Goal: Task Accomplishment & Management: Complete application form

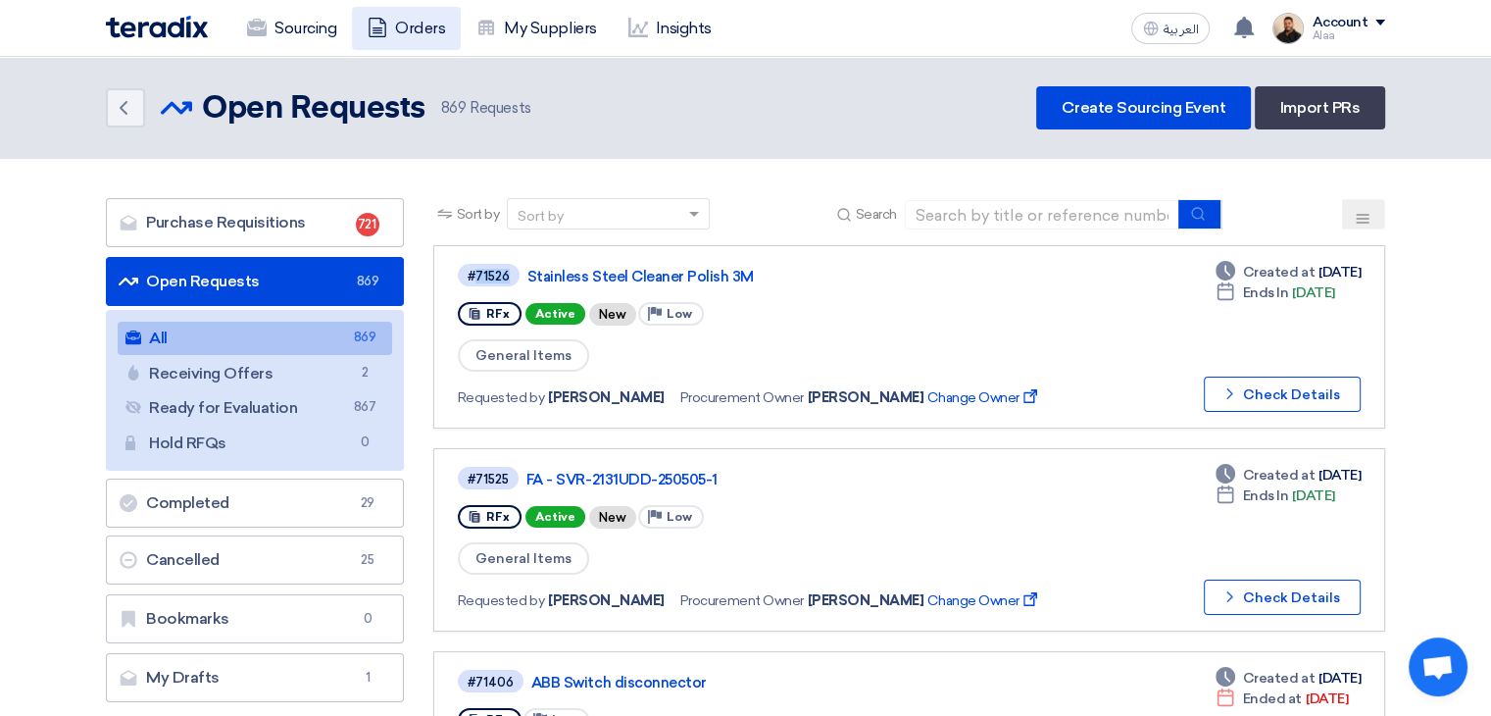
click at [396, 17] on link "Orders" at bounding box center [406, 28] width 109 height 43
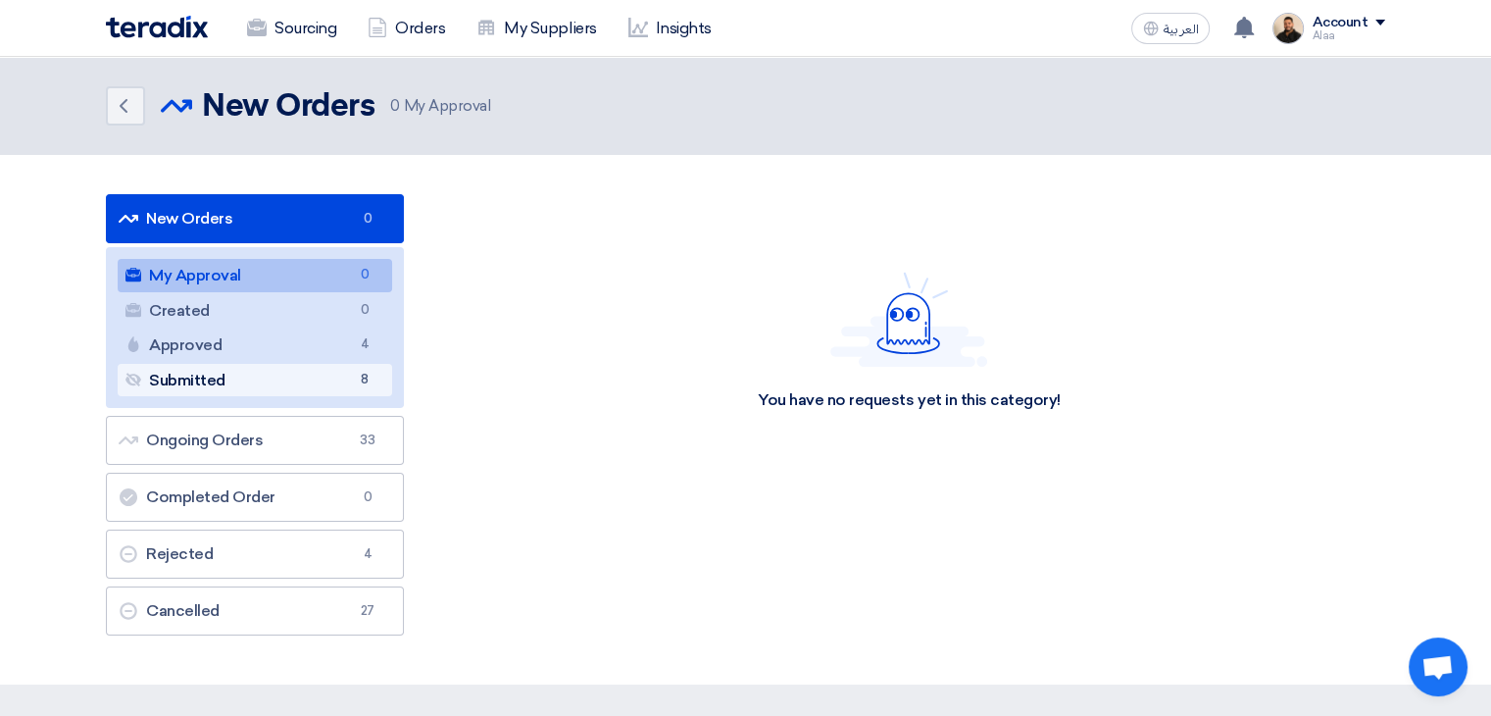
click at [299, 377] on link "Submitted Submitted 8" at bounding box center [255, 380] width 275 height 33
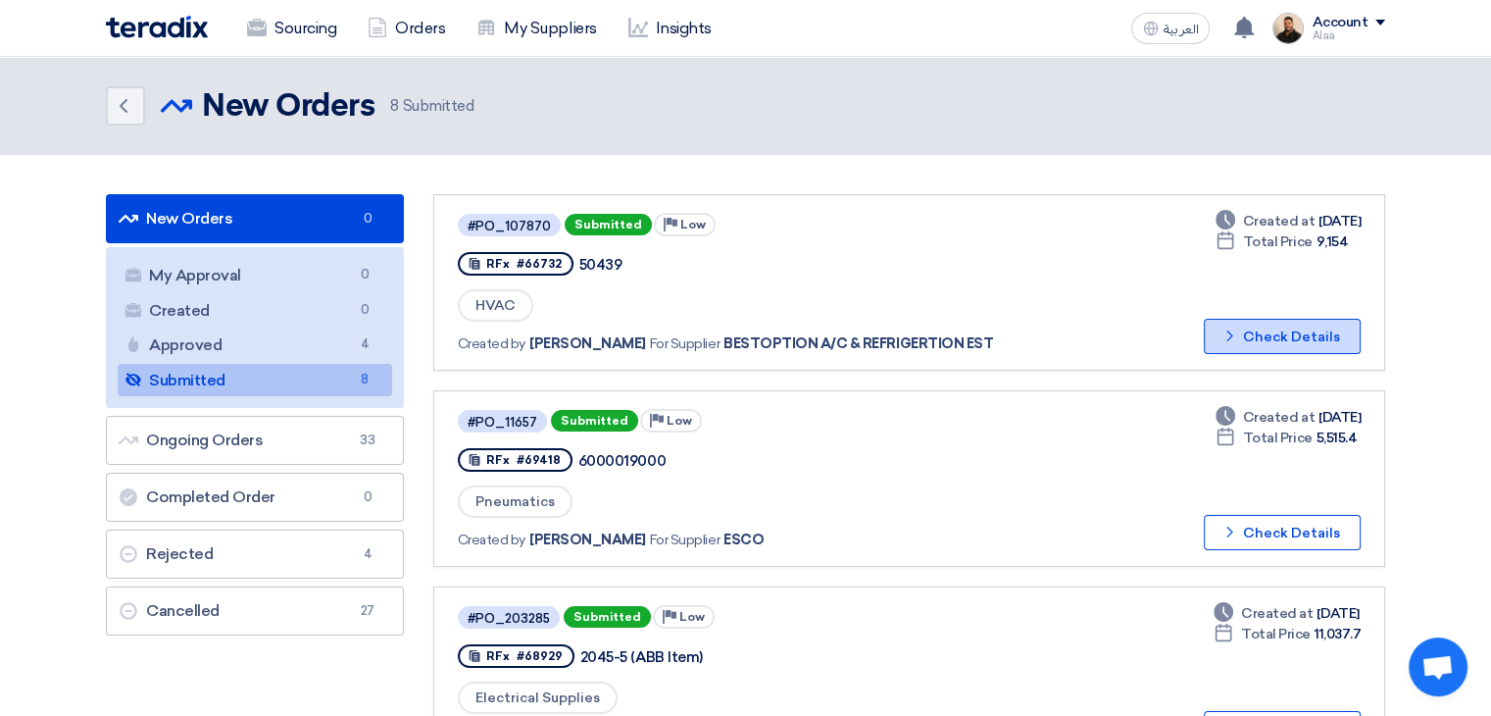
click at [1267, 328] on button "Check details Check Details" at bounding box center [1282, 336] width 157 height 35
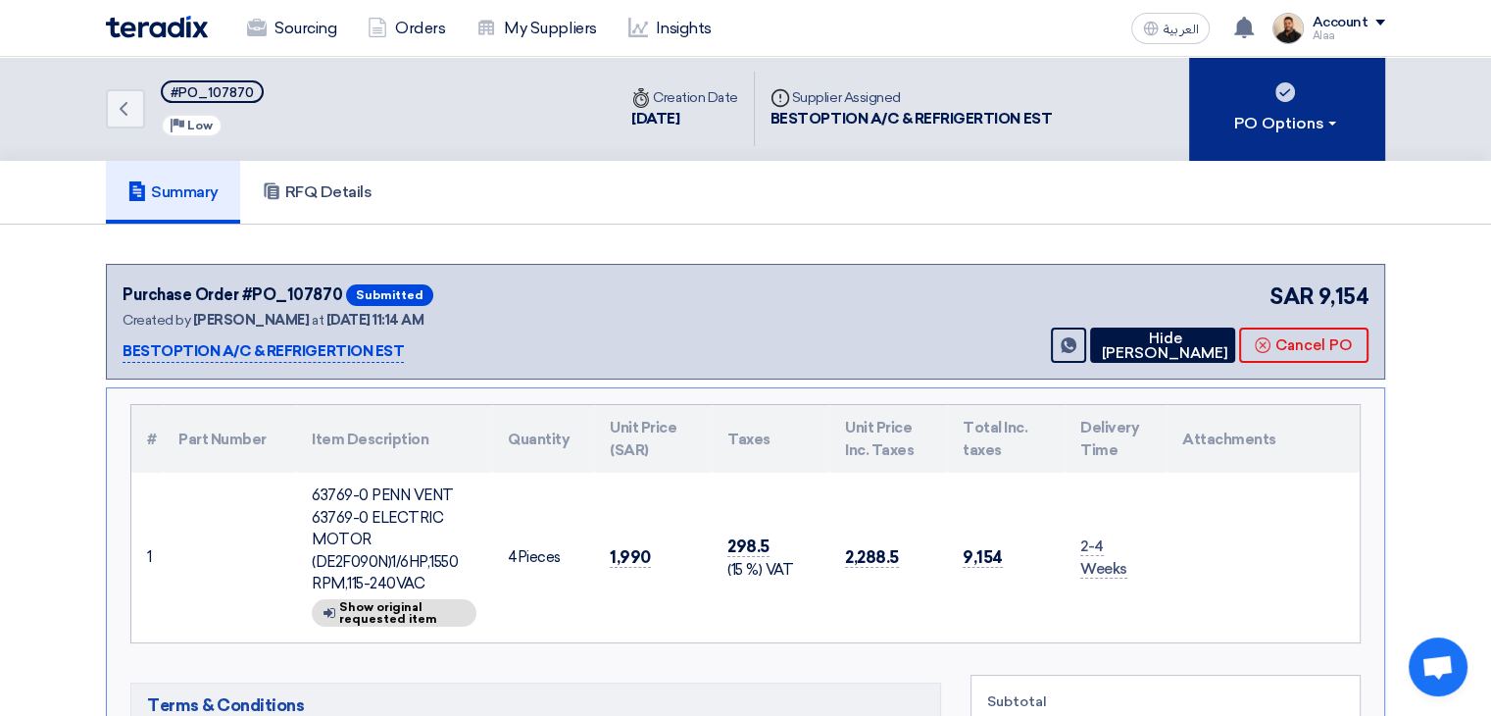
click at [1303, 76] on button "PO Options" at bounding box center [1287, 109] width 196 height 104
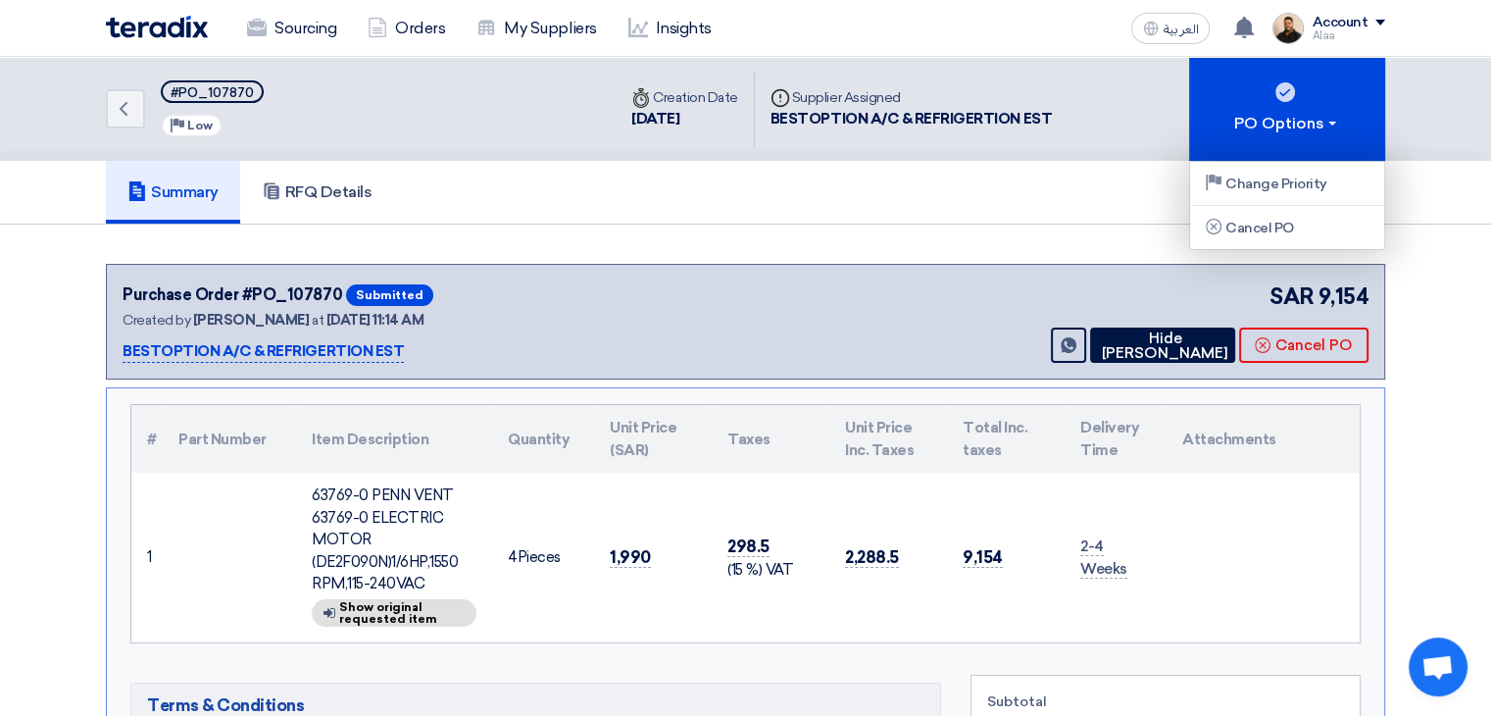
click at [991, 210] on div "Summary RFQ Details" at bounding box center [746, 192] width 1280 height 63
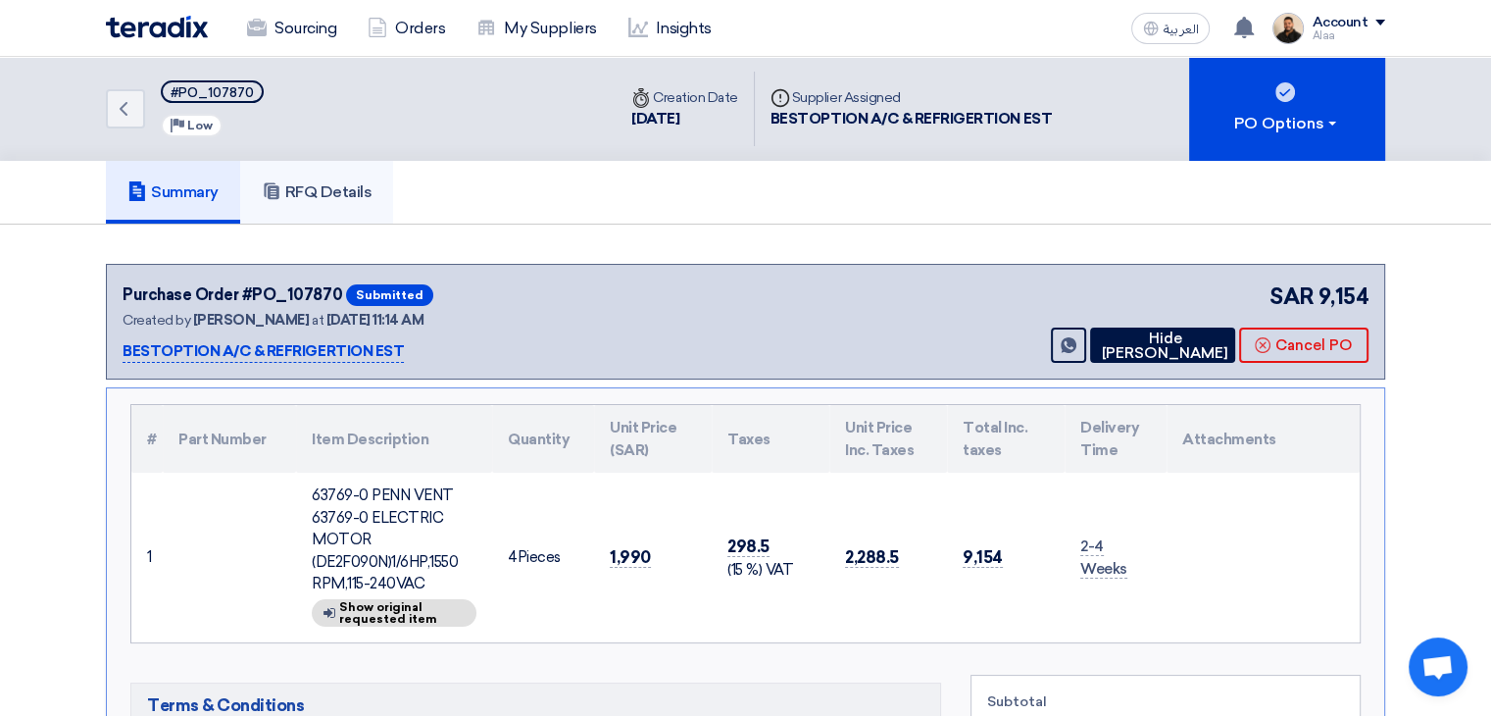
click at [342, 212] on link "RFQ Details" at bounding box center [317, 192] width 154 height 63
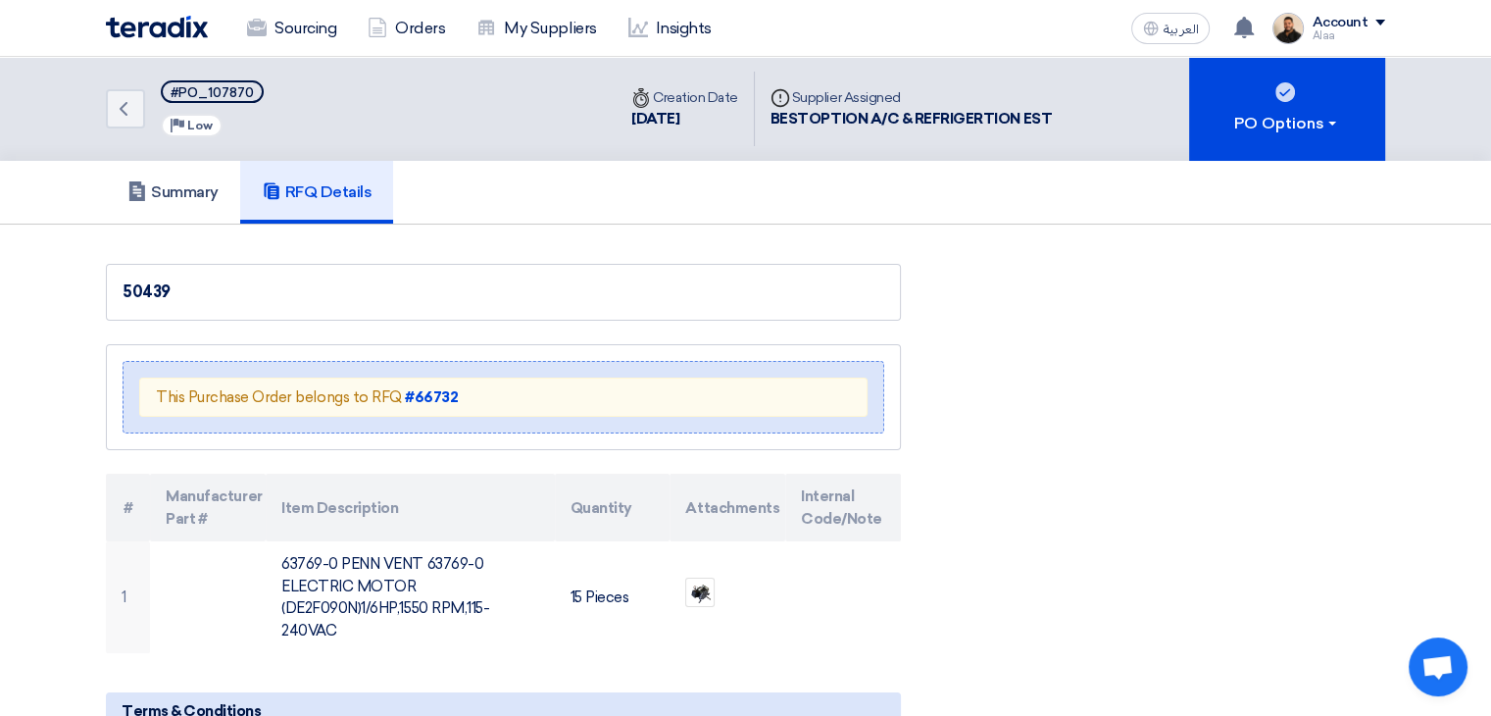
click at [430, 377] on div "This Purchase Order belongs to RFQ #66732" at bounding box center [503, 397] width 728 height 40
click at [425, 394] on strong "#66732" at bounding box center [431, 397] width 53 height 18
click at [293, 37] on link "Sourcing" at bounding box center [291, 28] width 121 height 43
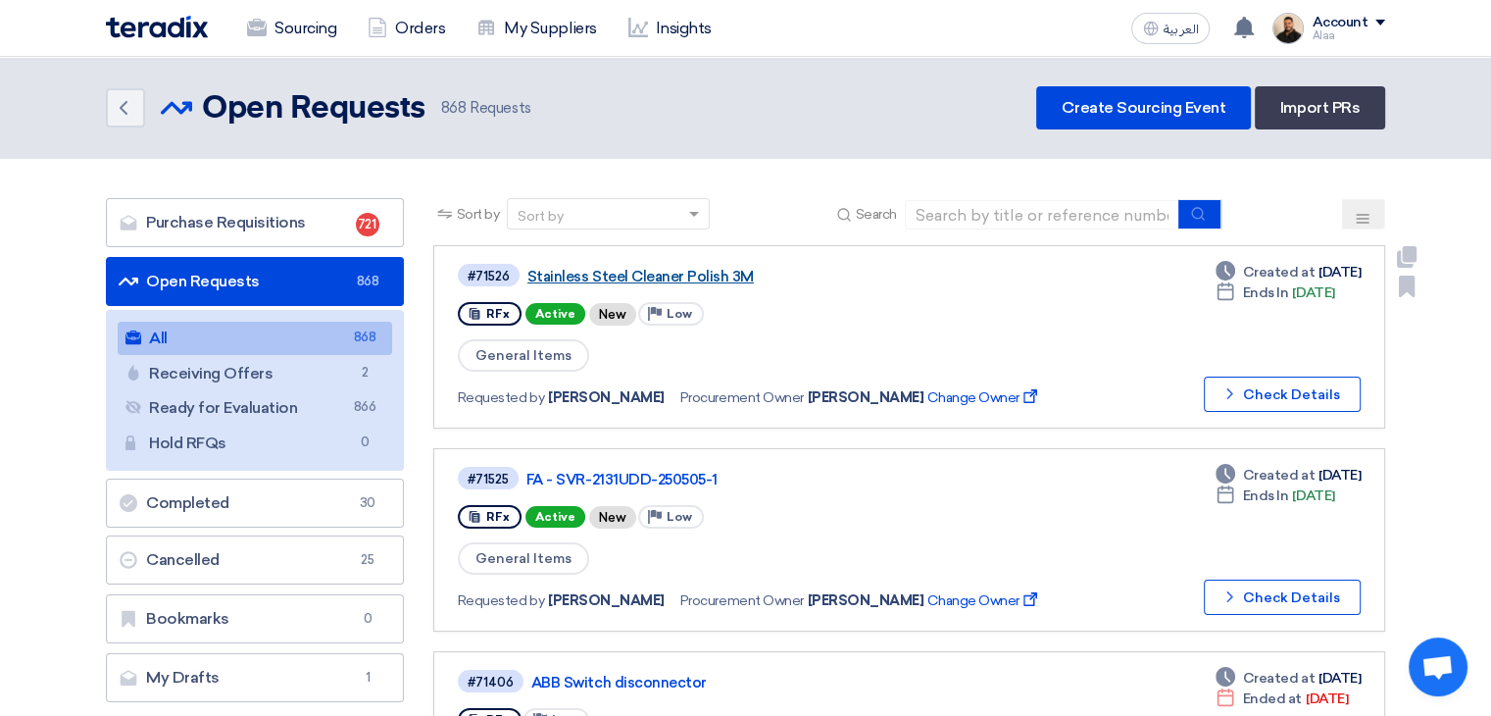
click at [600, 274] on link "Stainless Steel Cleaner Polish 3M" at bounding box center [772, 277] width 490 height 18
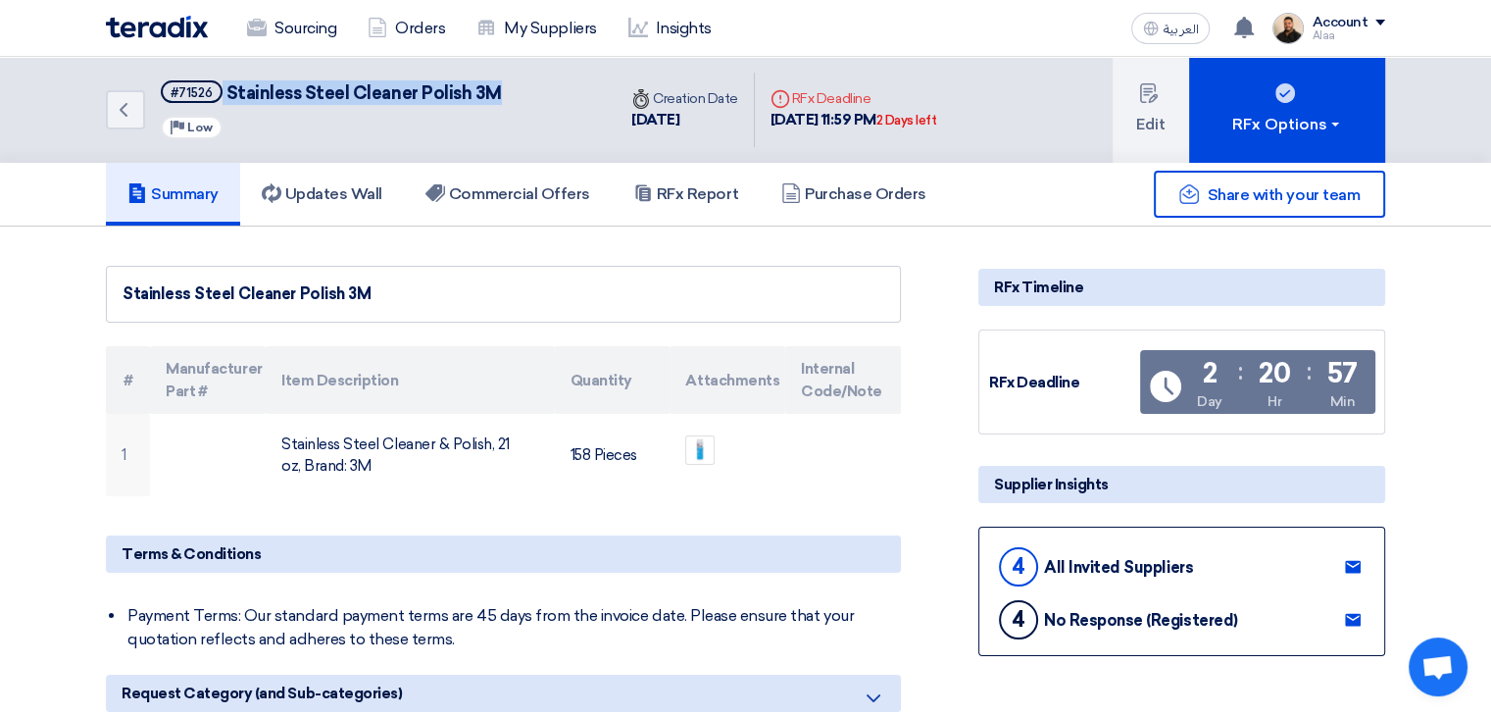
drag, startPoint x: 512, startPoint y: 90, endPoint x: 221, endPoint y: 96, distance: 291.3
click at [221, 96] on div "Back #71526 Stainless Steel Cleaner Polish 3M Priority Low" at bounding box center [361, 110] width 510 height 106
copy h5 "Stainless Steel Cleaner Polish 3M"
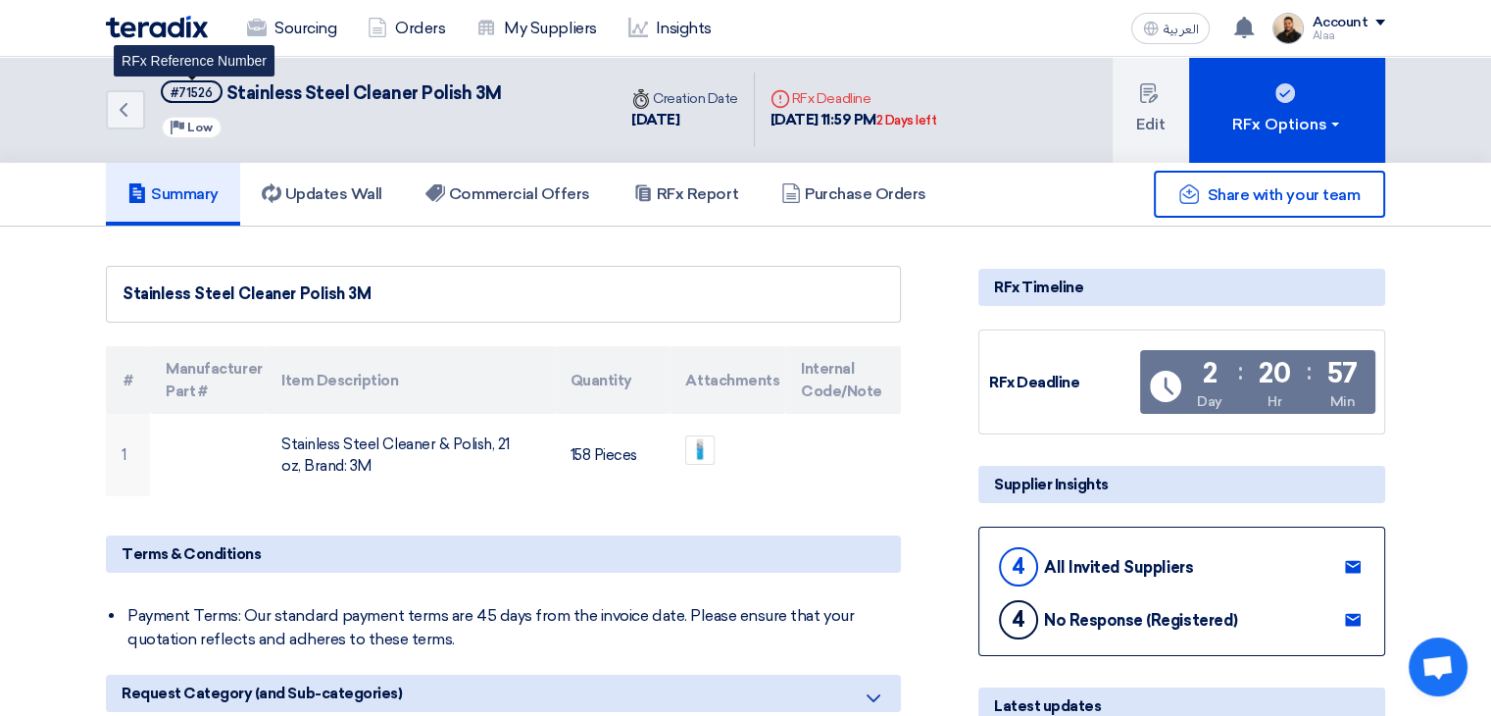
click at [202, 88] on div "#71526" at bounding box center [192, 92] width 42 height 13
click at [201, 91] on div "#71526" at bounding box center [192, 92] width 42 height 13
click at [201, 92] on div "#71526" at bounding box center [192, 92] width 42 height 13
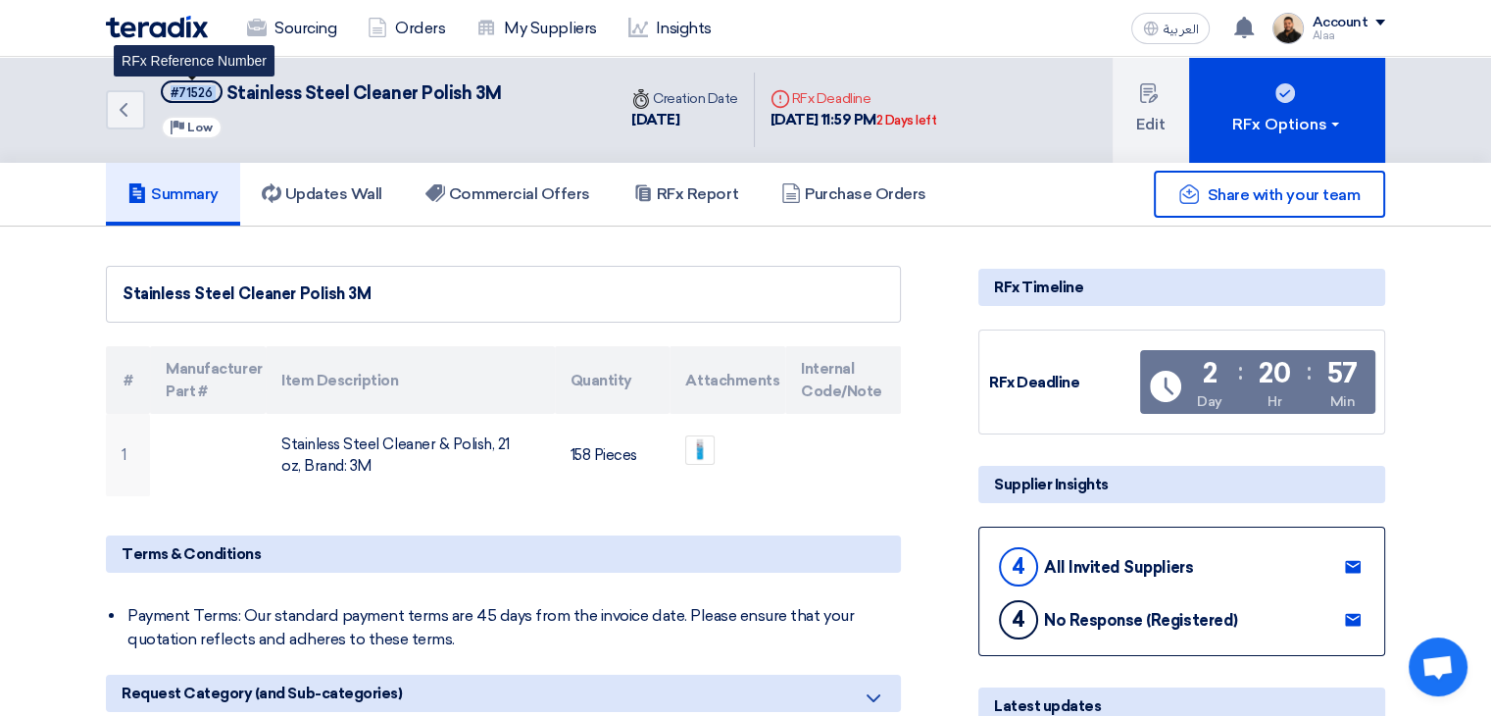
click at [201, 92] on div "#71526" at bounding box center [192, 92] width 42 height 13
click at [201, 98] on div "#71526" at bounding box center [192, 92] width 42 height 13
click at [201, 94] on div "#71526" at bounding box center [192, 92] width 42 height 13
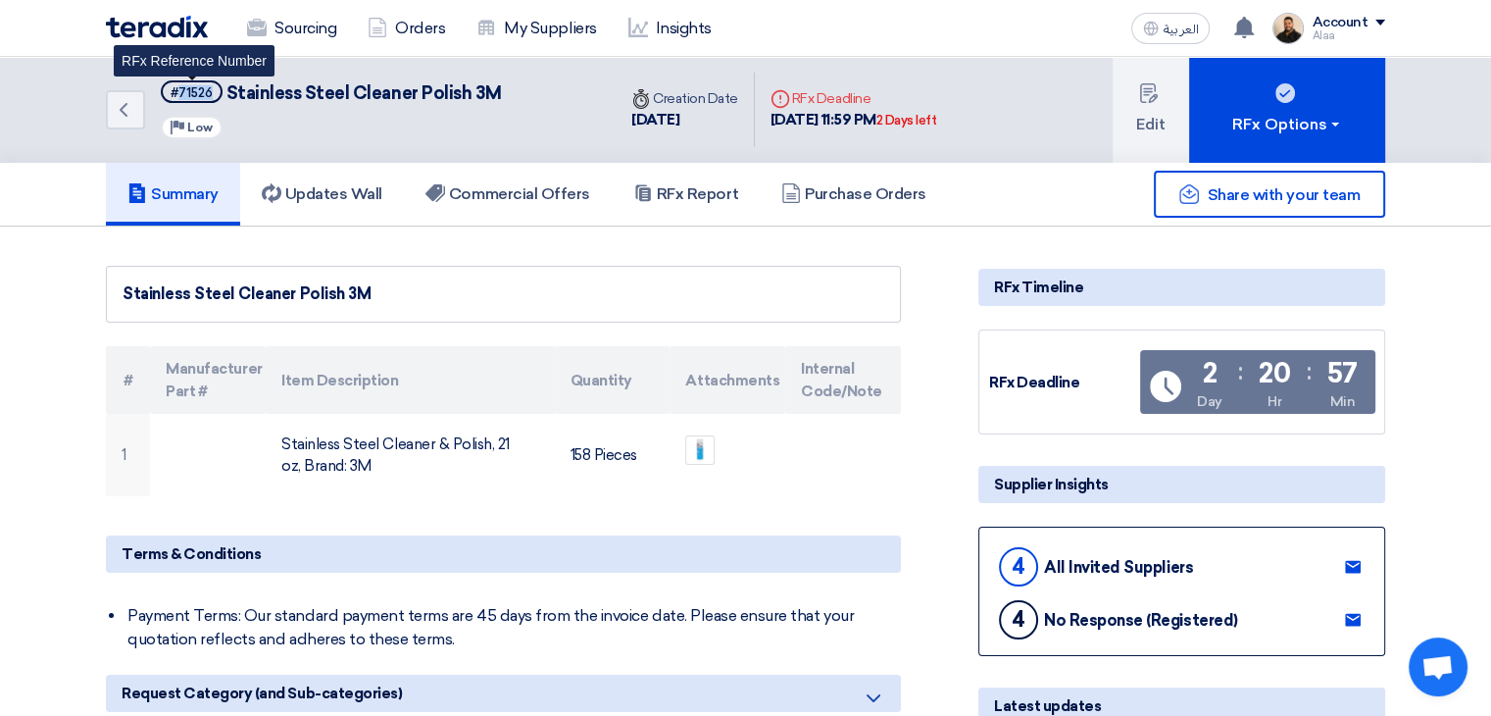
copy div "71526"
click at [320, 49] on div "Sourcing Orders My Suppliers Insights العربية ع a new question for FA - SVR-213…" at bounding box center [745, 28] width 1309 height 56
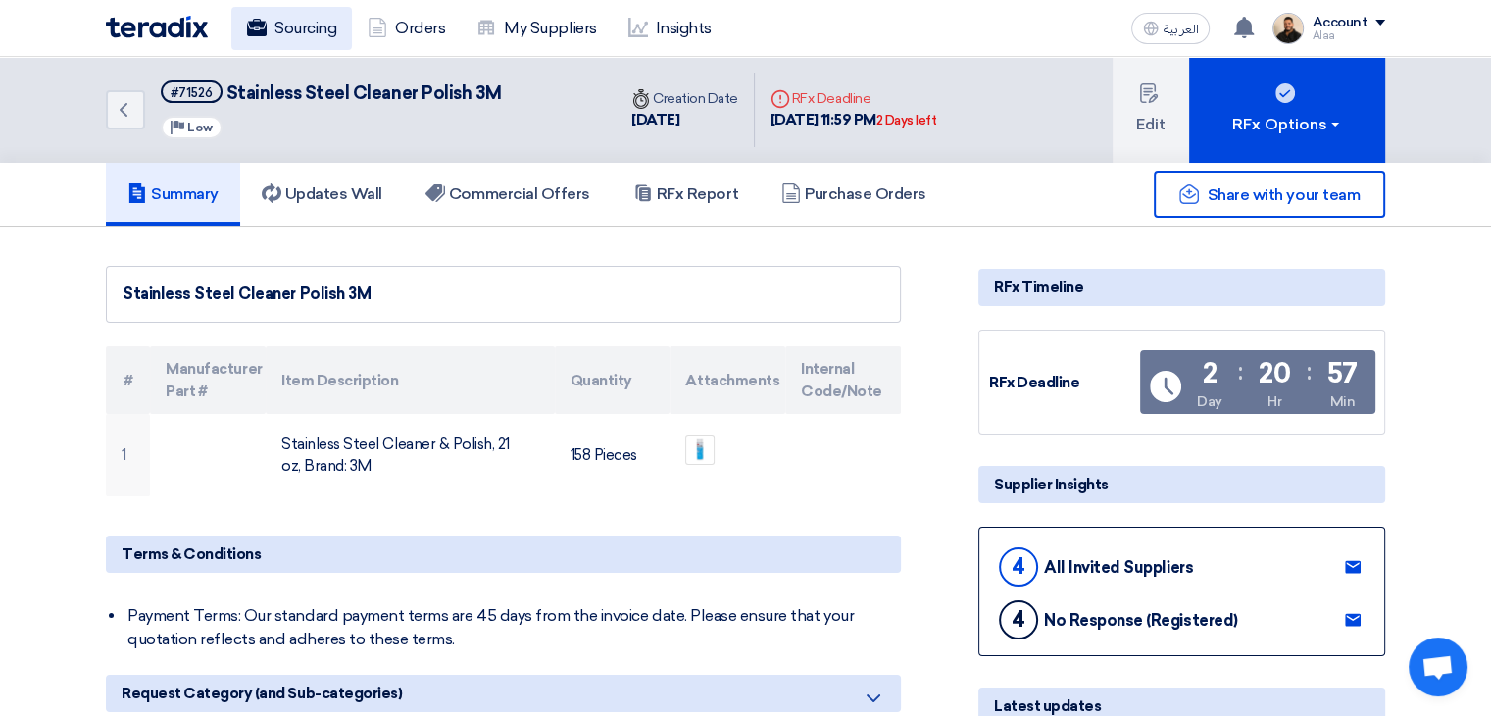
click at [310, 22] on link "Sourcing" at bounding box center [291, 28] width 121 height 43
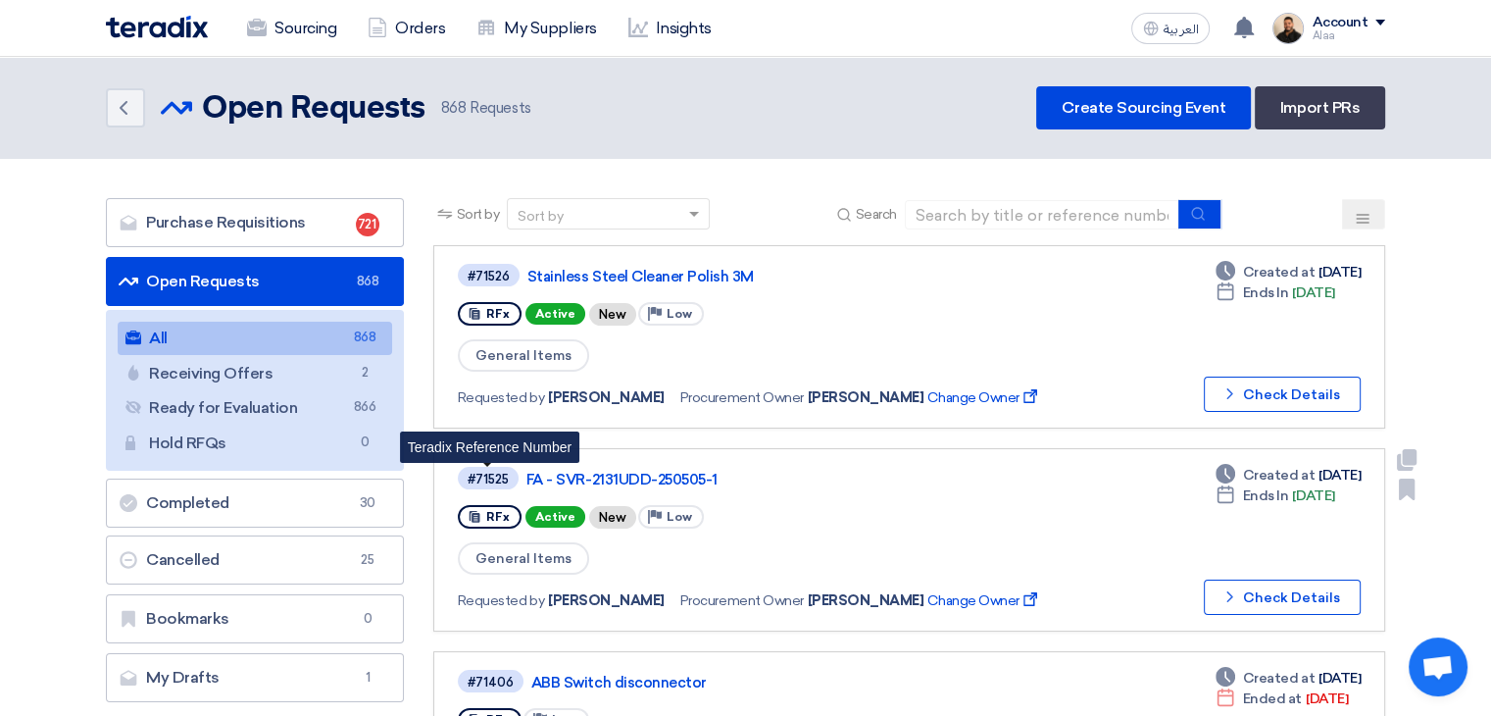
click at [495, 477] on div "#71525" at bounding box center [488, 479] width 41 height 13
copy div "71525"
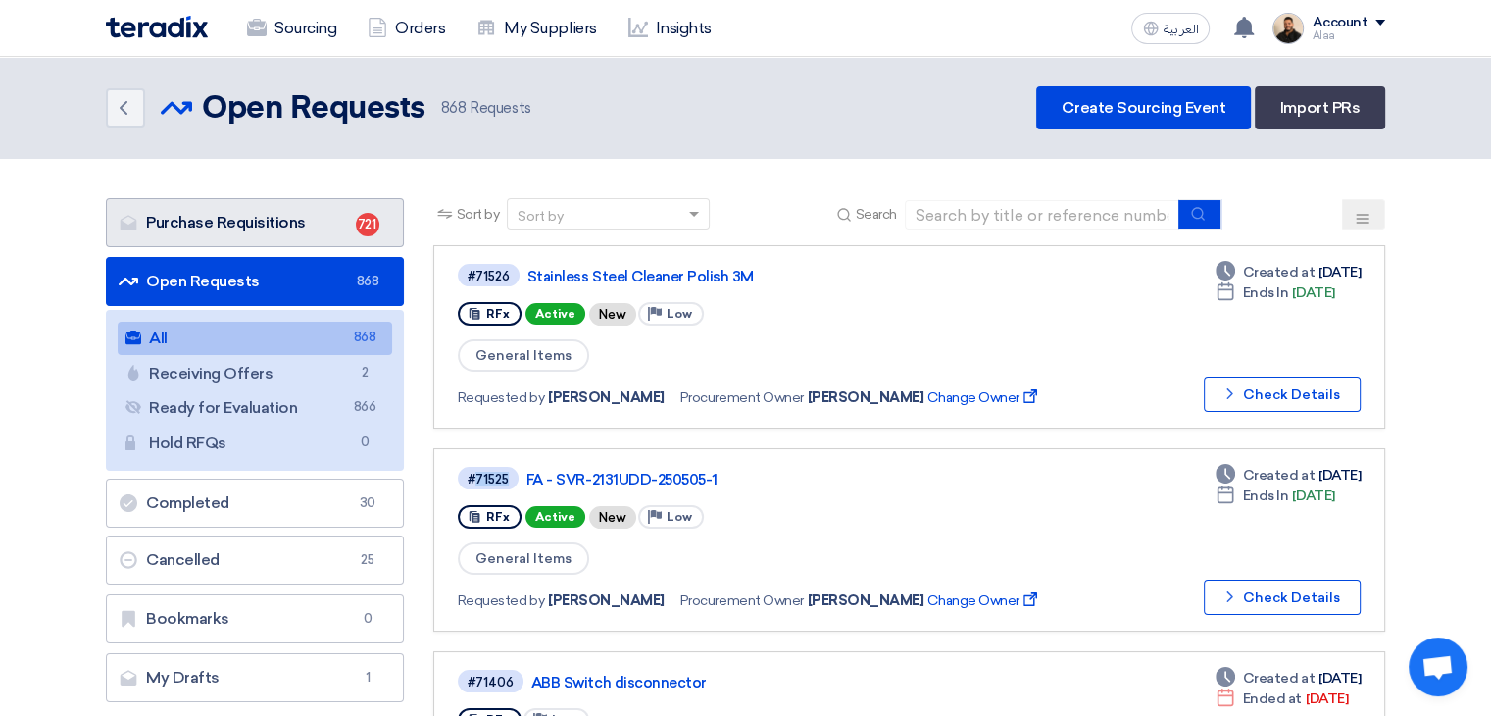
click at [331, 217] on link "Purchase Requisitions Purchase Requisitions 721" at bounding box center [255, 222] width 298 height 49
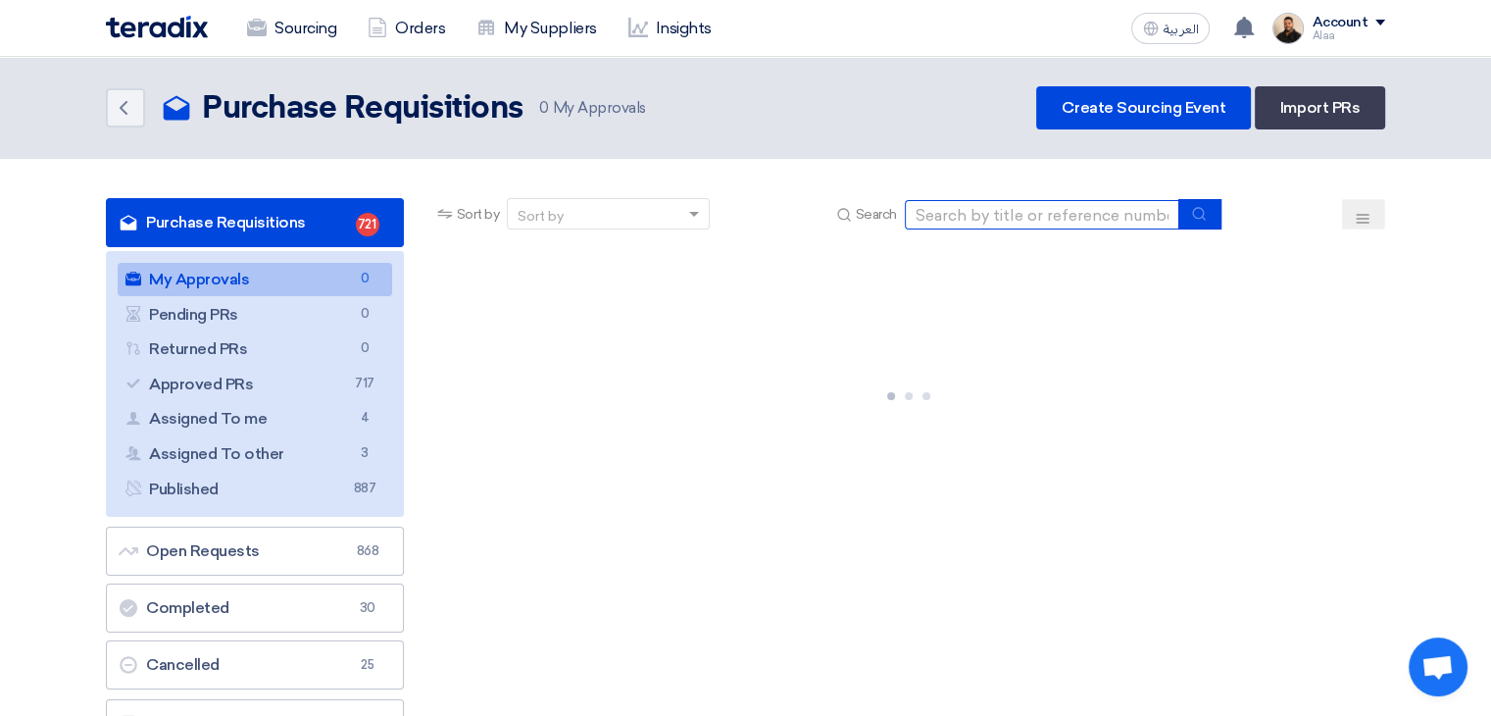
click at [995, 215] on input at bounding box center [1042, 214] width 275 height 29
paste input "6000022213"
type input "6000022213"
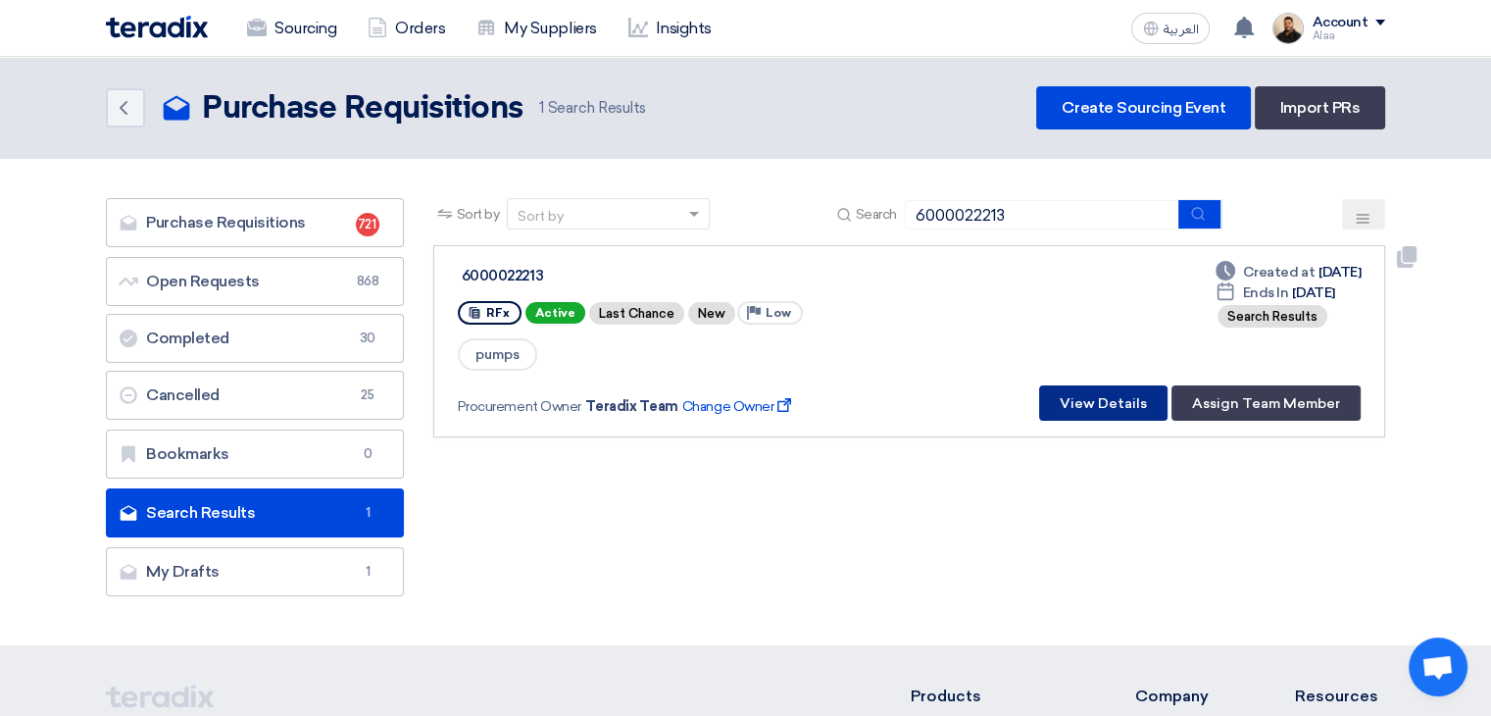
click at [1102, 396] on button "View Details" at bounding box center [1103, 402] width 128 height 35
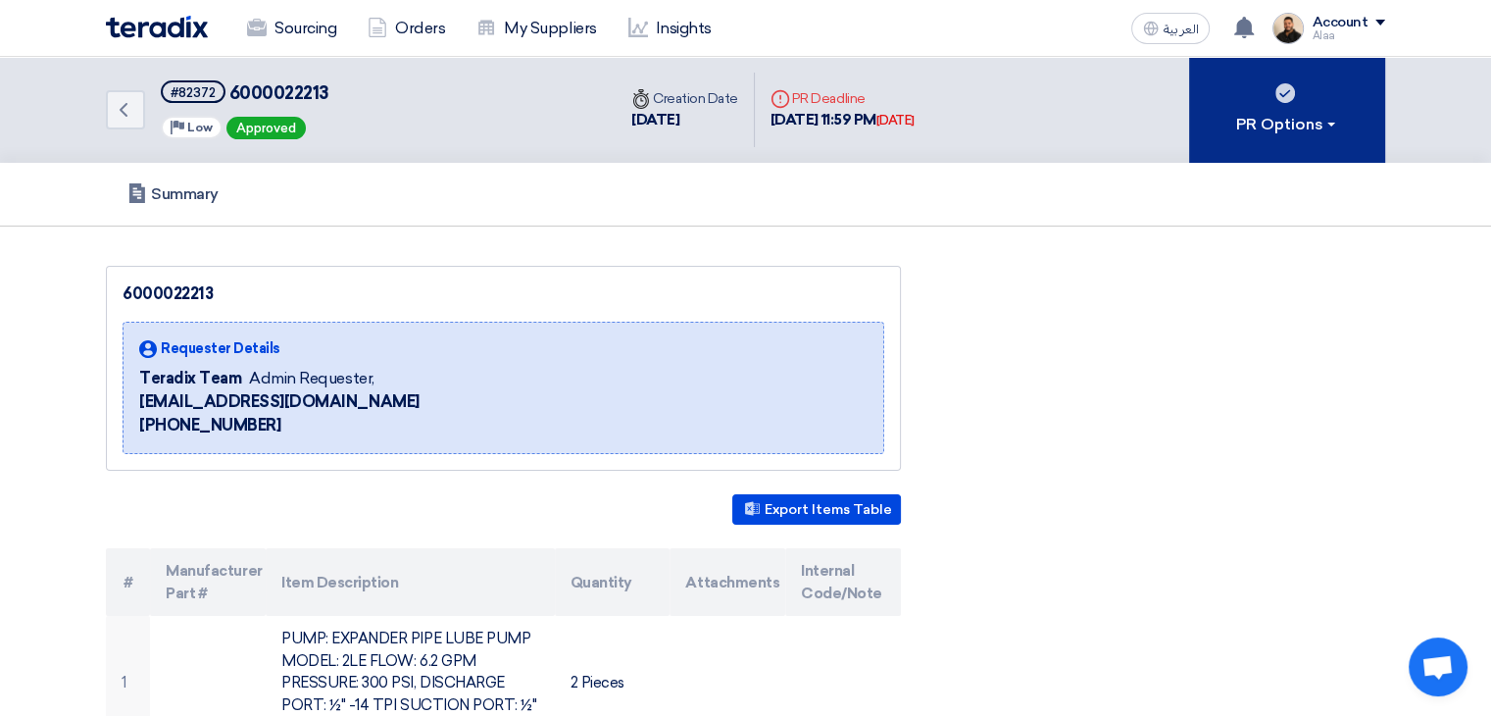
click at [1276, 128] on div "PR Options" at bounding box center [1287, 125] width 103 height 24
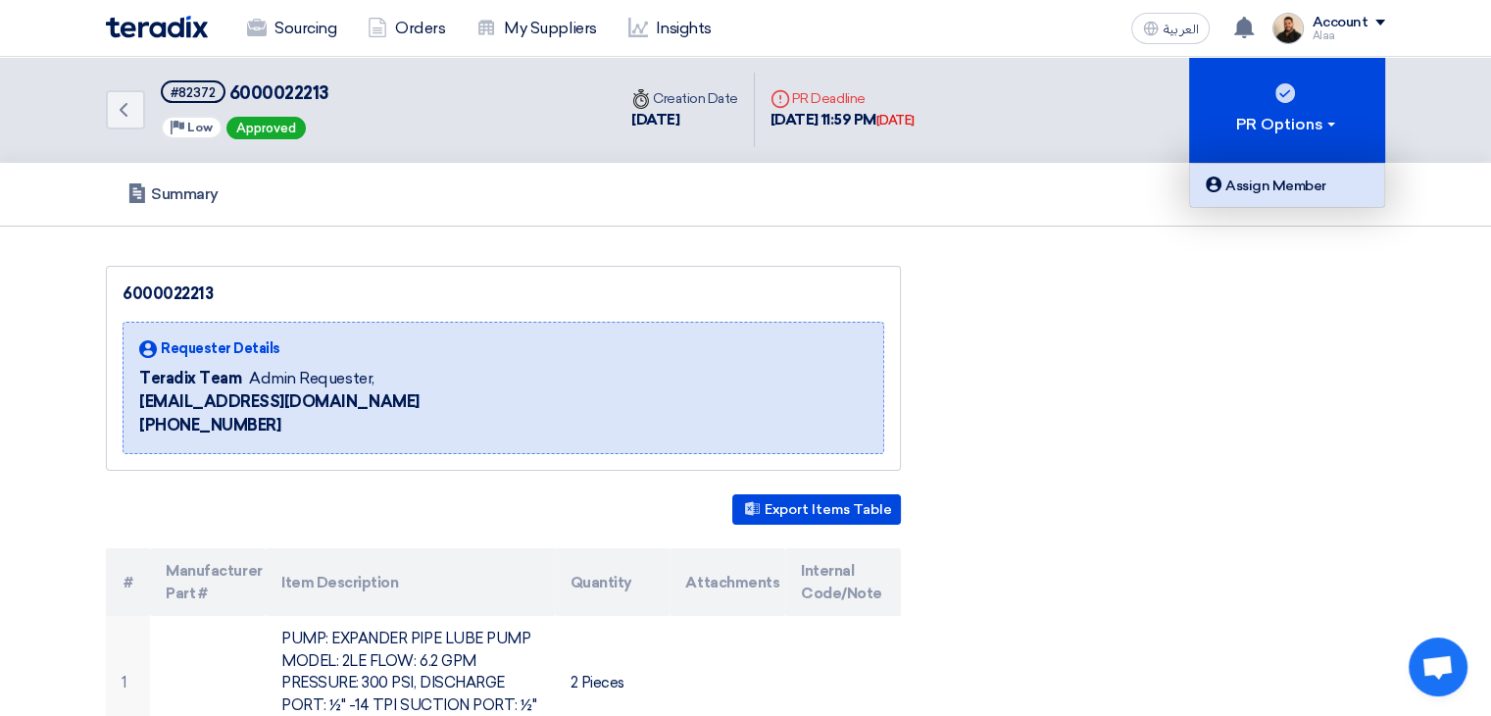
click at [1271, 194] on div "Assign Member" at bounding box center [1287, 186] width 171 height 24
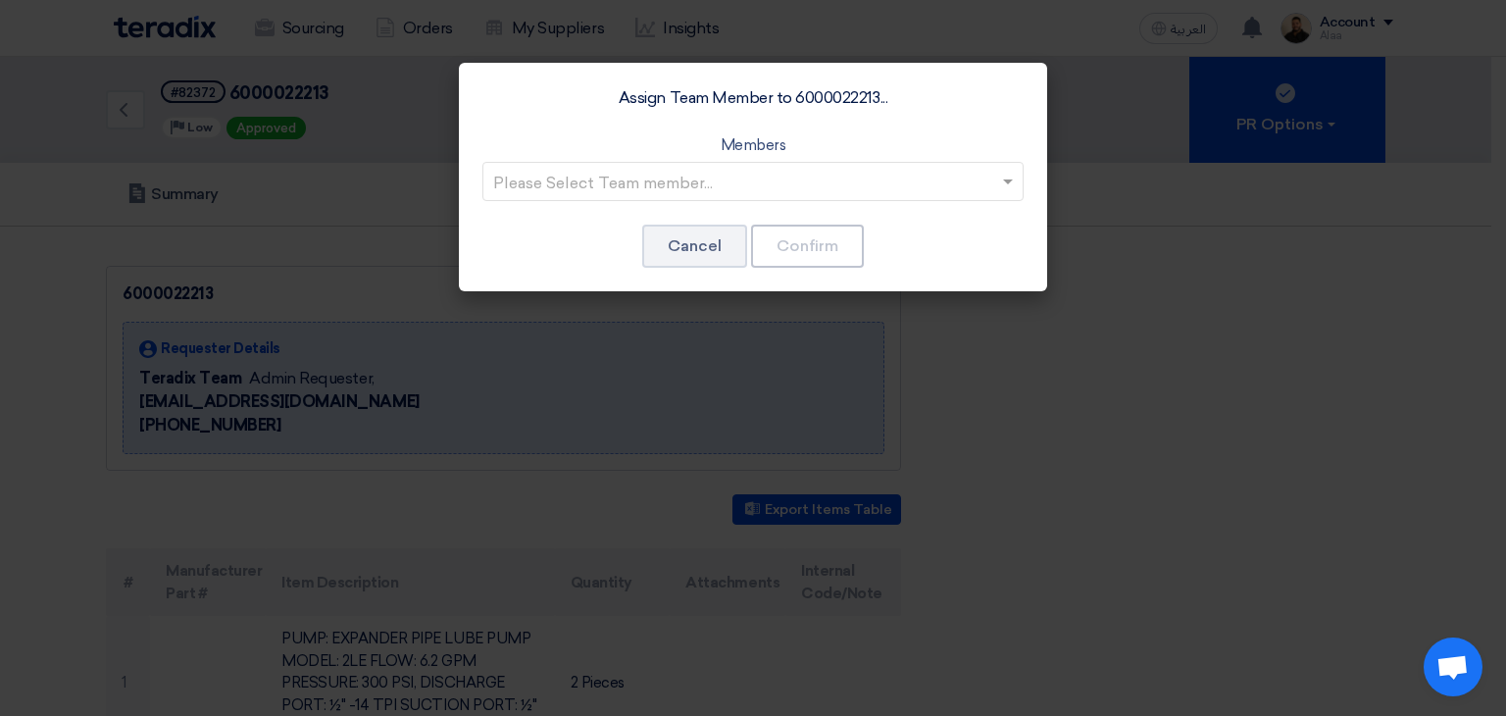
click at [956, 177] on input "text" at bounding box center [743, 183] width 500 height 32
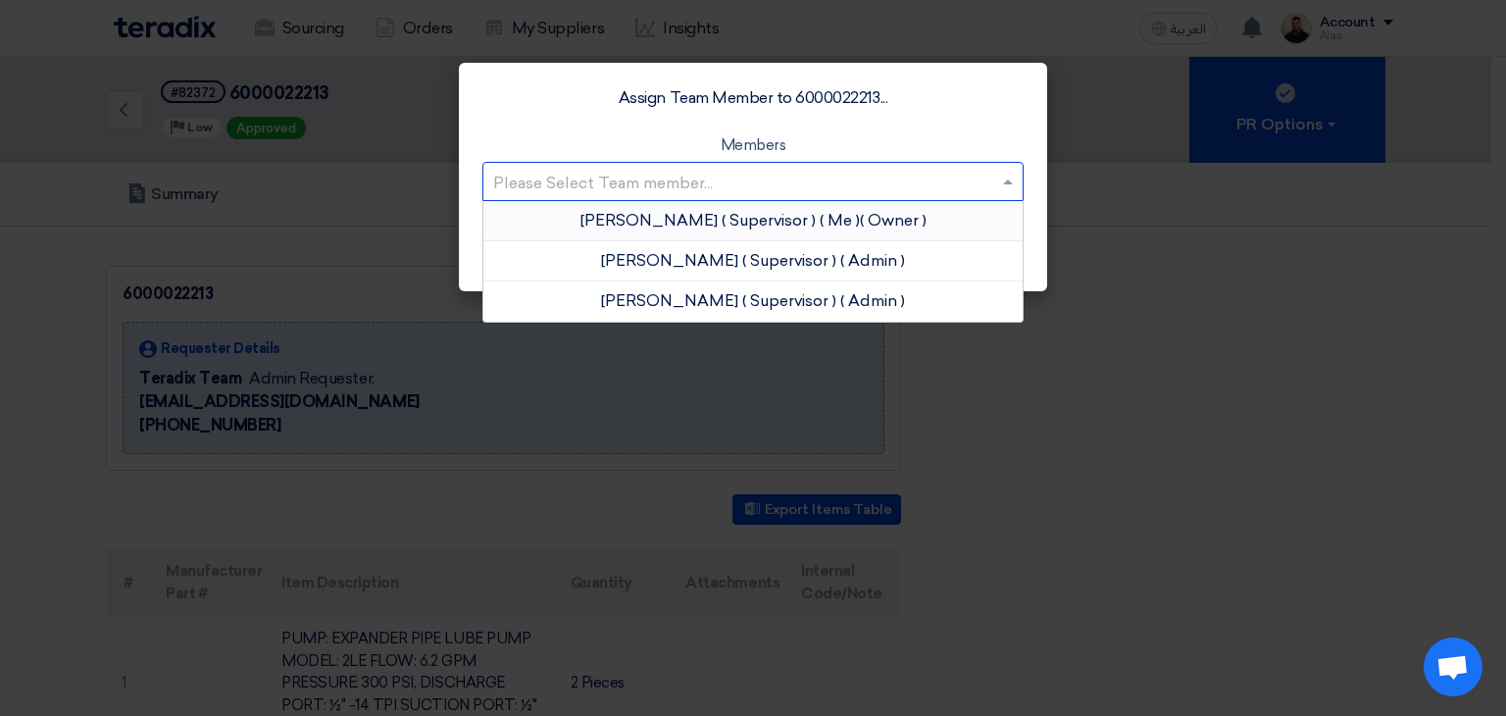
click at [884, 218] on app-roles "Owner" at bounding box center [893, 220] width 59 height 19
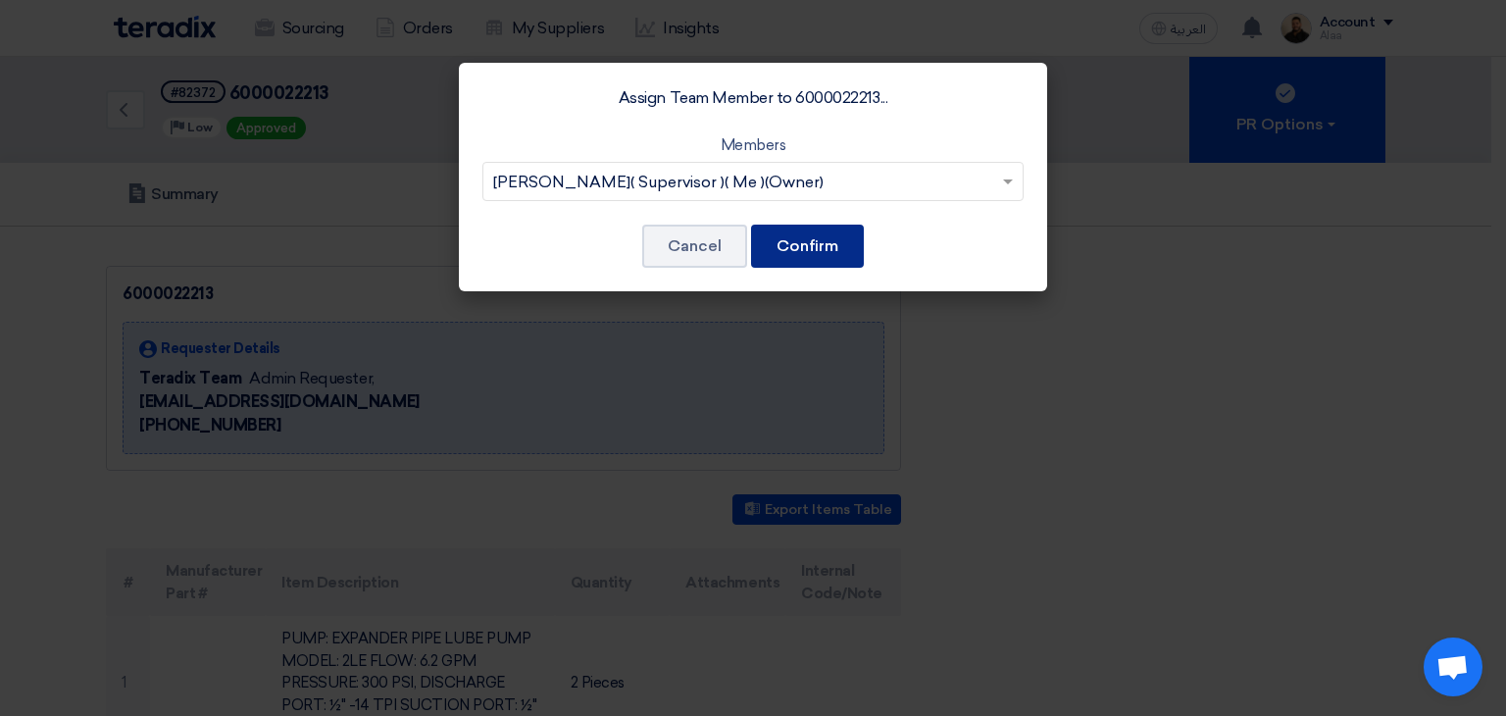
click at [834, 243] on button "Confirm" at bounding box center [807, 246] width 113 height 43
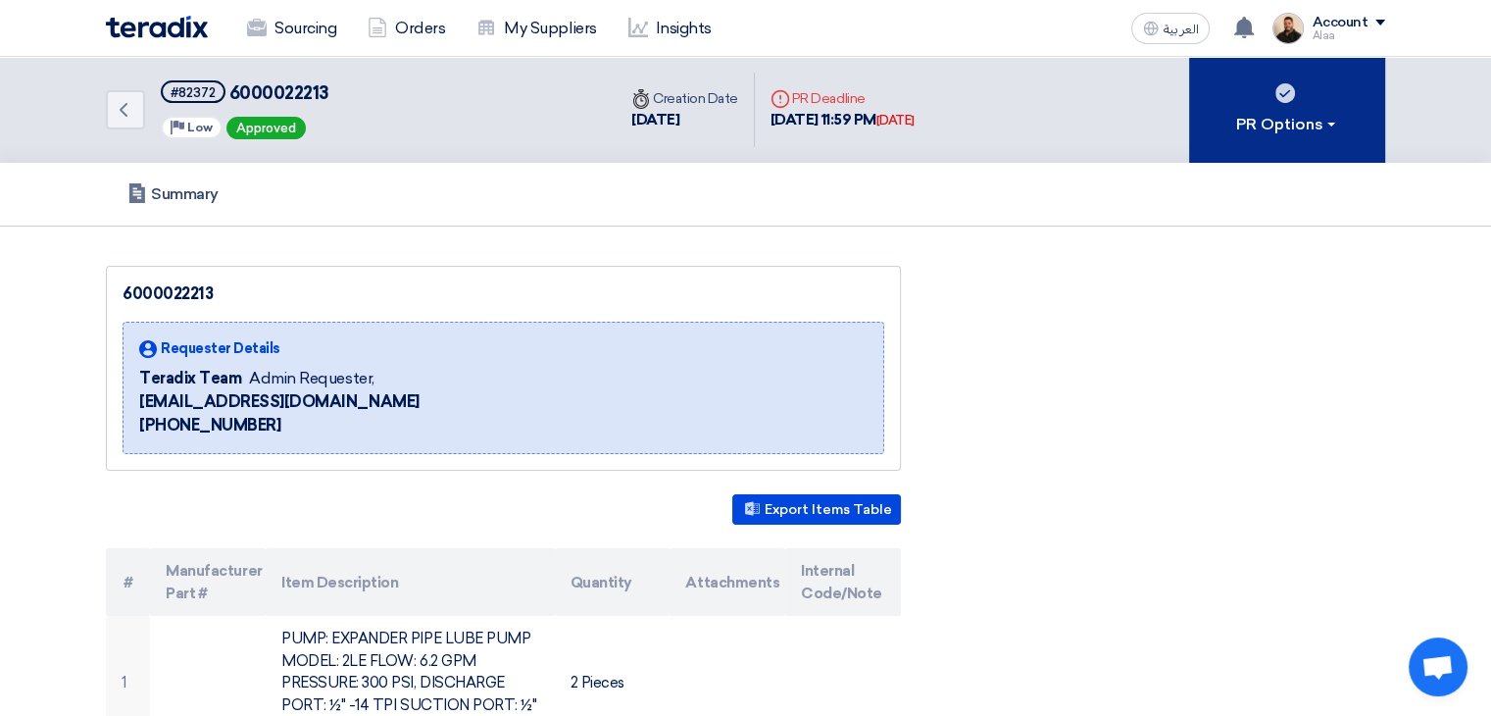
click at [1299, 145] on button "PR Options" at bounding box center [1287, 110] width 196 height 106
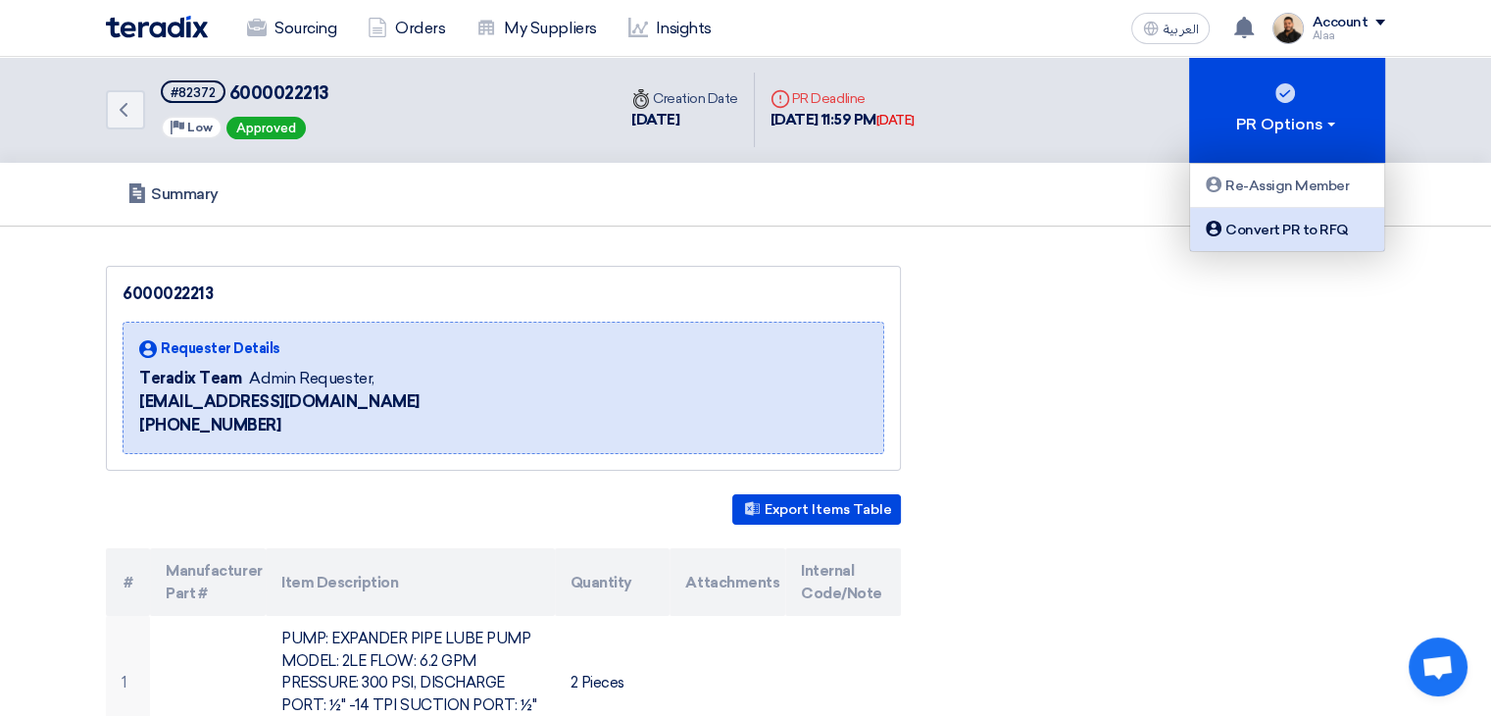
click at [1282, 232] on div "Convert PR to RFQ" at bounding box center [1287, 230] width 171 height 24
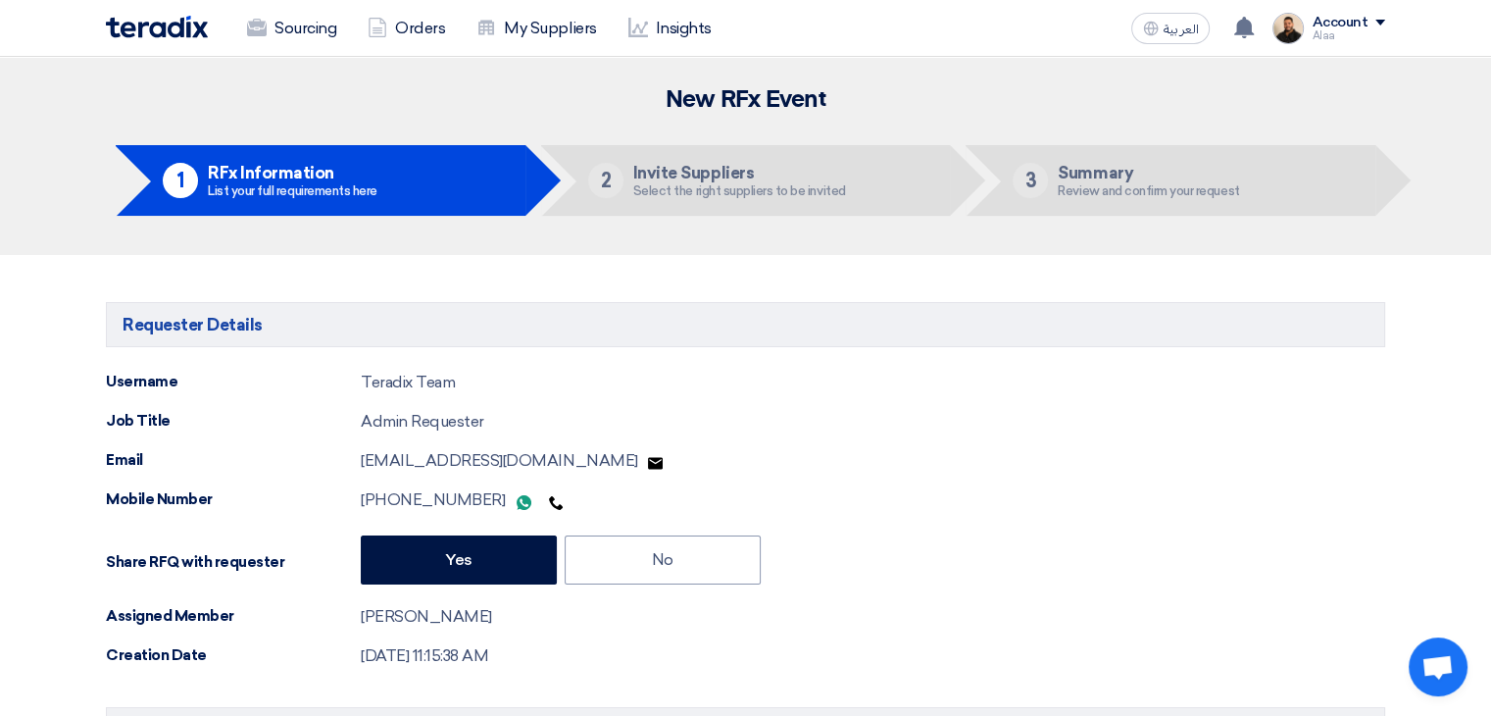
radio input "true"
type input "9/24/2025"
type input "11"
type input "59"
radio input "true"
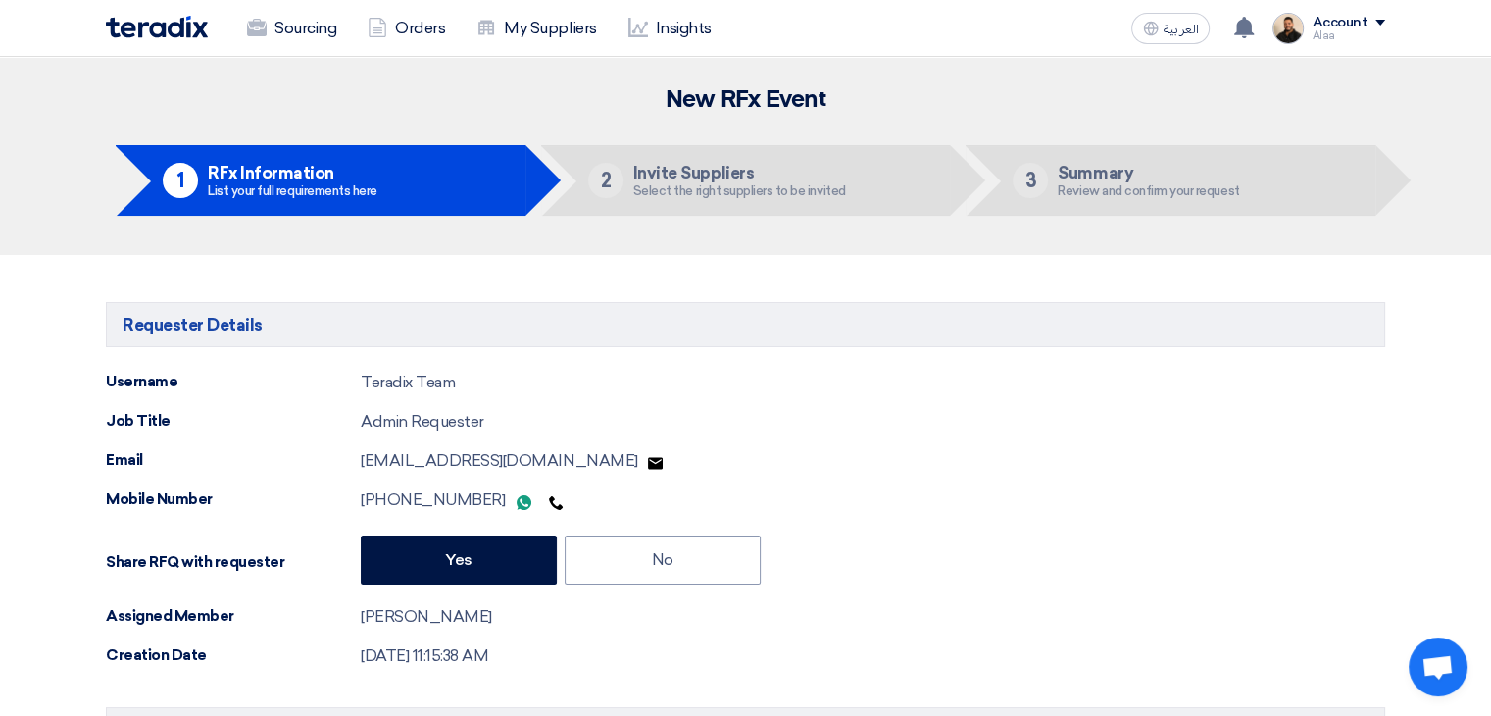
radio input "true"
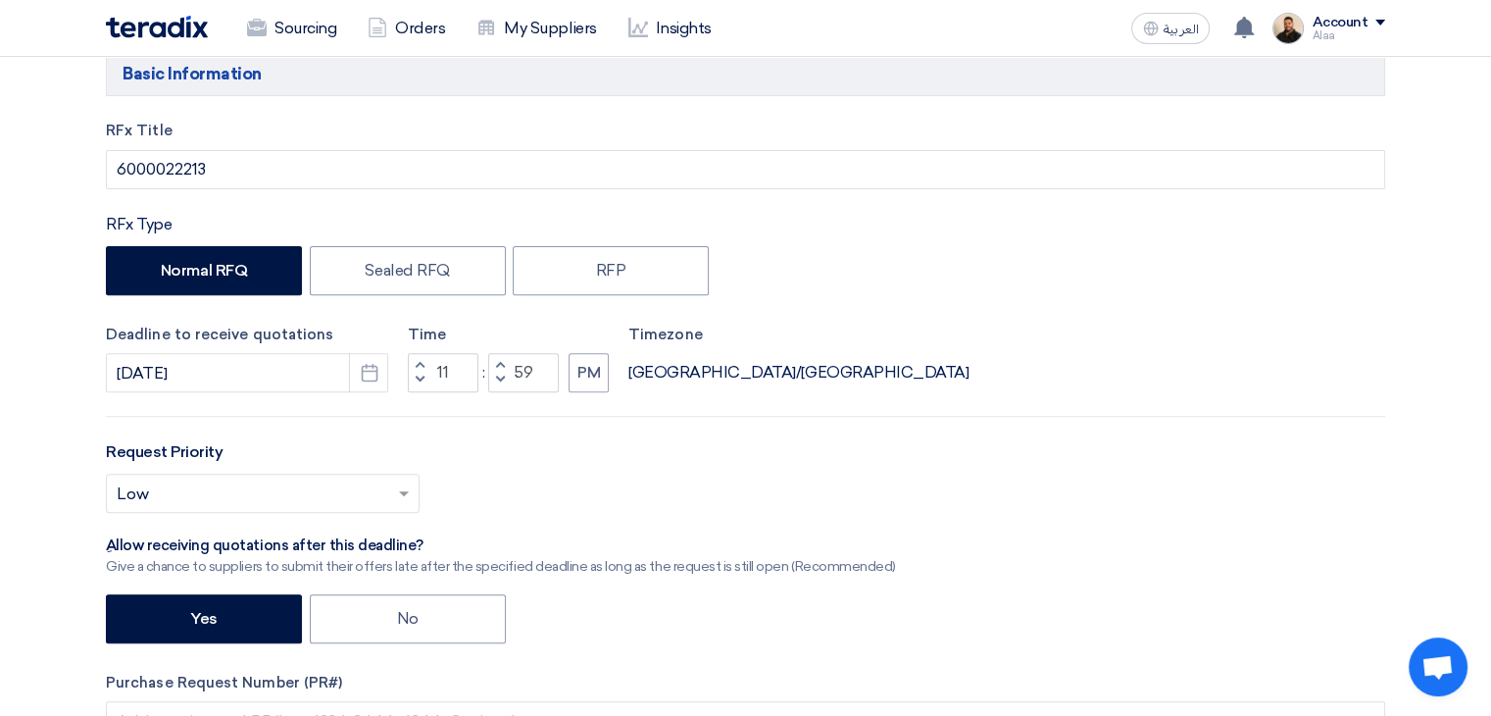
scroll to position [686, 0]
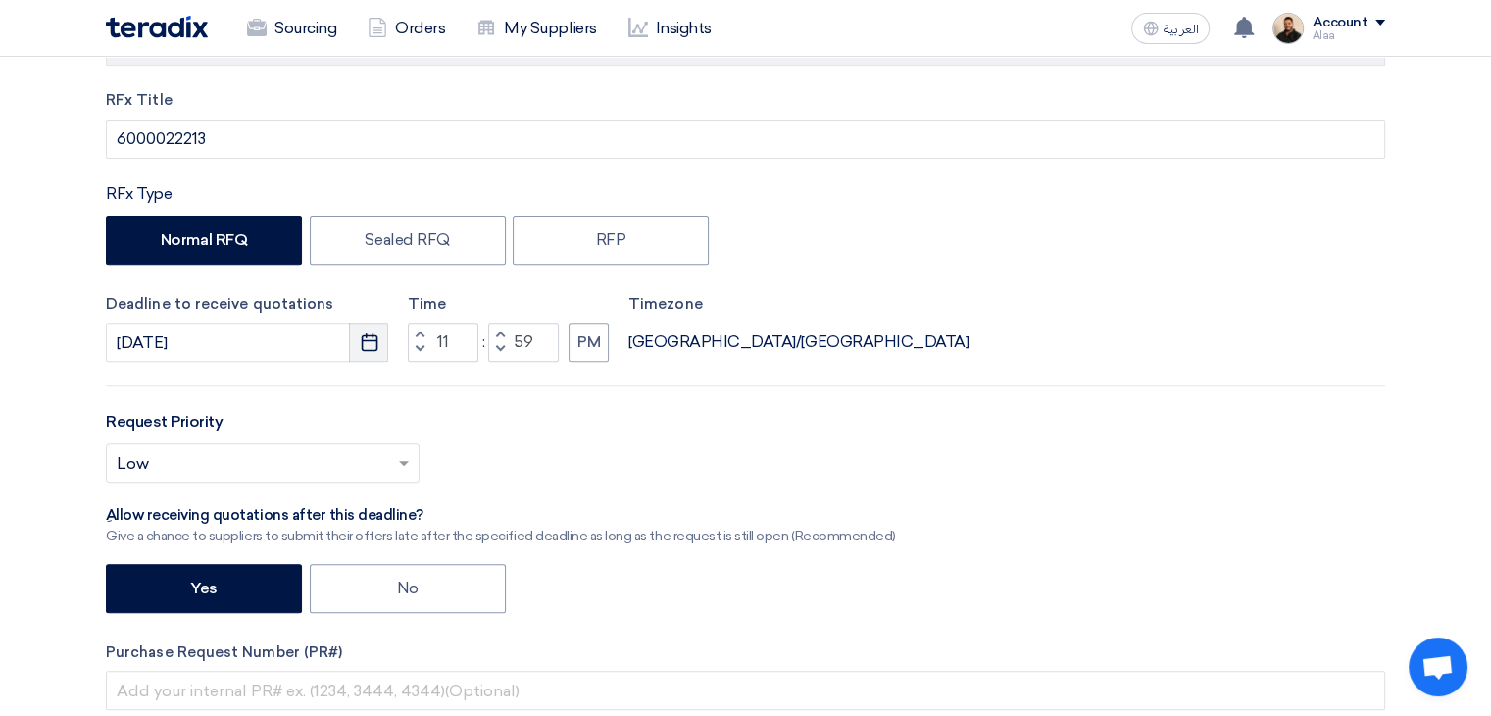
click at [363, 343] on icon "Pick a date" at bounding box center [370, 342] width 20 height 20
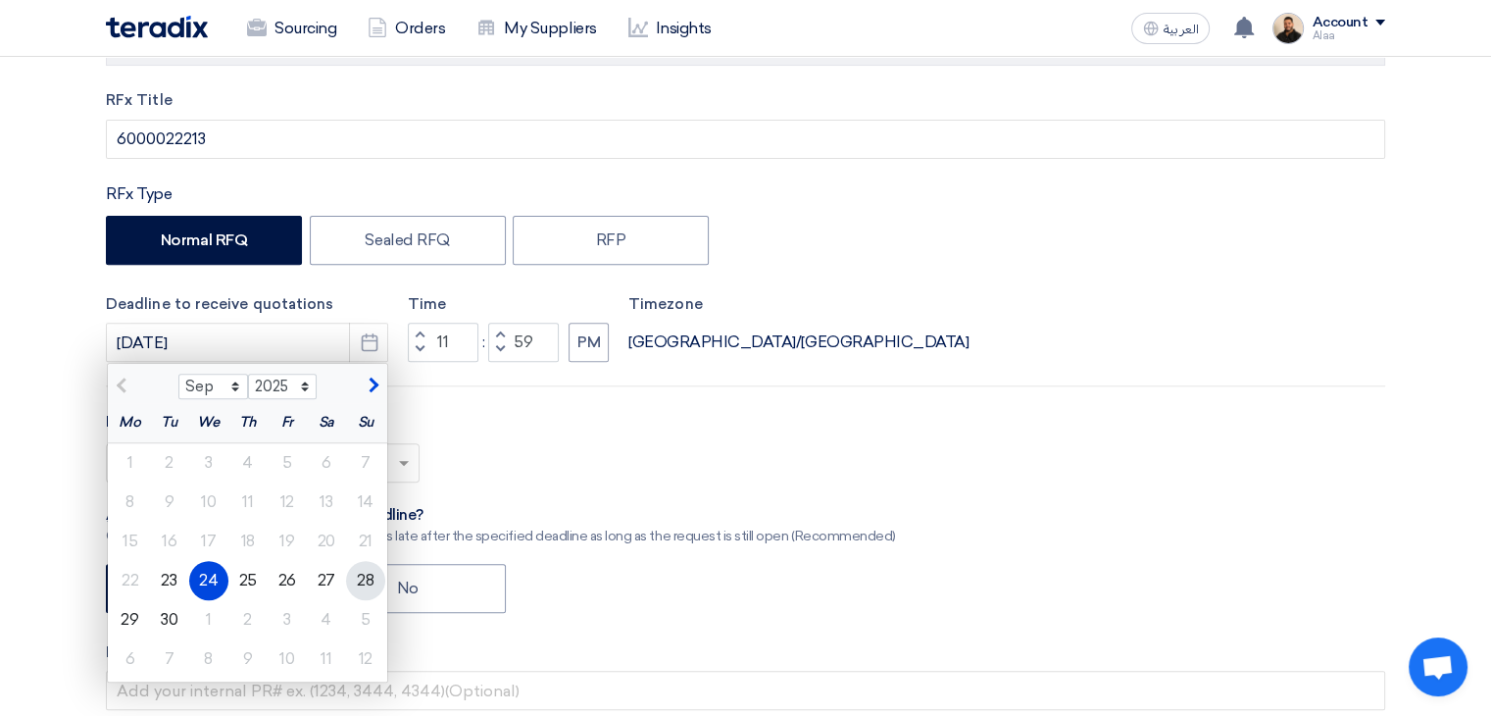
click at [360, 577] on div "28" at bounding box center [365, 580] width 39 height 39
type input "9/28/2025"
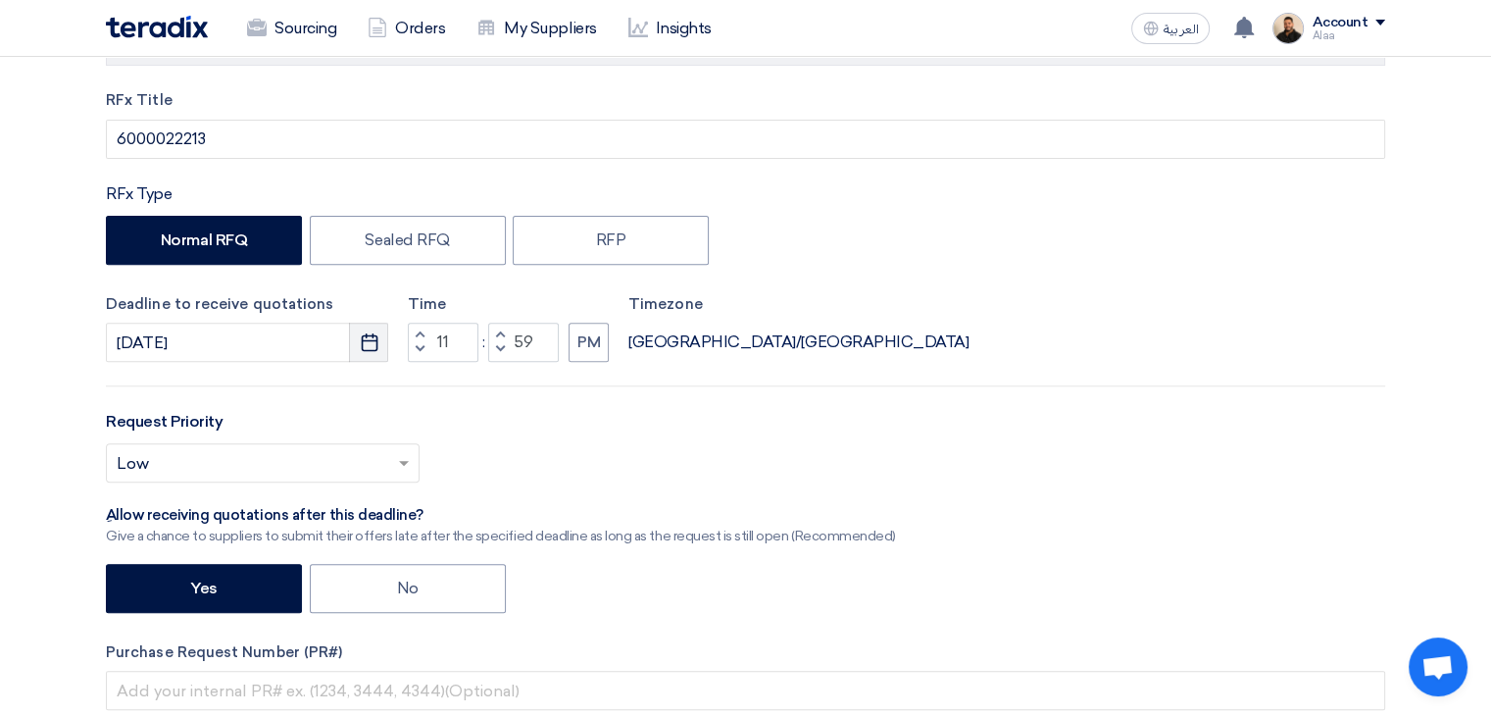
click at [372, 349] on use "button" at bounding box center [369, 342] width 17 height 18
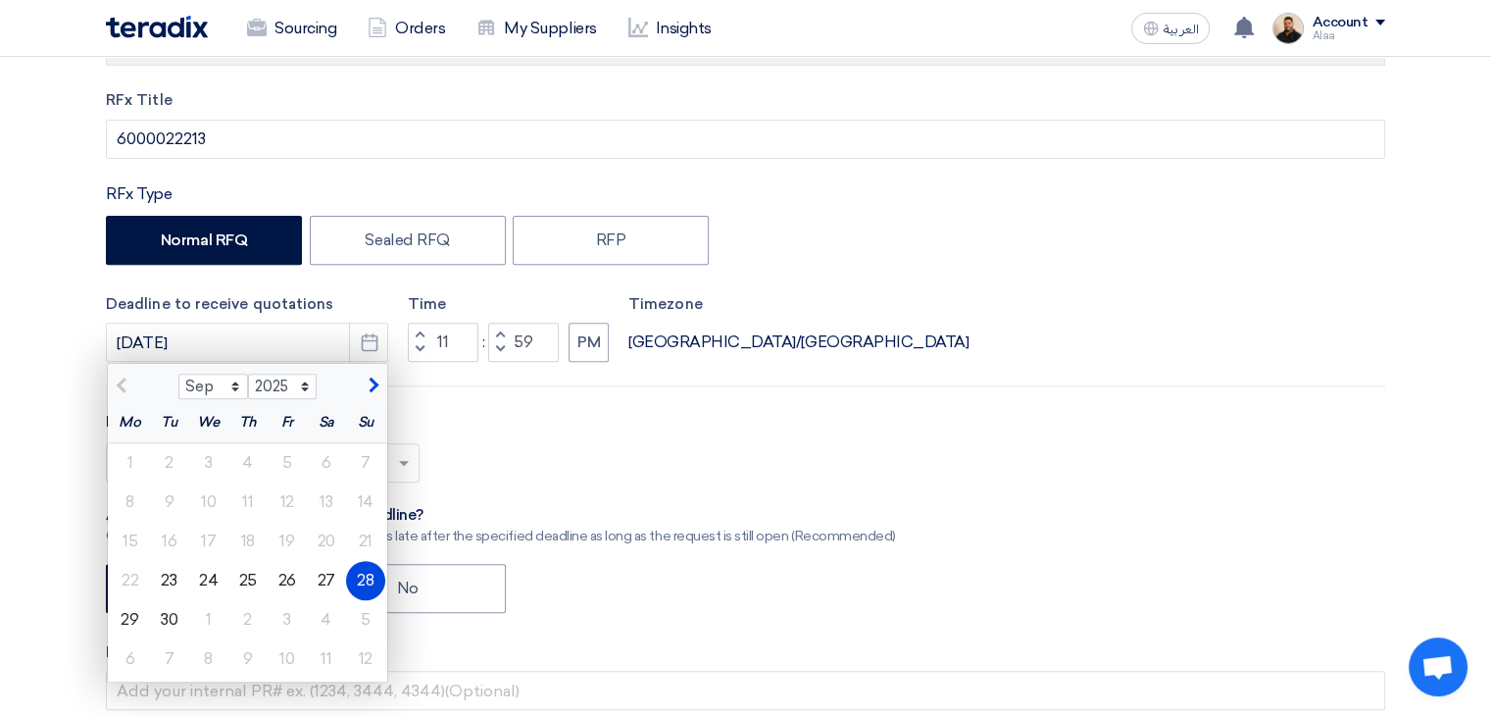
click at [365, 581] on div "28" at bounding box center [365, 580] width 39 height 39
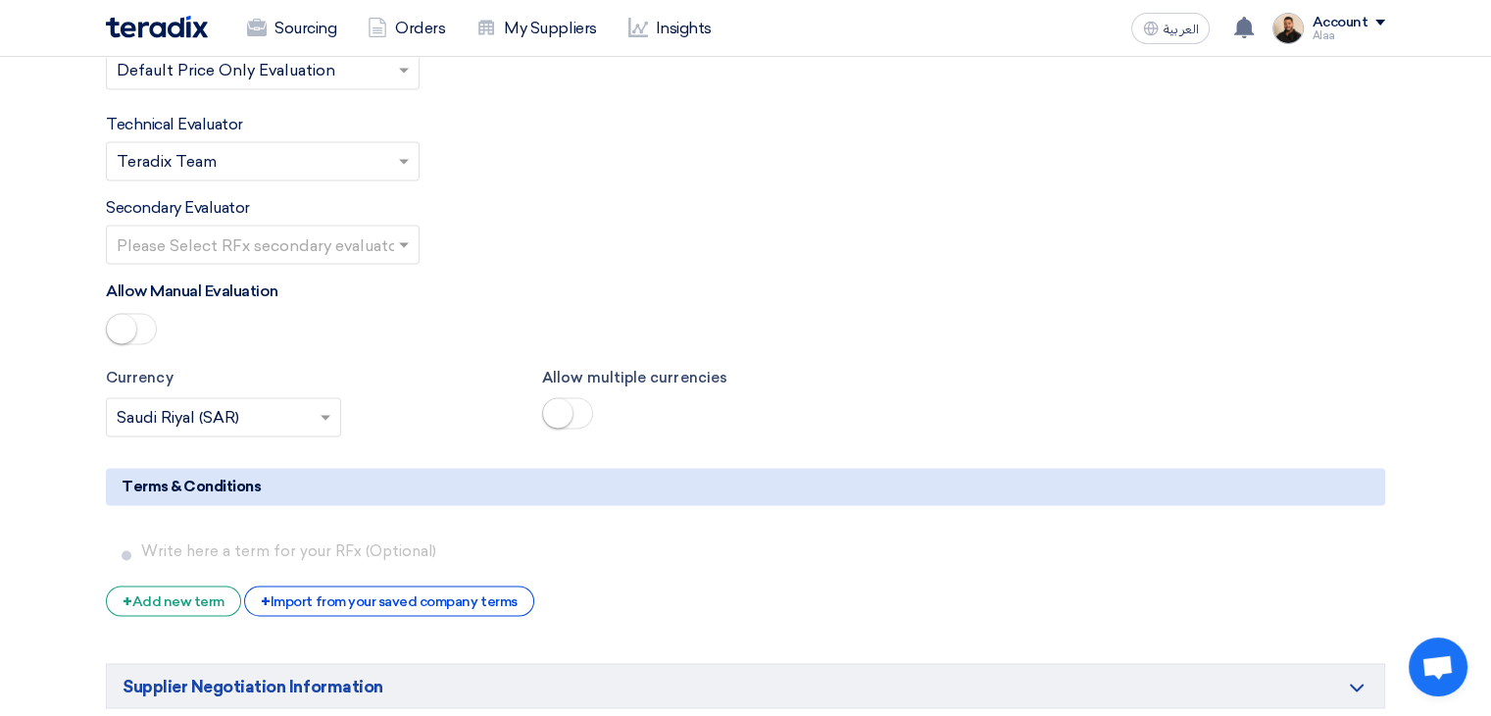
scroll to position [3138, 0]
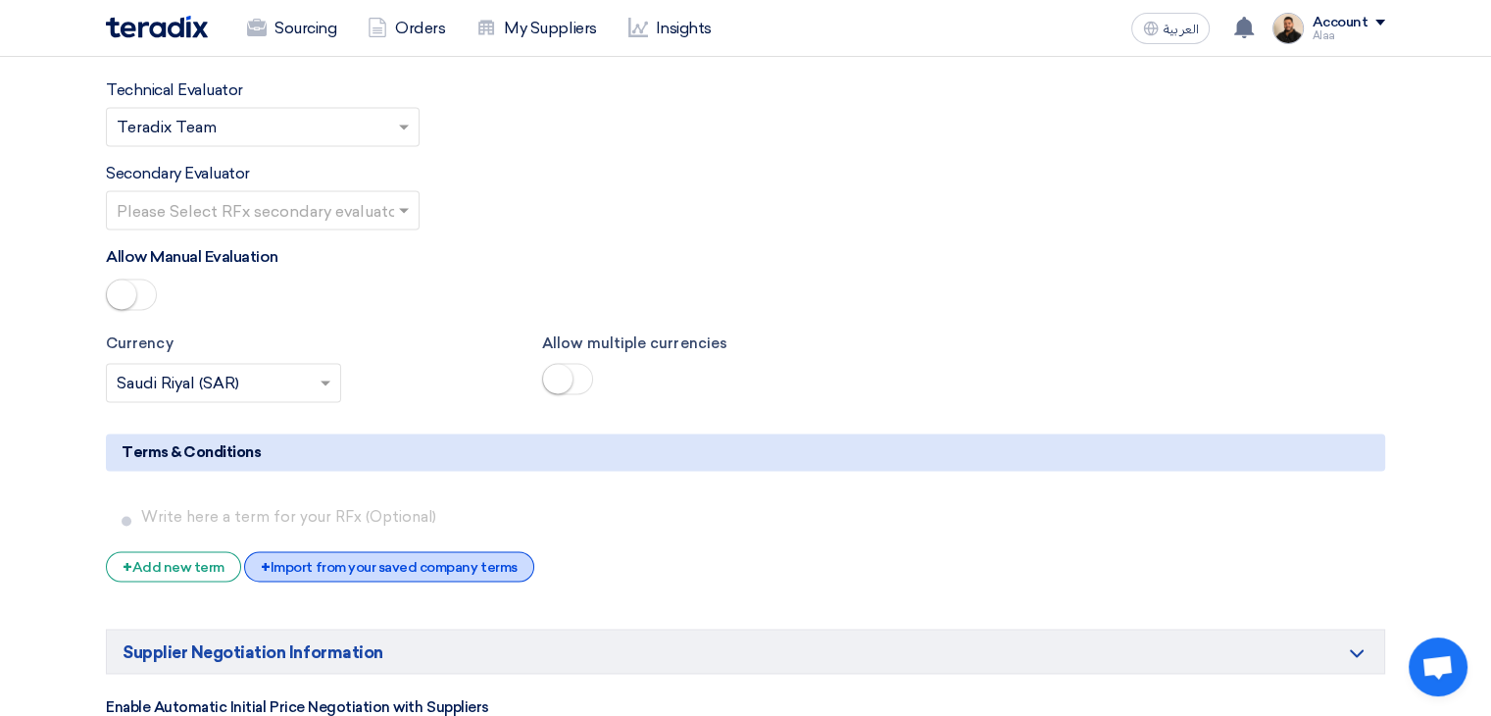
click at [486, 551] on div "+ Import from your saved company terms" at bounding box center [388, 566] width 289 height 30
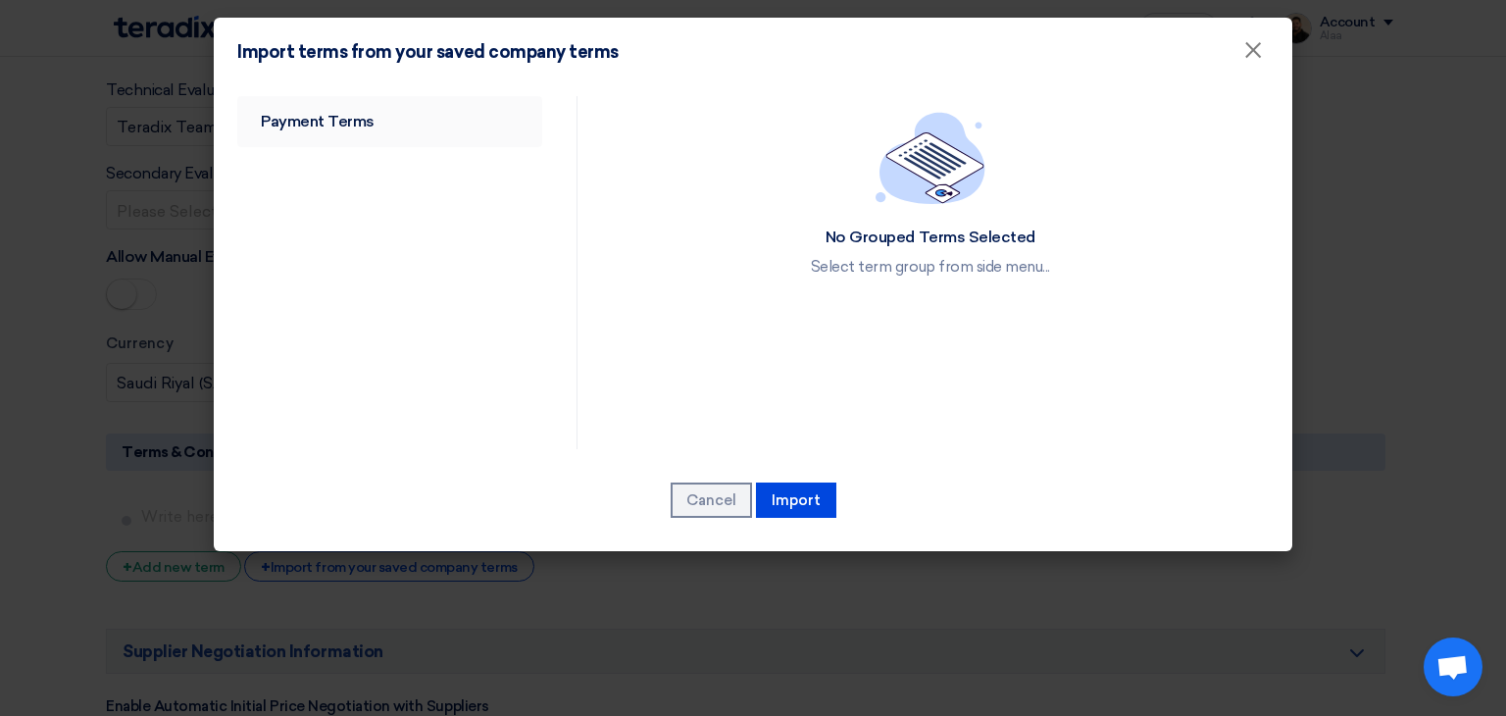
click at [345, 135] on link "Payment Terms" at bounding box center [389, 121] width 305 height 51
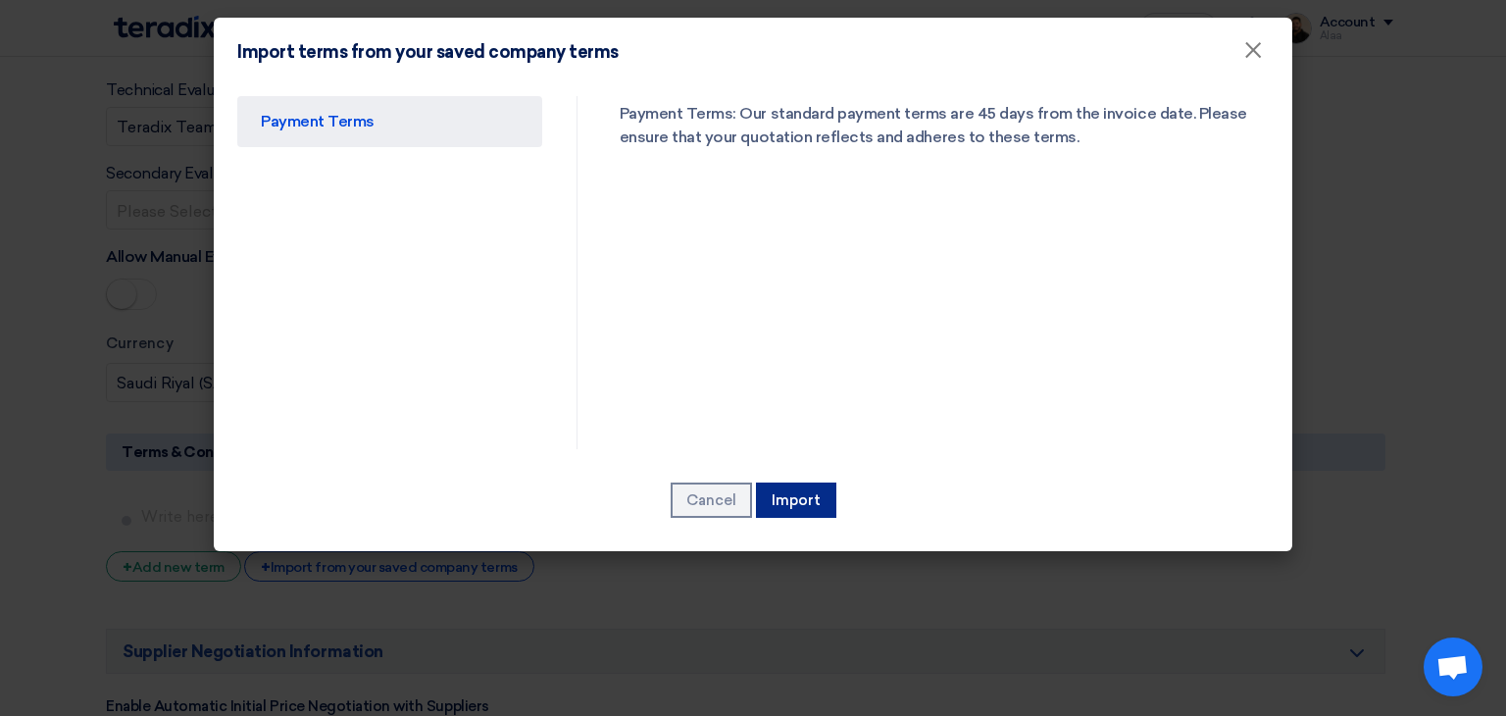
click at [784, 501] on button "Import" at bounding box center [796, 499] width 80 height 35
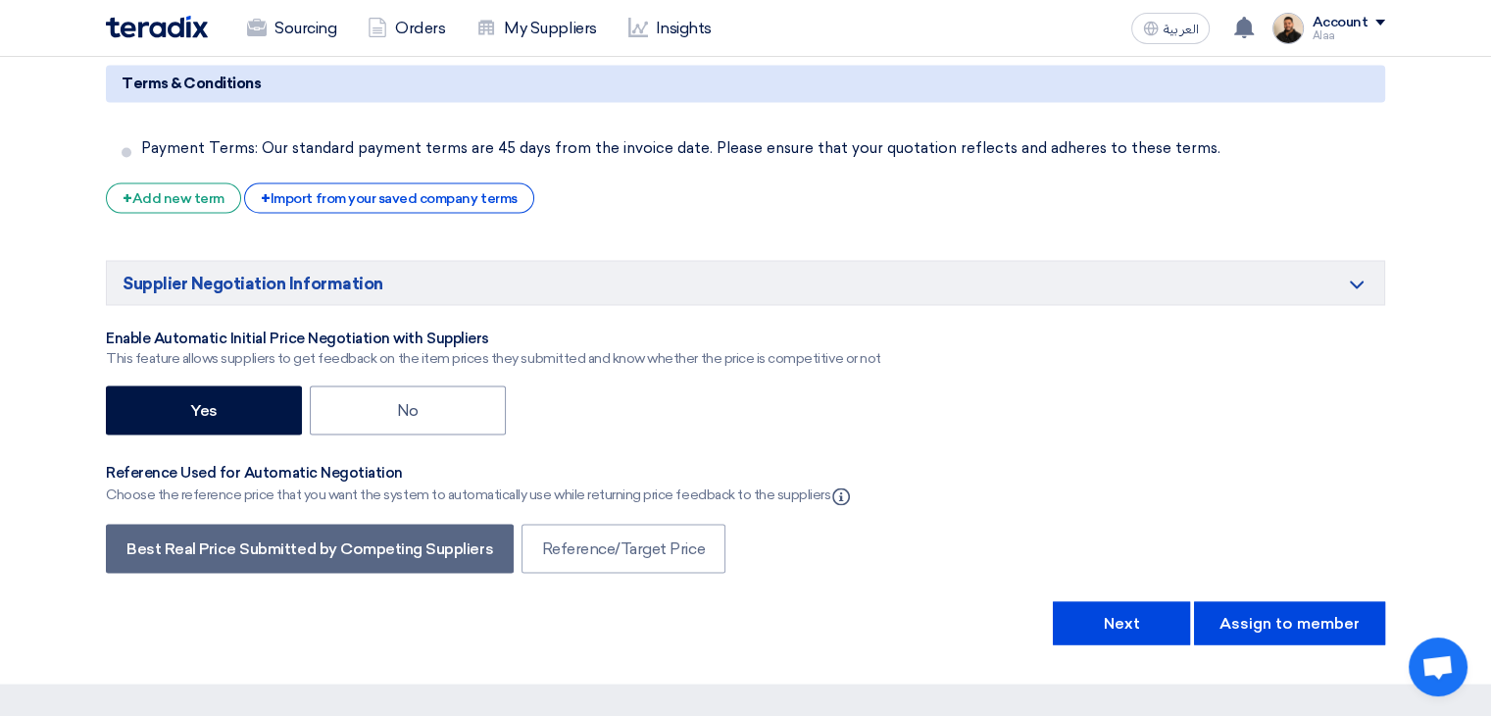
scroll to position [3628, 0]
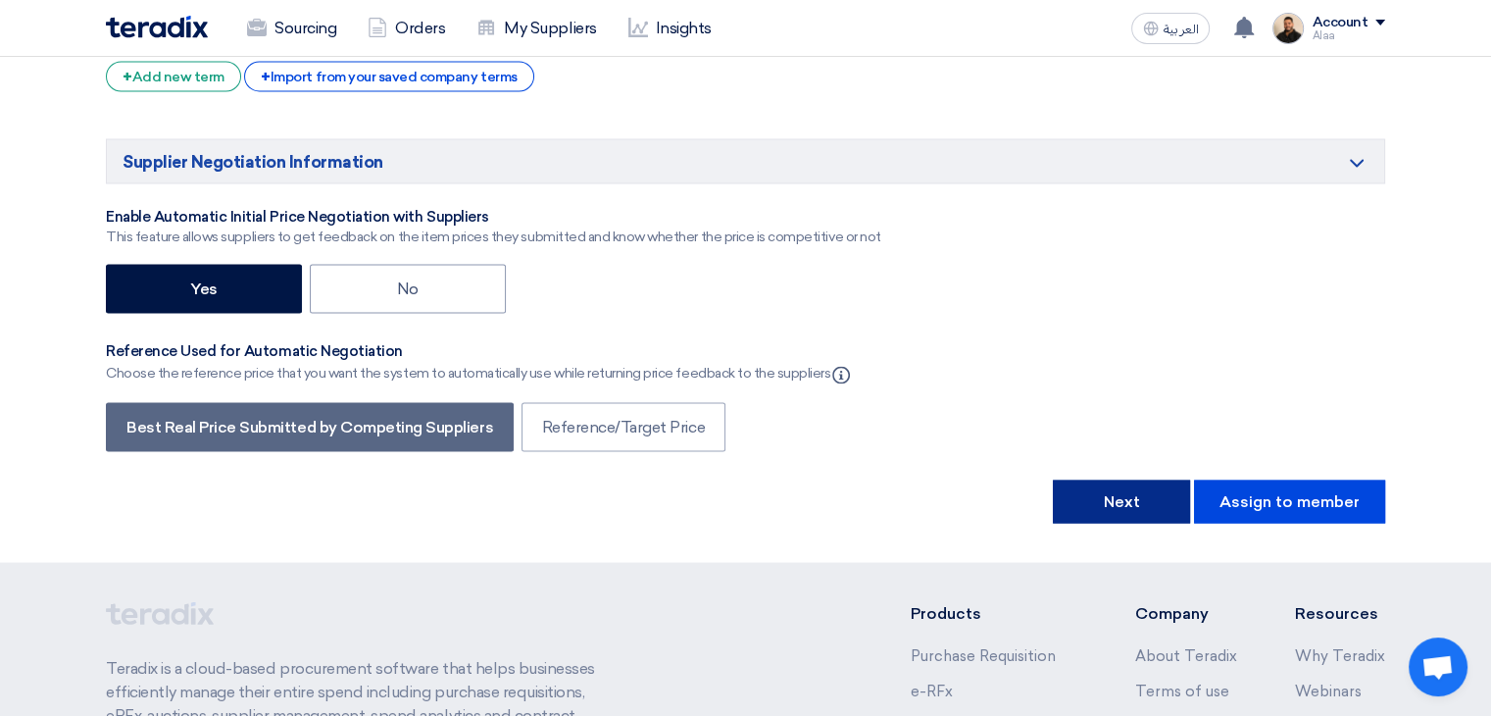
click at [1116, 479] on button "Next" at bounding box center [1121, 500] width 137 height 43
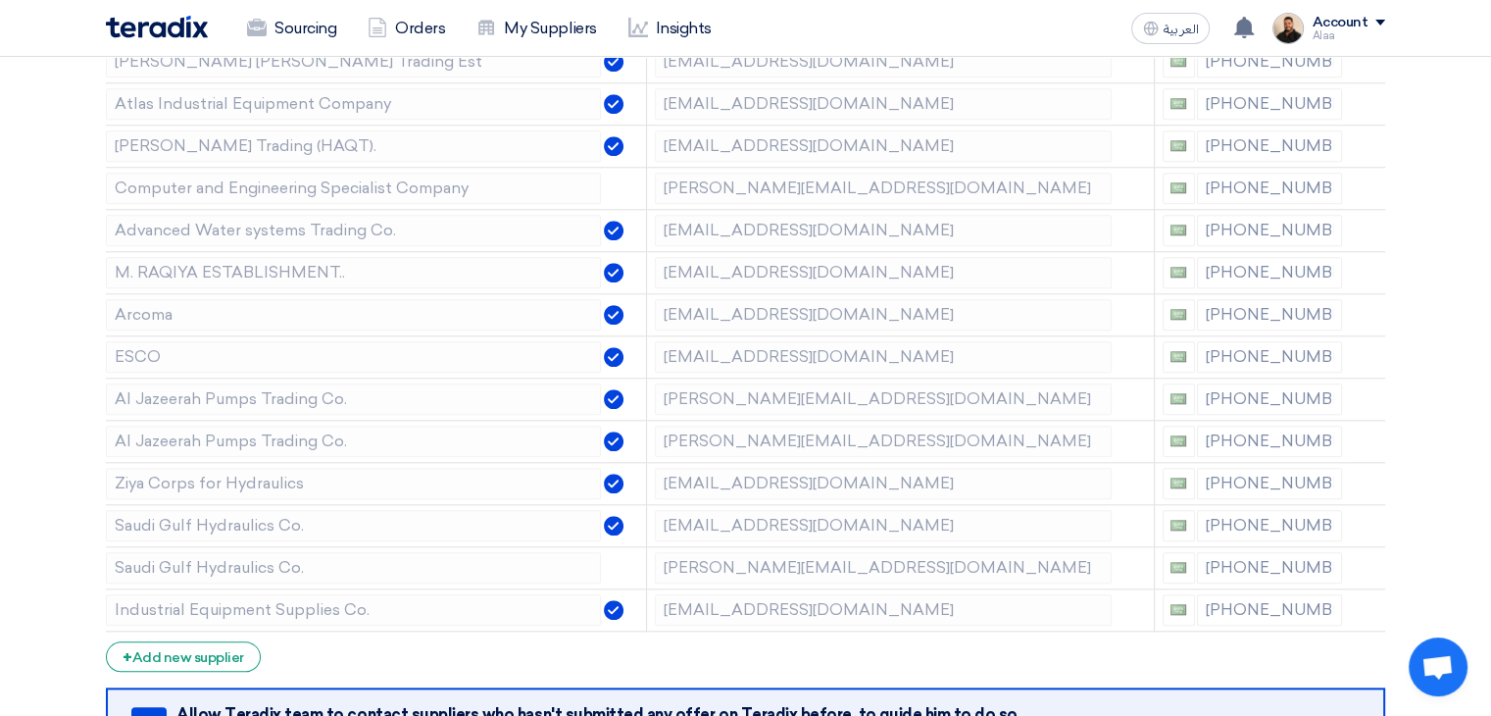
scroll to position [2059, 0]
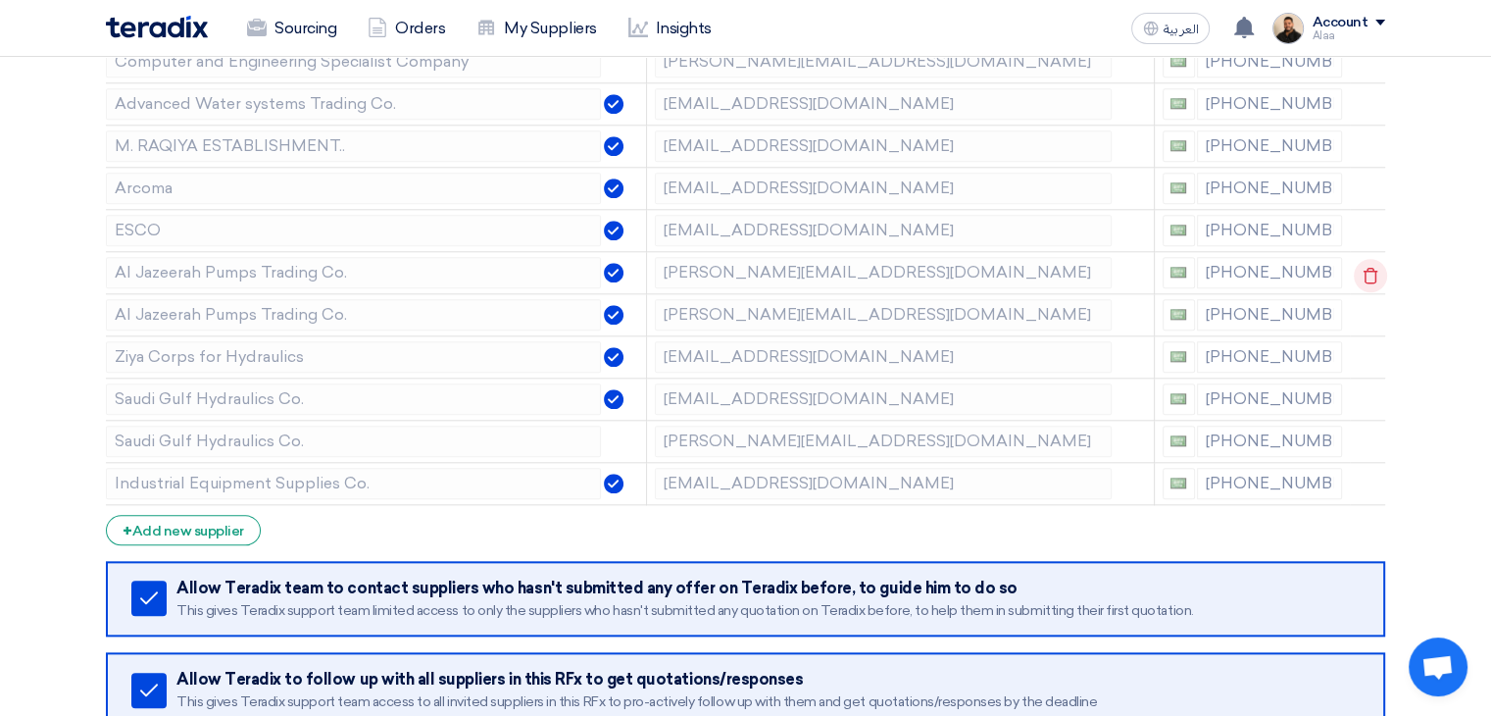
click at [1370, 263] on icon at bounding box center [1370, 275] width 33 height 33
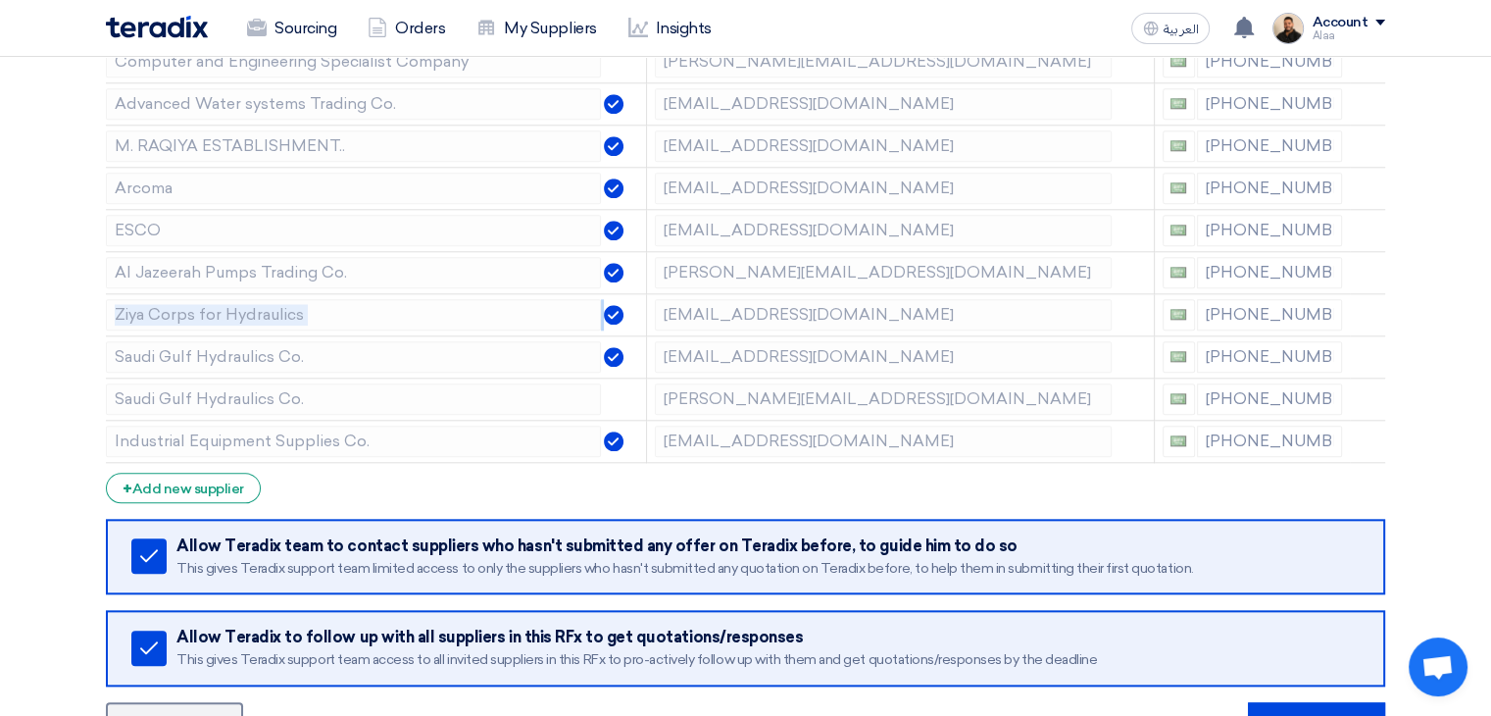
click at [0, 0] on icon at bounding box center [0, 0] width 0 height 0
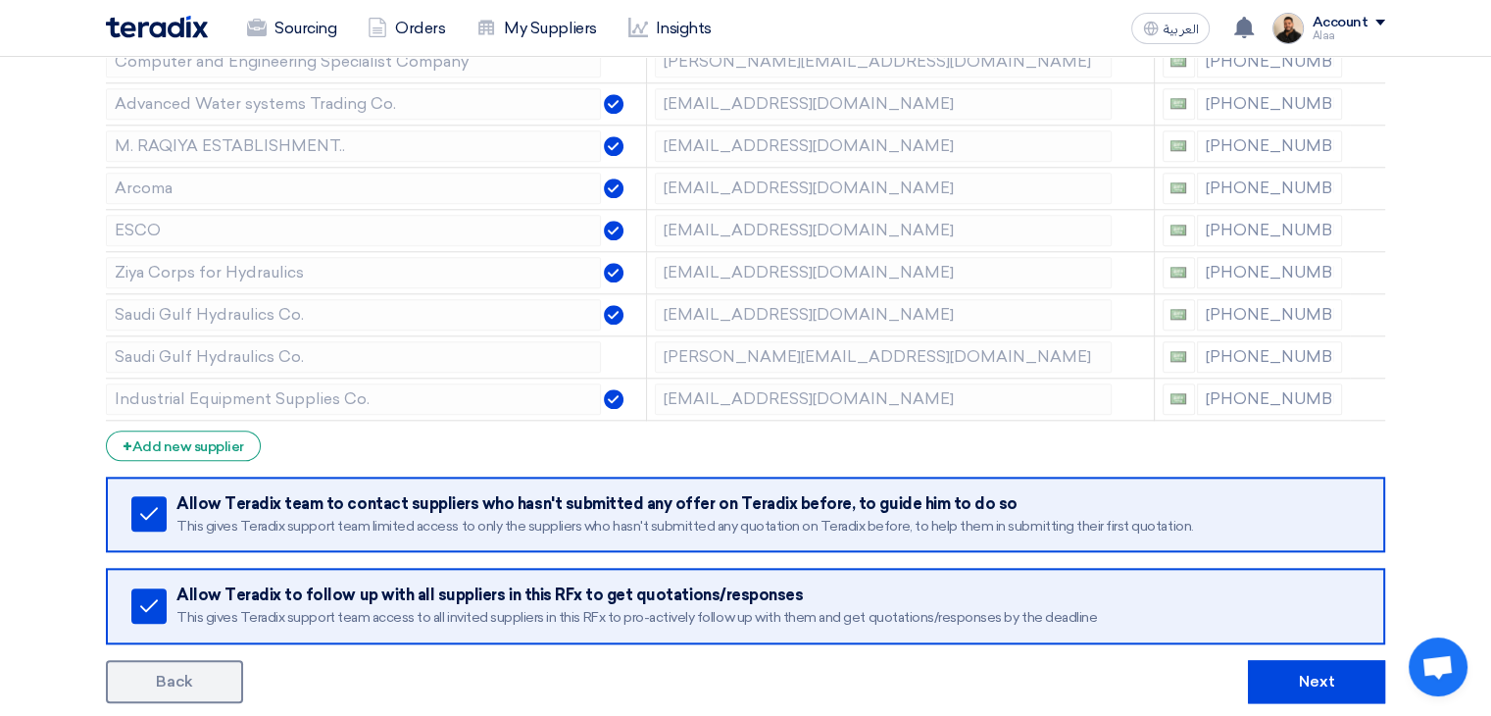
click at [0, 0] on icon at bounding box center [0, 0] width 0 height 0
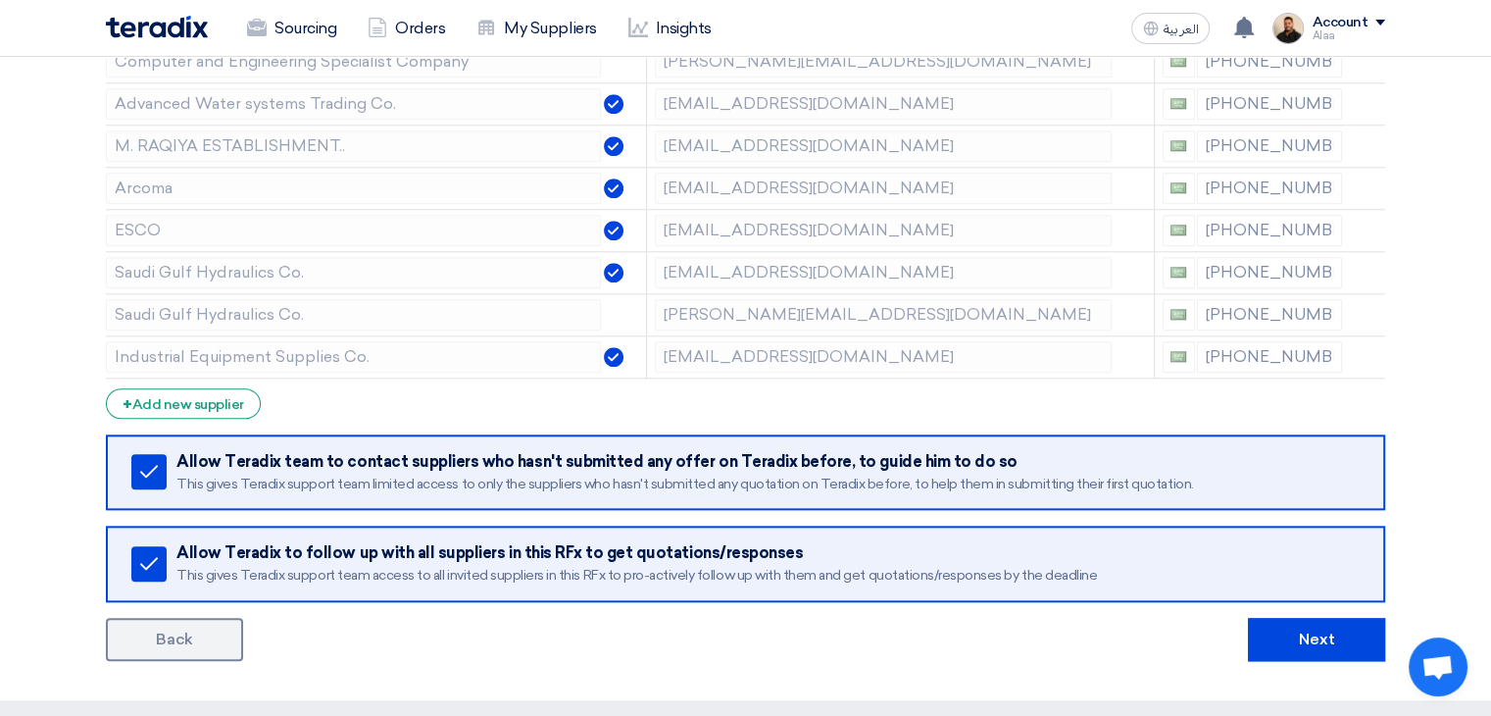
click at [0, 0] on icon at bounding box center [0, 0] width 0 height 0
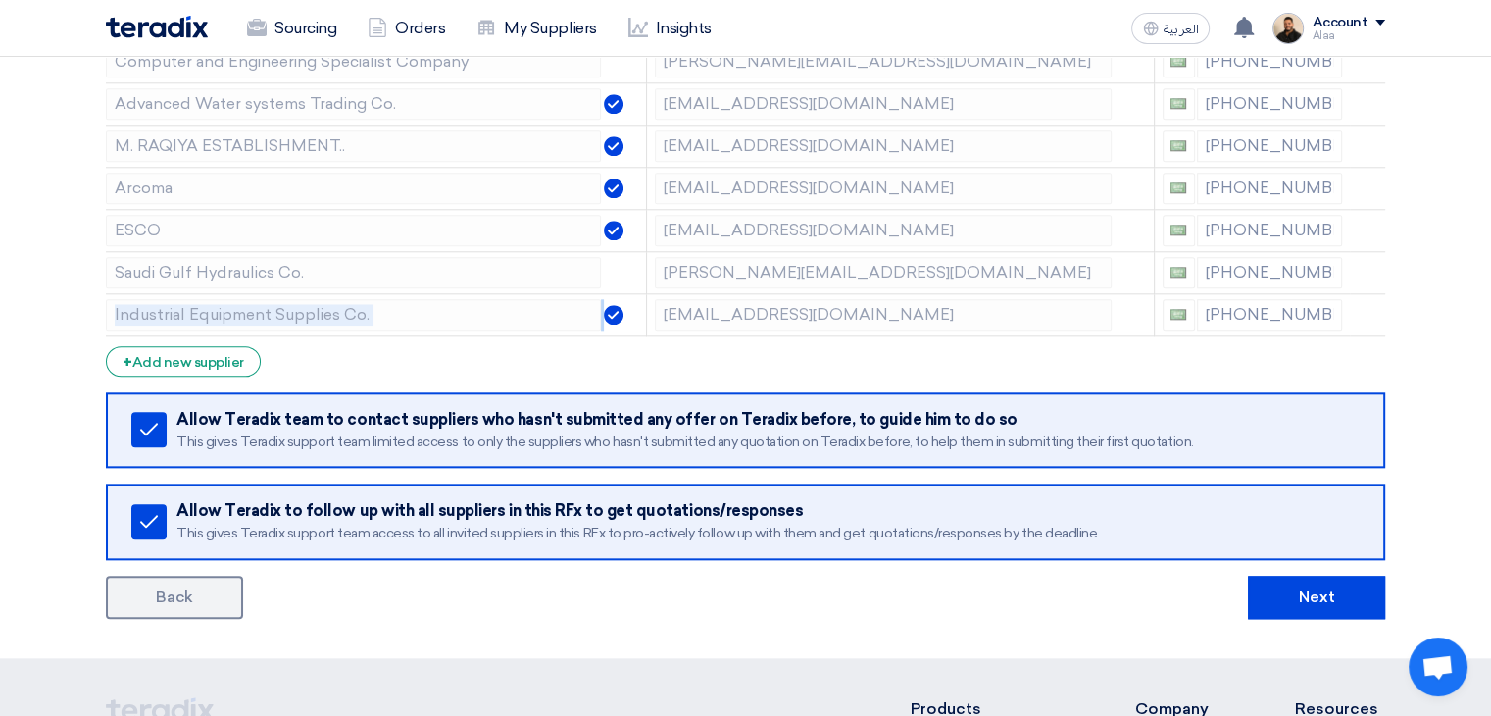
click at [0, 0] on icon at bounding box center [0, 0] width 0 height 0
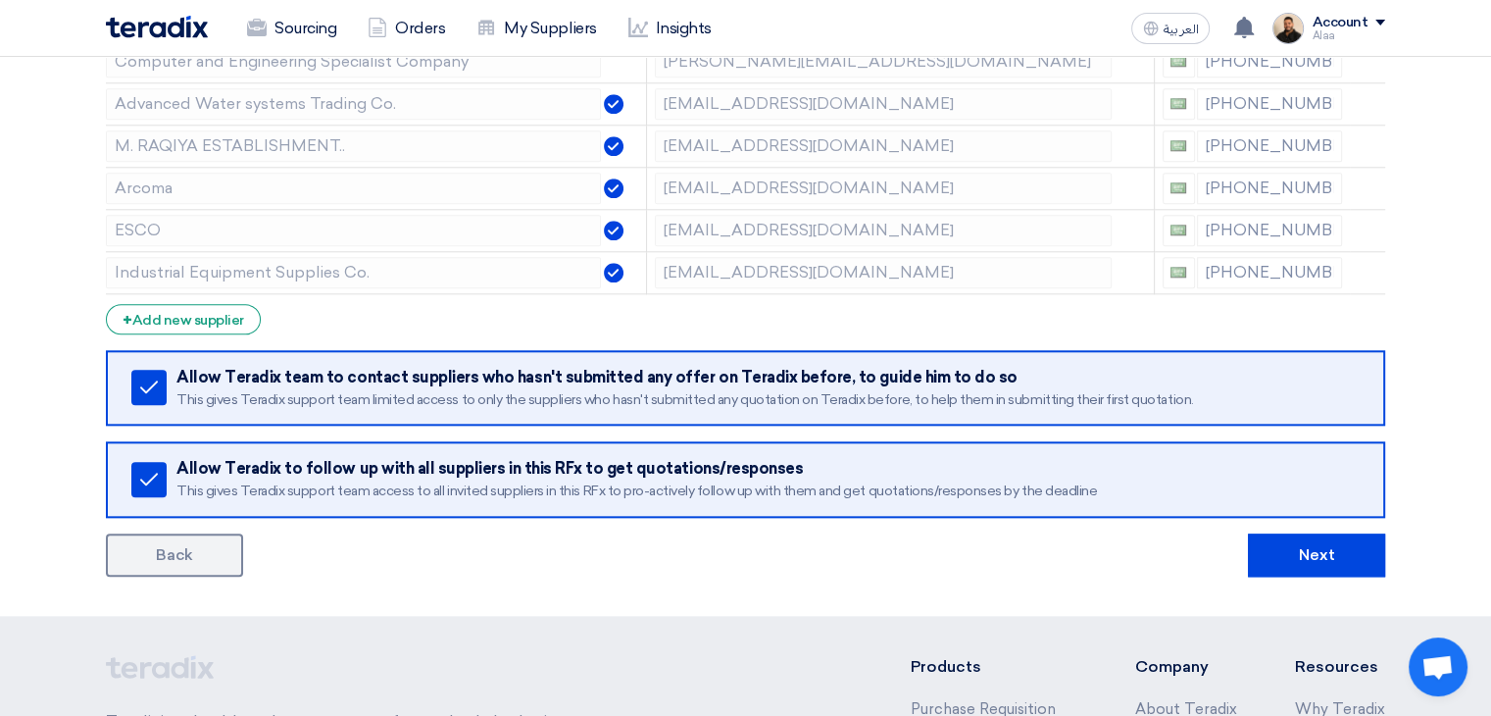
click at [0, 0] on icon at bounding box center [0, 0] width 0 height 0
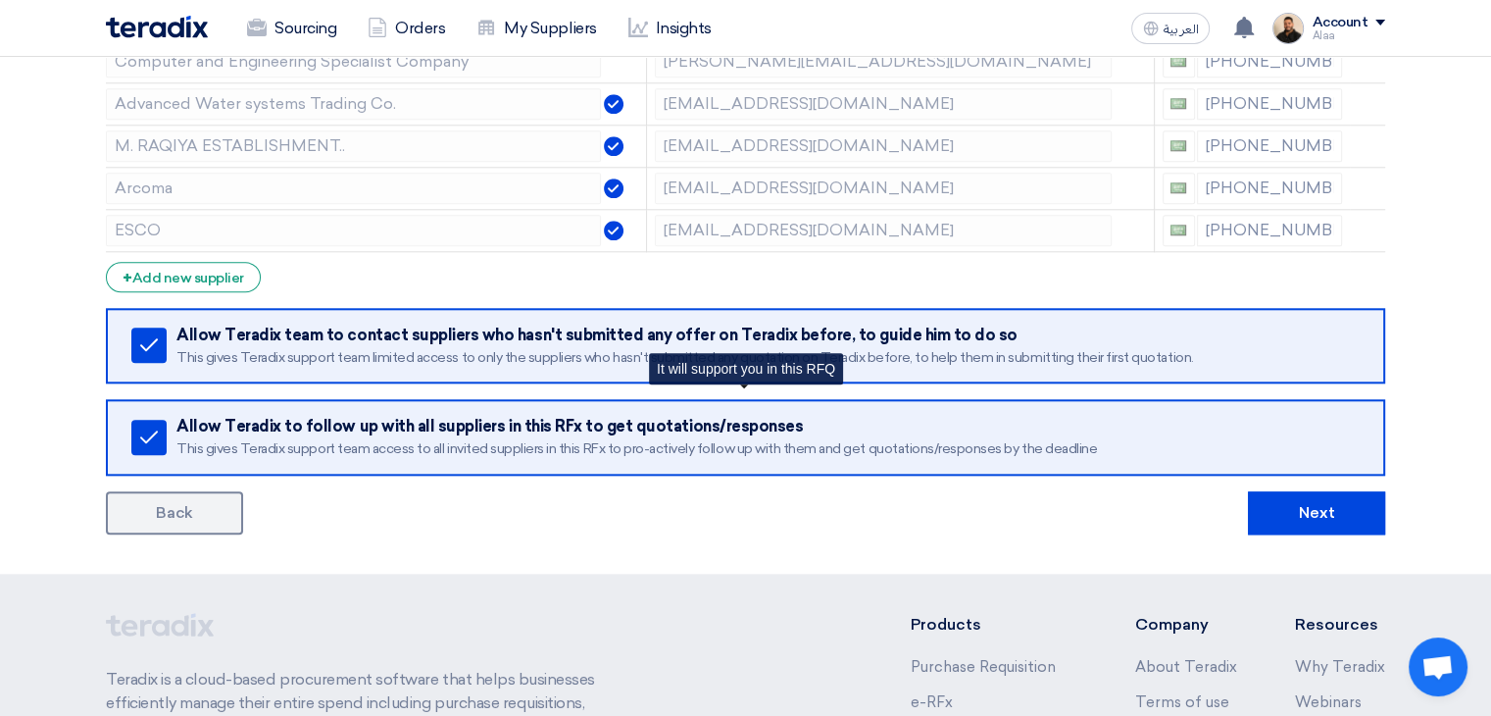
scroll to position [1863, 0]
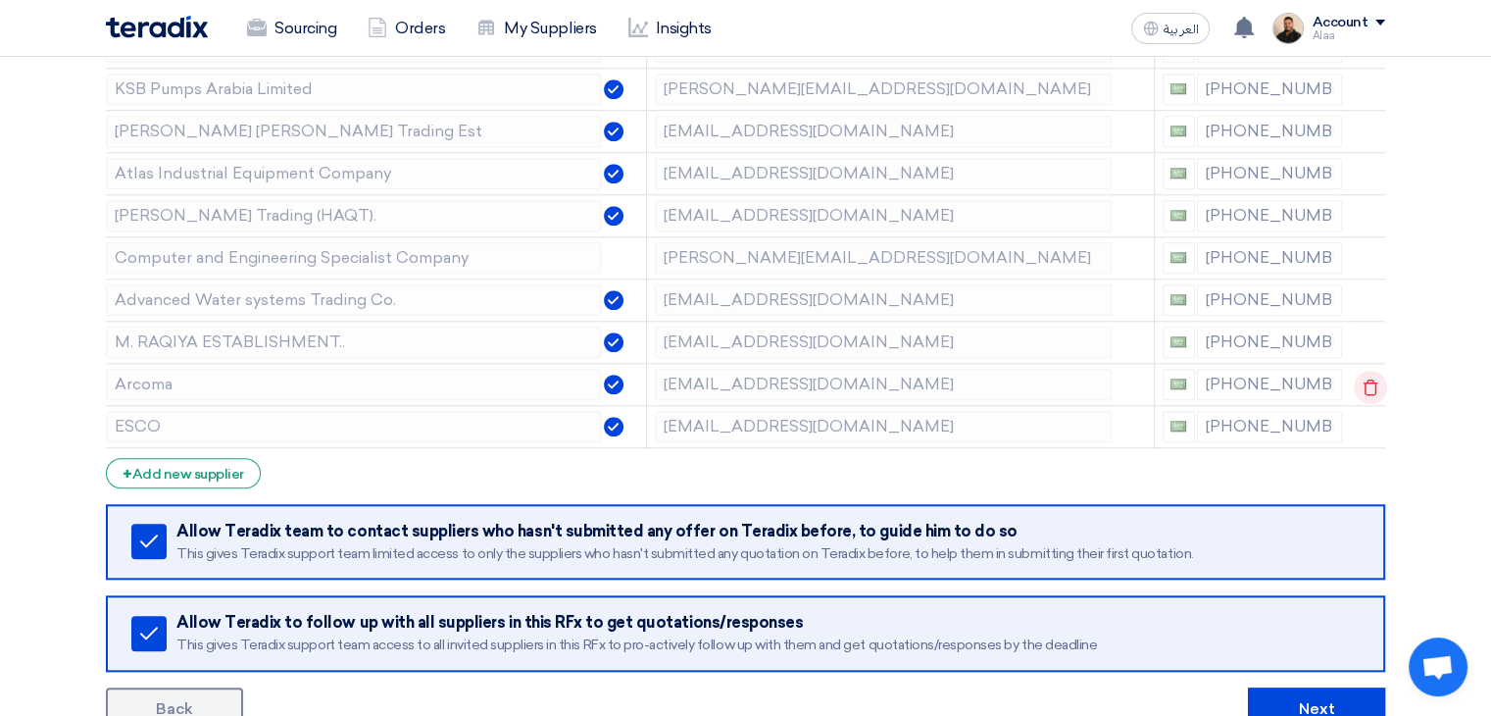
click at [1367, 373] on icon at bounding box center [1370, 387] width 33 height 33
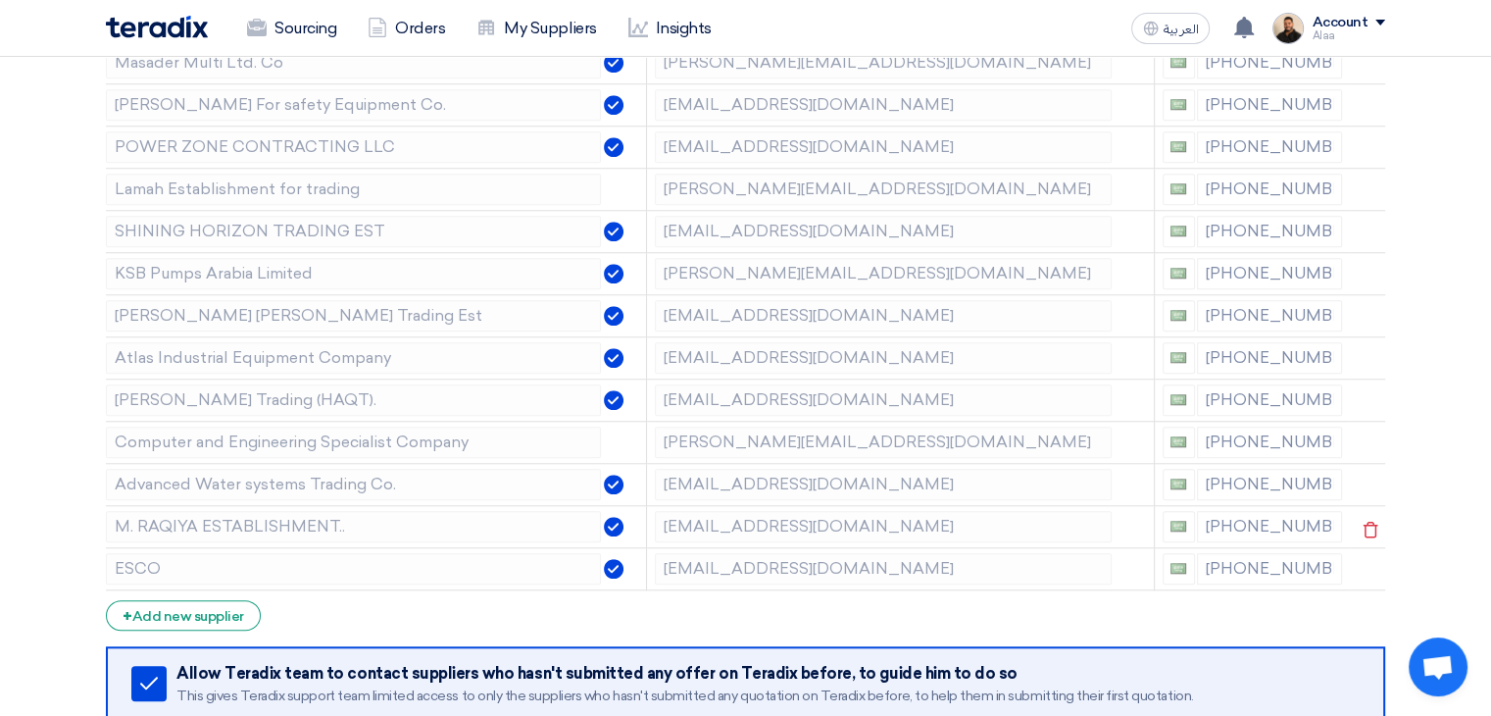
scroll to position [1667, 0]
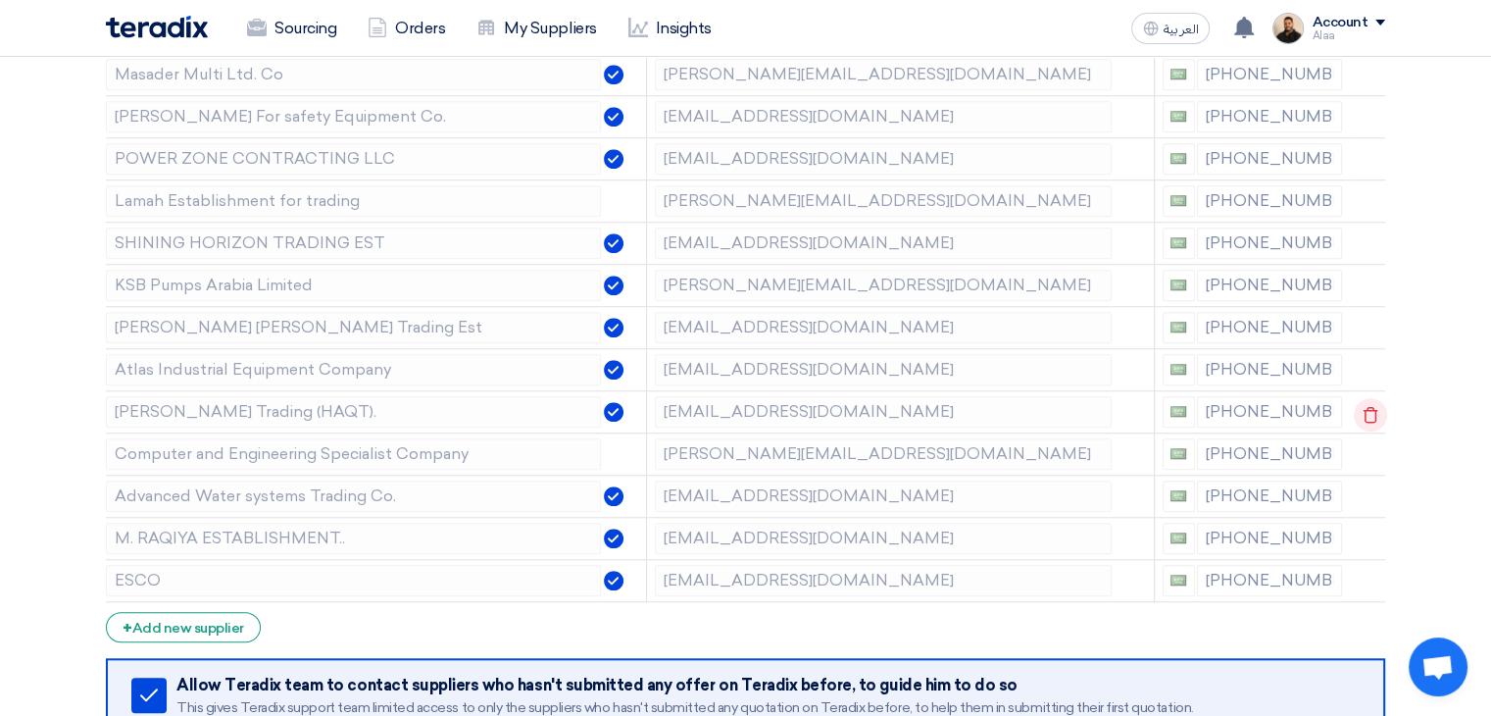
click at [1373, 412] on use at bounding box center [1371, 414] width 15 height 17
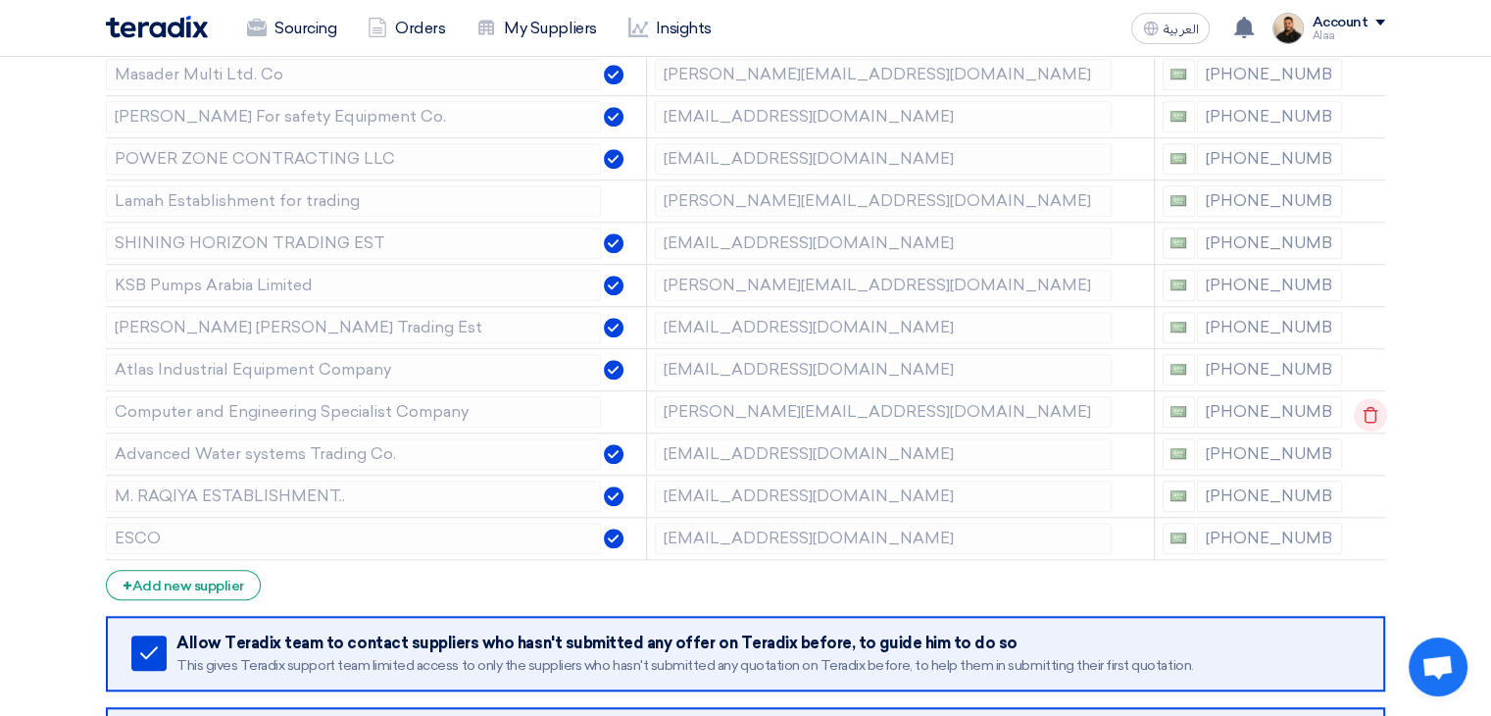
click at [1373, 412] on use at bounding box center [1371, 414] width 15 height 17
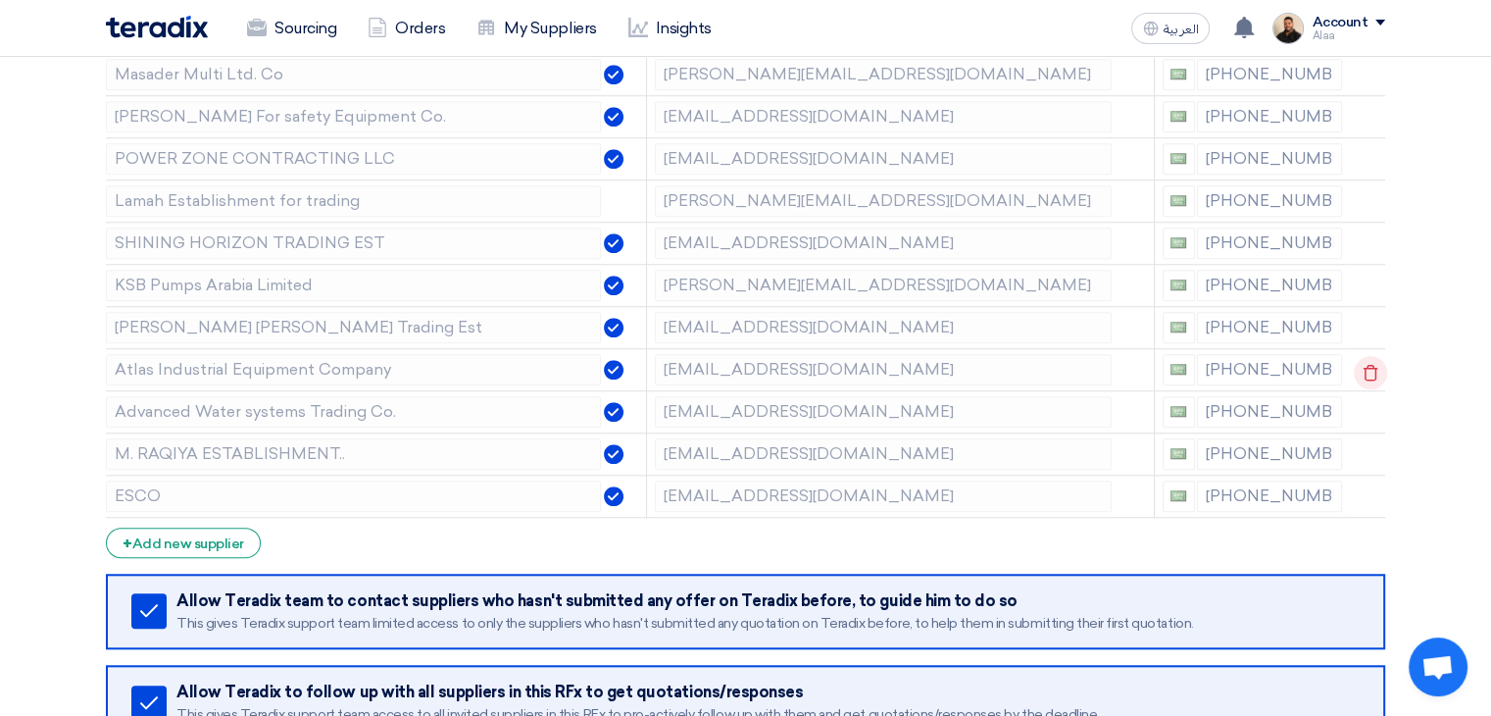
click at [1371, 365] on icon at bounding box center [1370, 372] width 33 height 33
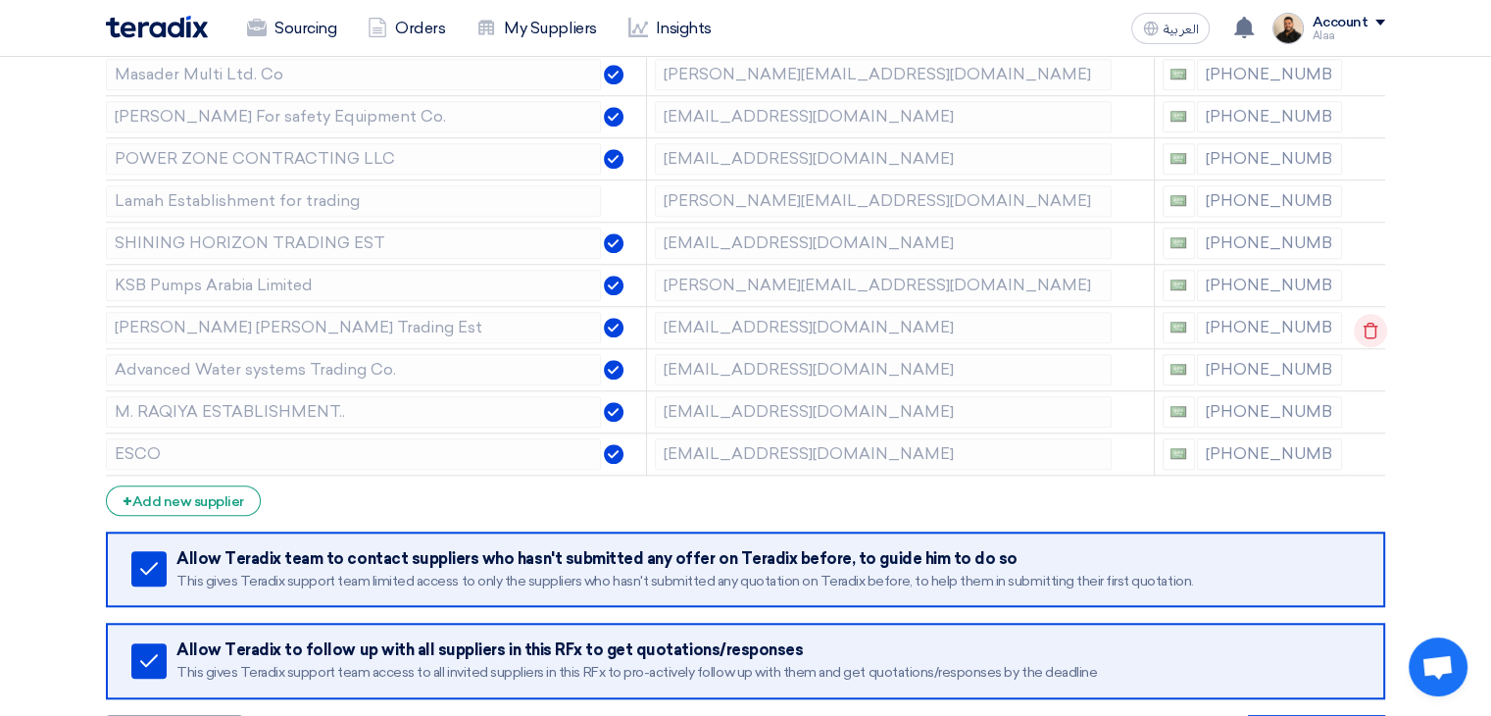
click at [1370, 328] on icon at bounding box center [1370, 330] width 33 height 33
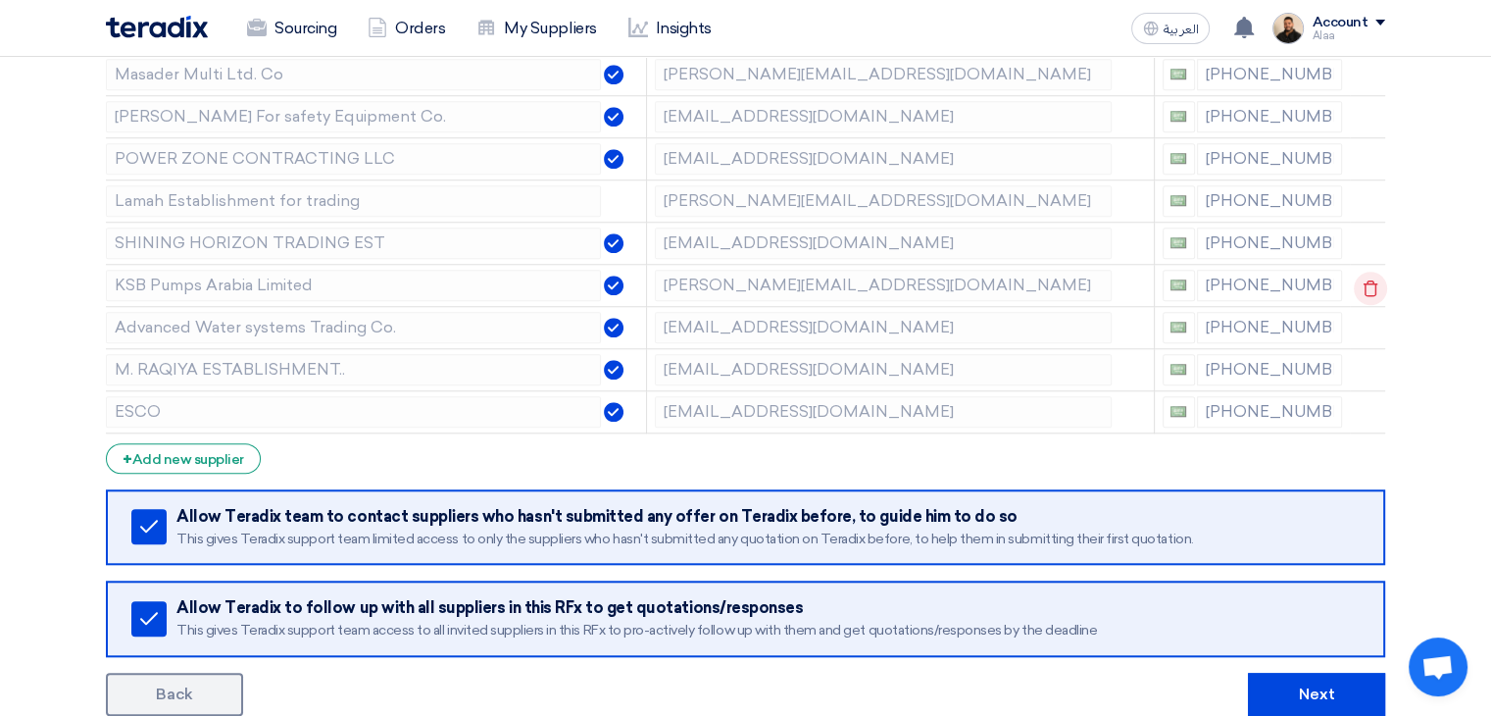
click at [1367, 282] on icon at bounding box center [1370, 288] width 33 height 33
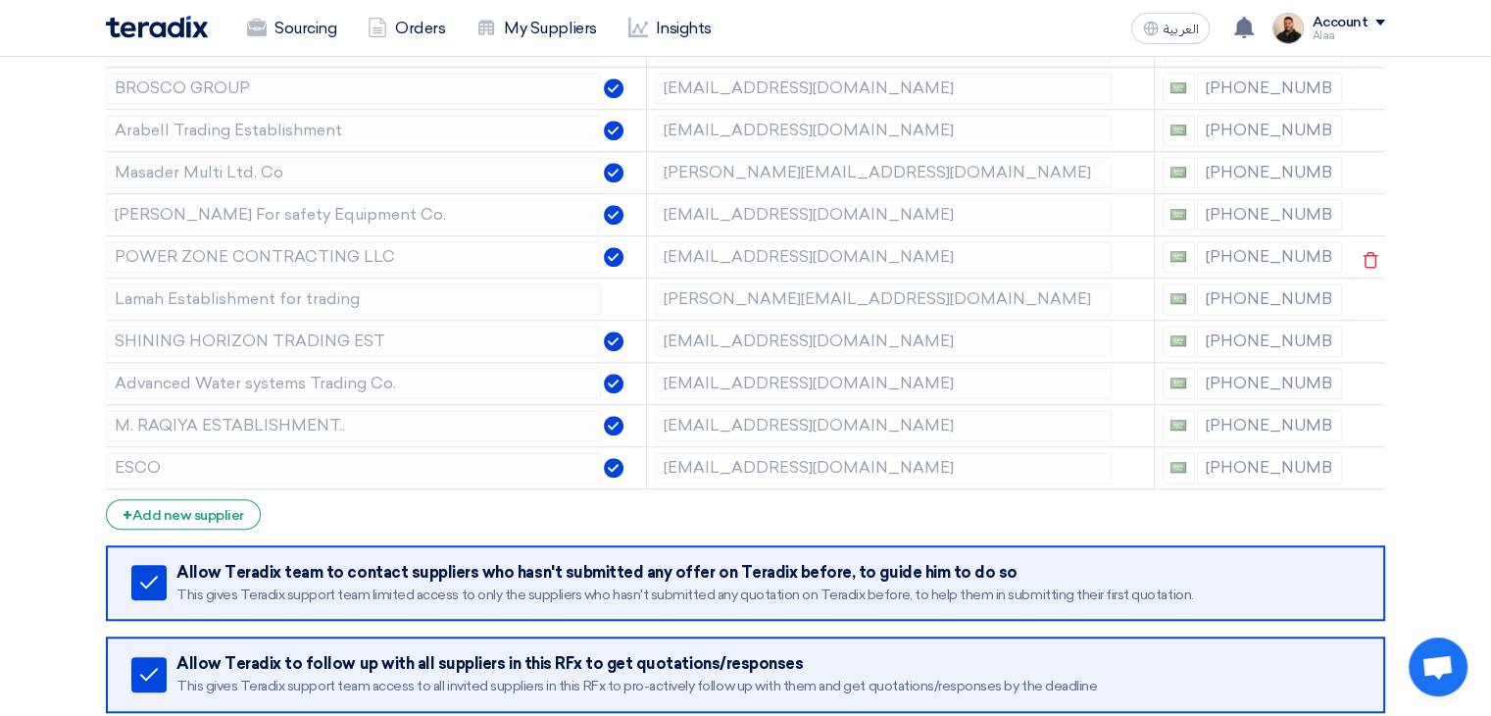
scroll to position [1569, 0]
click at [1364, 293] on use at bounding box center [1371, 301] width 15 height 17
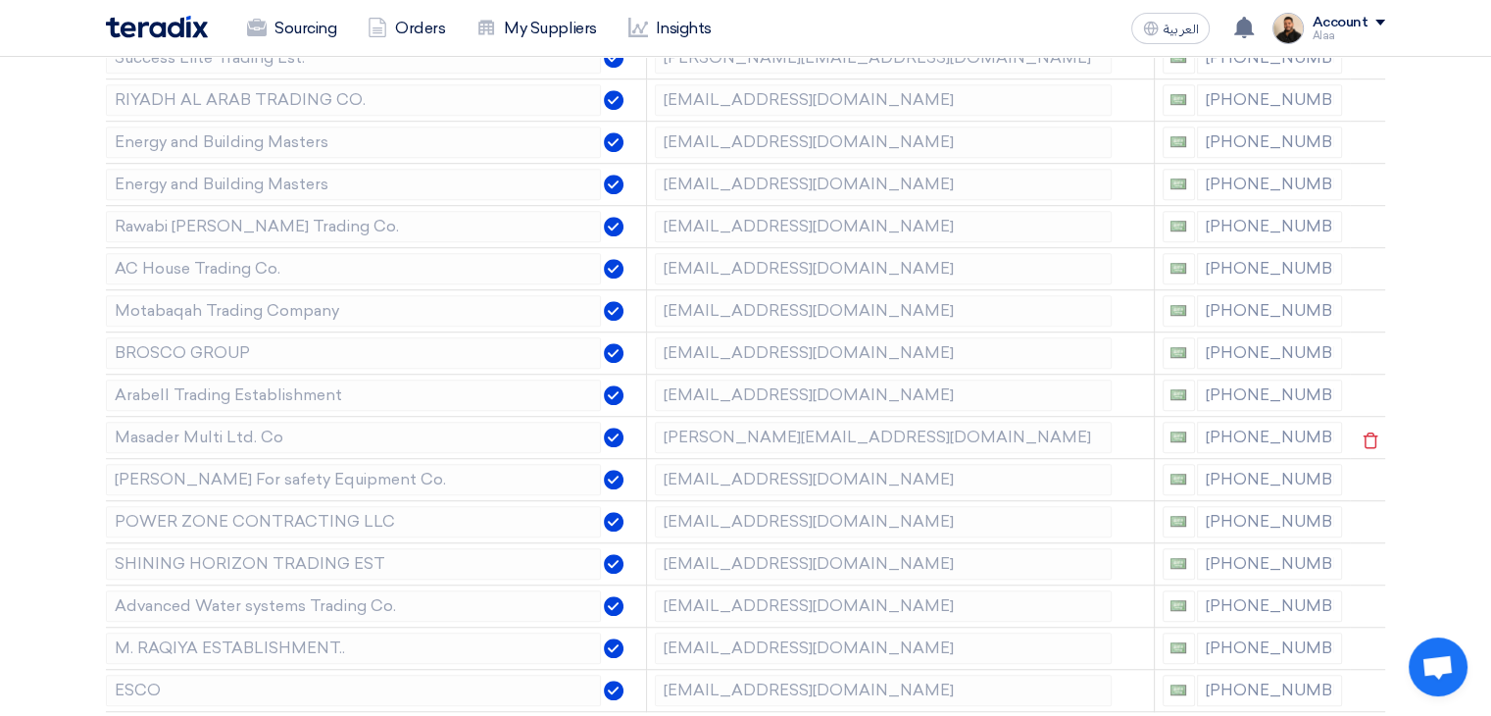
scroll to position [1275, 0]
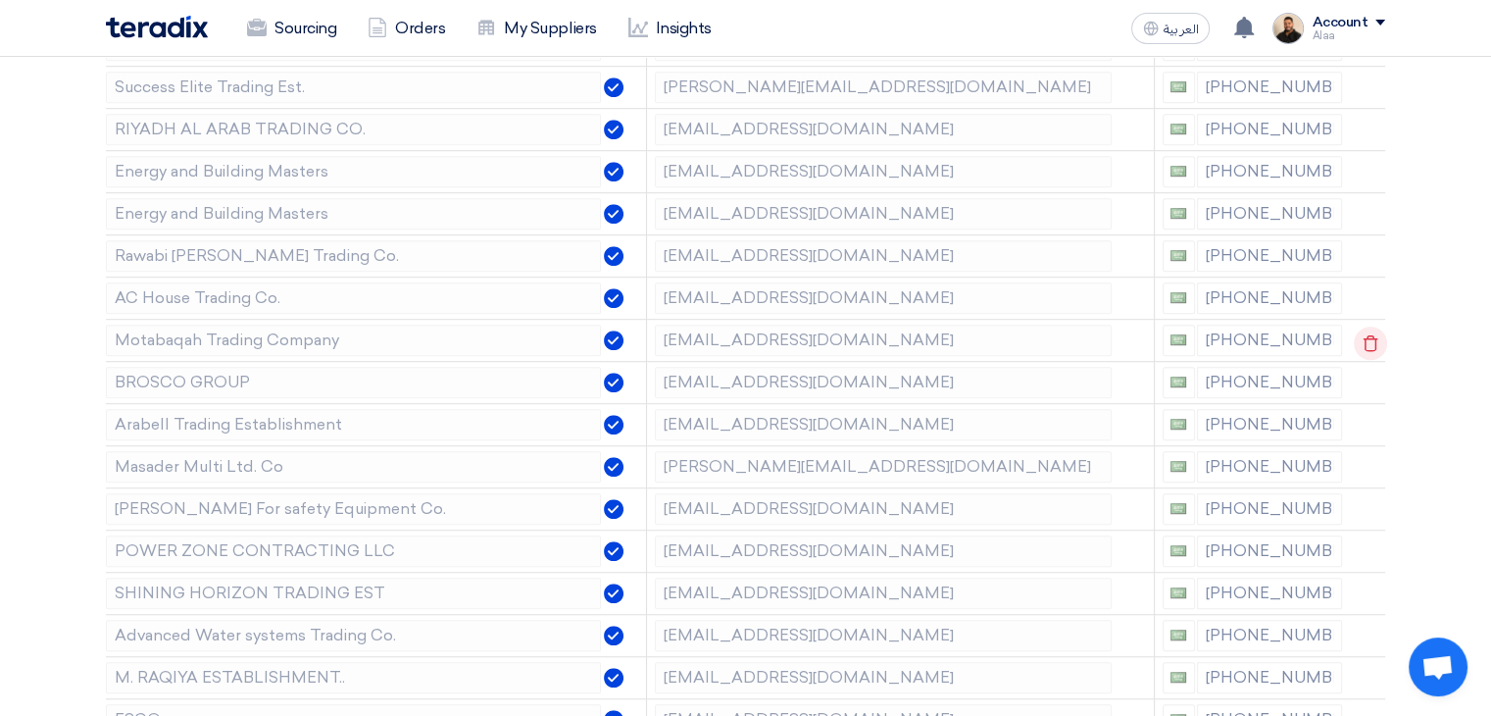
click at [1367, 343] on icon at bounding box center [1370, 342] width 33 height 33
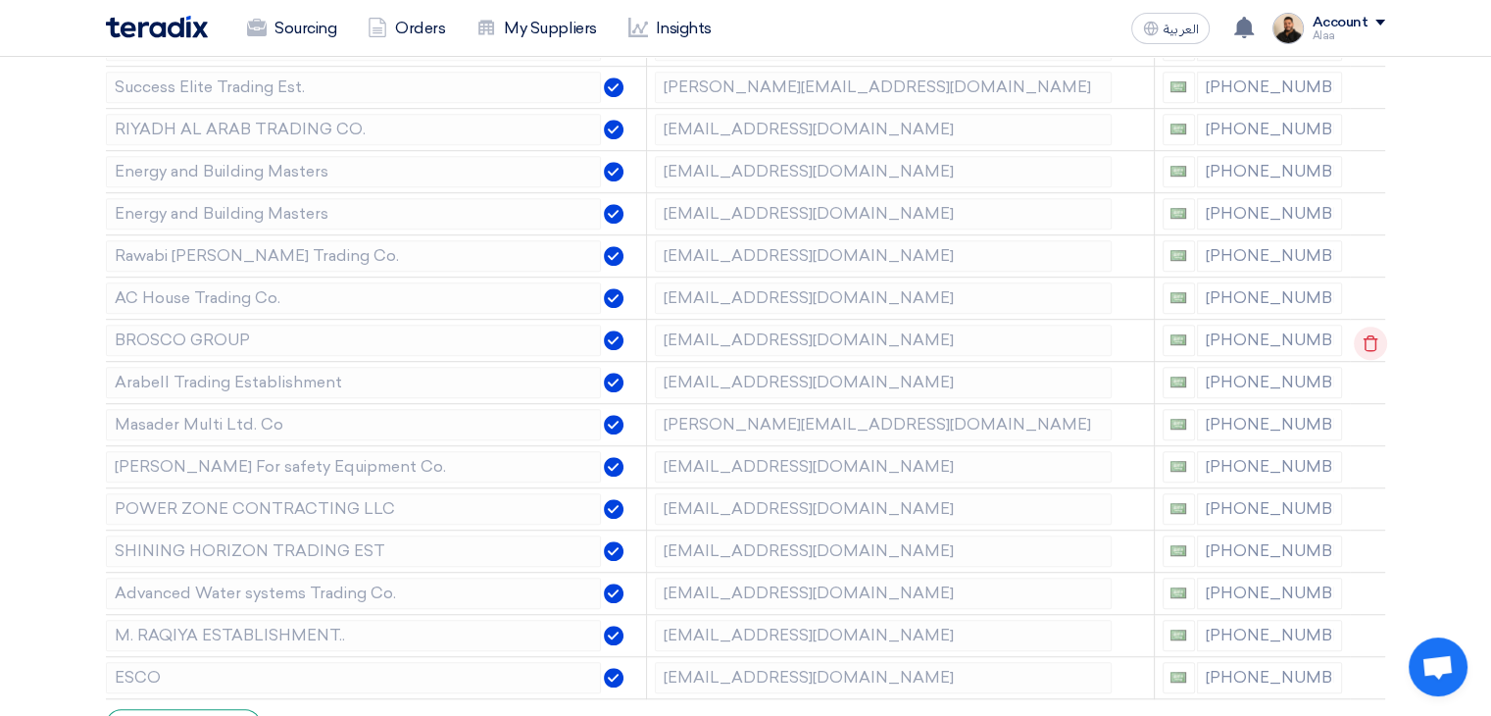
click at [1376, 338] on icon at bounding box center [1370, 342] width 33 height 33
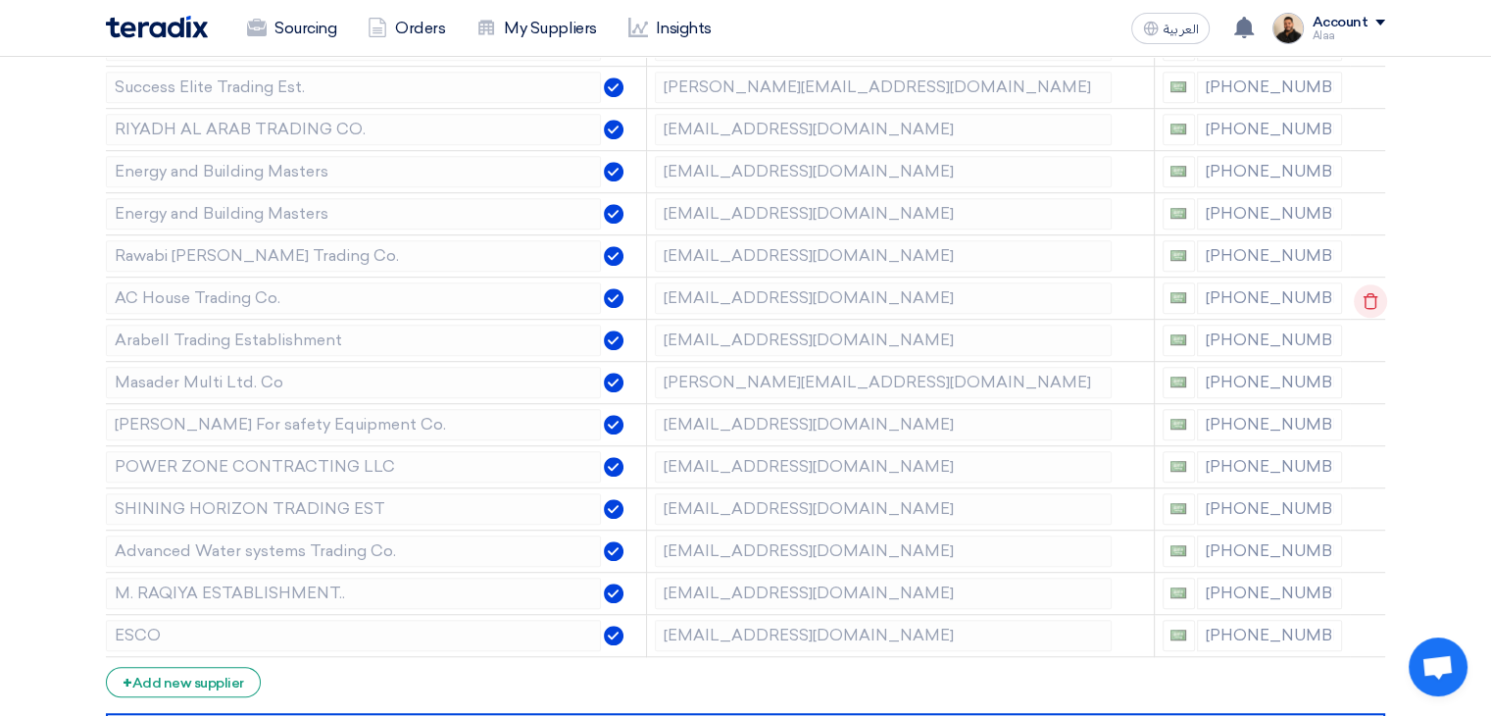
click at [1381, 295] on icon at bounding box center [1370, 300] width 33 height 33
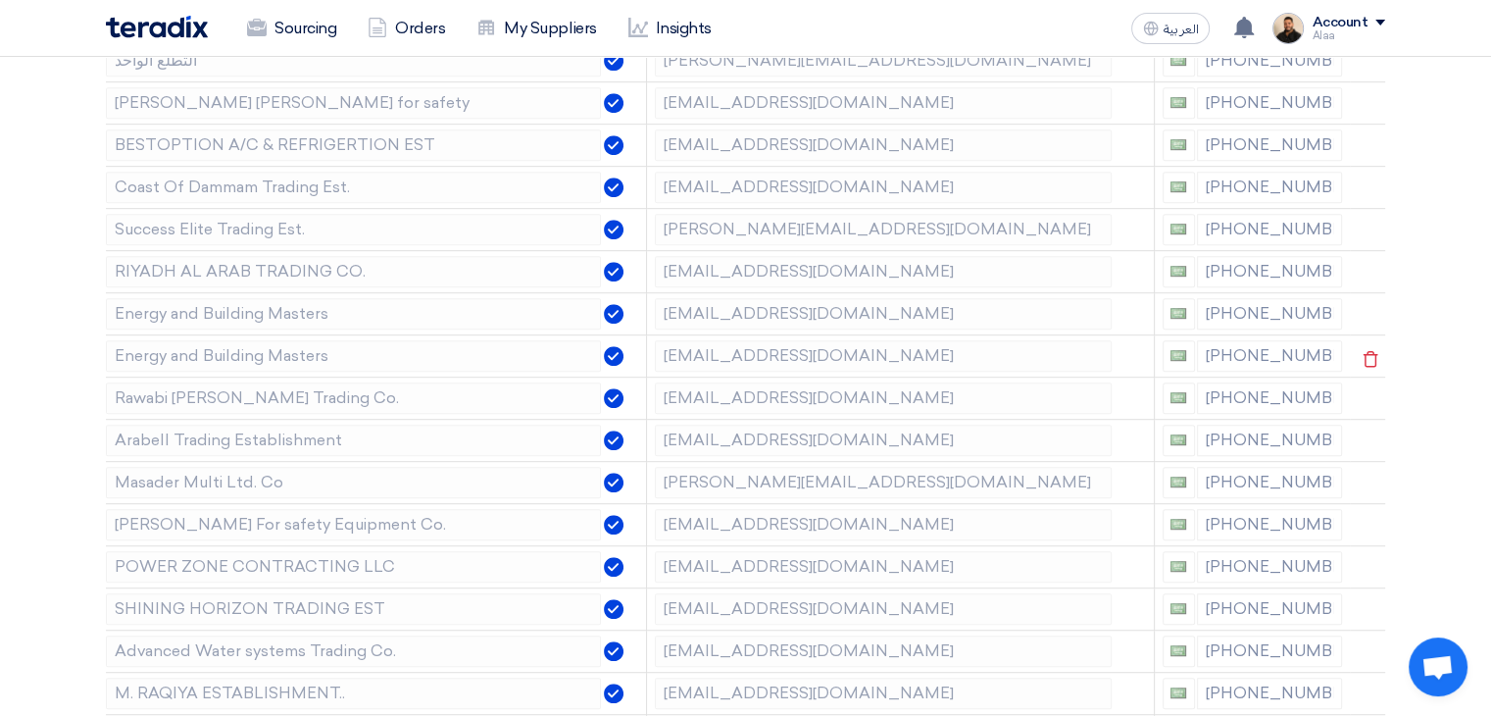
scroll to position [1079, 0]
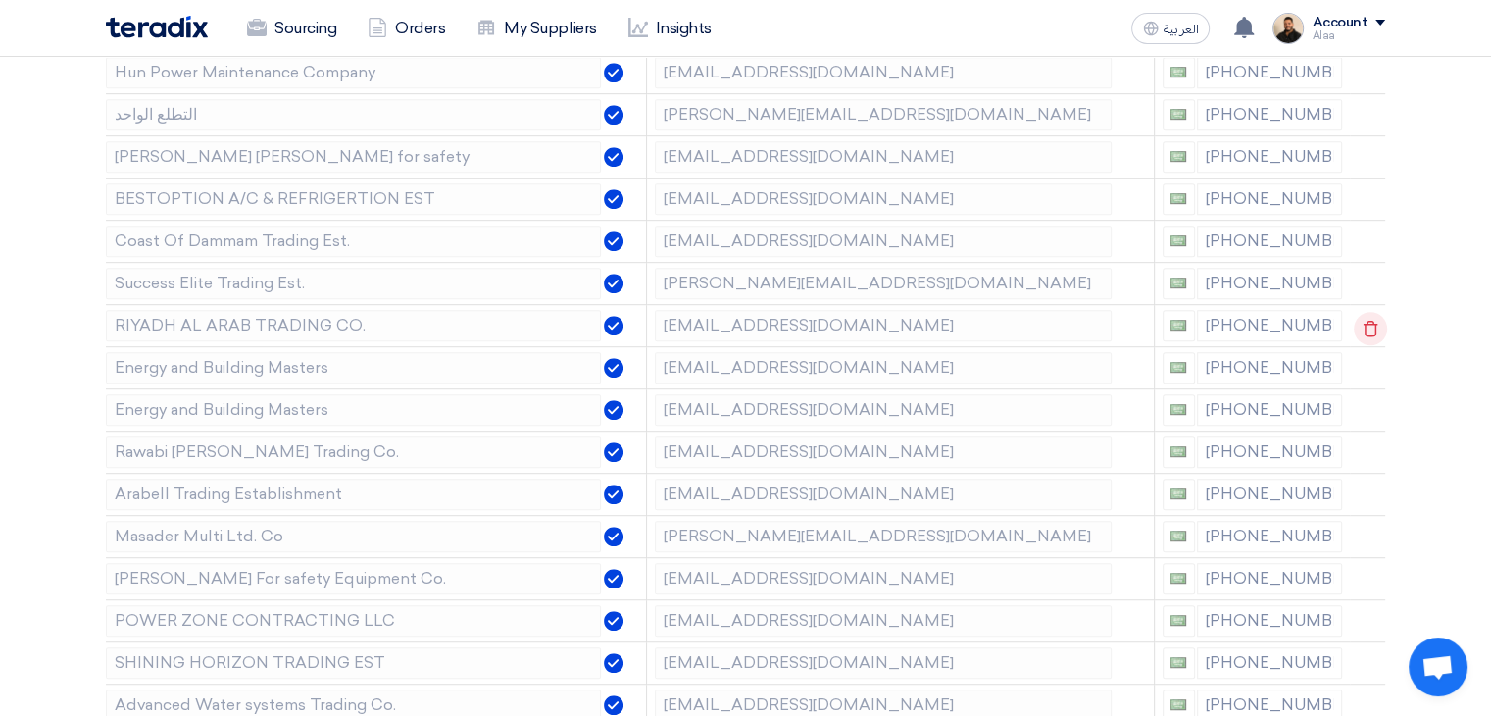
click at [1359, 324] on icon at bounding box center [1370, 328] width 33 height 33
click at [1364, 277] on use at bounding box center [1371, 285] width 15 height 17
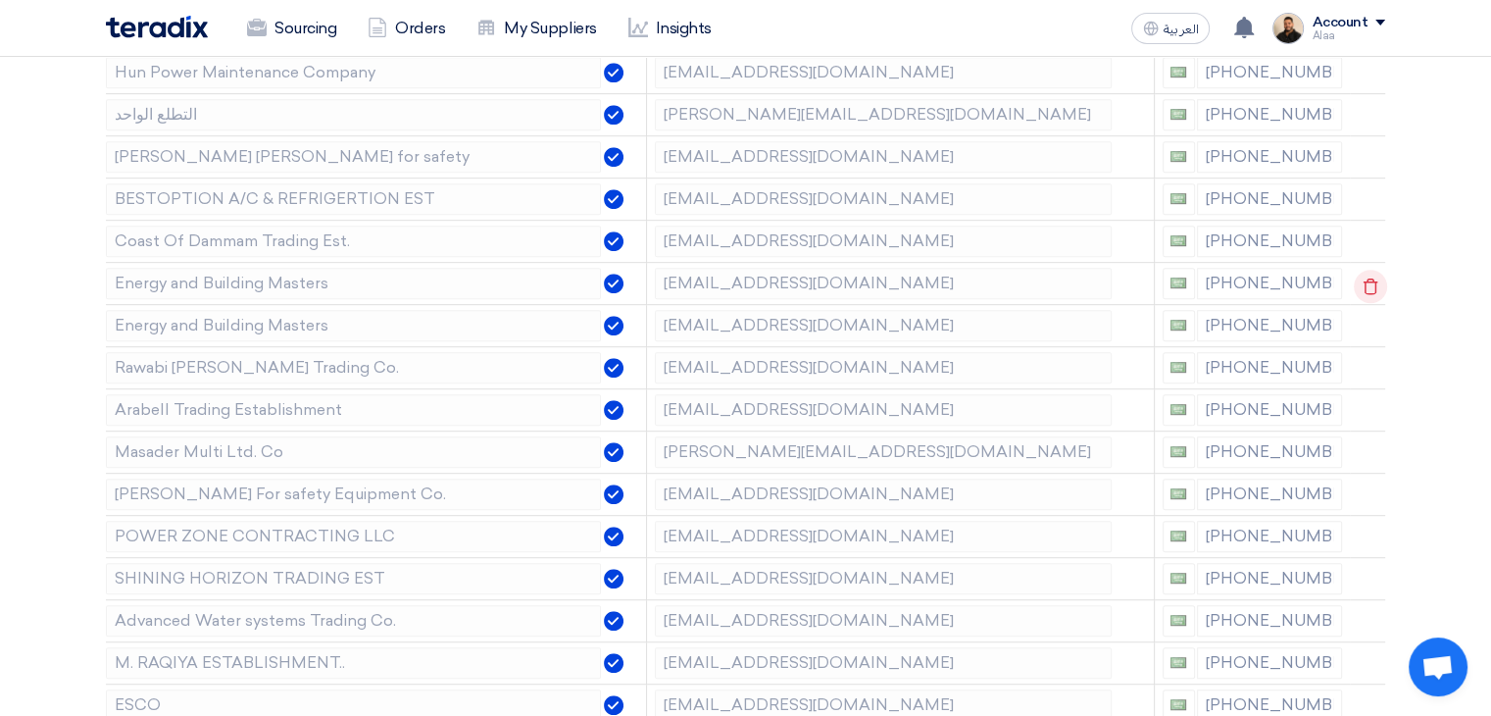
click at [1378, 283] on icon at bounding box center [1370, 286] width 33 height 33
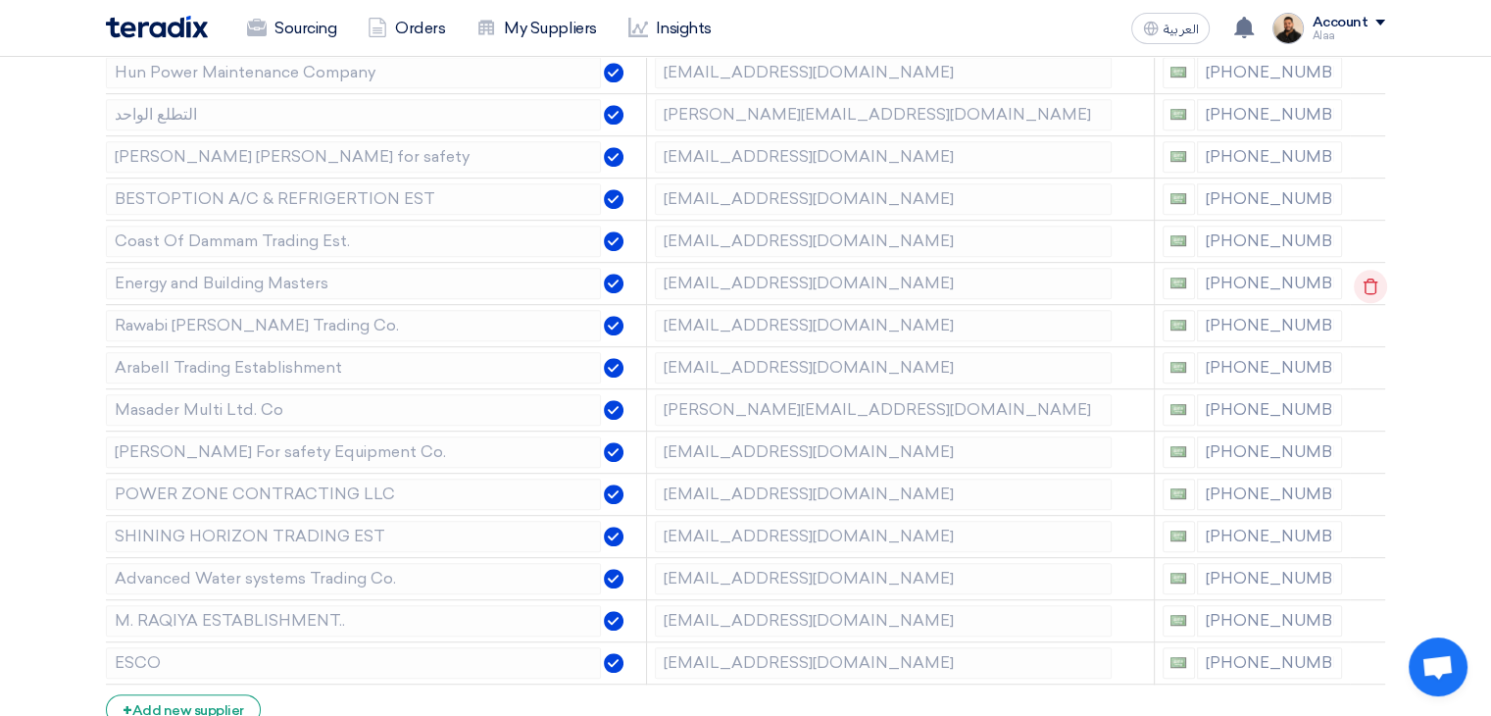
click at [1375, 279] on icon at bounding box center [1370, 286] width 33 height 33
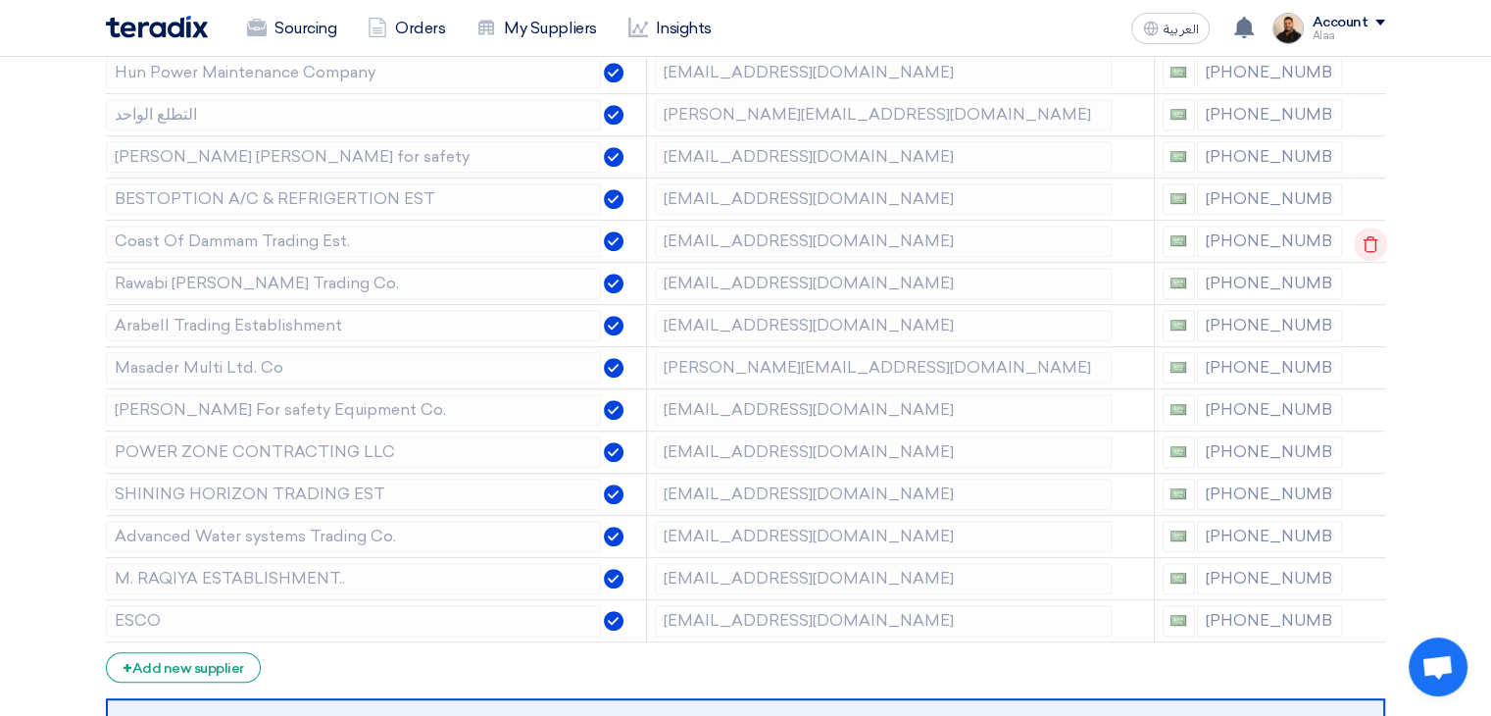
click at [1368, 242] on icon at bounding box center [1370, 243] width 33 height 33
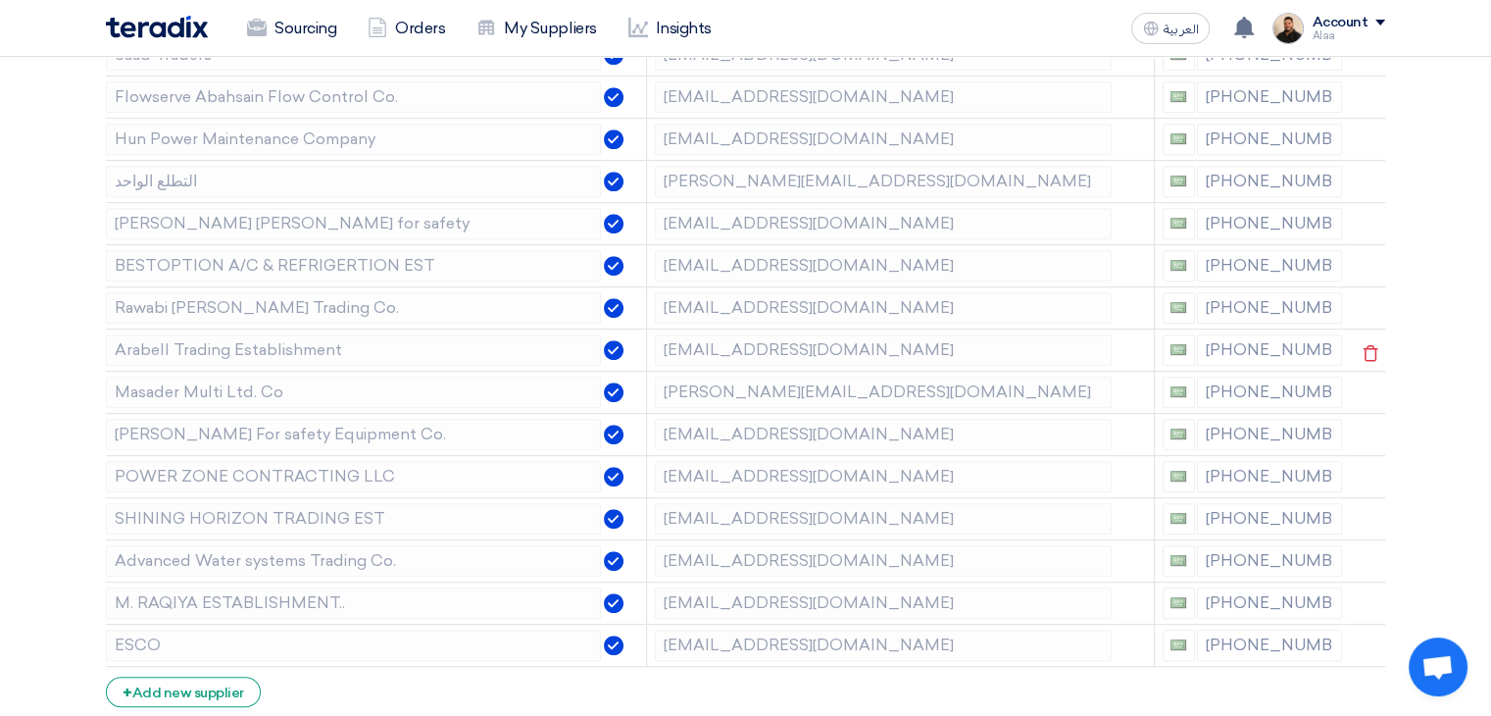
scroll to position [980, 0]
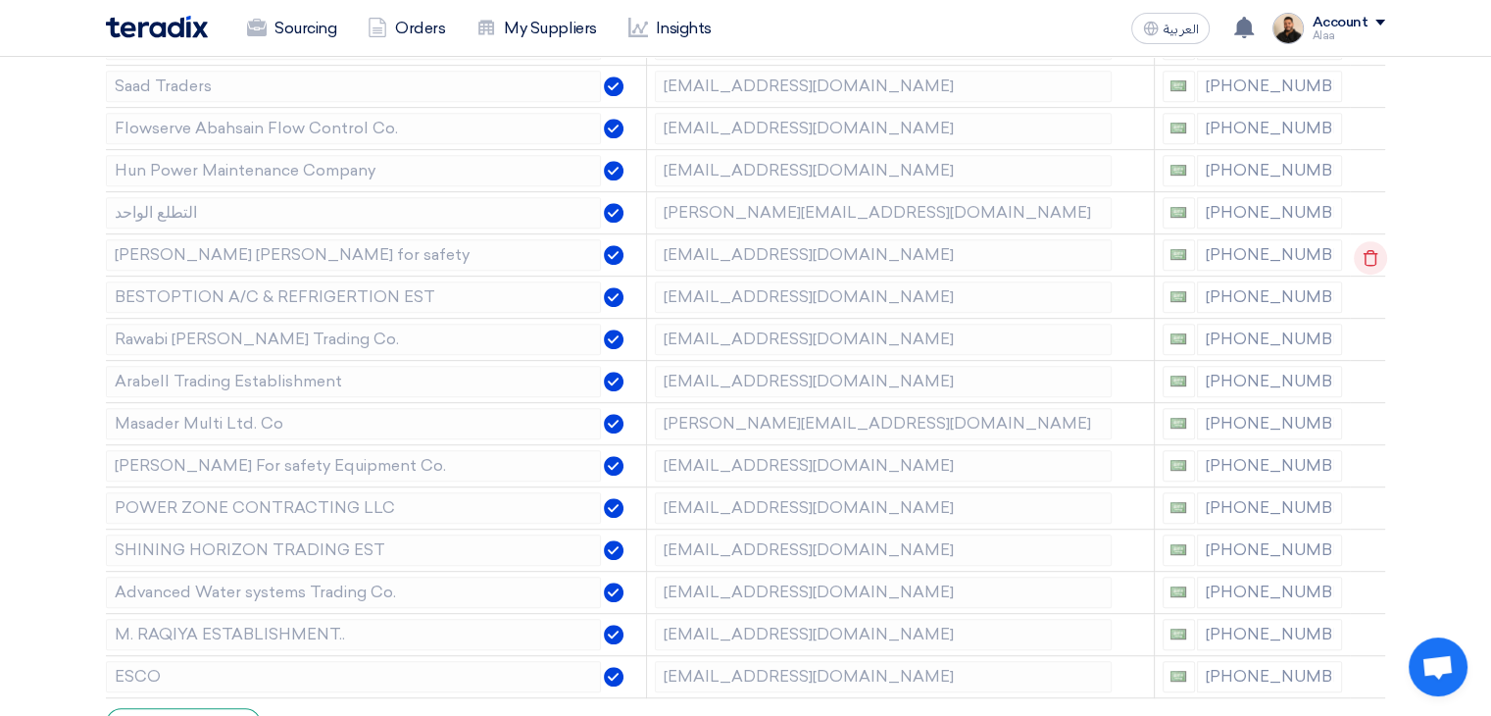
click at [1371, 256] on icon at bounding box center [1370, 257] width 33 height 33
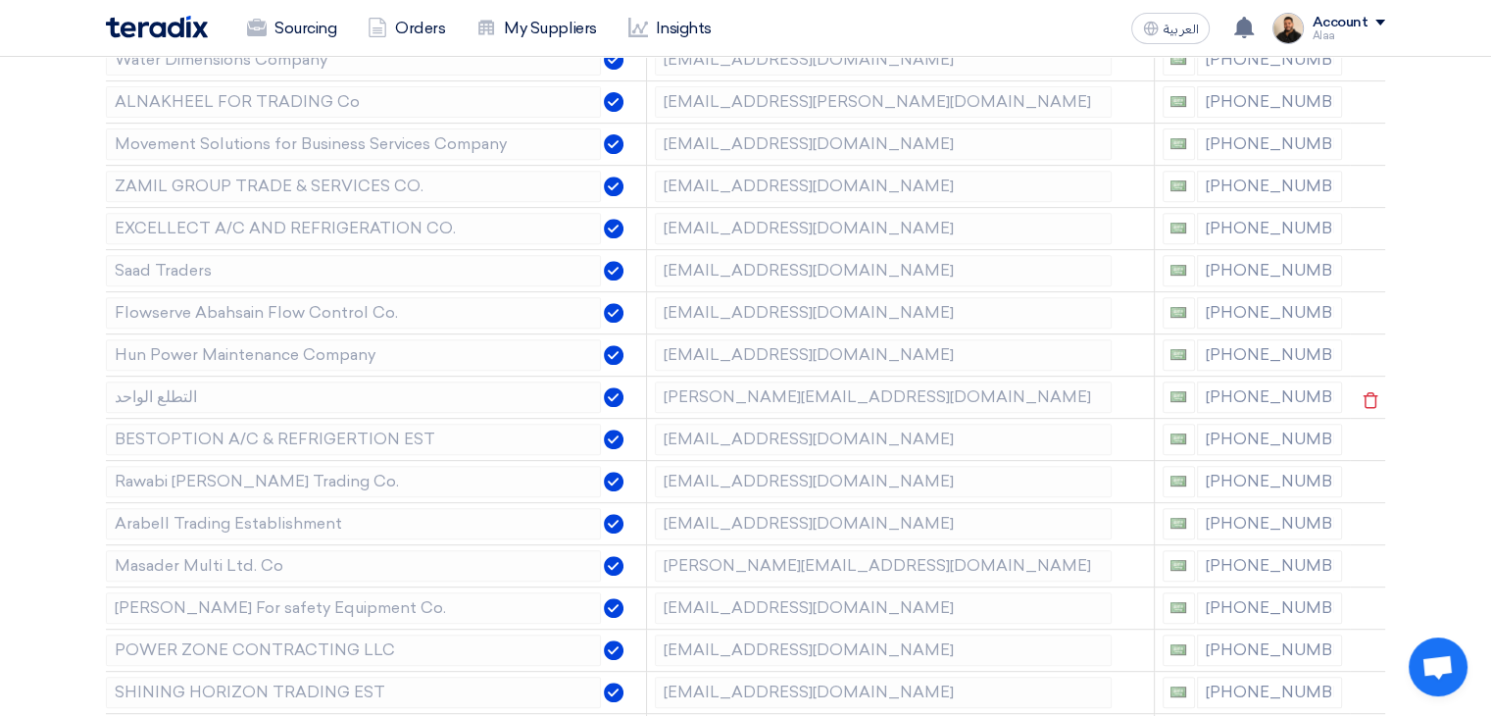
scroll to position [784, 0]
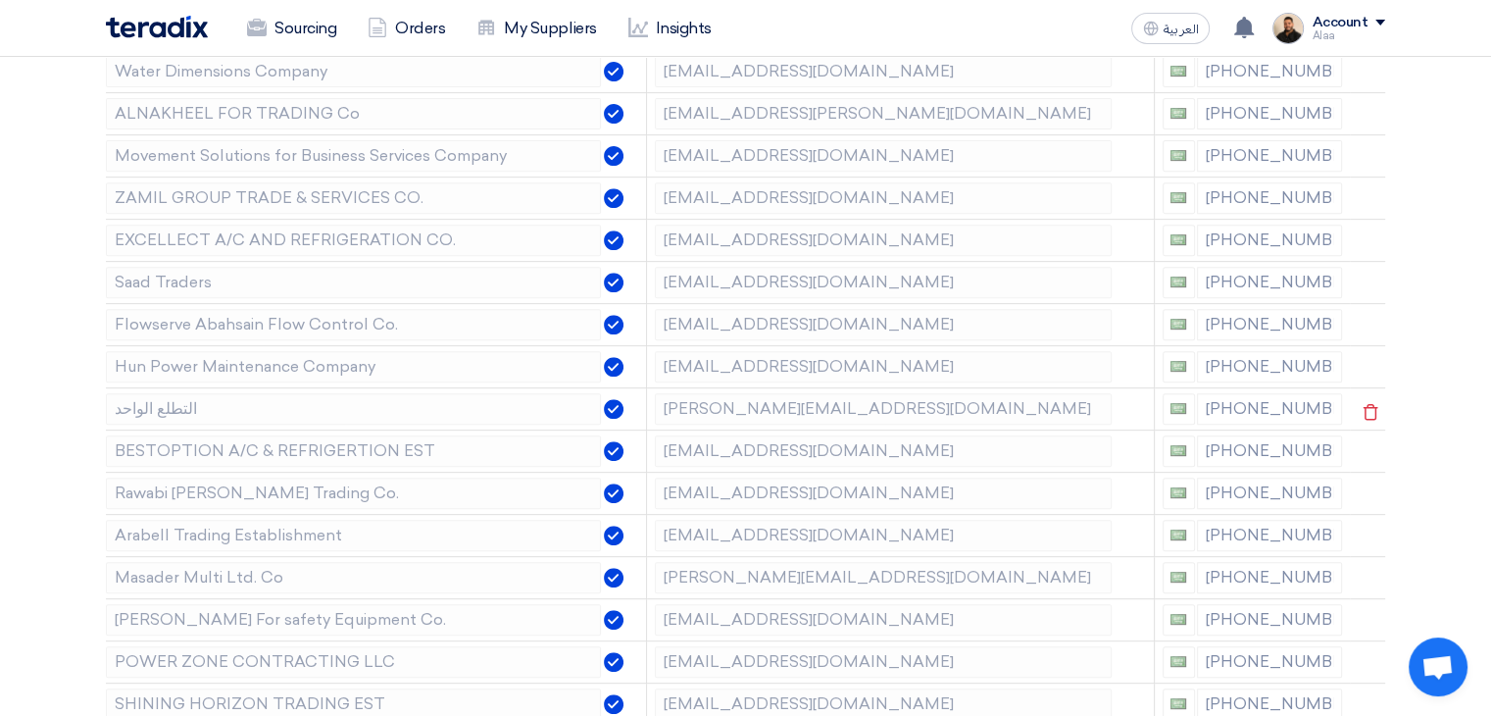
click at [0, 0] on icon at bounding box center [0, 0] width 0 height 0
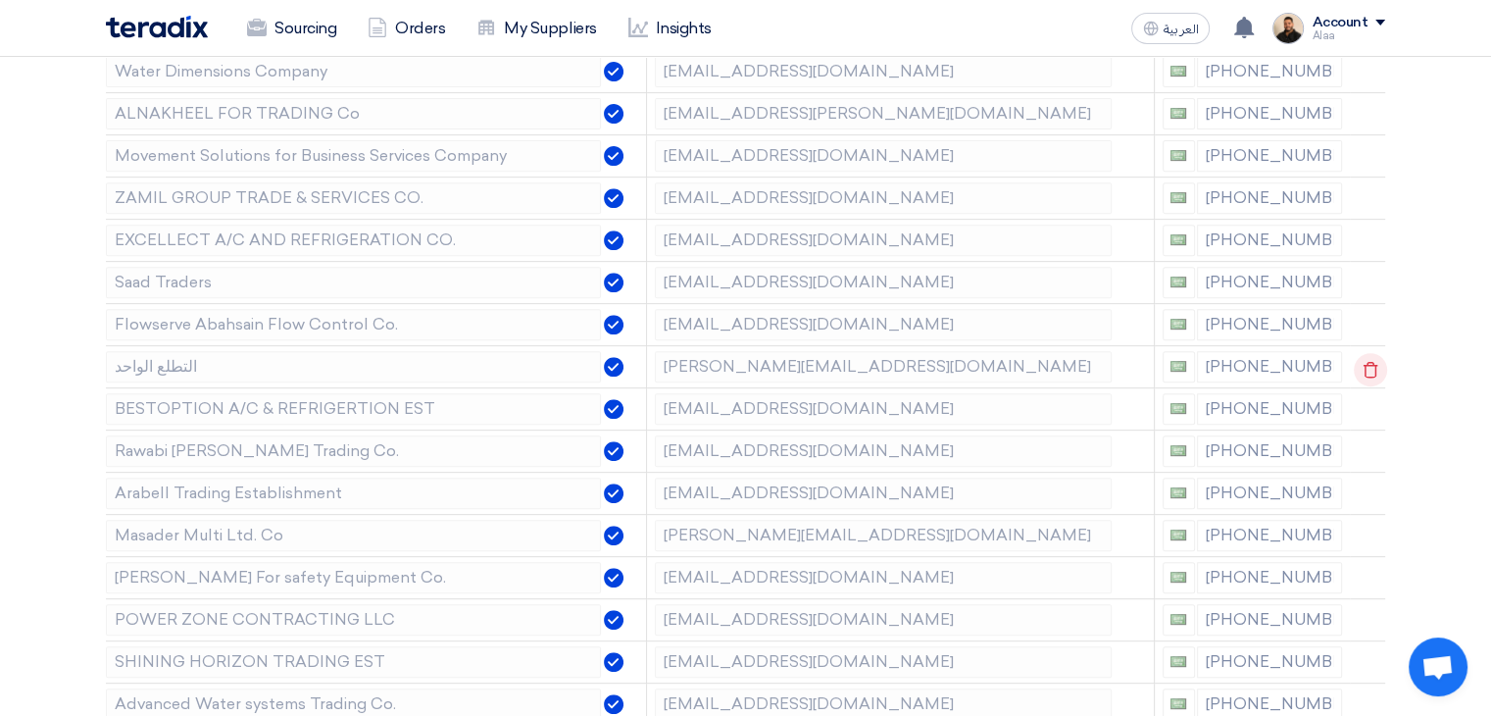
click at [1361, 371] on icon at bounding box center [1370, 369] width 33 height 33
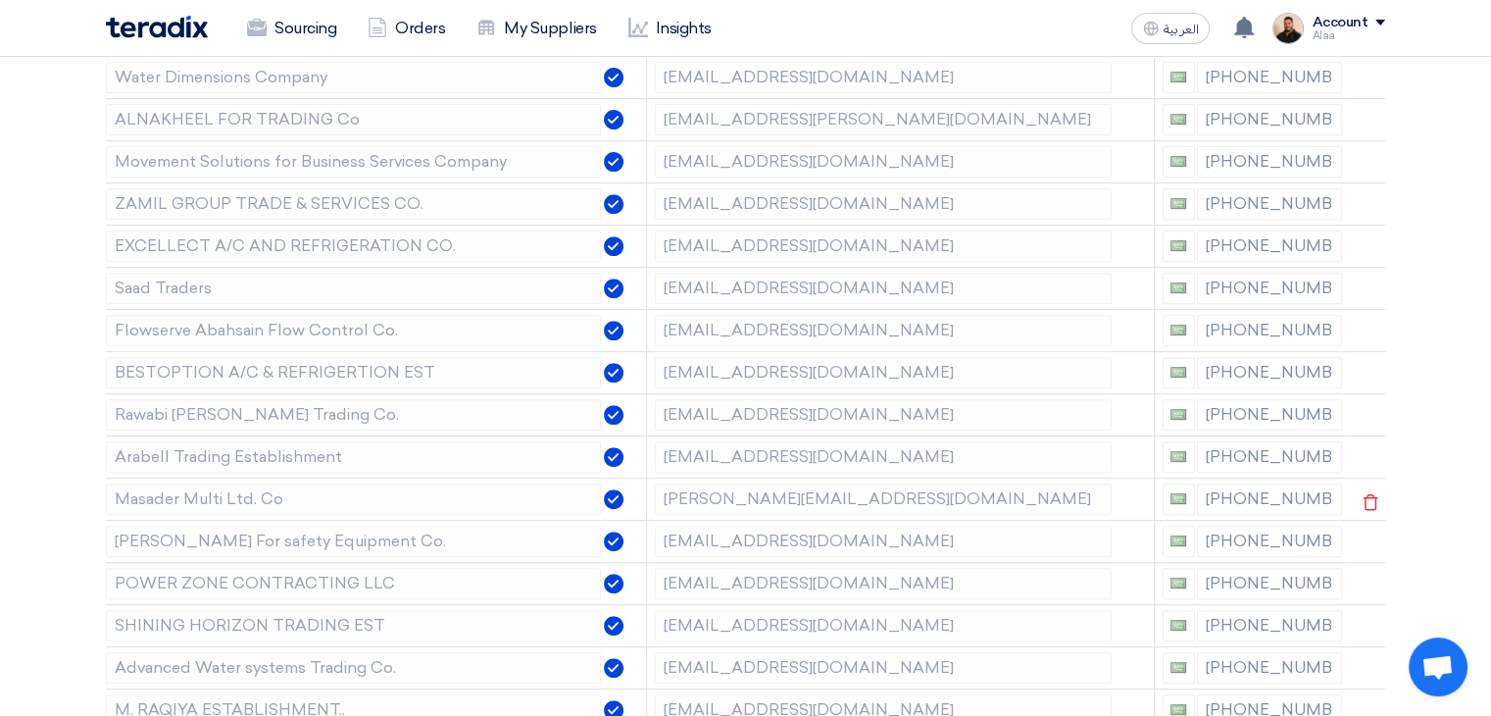
scroll to position [686, 0]
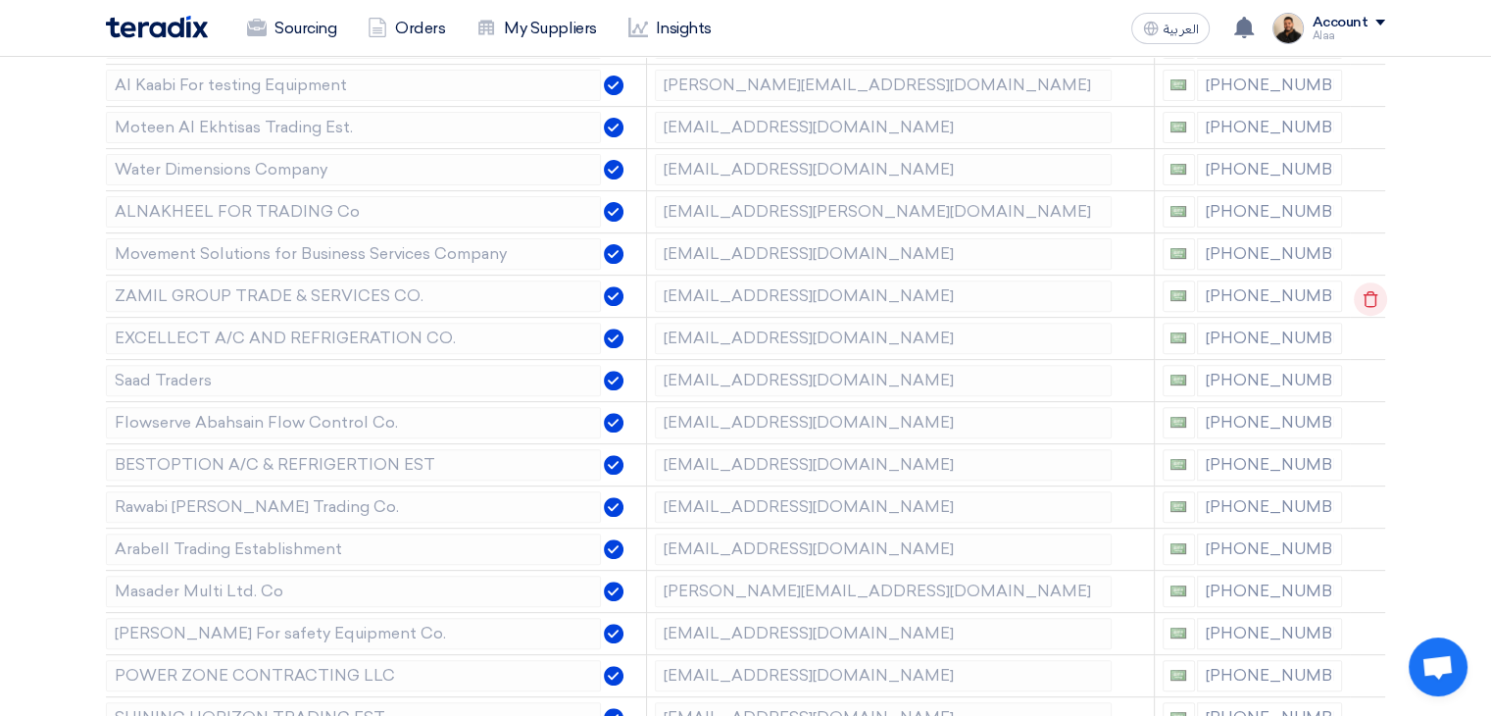
click at [1361, 300] on icon at bounding box center [1370, 298] width 33 height 33
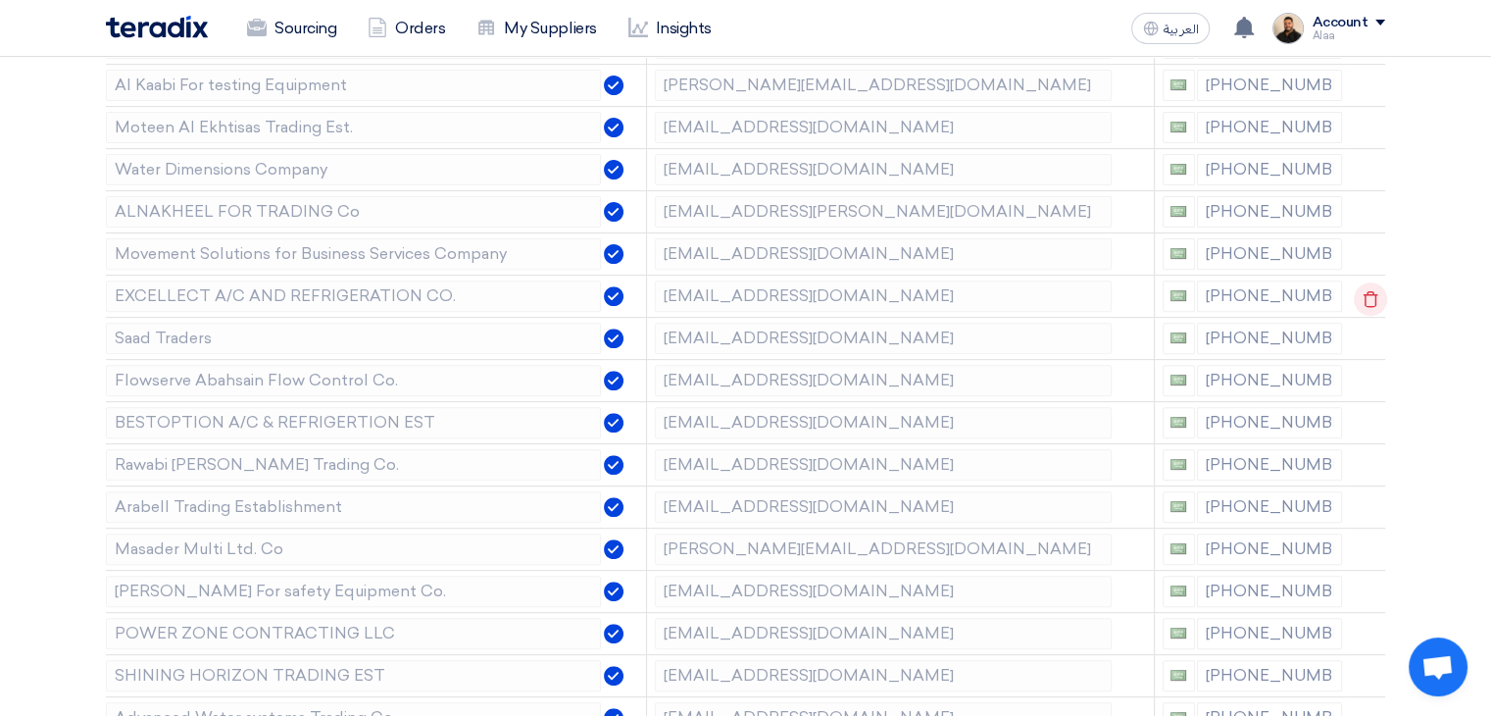
click at [1364, 298] on icon at bounding box center [1370, 298] width 33 height 33
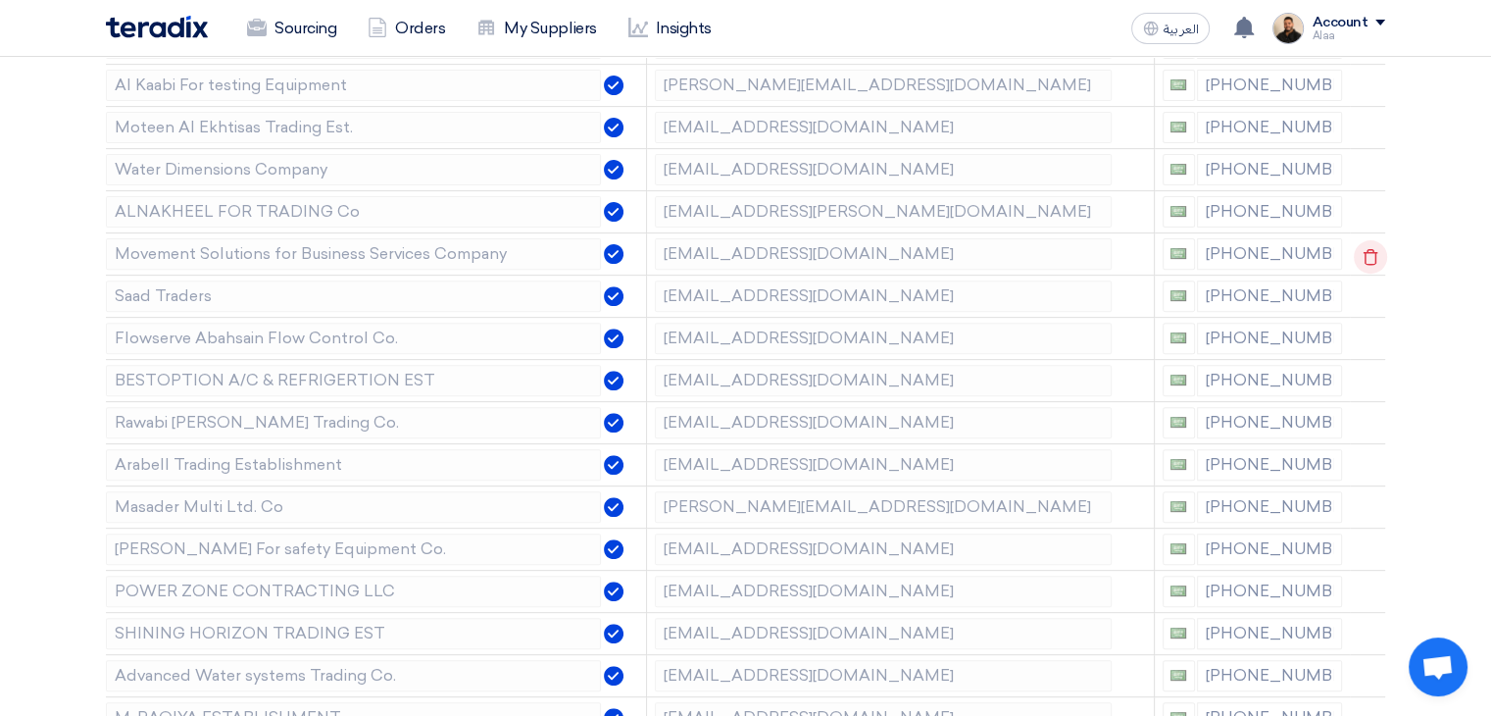
click at [1364, 256] on icon at bounding box center [1370, 256] width 33 height 33
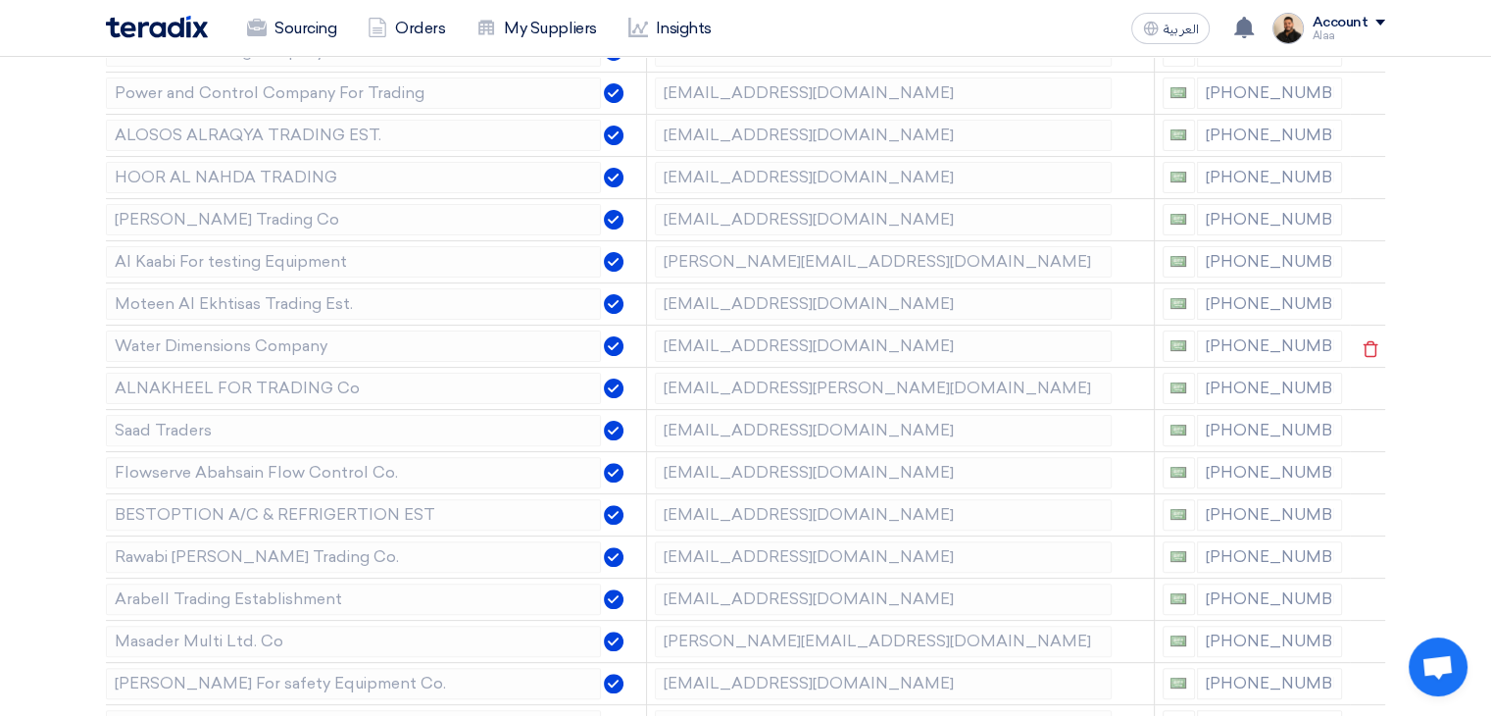
scroll to position [490, 0]
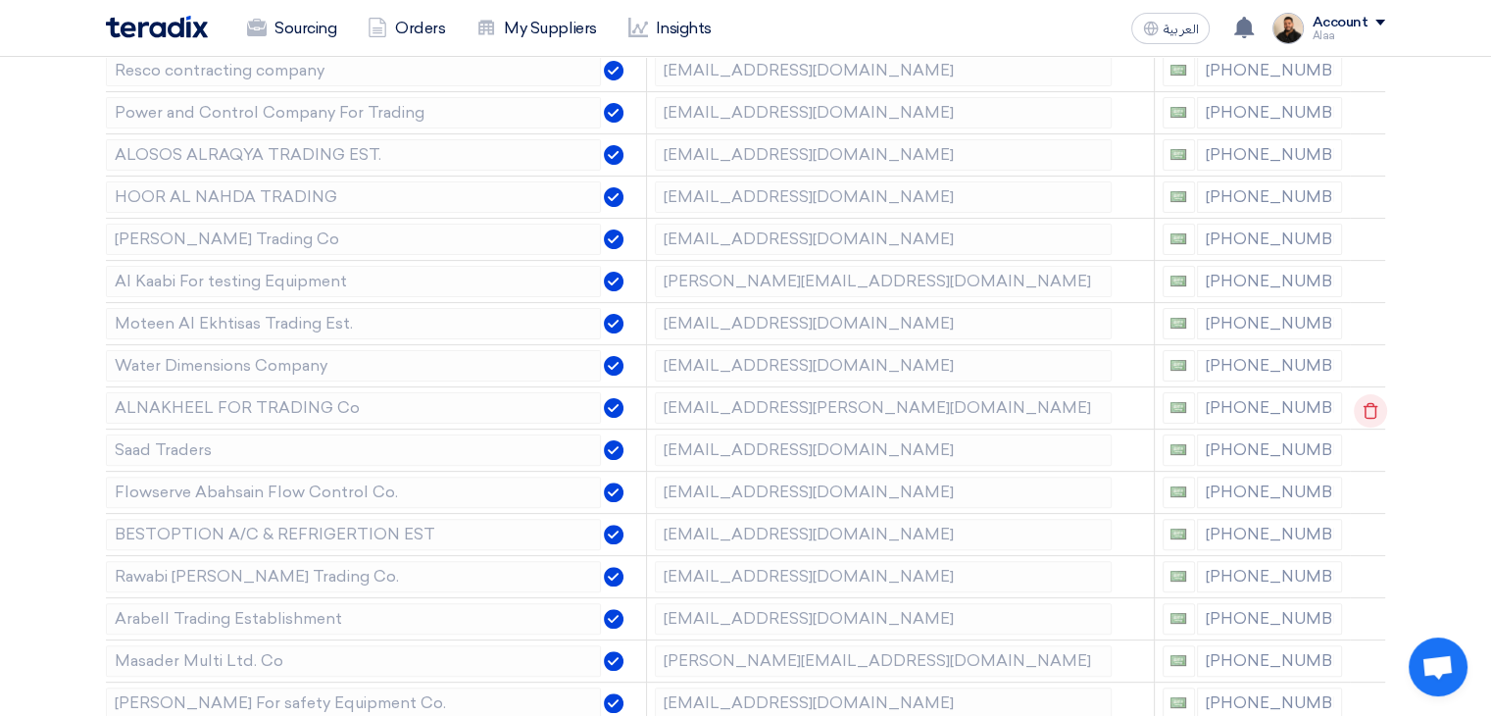
click at [1369, 406] on icon at bounding box center [1370, 410] width 33 height 33
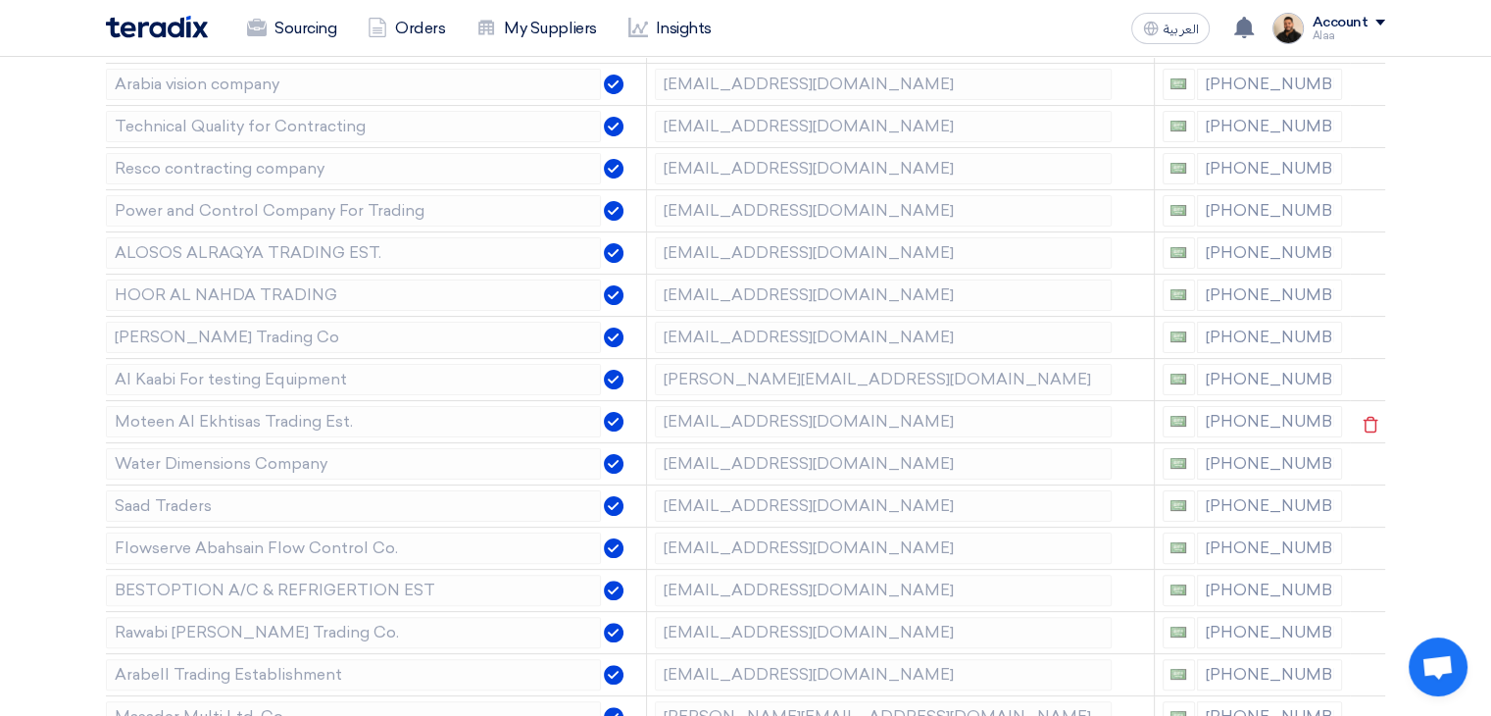
scroll to position [294, 0]
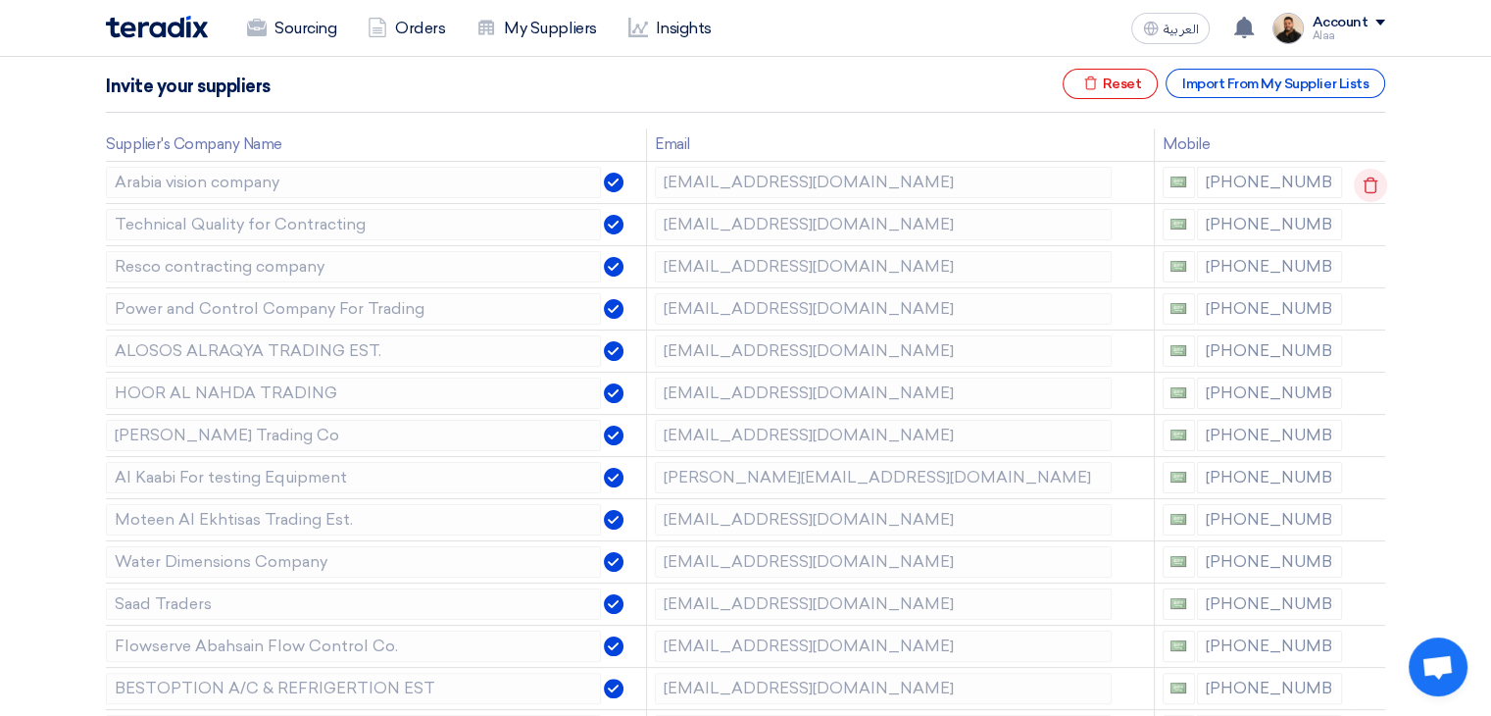
click at [1369, 193] on icon at bounding box center [1370, 185] width 33 height 33
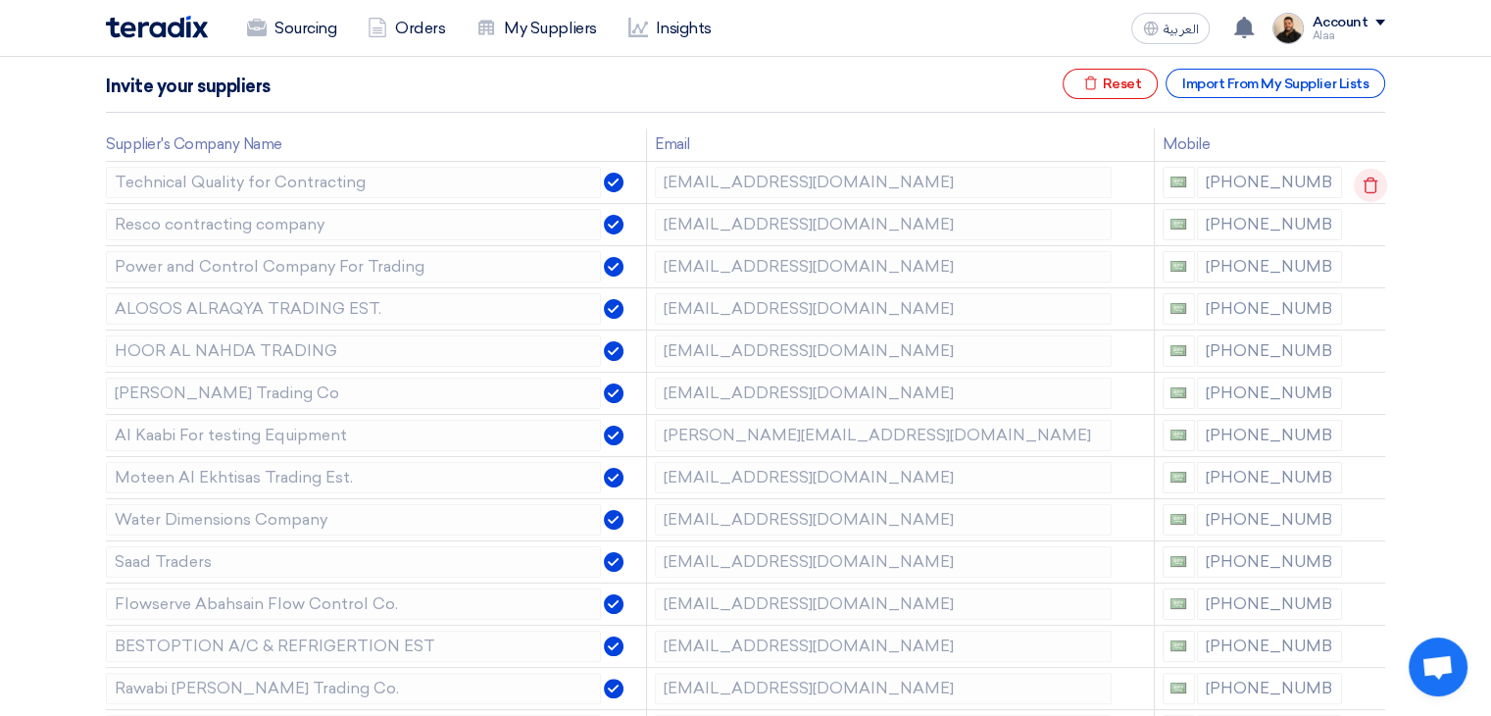
click at [1369, 189] on icon at bounding box center [1370, 185] width 33 height 33
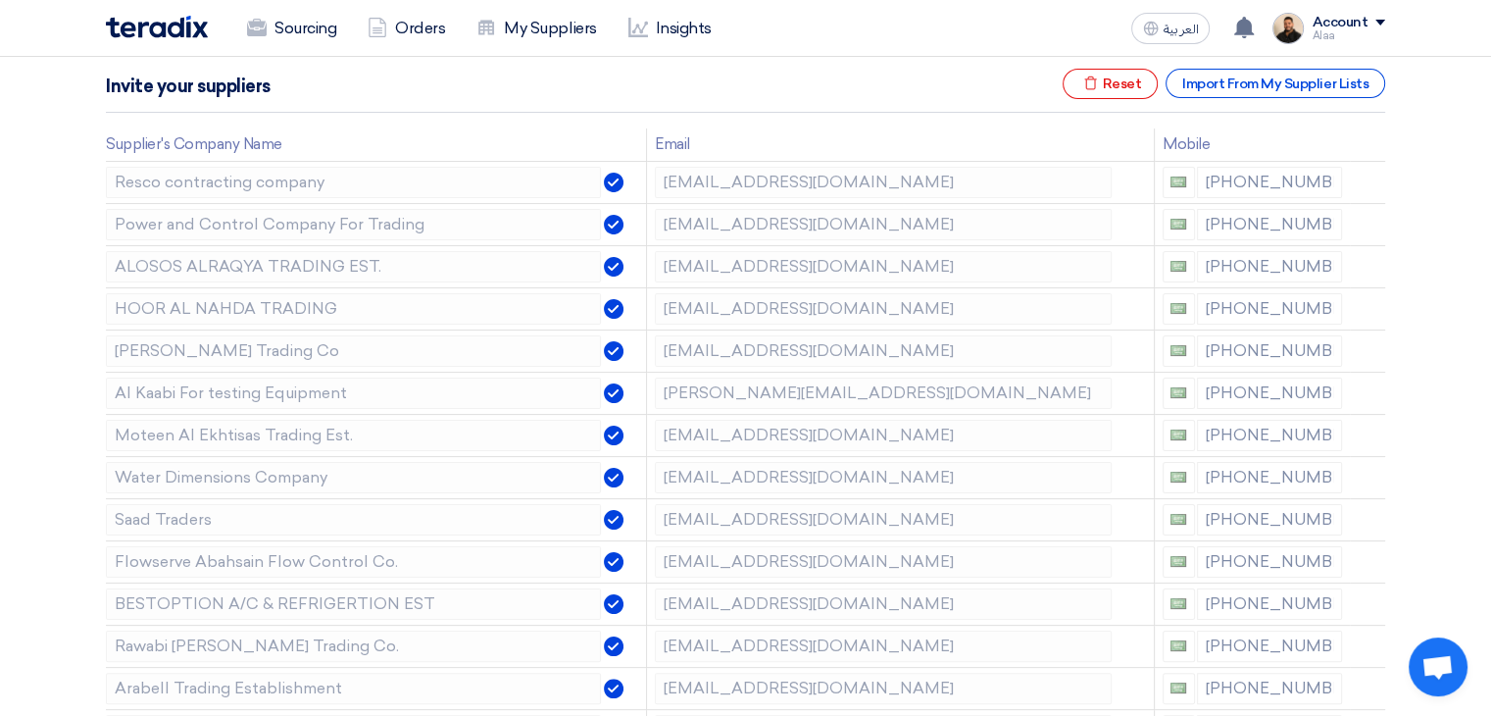
click at [0, 0] on icon at bounding box center [0, 0] width 0 height 0
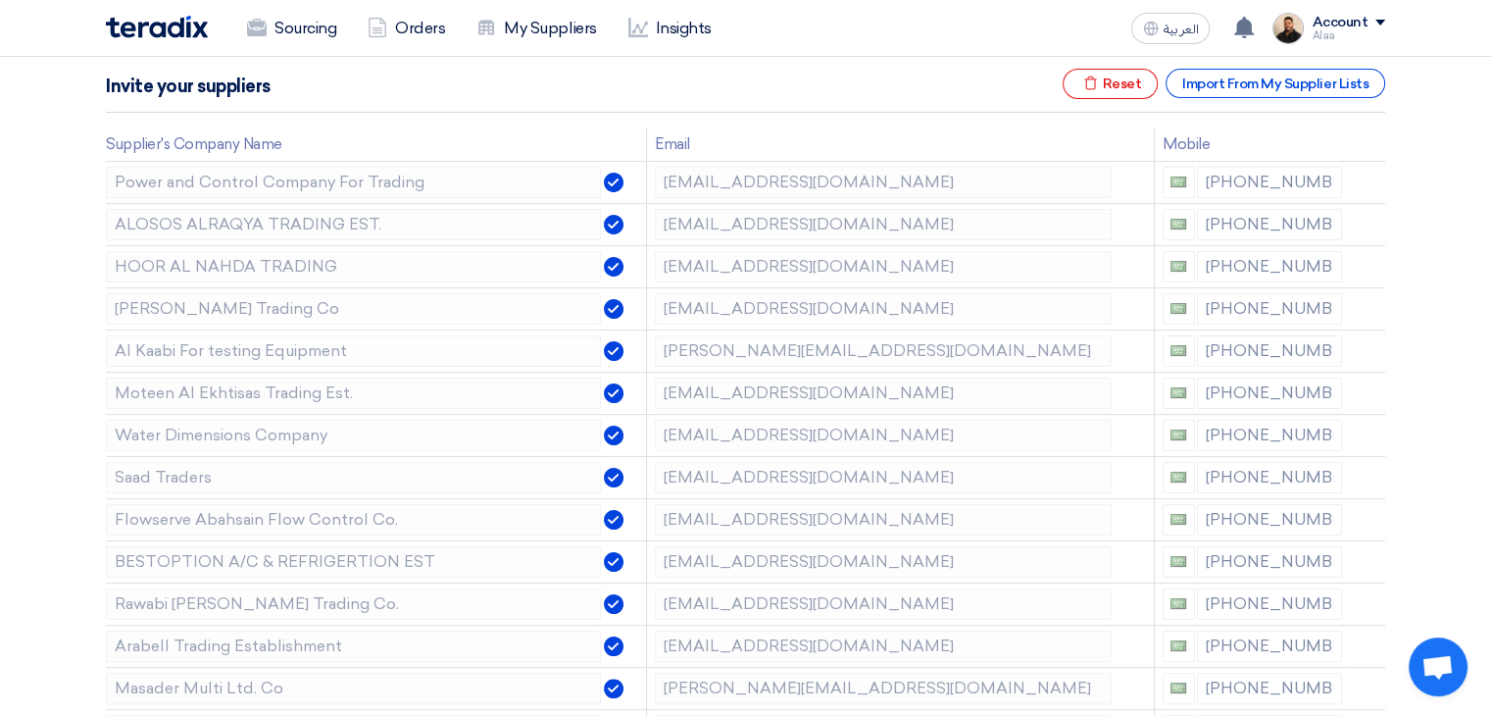
click at [0, 0] on icon at bounding box center [0, 0] width 0 height 0
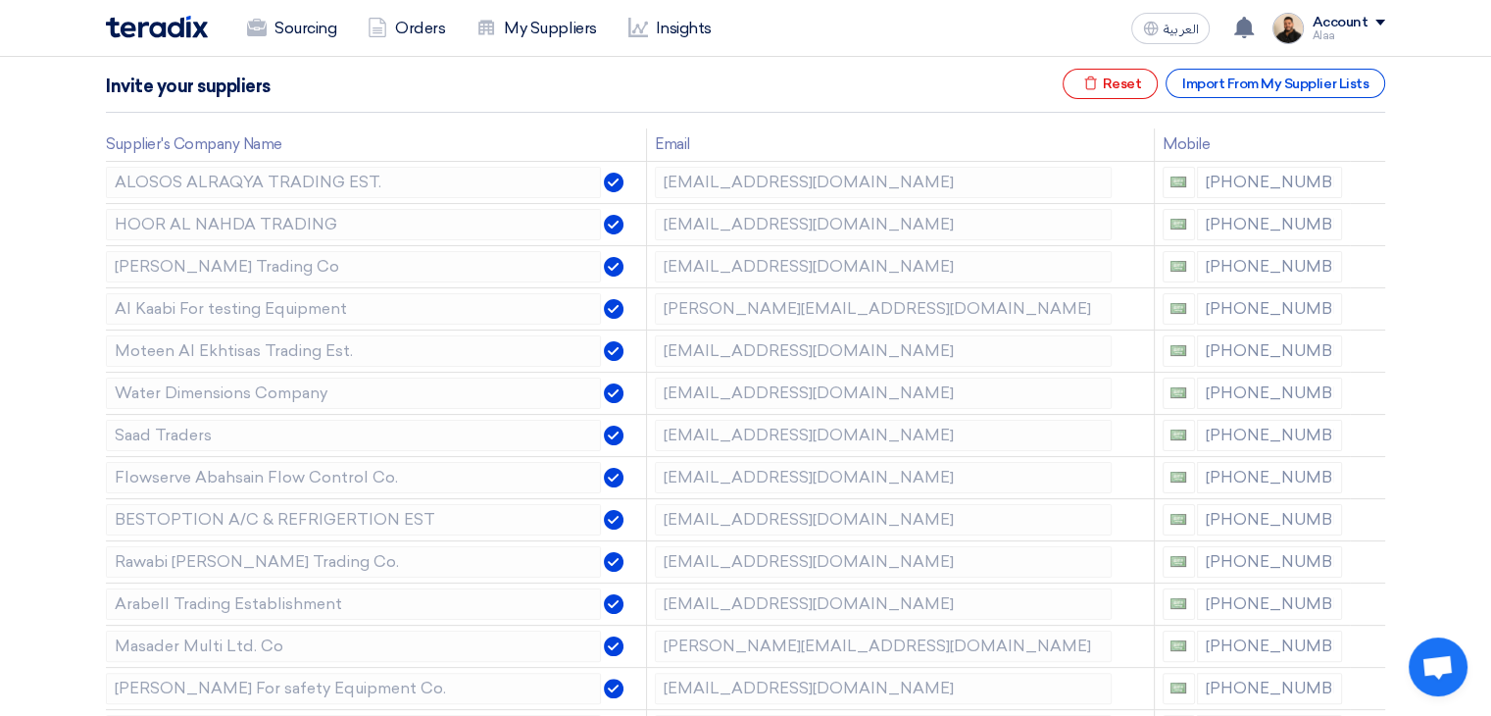
click at [0, 0] on icon at bounding box center [0, 0] width 0 height 0
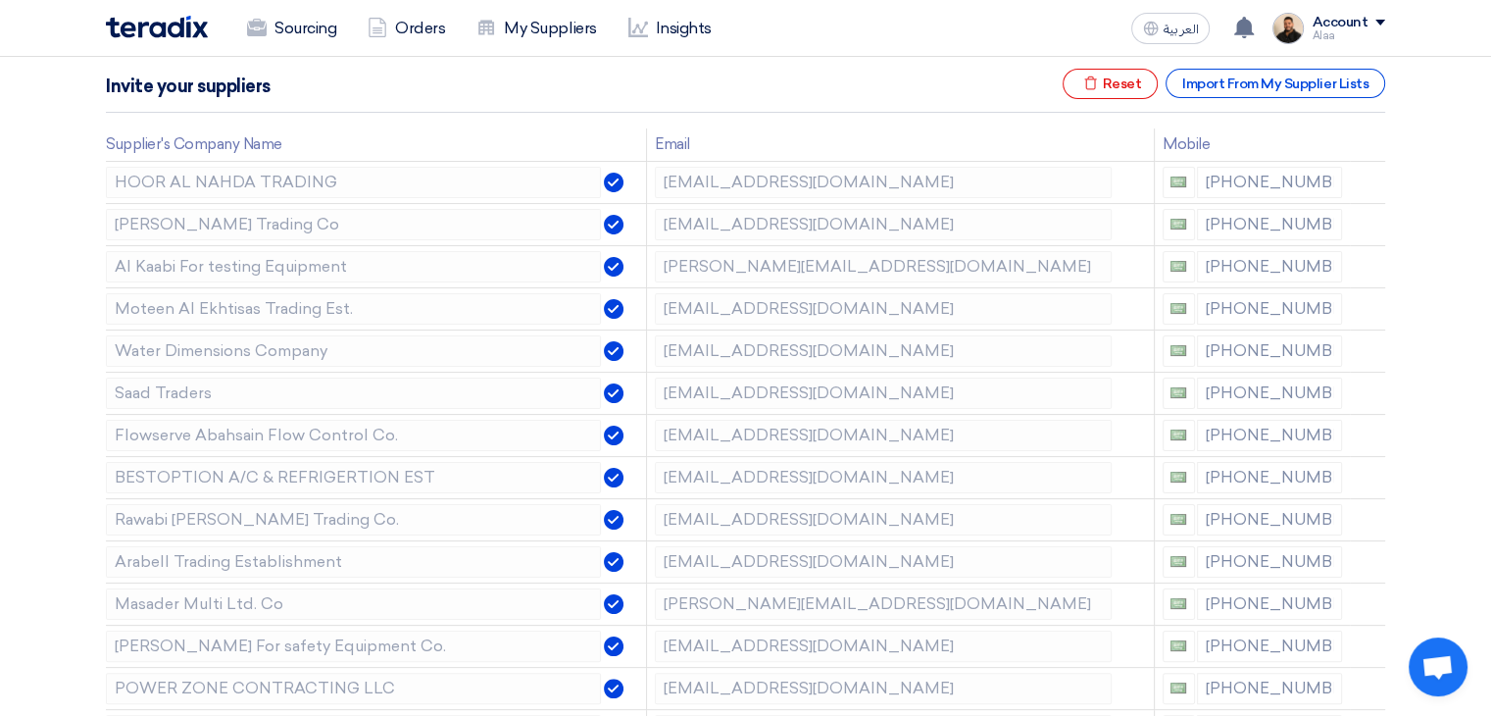
click at [0, 0] on icon at bounding box center [0, 0] width 0 height 0
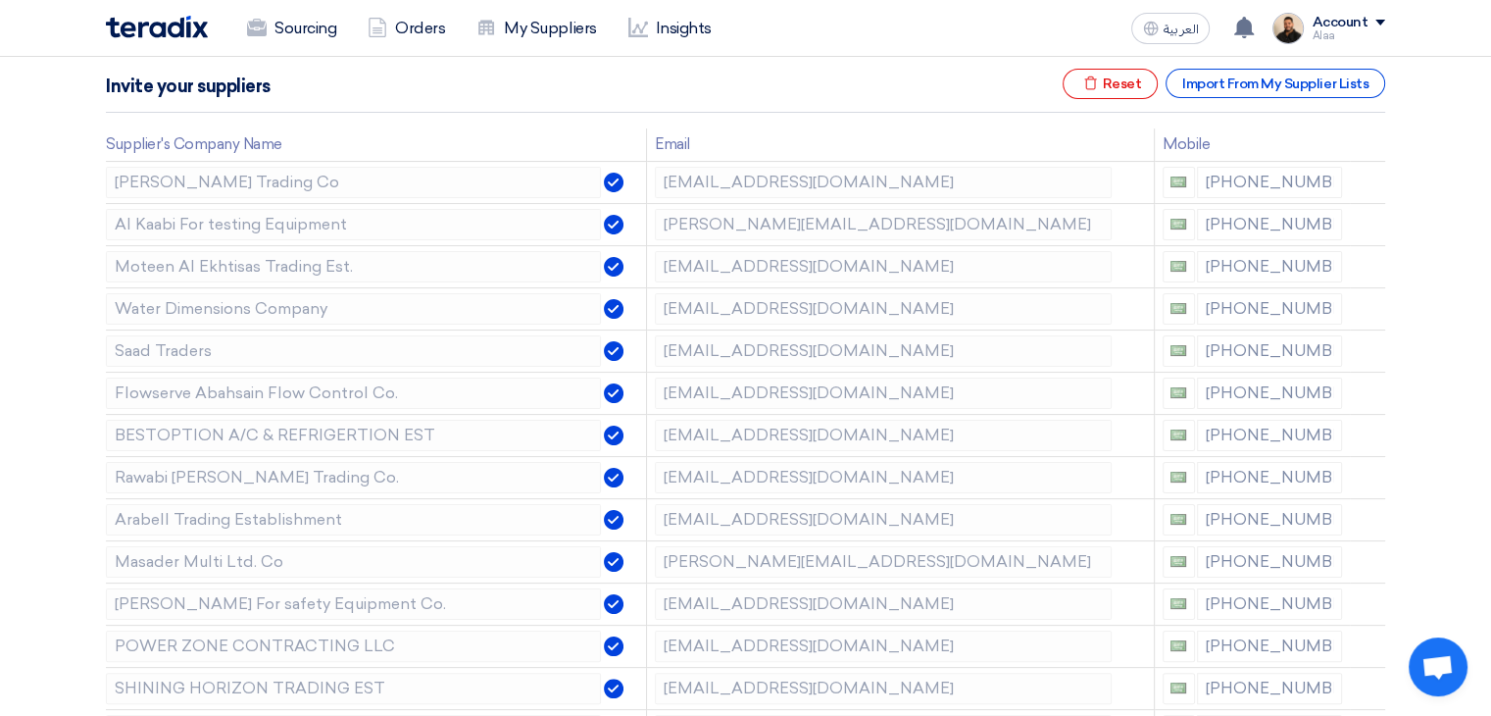
click at [0, 0] on icon at bounding box center [0, 0] width 0 height 0
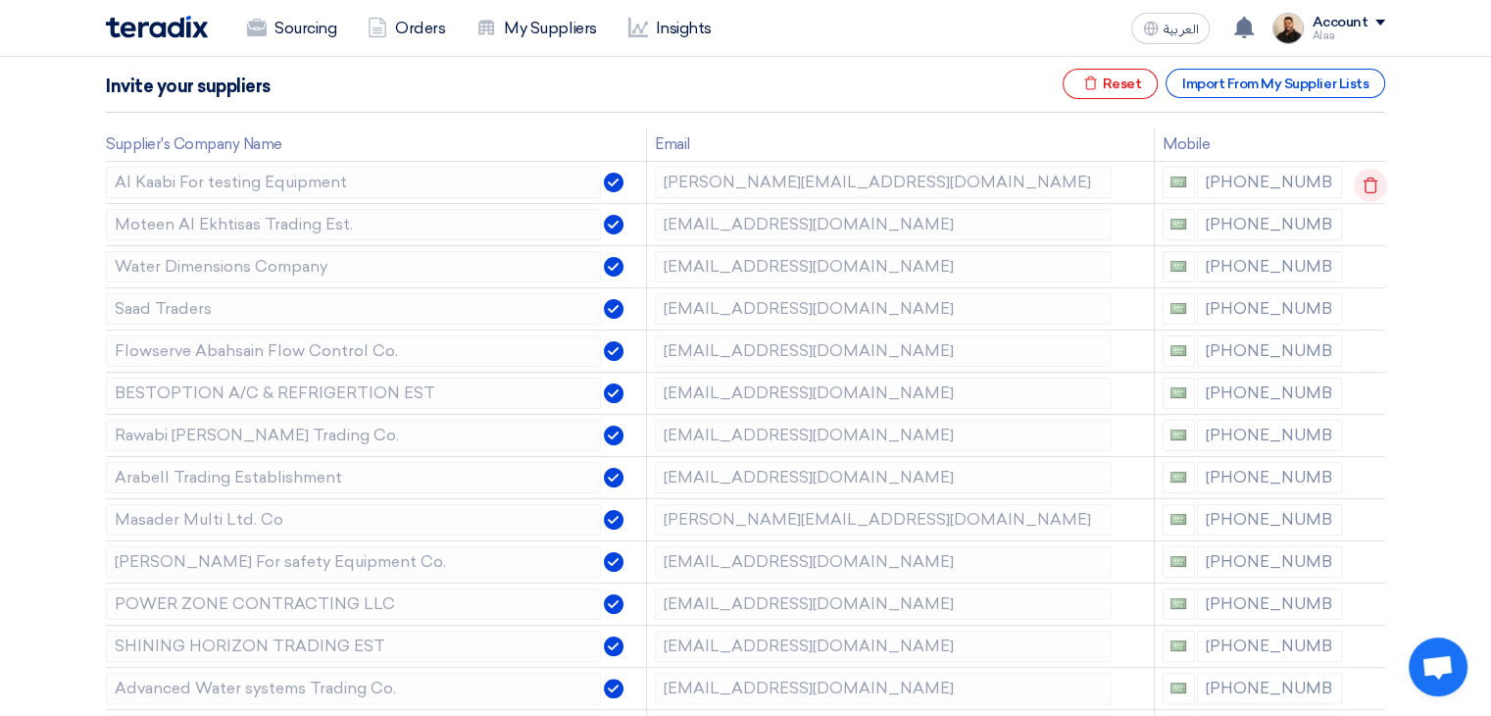
click at [1367, 189] on icon at bounding box center [1370, 185] width 33 height 33
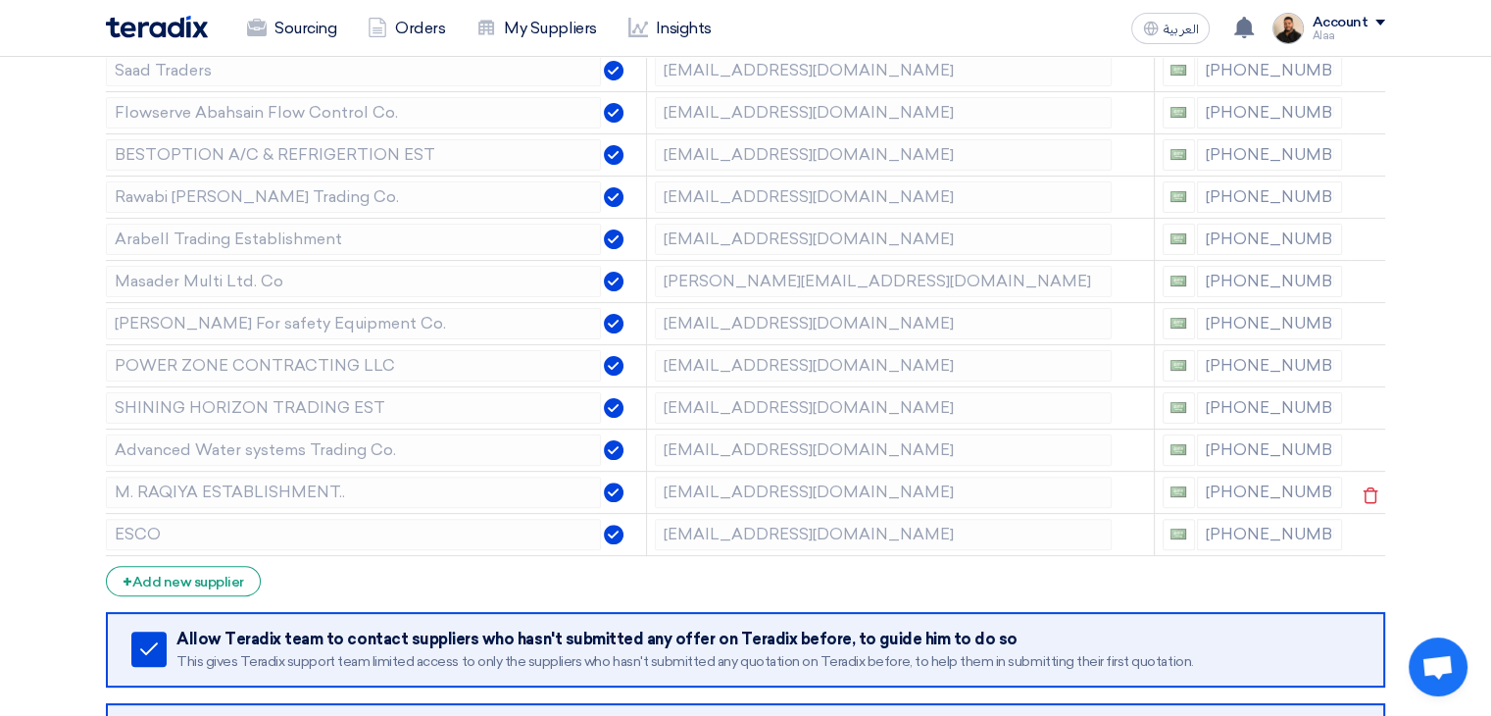
scroll to position [588, 0]
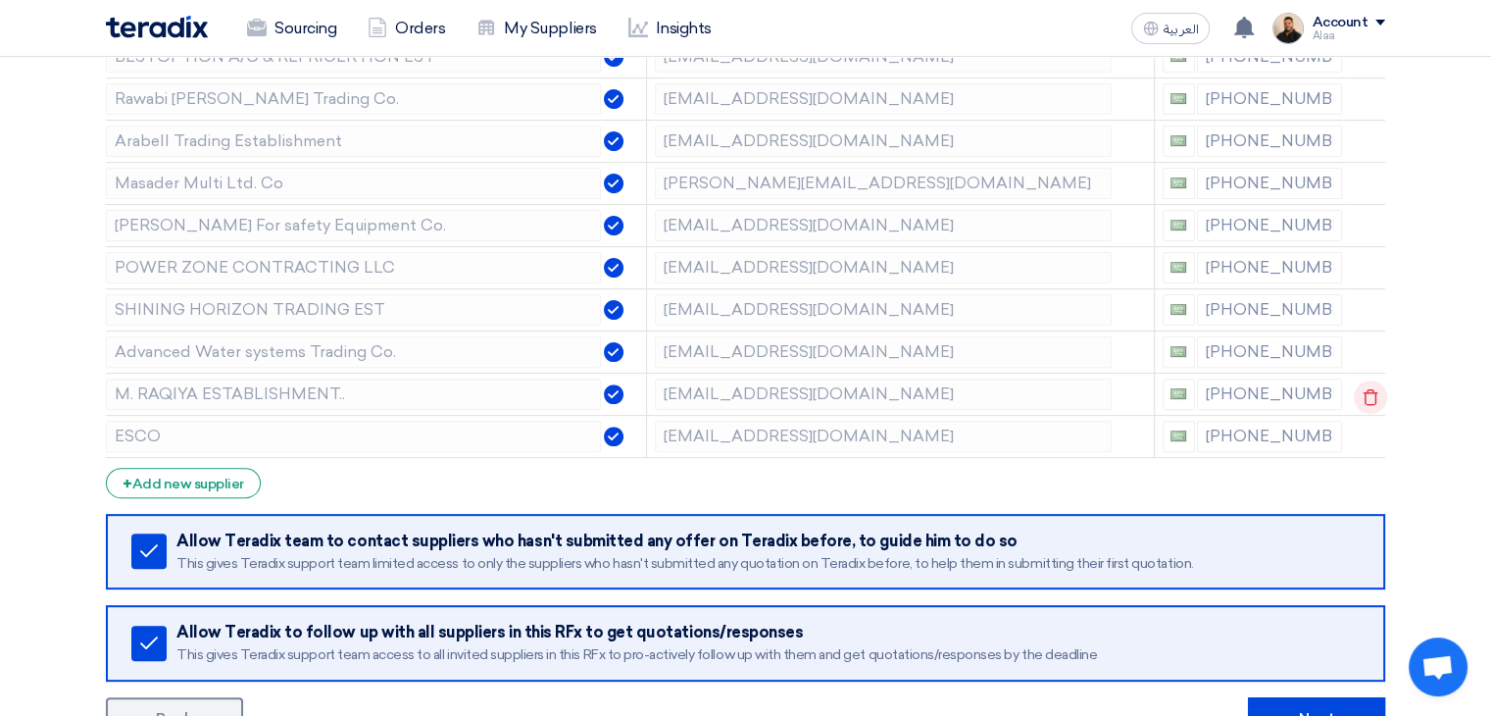
click at [1359, 396] on icon at bounding box center [1370, 396] width 33 height 33
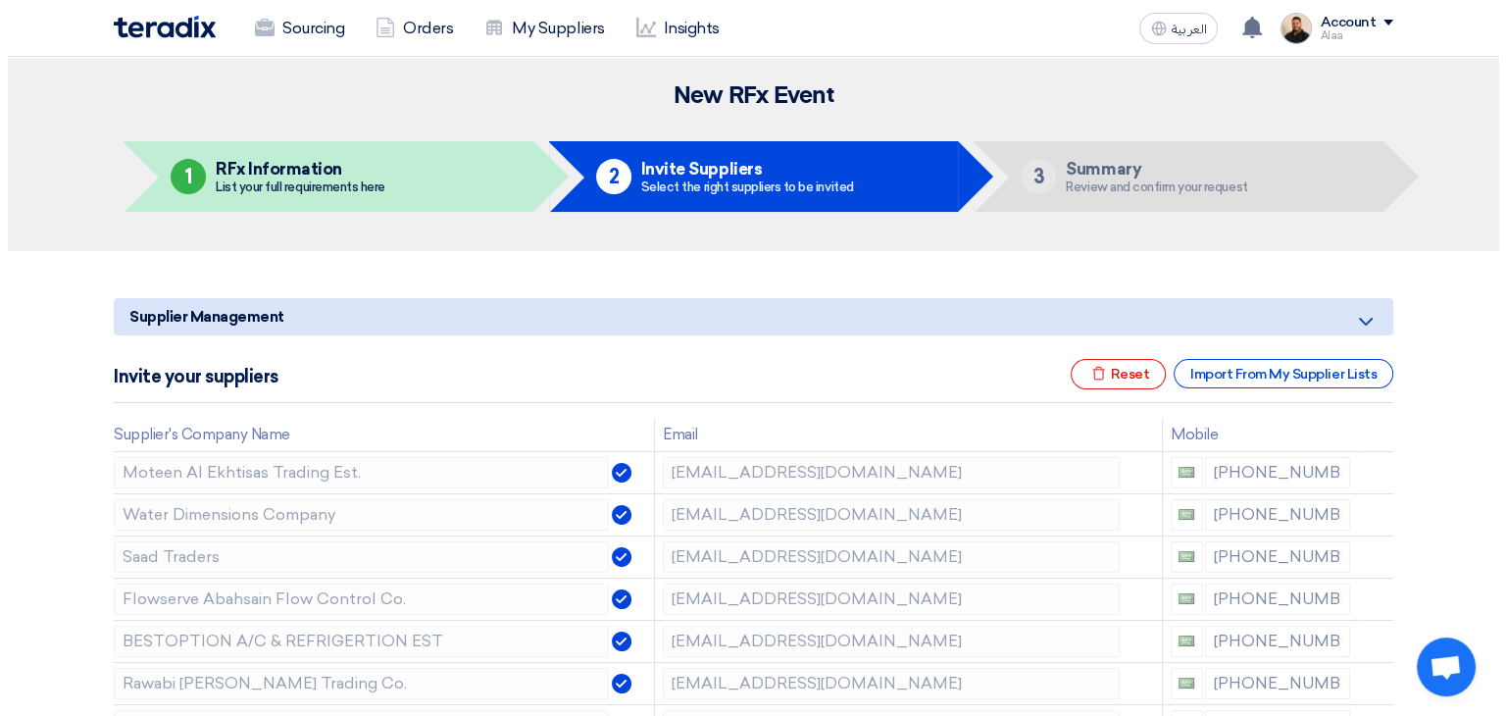
scroll to position [0, 0]
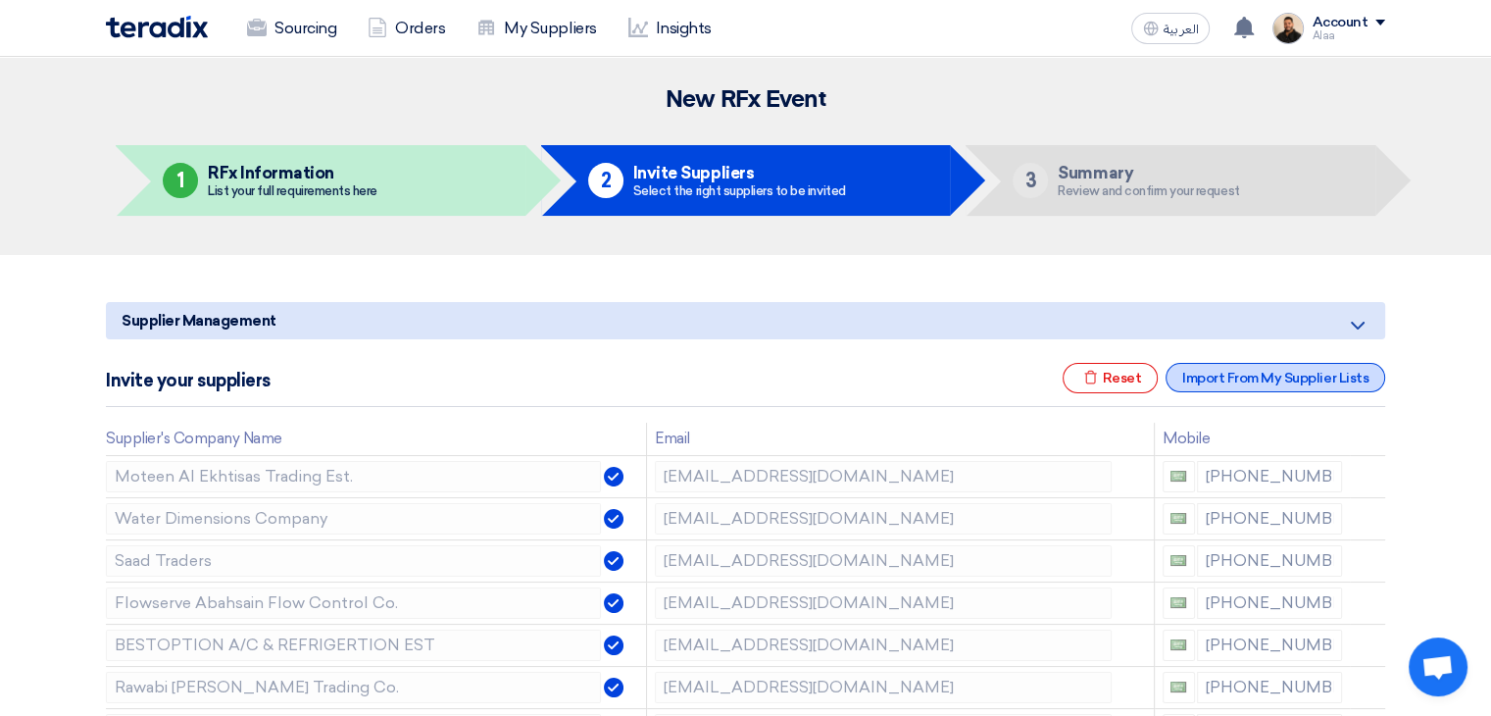
click at [1257, 376] on div "Import From My Supplier Lists" at bounding box center [1276, 377] width 220 height 29
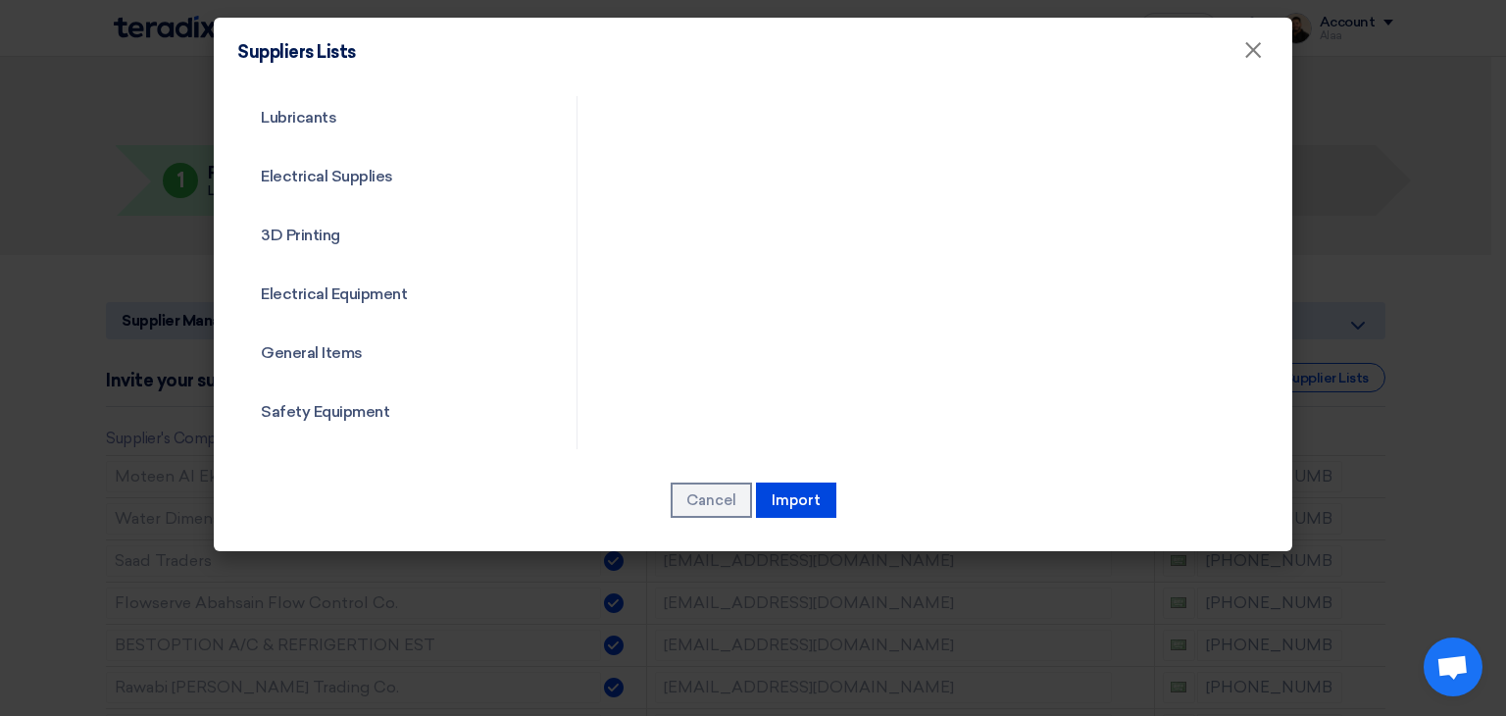
scroll to position [707, 0]
click at [321, 414] on link "Common category" at bounding box center [389, 414] width 305 height 51
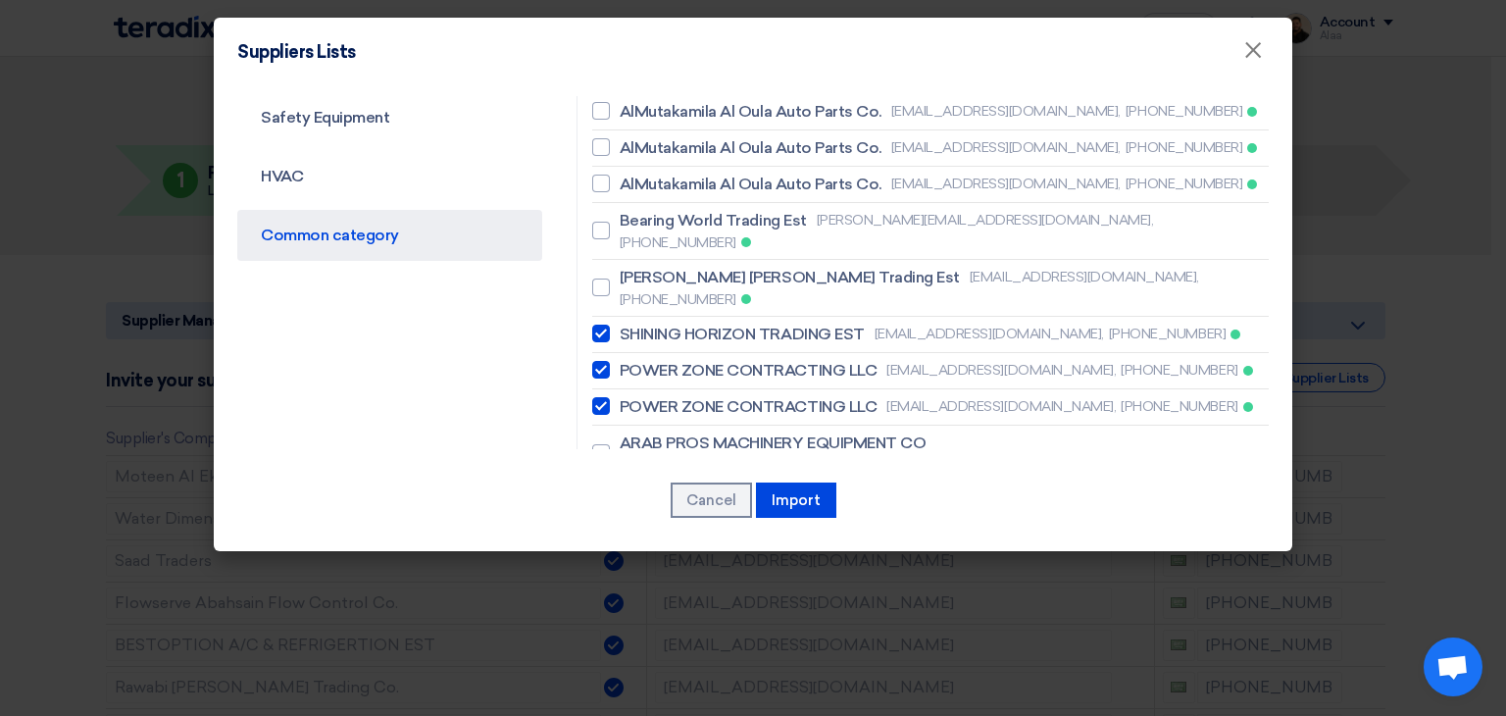
scroll to position [690, 0]
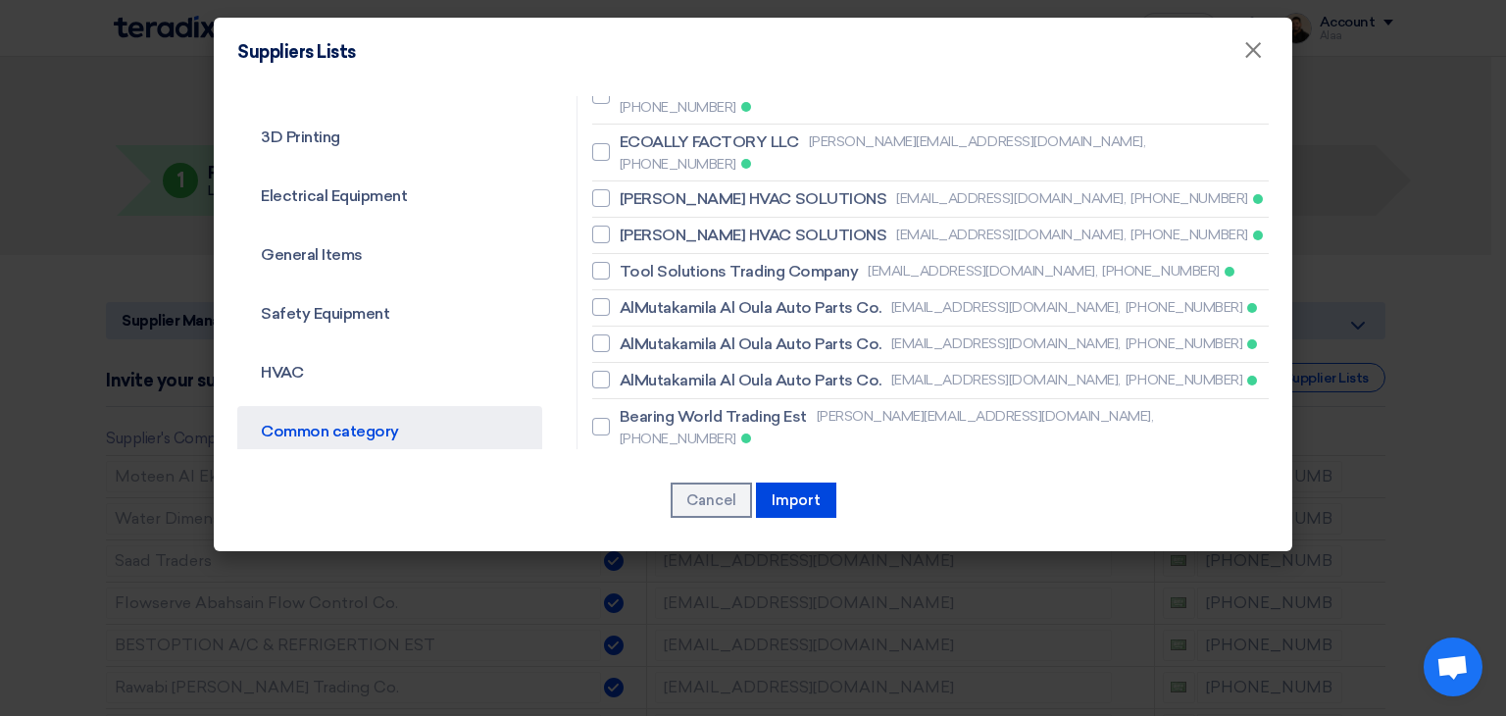
click at [699, 555] on span "POWER ZONE CONTRACTING LLC" at bounding box center [749, 567] width 258 height 24
click at [632, 560] on input "POWER ZONE CONTRACTING LLC sales@pzonetradingksa.com, +966582172572" at bounding box center [626, 566] width 13 height 13
checkbox input "false"
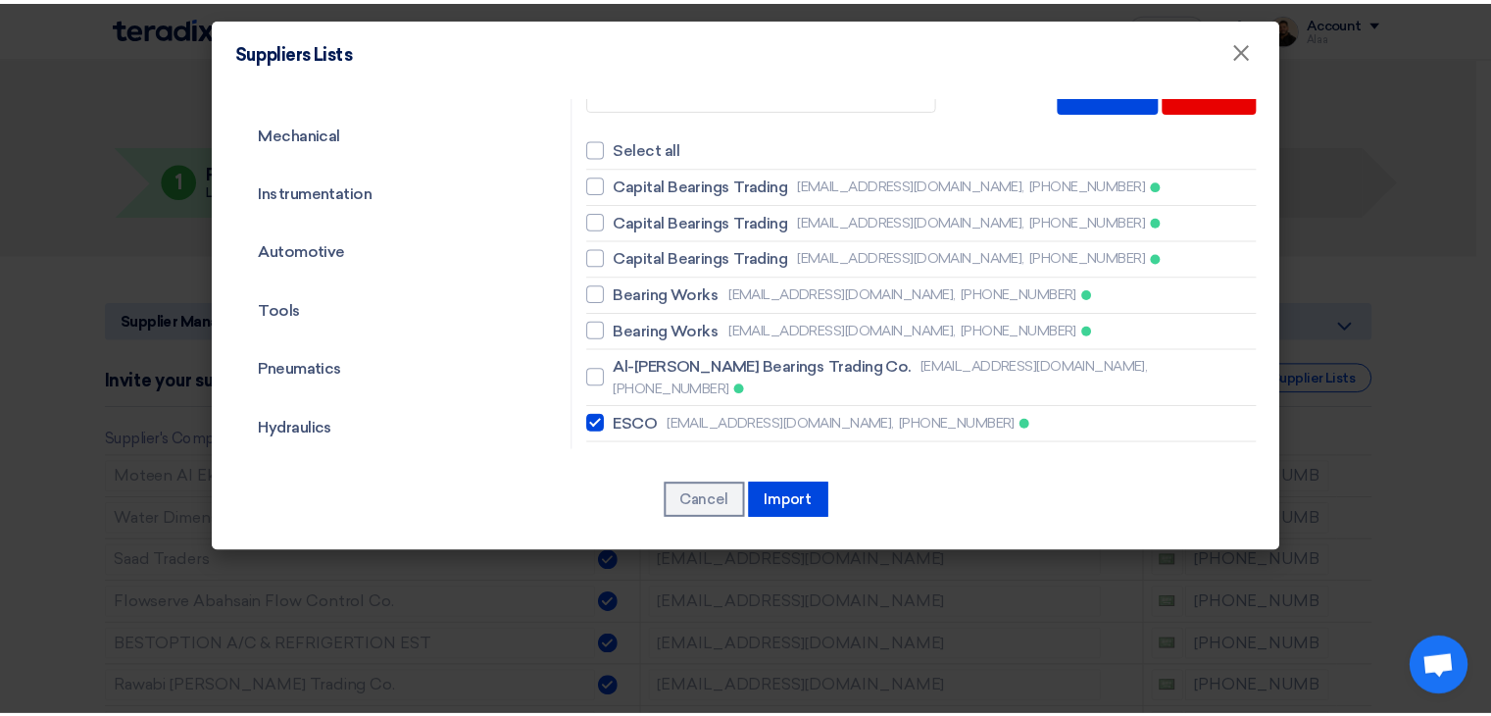
scroll to position [4, 0]
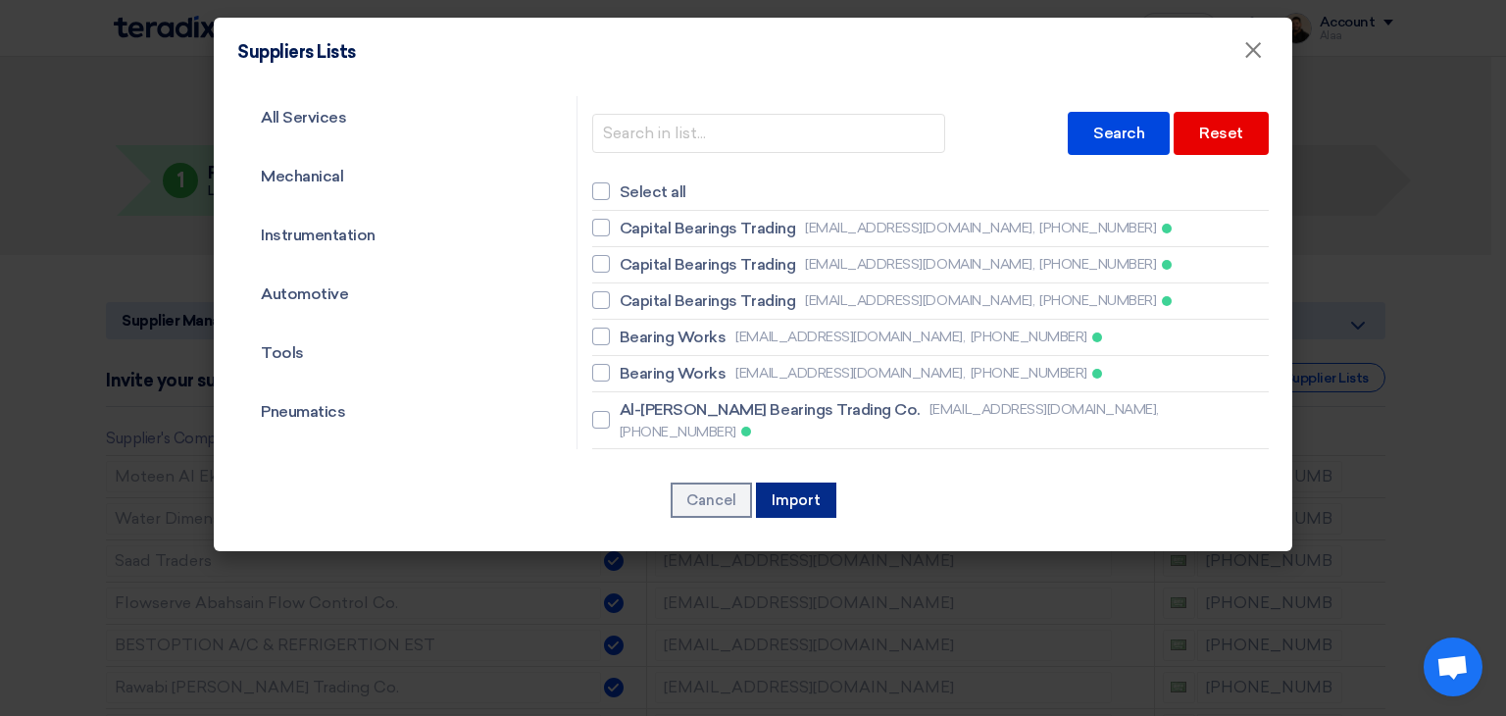
click at [809, 497] on button "Import" at bounding box center [796, 499] width 80 height 35
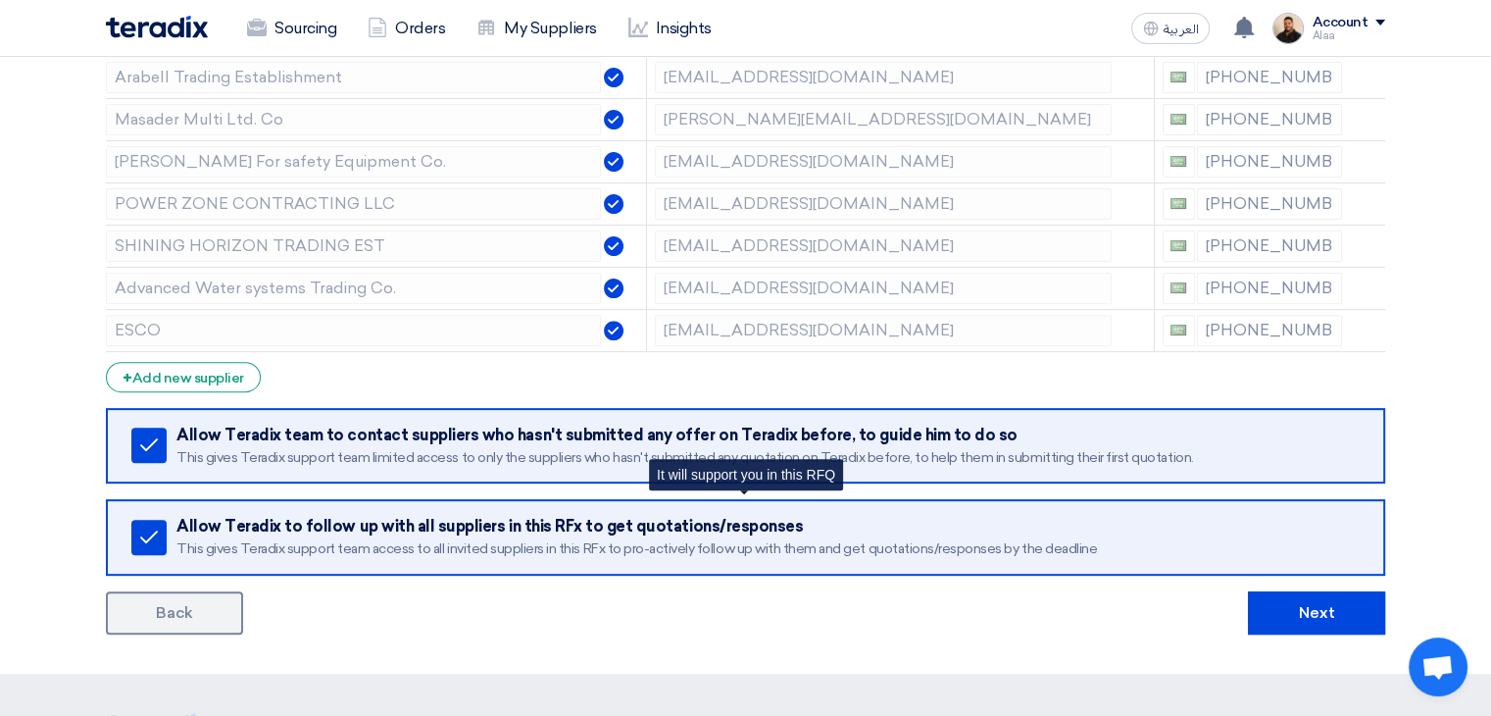
scroll to position [686, 0]
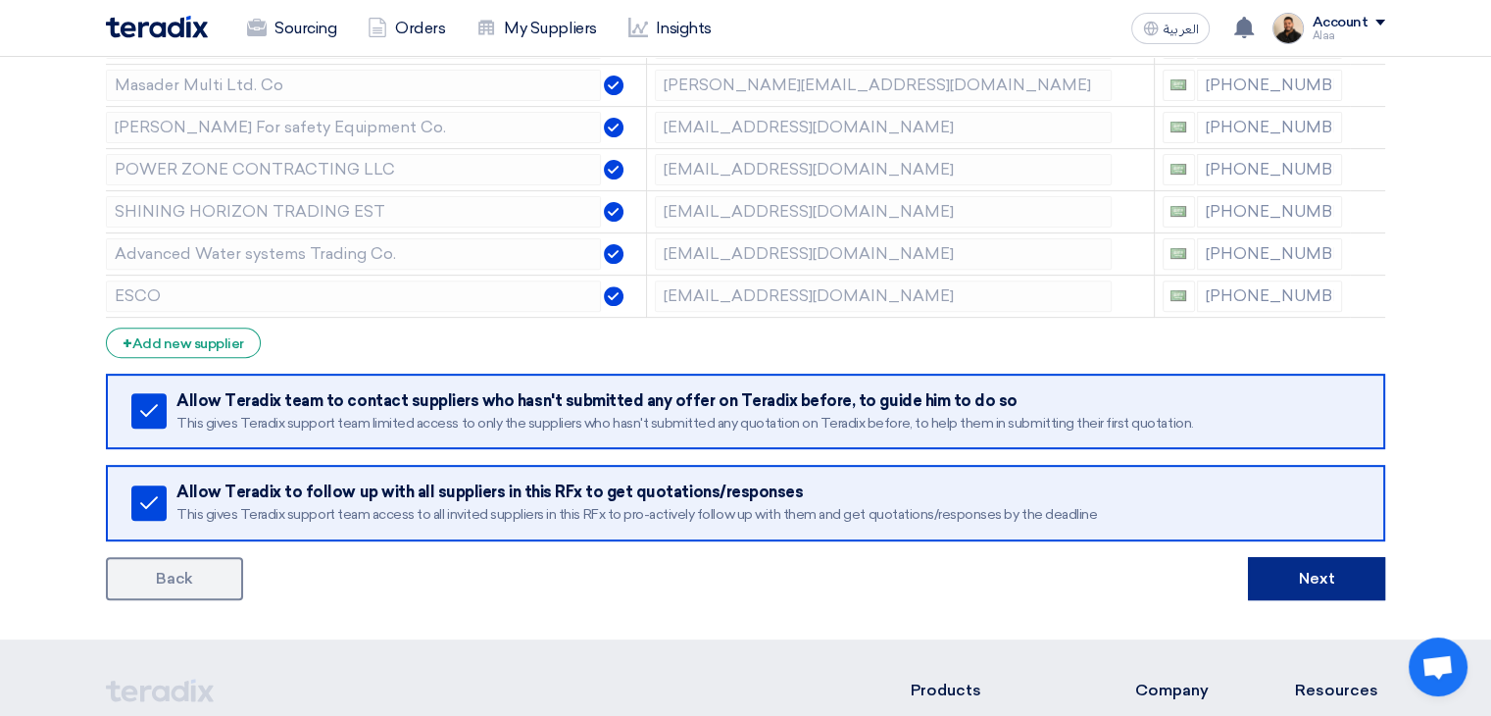
click at [1281, 572] on button "Next" at bounding box center [1316, 578] width 137 height 43
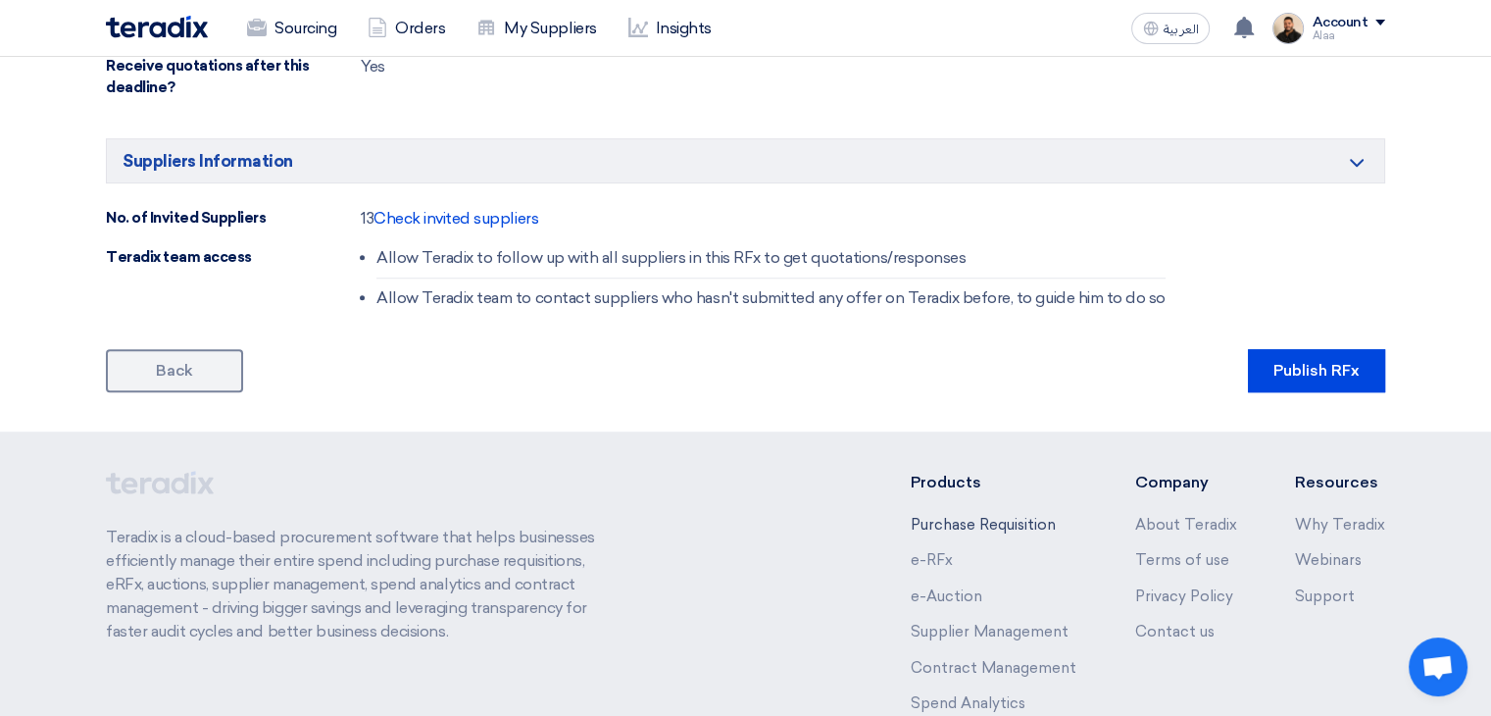
scroll to position [1275, 0]
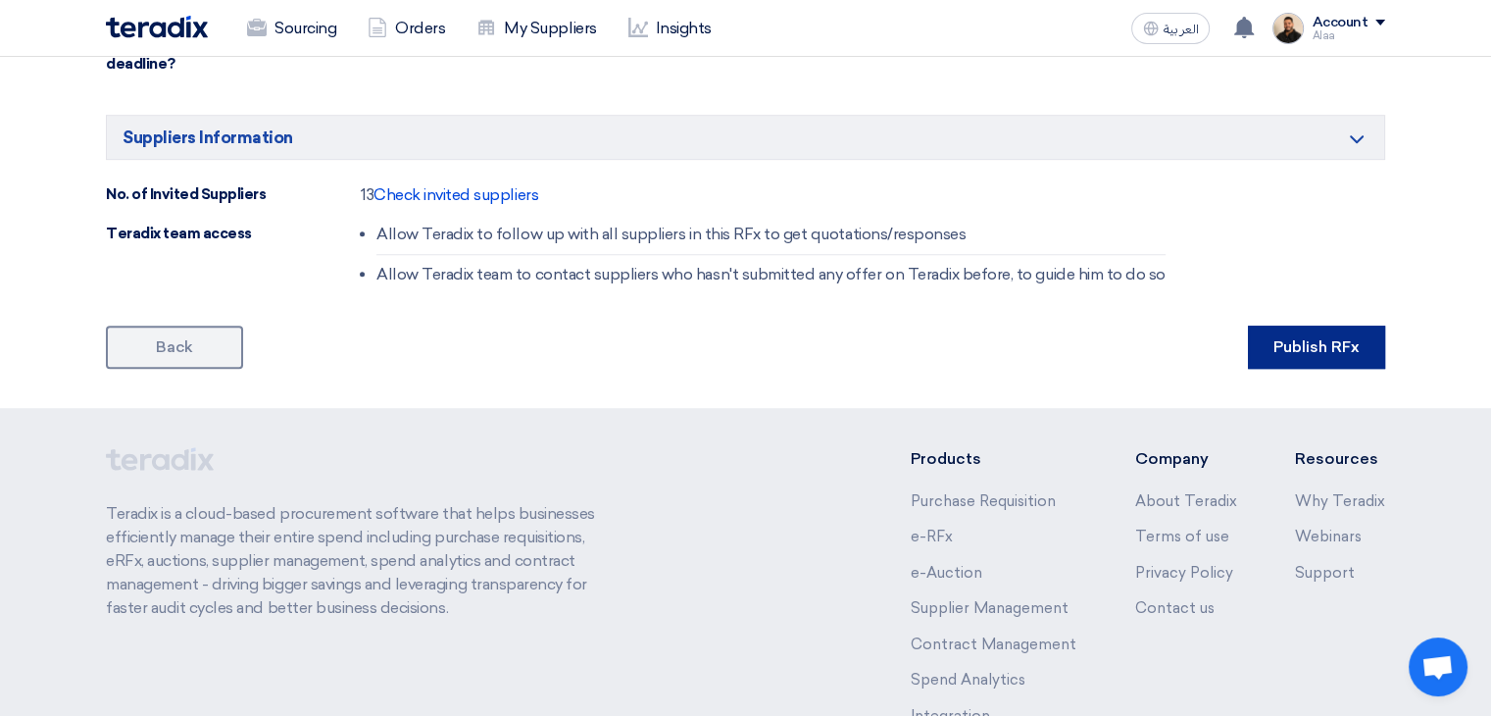
click at [1294, 349] on button "Publish RFx" at bounding box center [1316, 347] width 137 height 43
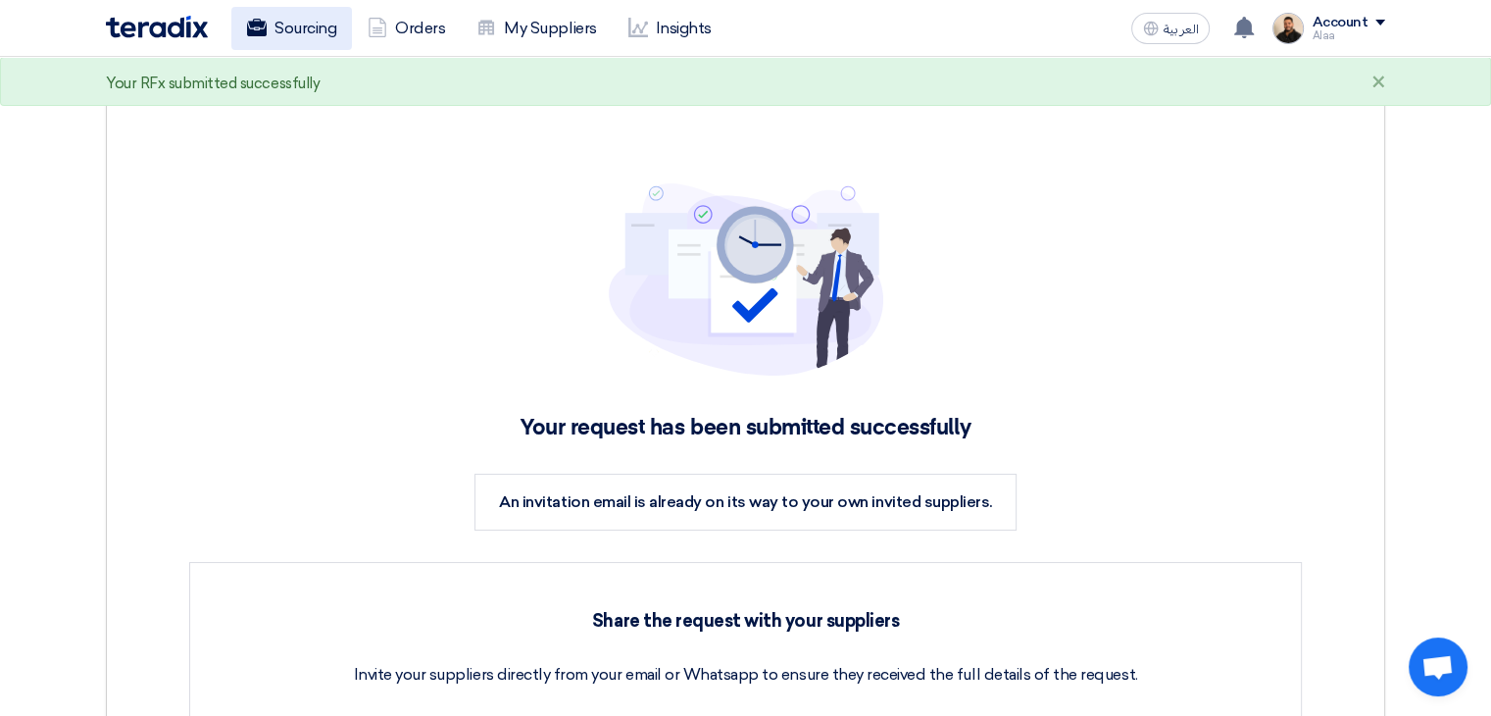
click at [339, 47] on link "Sourcing" at bounding box center [291, 28] width 121 height 43
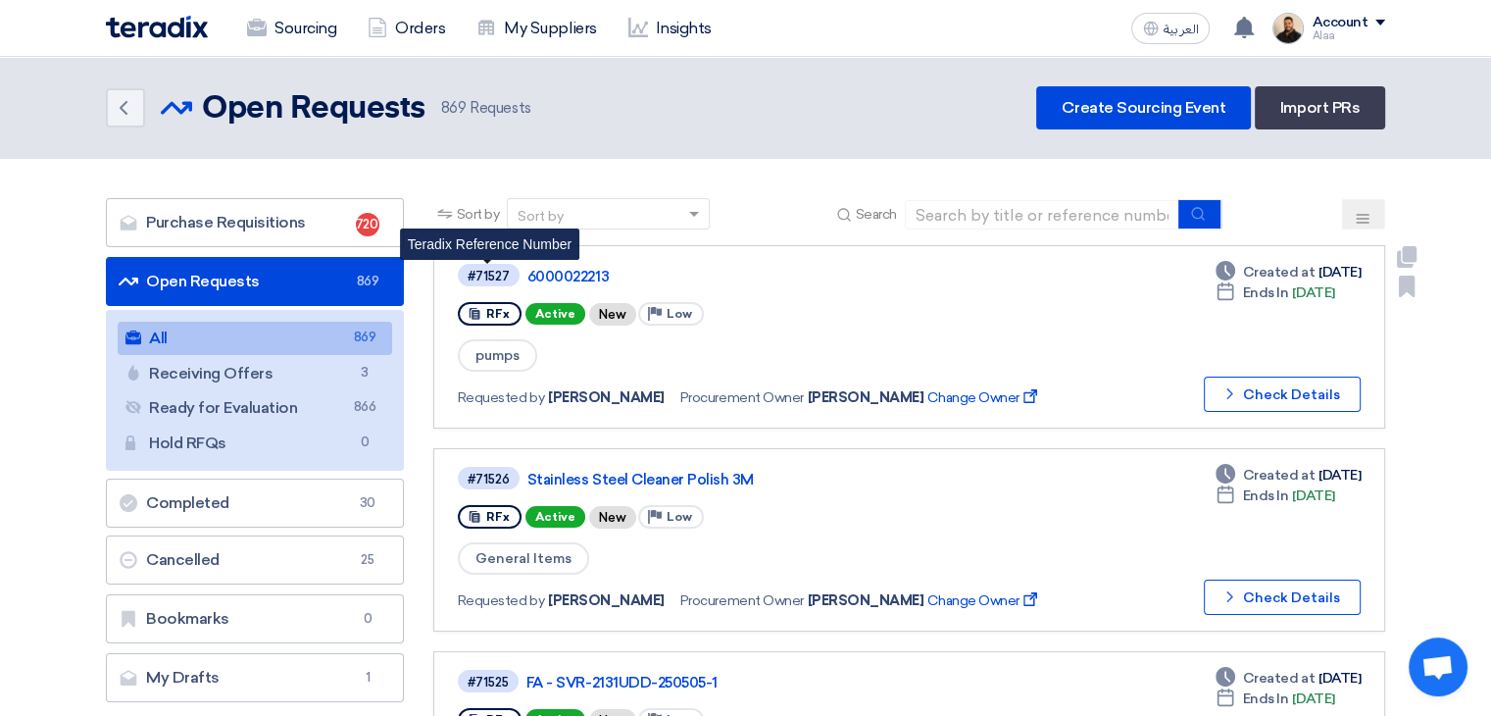
click at [488, 273] on div "#71527" at bounding box center [489, 276] width 42 height 13
copy div "71527"
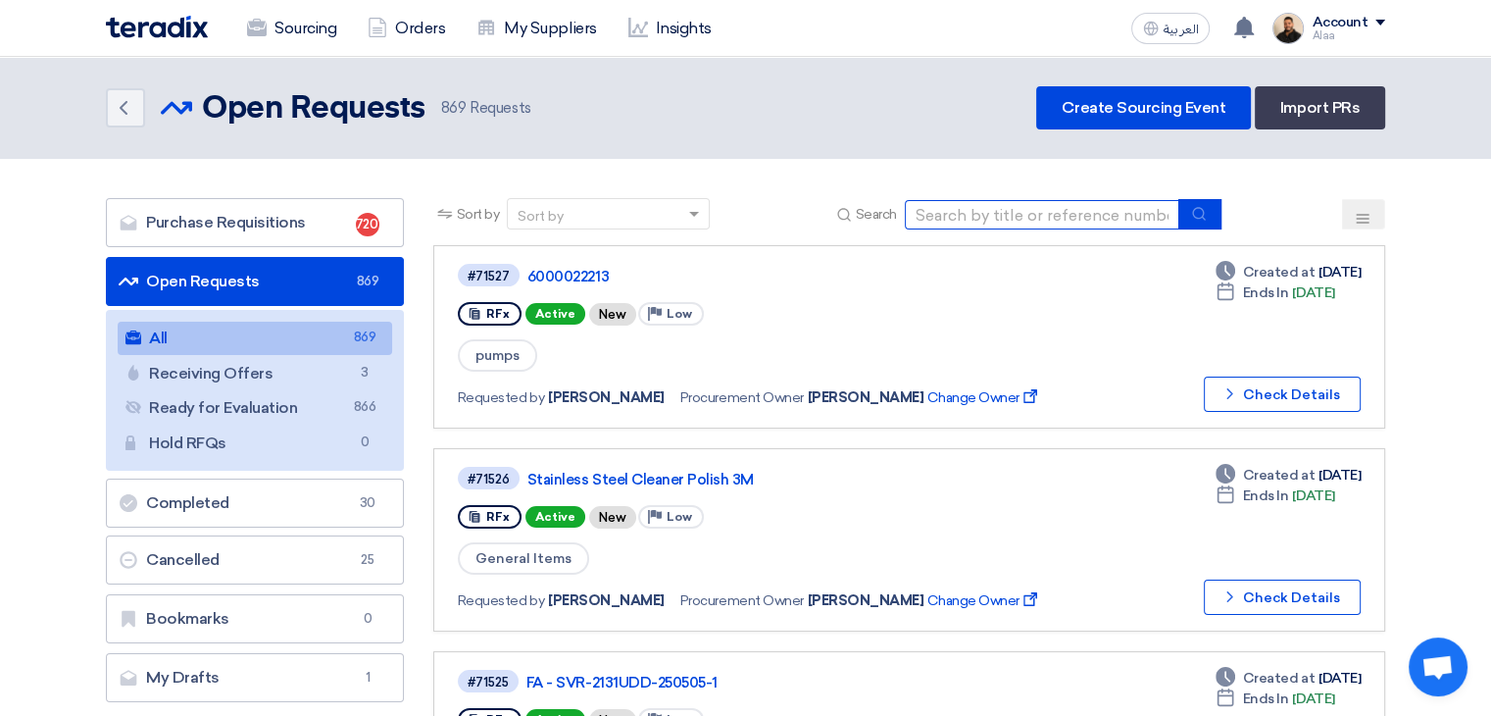
click at [1034, 209] on input at bounding box center [1042, 214] width 275 height 29
paste input "6000022214"
type input "6000022214"
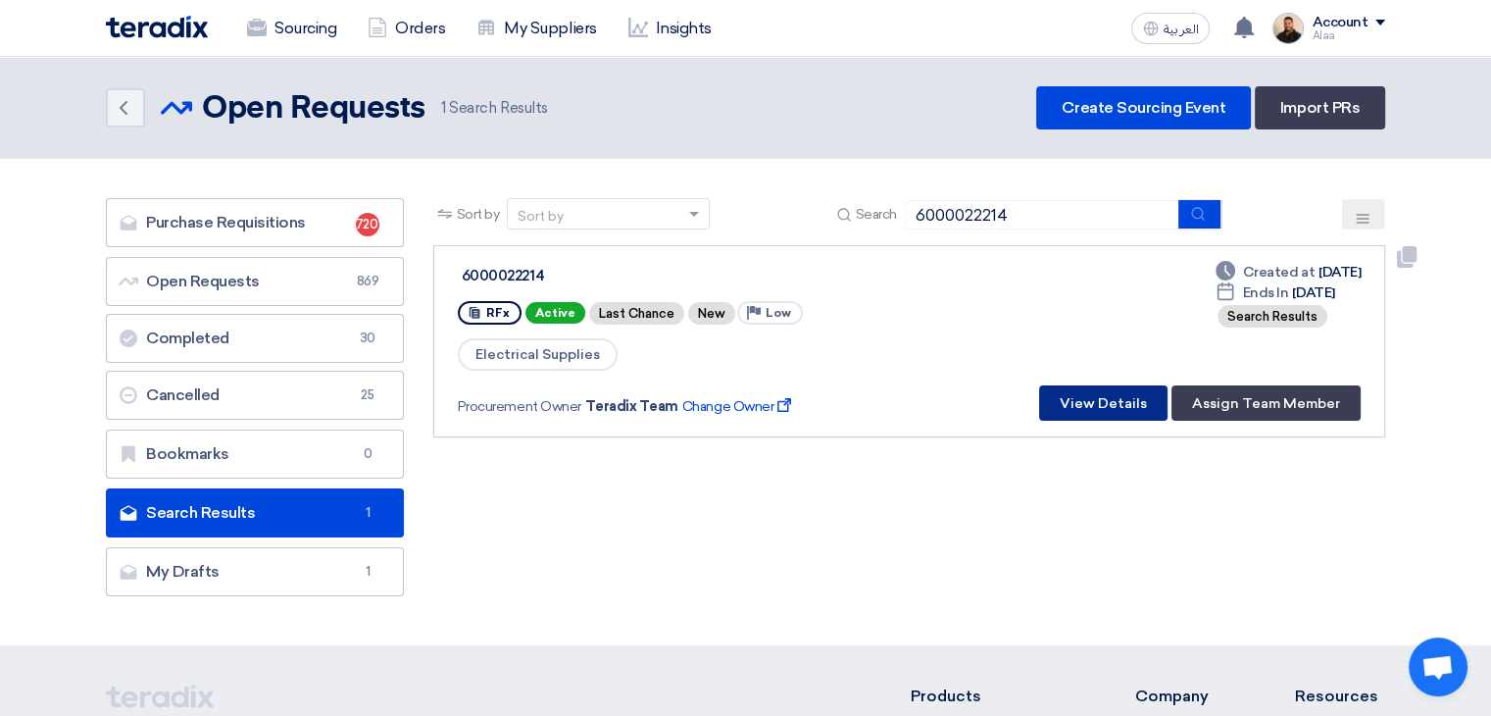
click at [1098, 399] on button "View Details" at bounding box center [1103, 402] width 128 height 35
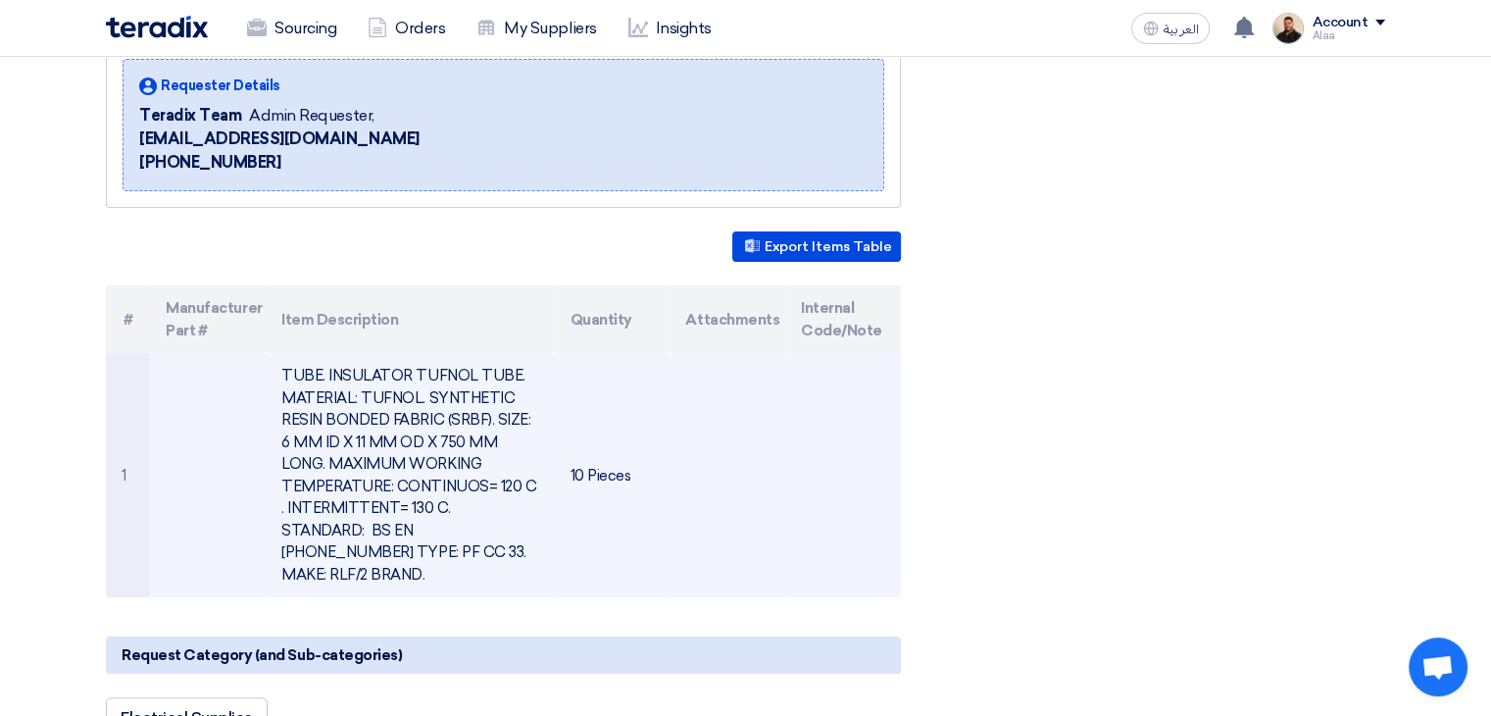
scroll to position [294, 0]
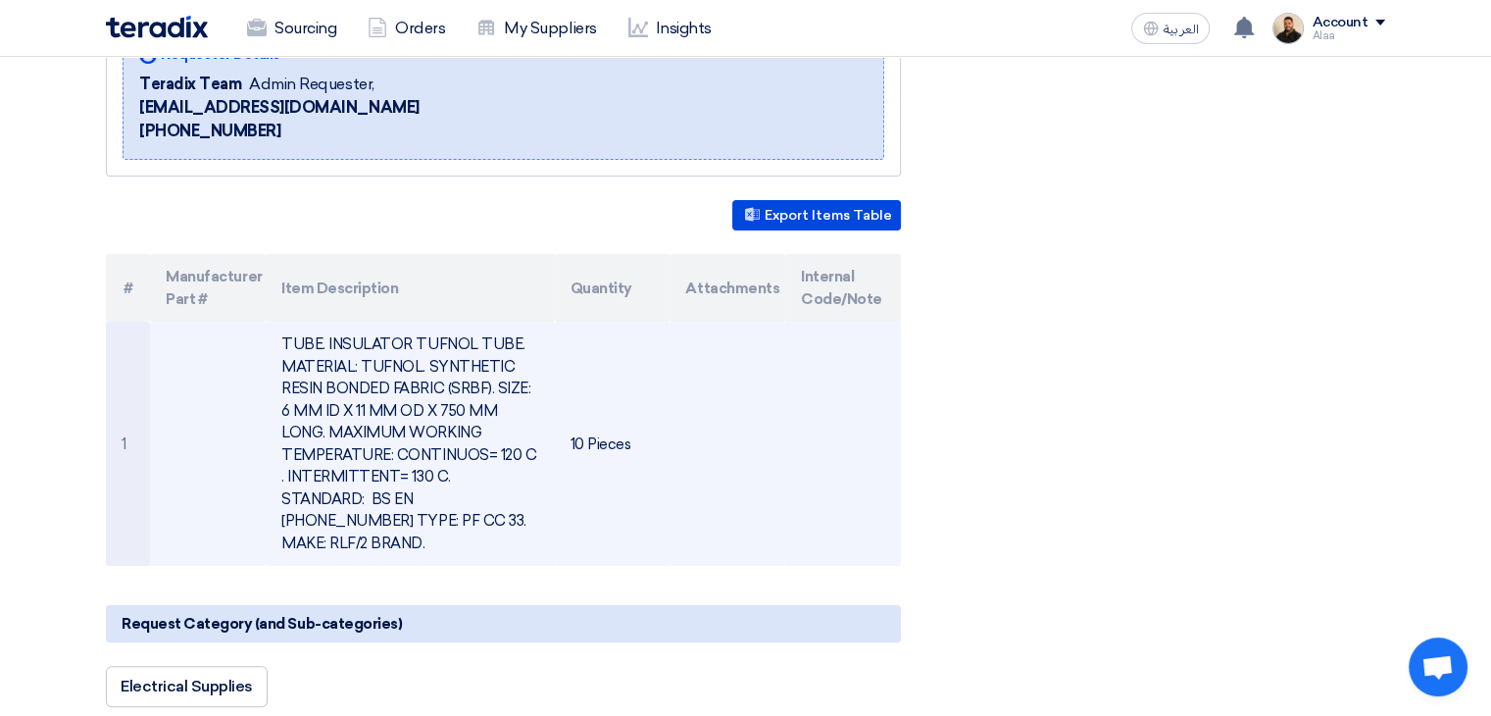
click at [384, 395] on td "TUBE. INSULATOR TUFNOL TUBE. MATERIAL: TUFNOL. SYNTHETIC RESIN BONDED FABRIC (S…" at bounding box center [410, 444] width 288 height 244
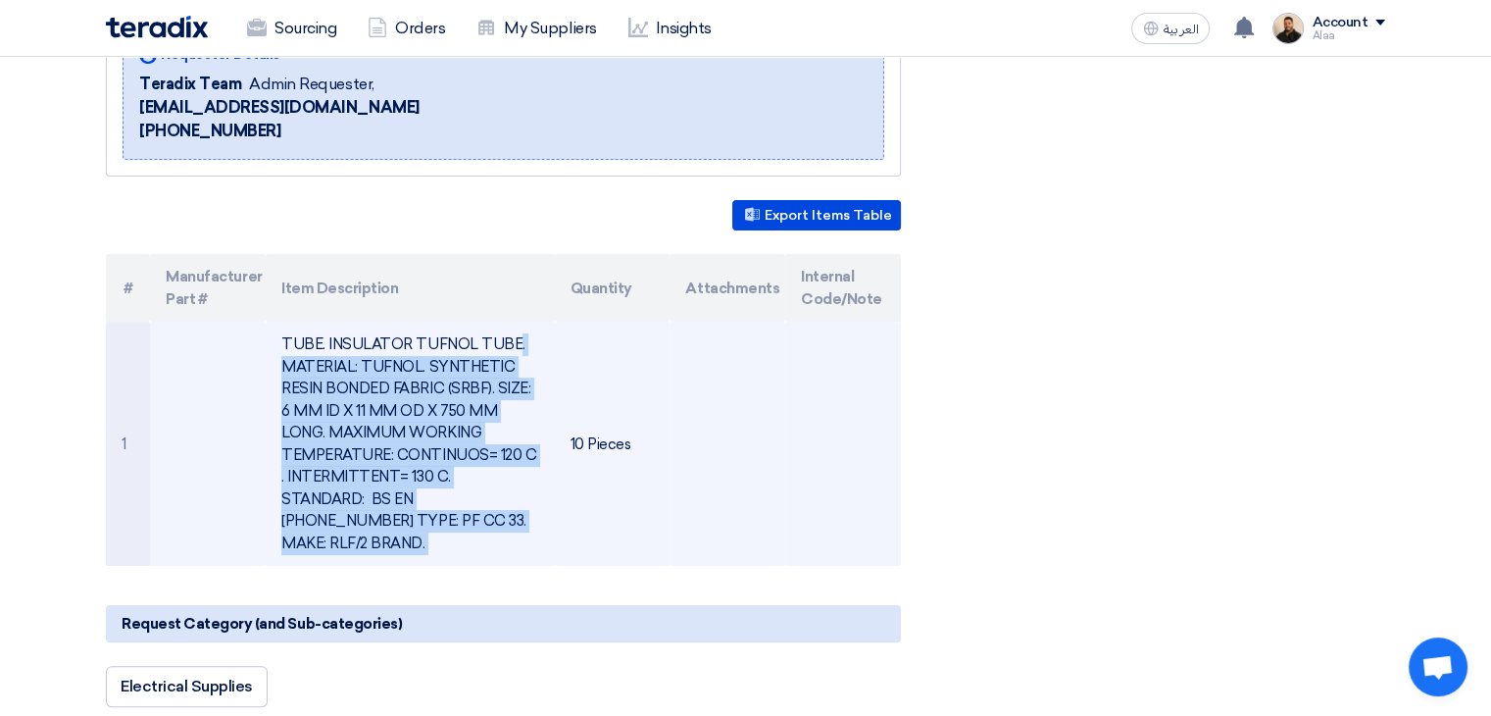
click at [384, 395] on td "TUBE. INSULATOR TUFNOL TUBE. MATERIAL: TUFNOL. SYNTHETIC RESIN BONDED FABRIC (S…" at bounding box center [410, 444] width 288 height 244
copy tr "TUBE. INSULATOR TUFNOL TUBE. MATERIAL: TUFNOL. SYNTHETIC RESIN BONDED FABRIC (S…"
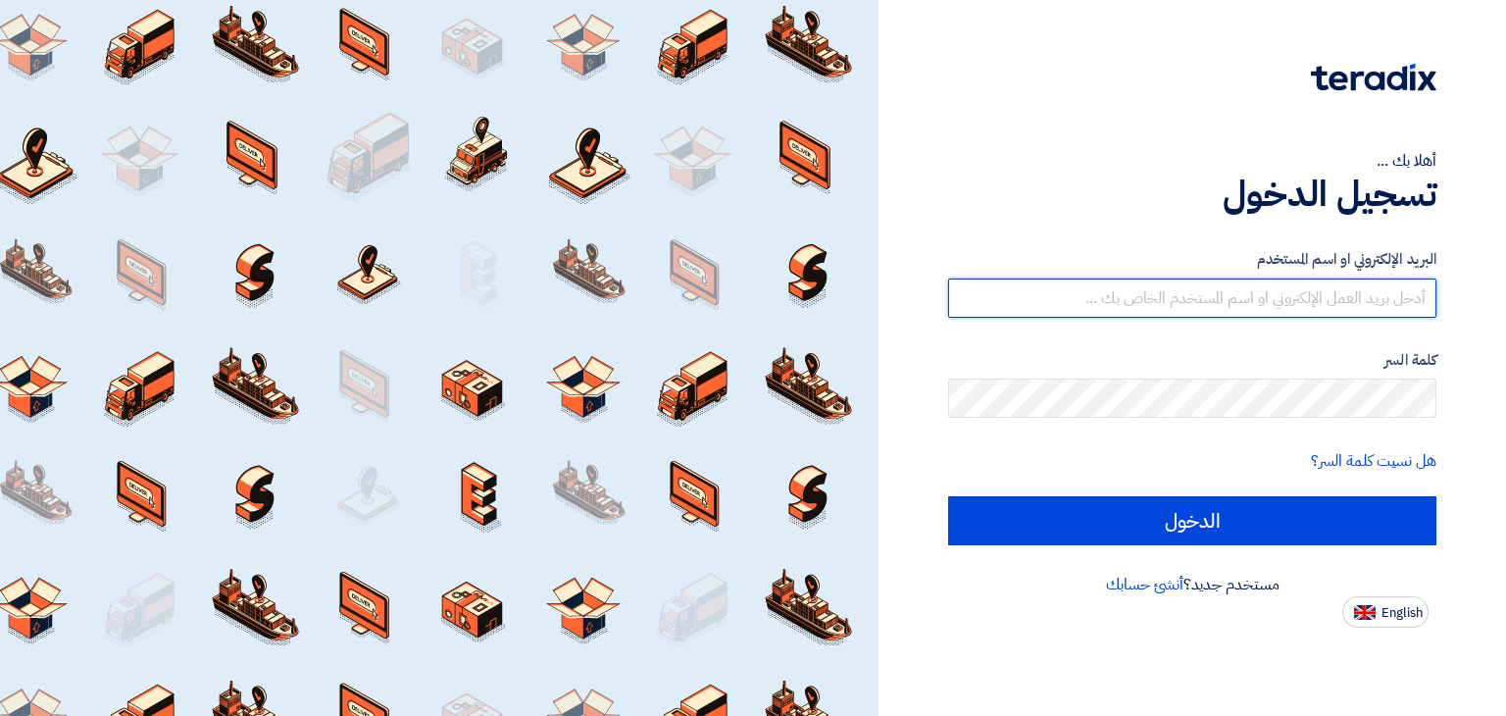
click at [1267, 295] on input "text" at bounding box center [1192, 297] width 488 height 39
type input "[EMAIL_ADDRESS][DOMAIN_NAME]"
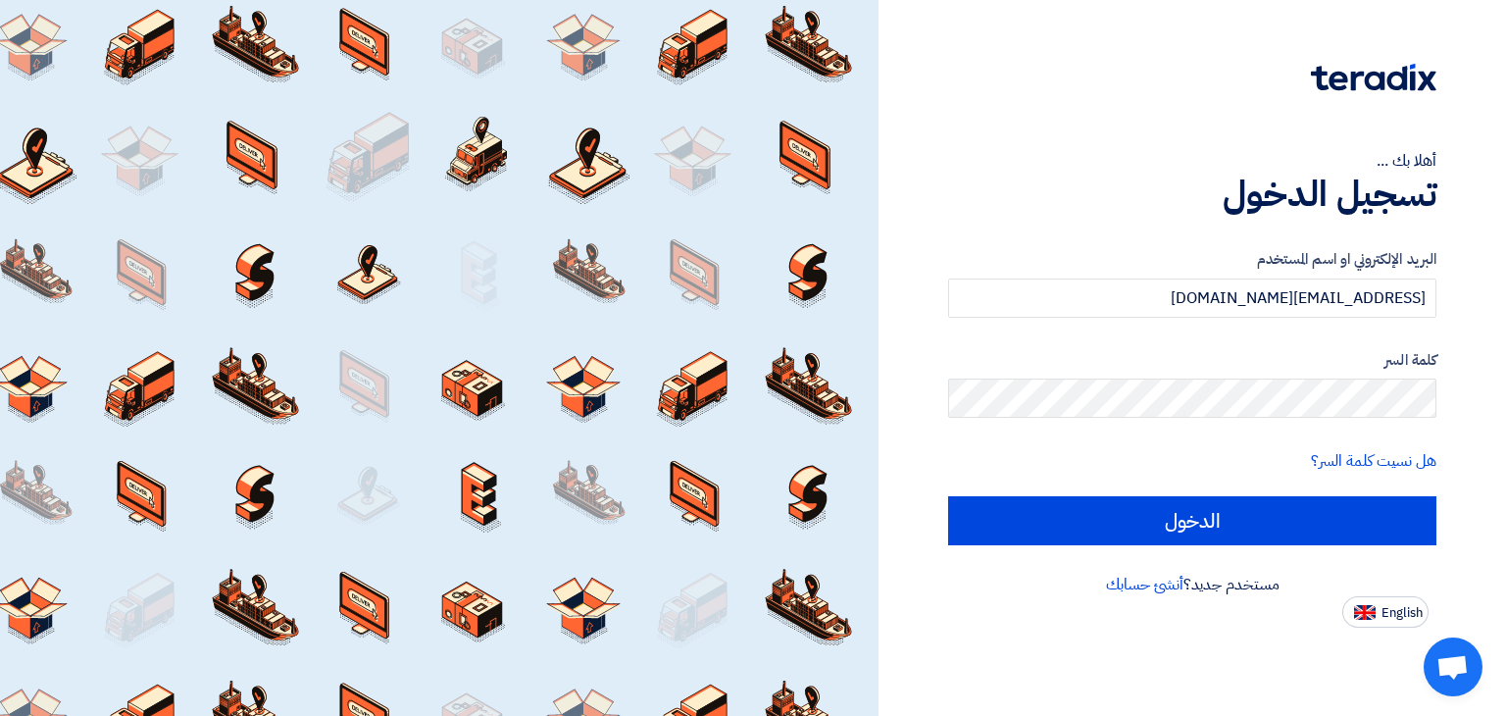
click at [948, 496] on input "الدخول" at bounding box center [1192, 520] width 488 height 49
type input "Sign in"
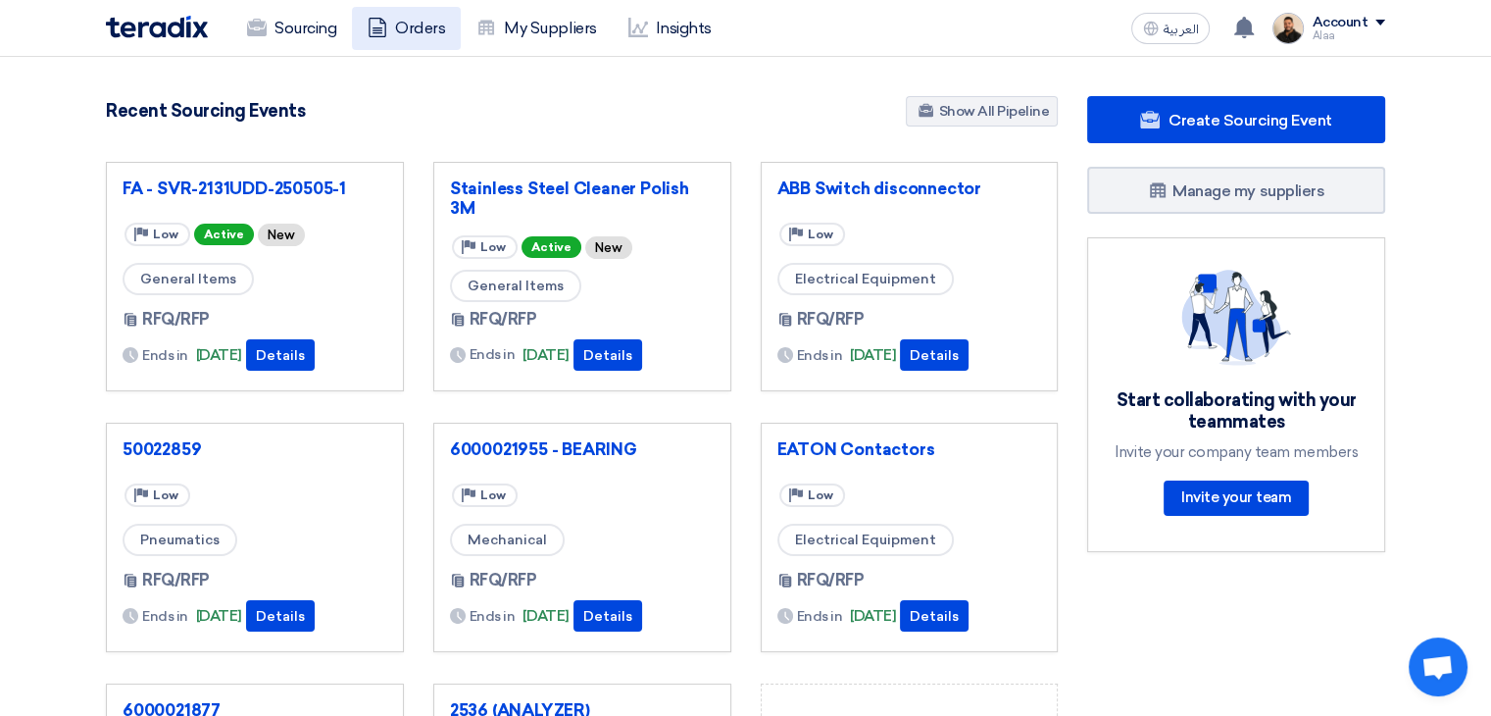
click at [419, 34] on link "Orders" at bounding box center [406, 28] width 109 height 43
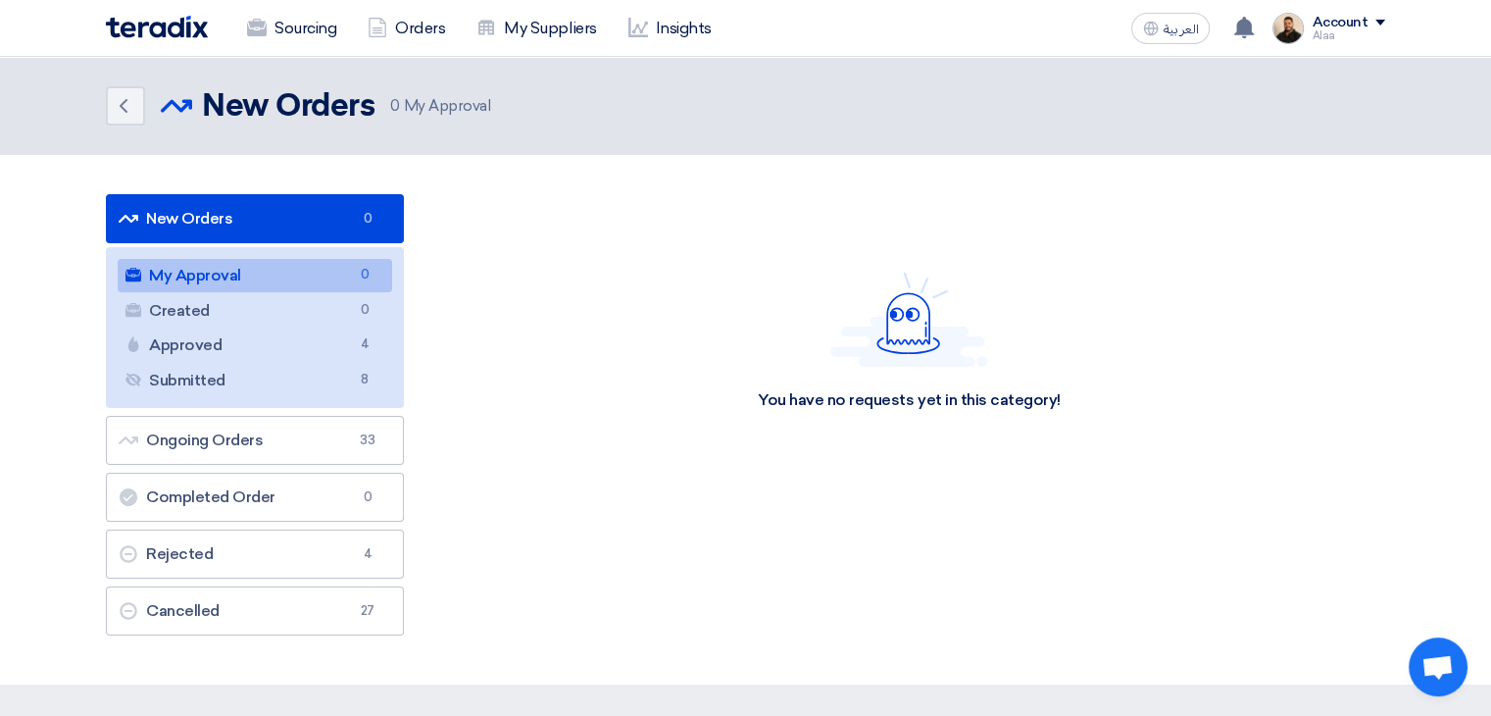
click at [318, 399] on ul "My Approval My Approval 0 Created Created 0 Approved Approved 4 Submitted Submi…" at bounding box center [255, 327] width 298 height 161
click at [322, 388] on link "Submitted Submitted 8" at bounding box center [255, 380] width 275 height 33
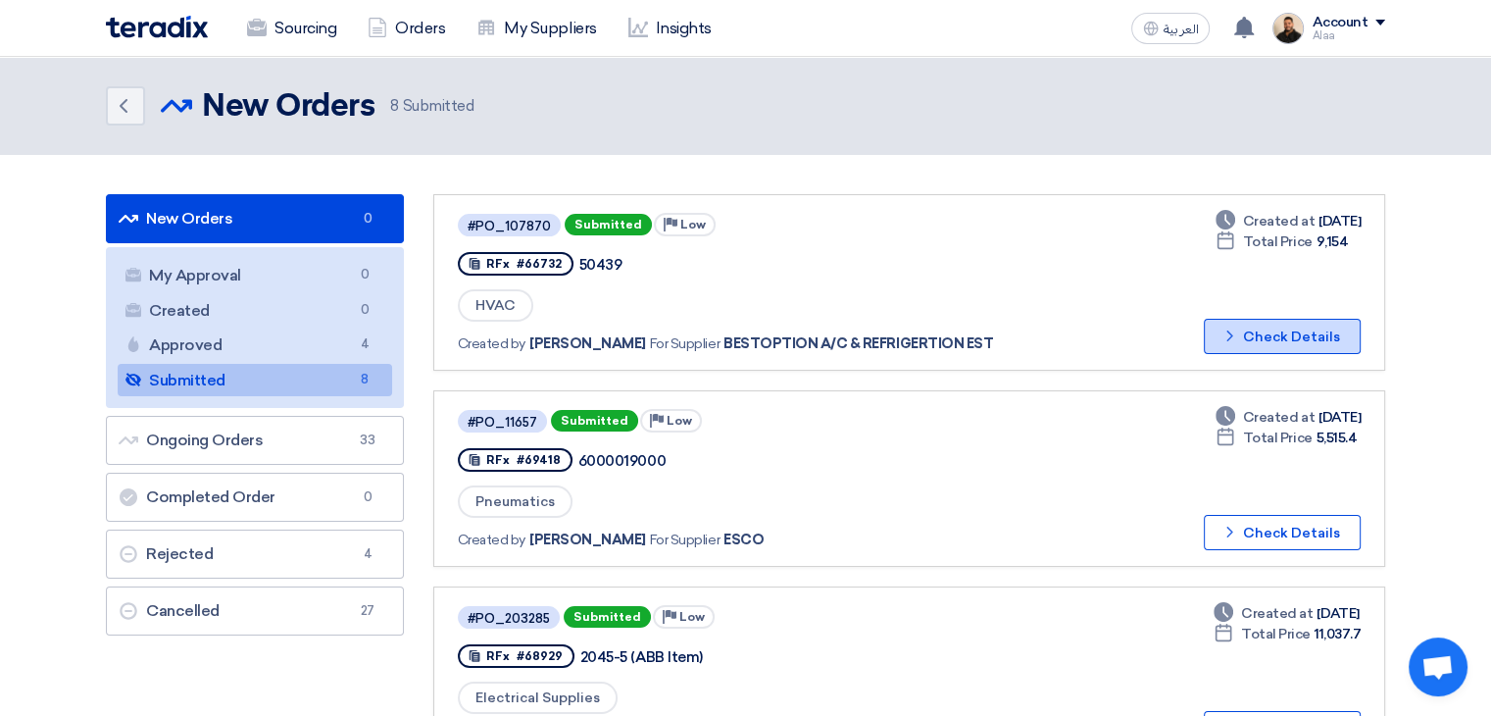
click at [1239, 334] on icon "Check details" at bounding box center [1230, 335] width 19 height 19
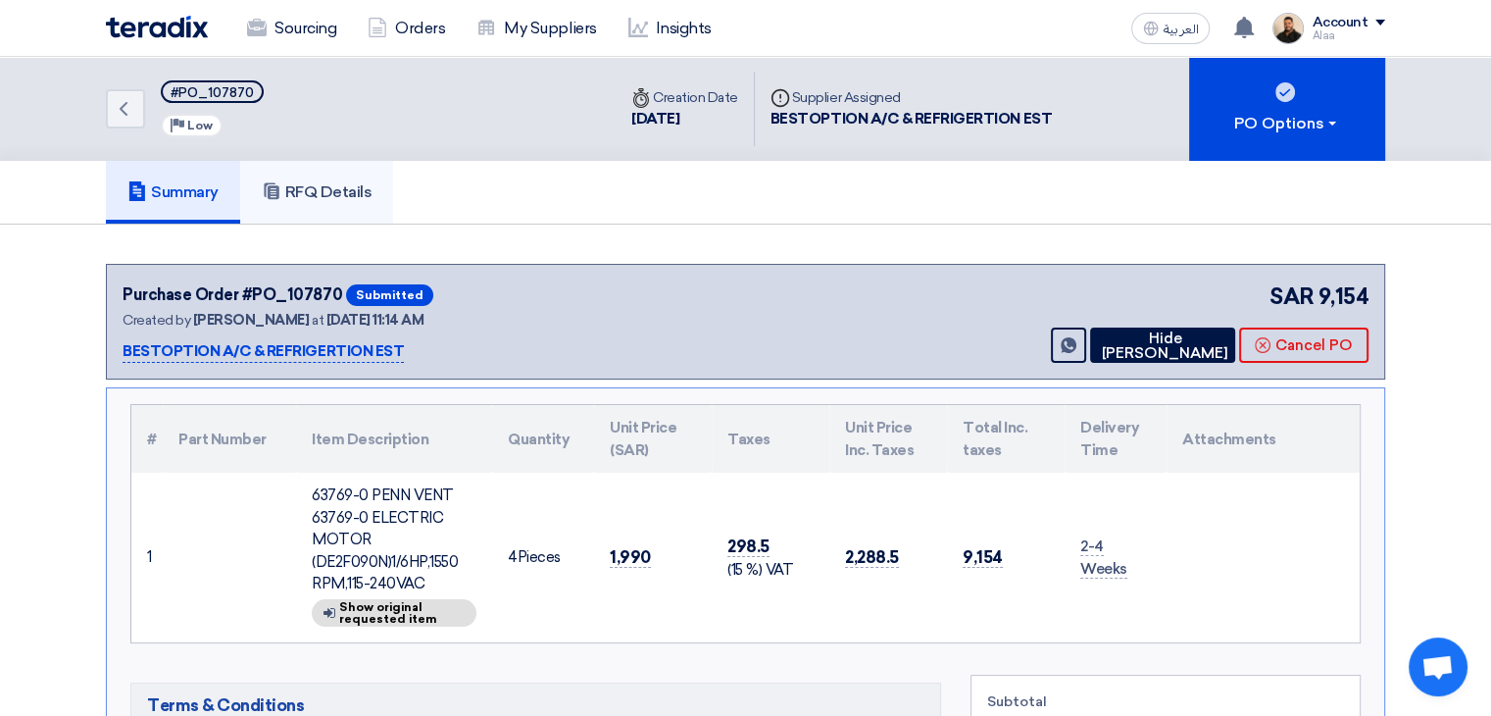
click at [347, 188] on h5 "RFQ Details" at bounding box center [317, 192] width 111 height 20
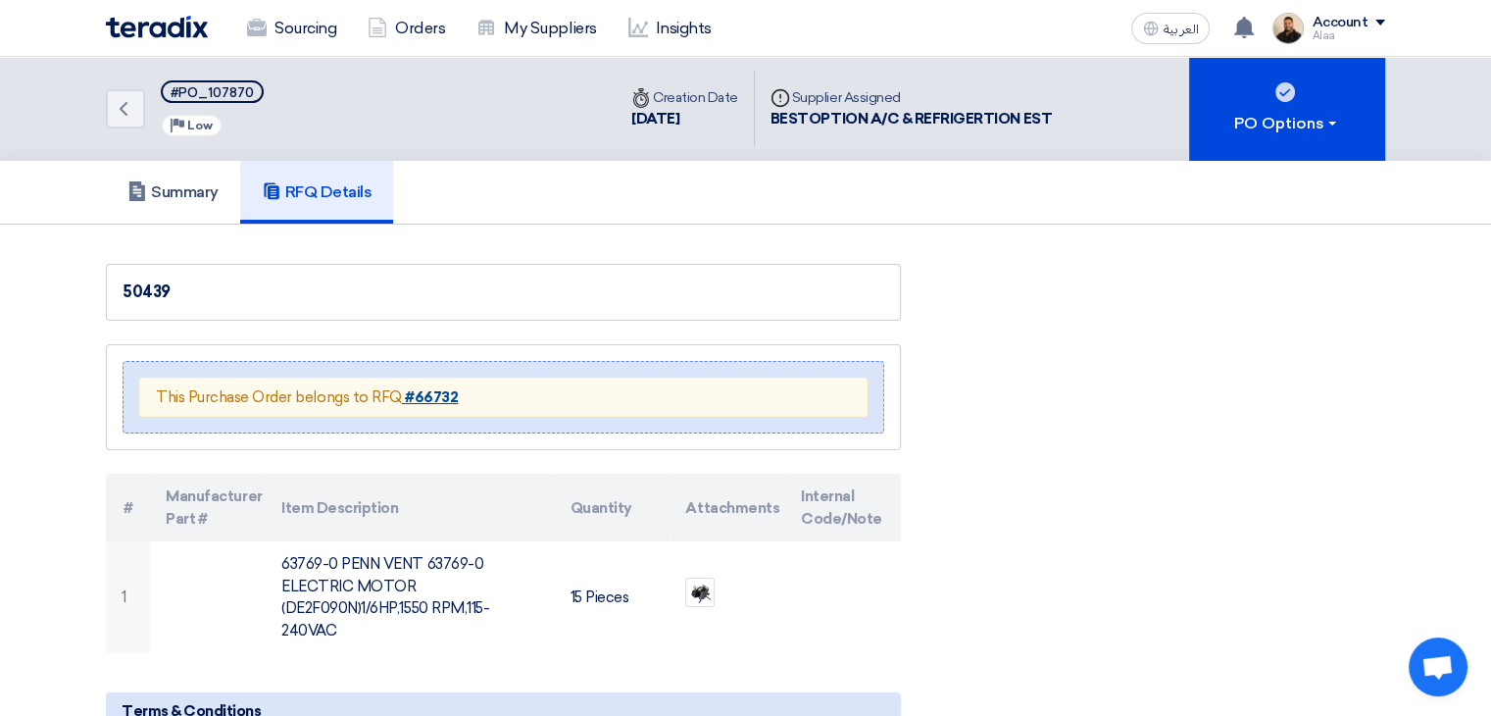
click at [442, 401] on strong "#66732" at bounding box center [431, 397] width 53 height 18
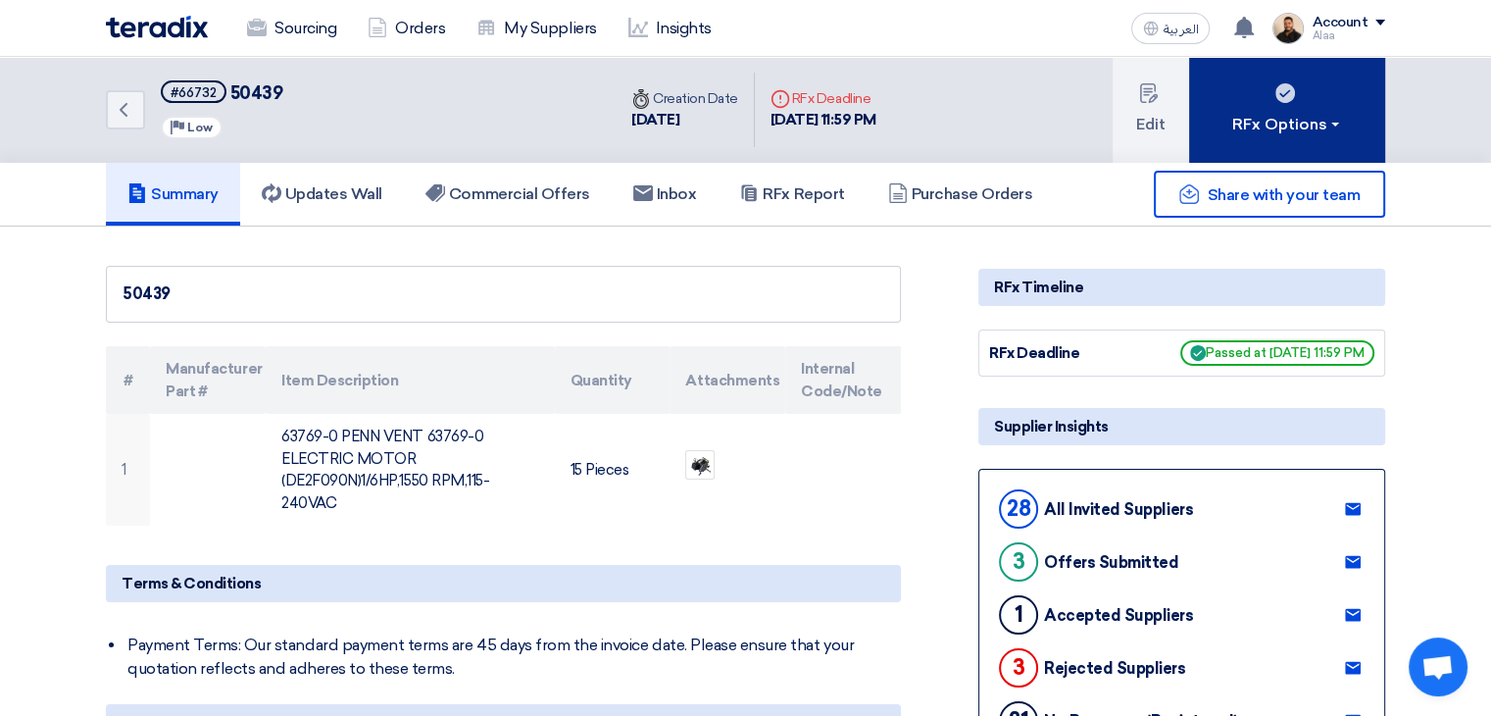
click at [1311, 141] on button "RFx Options" at bounding box center [1287, 110] width 196 height 106
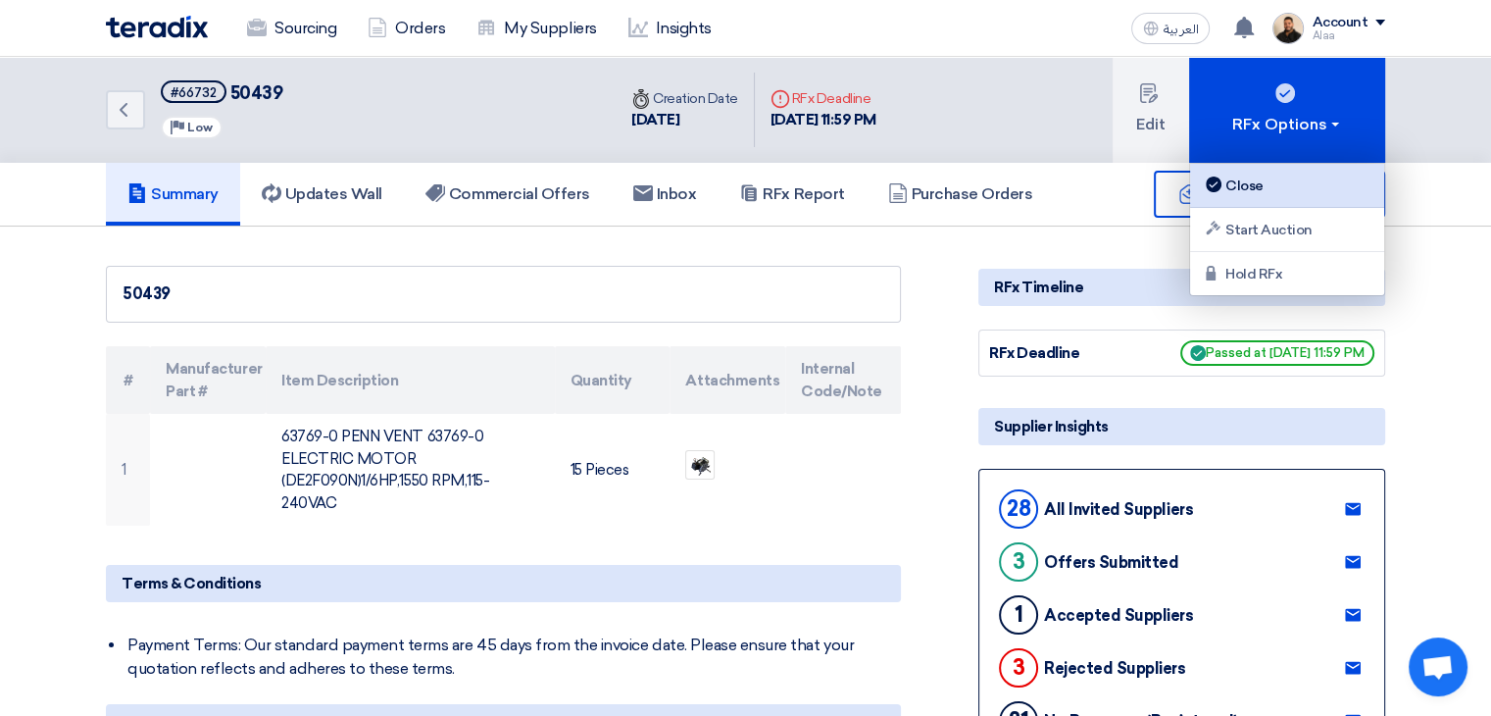
click at [1267, 191] on div "Close" at bounding box center [1287, 186] width 171 height 24
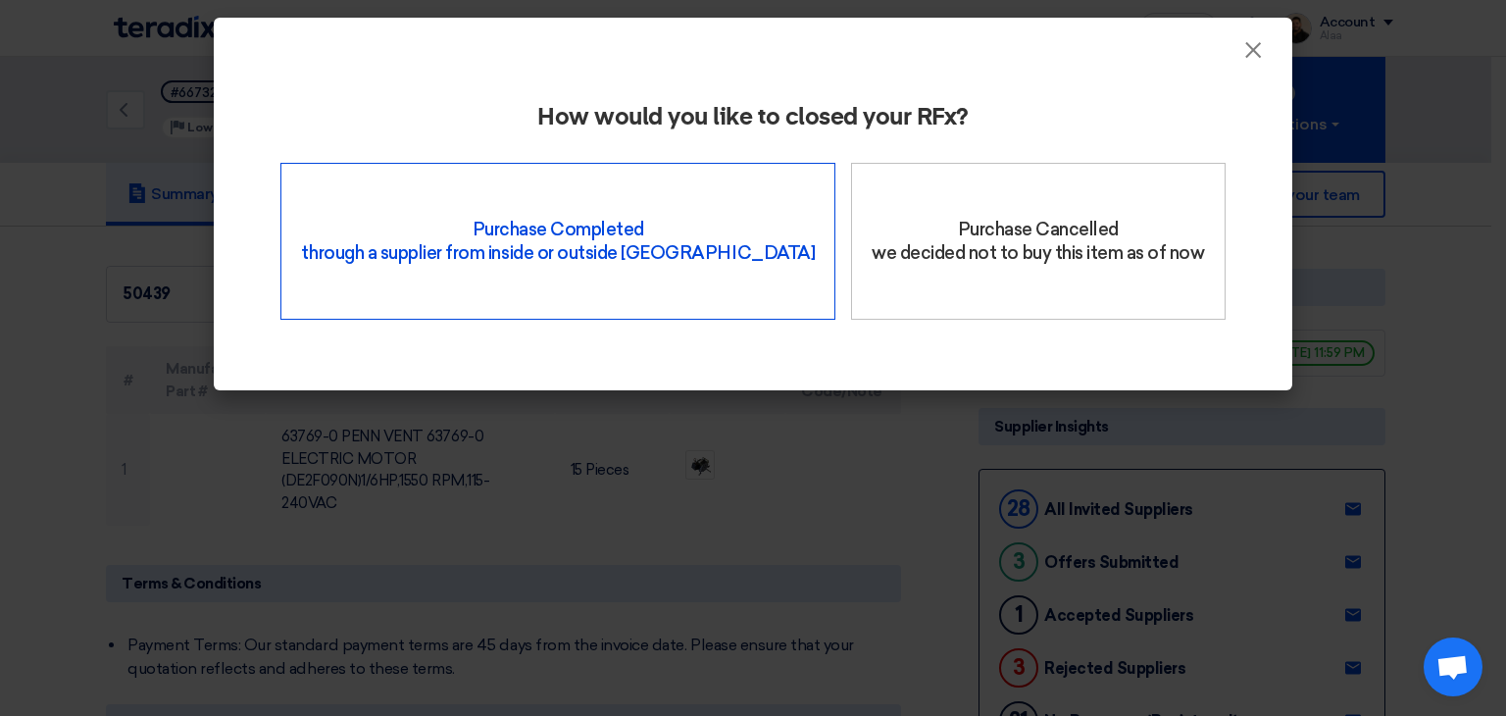
click at [673, 254] on div "Purchase Completed through a supplier from inside or outside Teradix" at bounding box center [557, 241] width 555 height 157
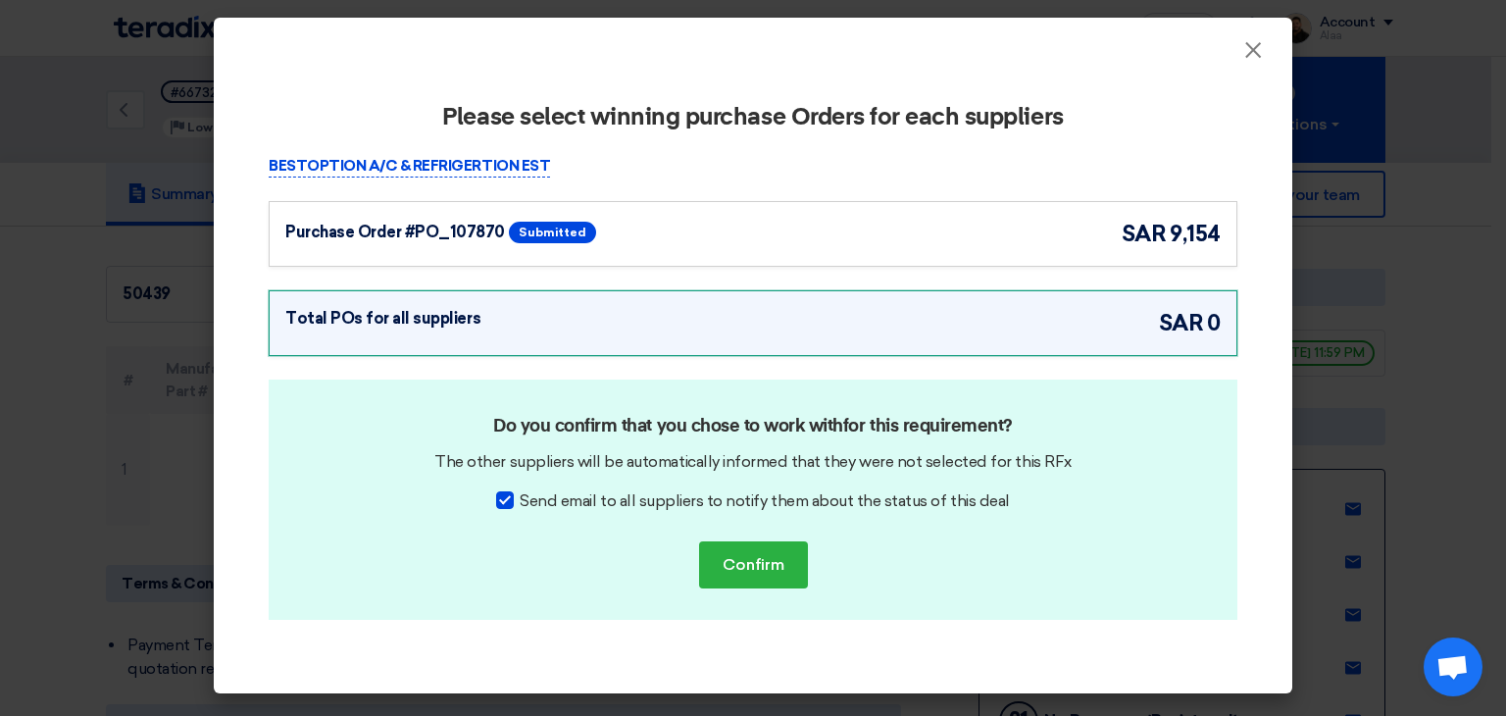
click at [1129, 248] on span "sar" at bounding box center [1144, 234] width 45 height 32
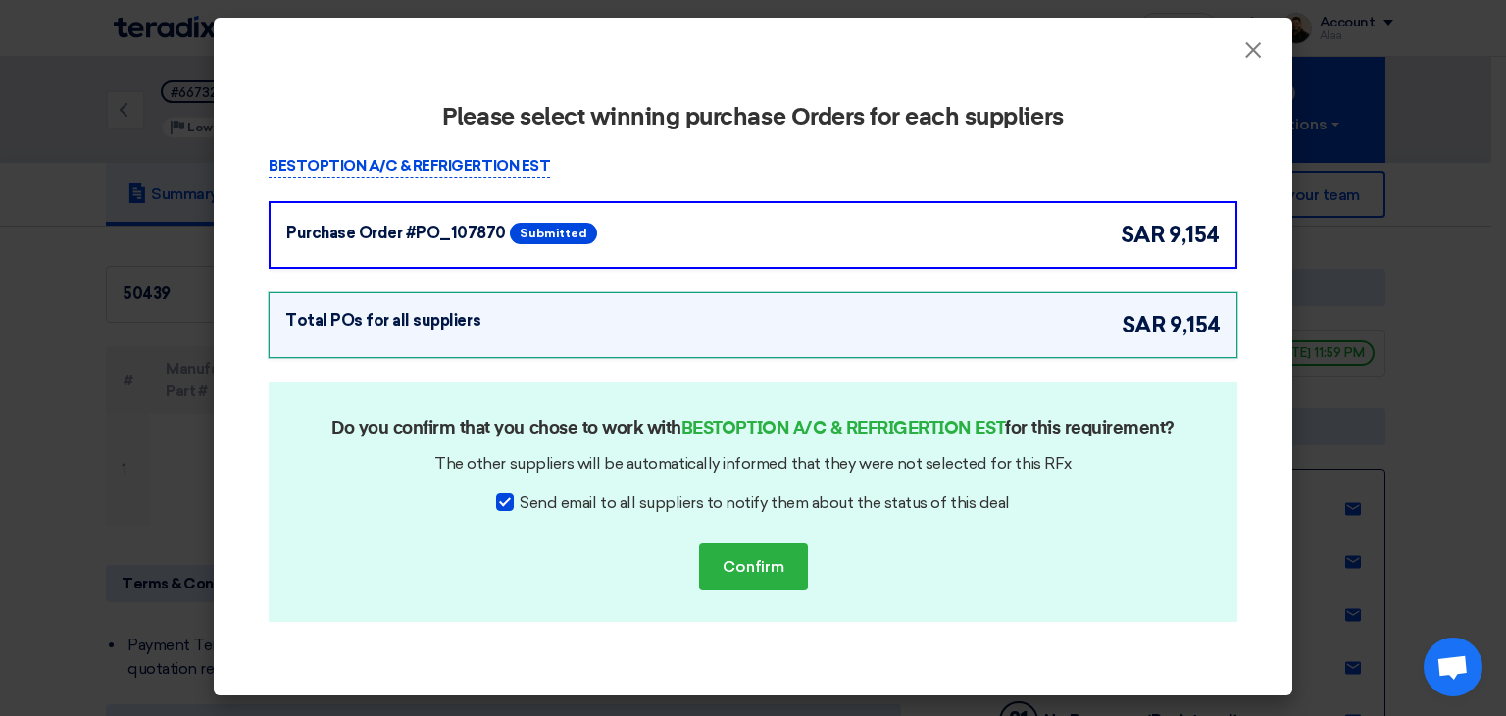
click at [1252, 64] on div "Please select winning purchase Orders for each suppliers BESTOPTION A/C & REFRI…" at bounding box center [753, 379] width 1079 height 633
click at [1253, 53] on span "×" at bounding box center [1253, 54] width 20 height 39
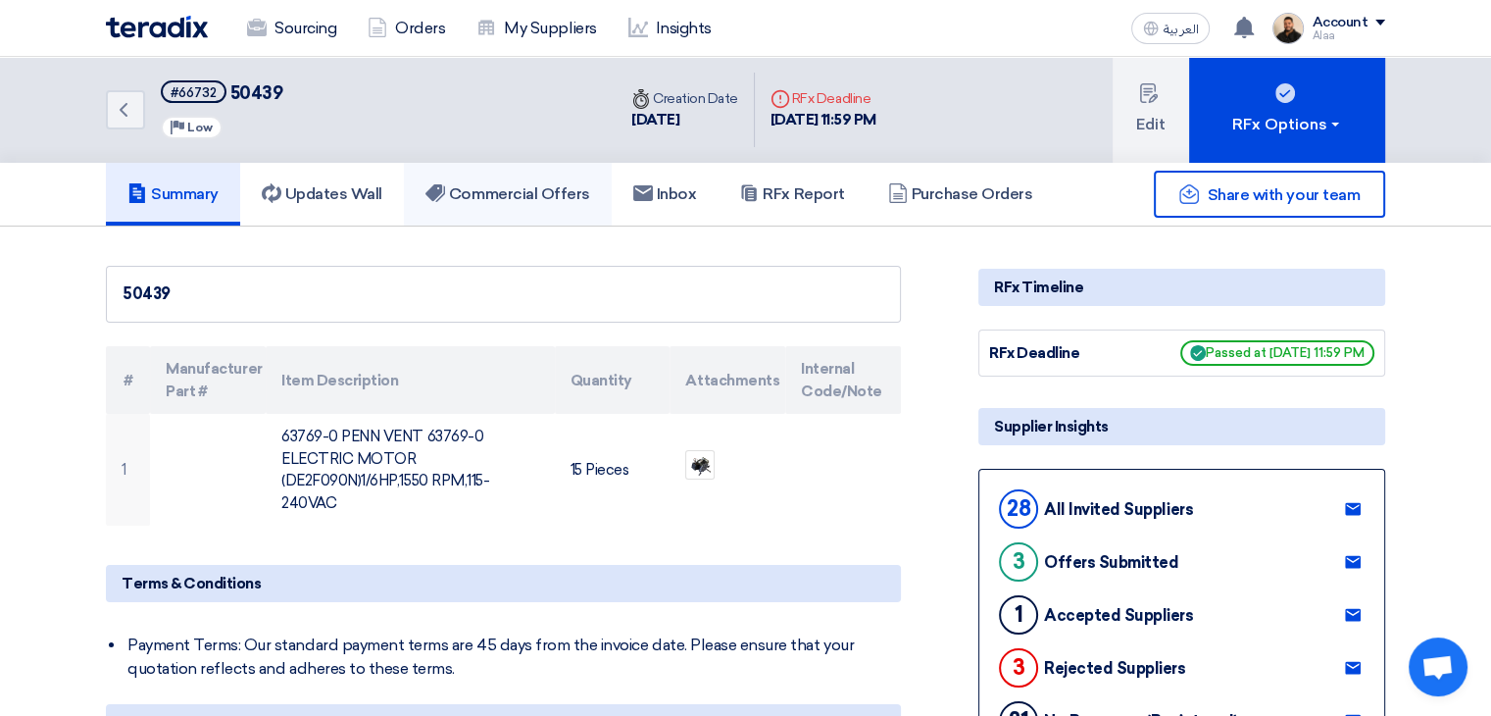
click at [475, 195] on h5 "Commercial Offers" at bounding box center [508, 194] width 165 height 20
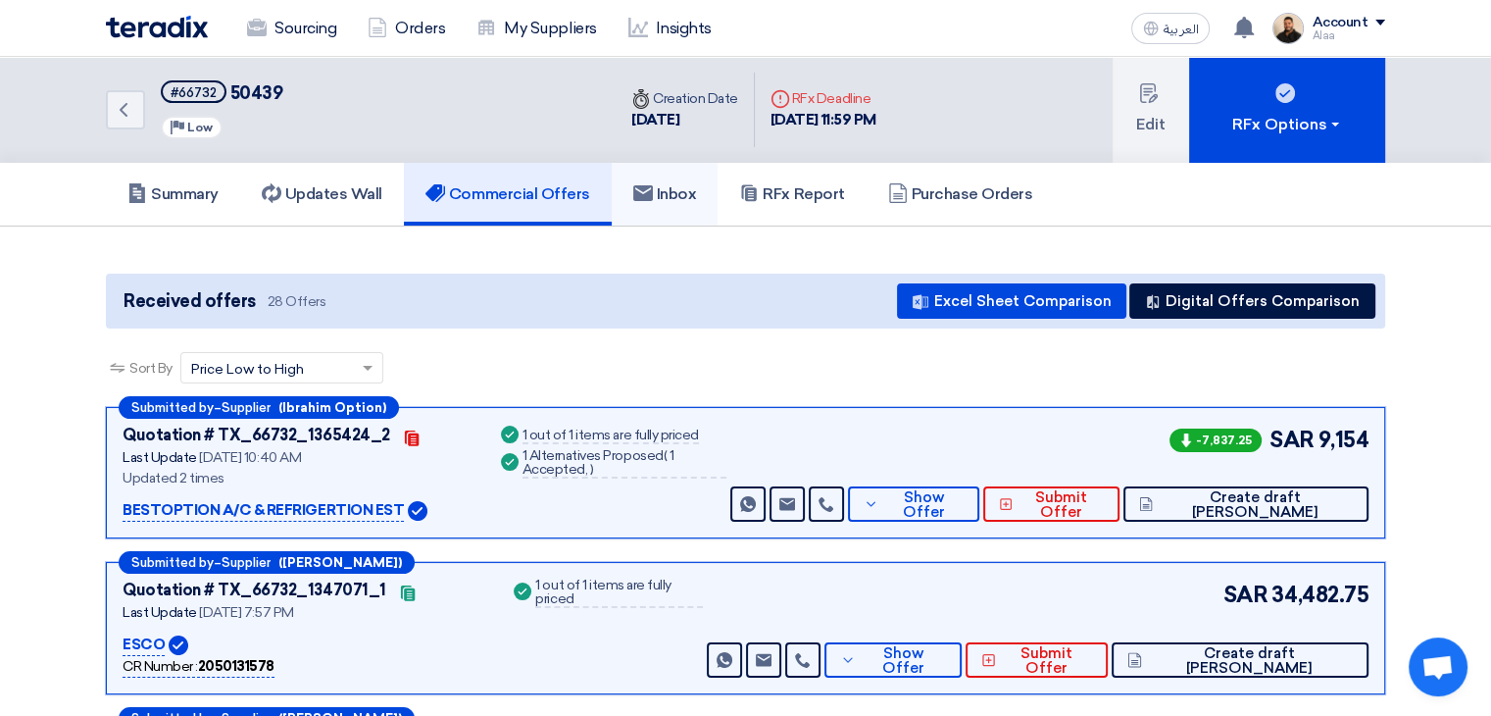
click at [707, 208] on link "Inbox" at bounding box center [665, 194] width 107 height 63
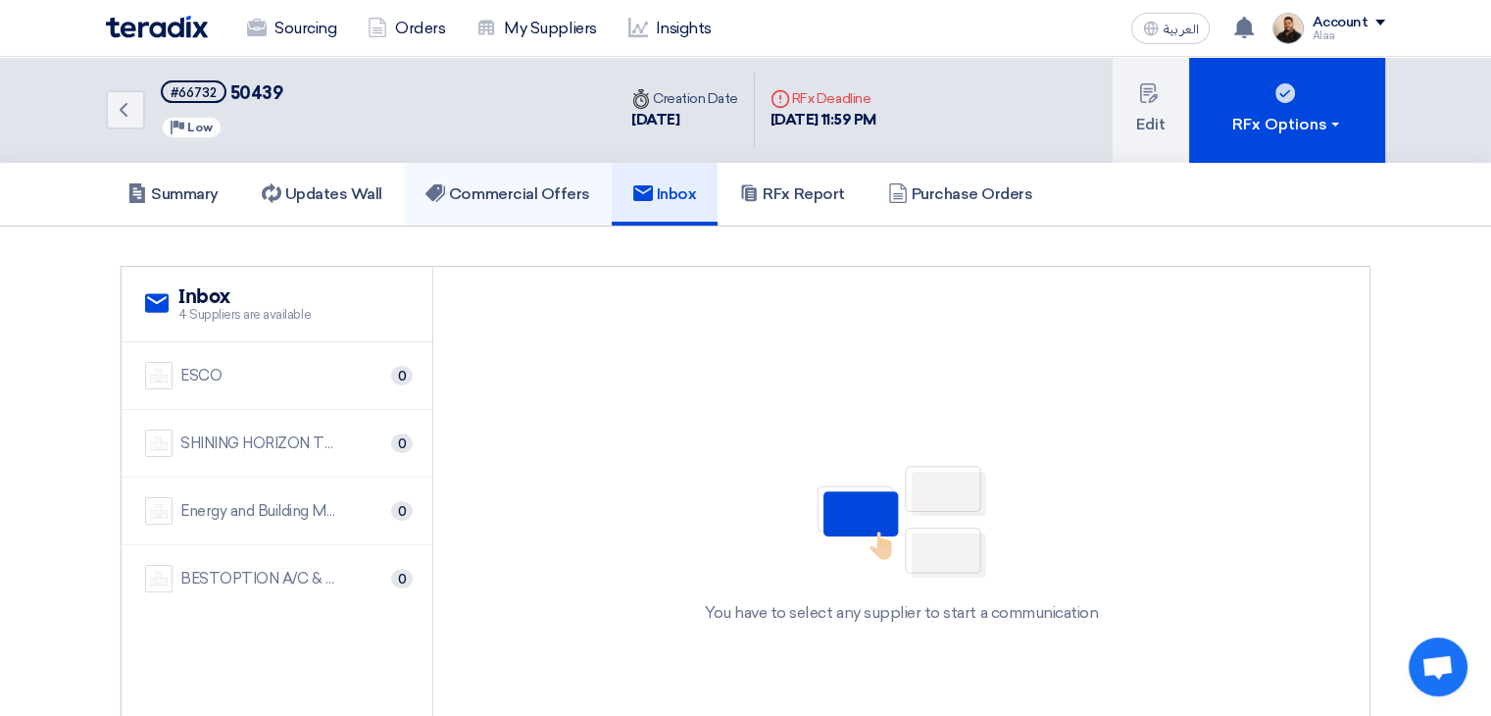
click at [523, 189] on h5 "Commercial Offers" at bounding box center [508, 194] width 165 height 20
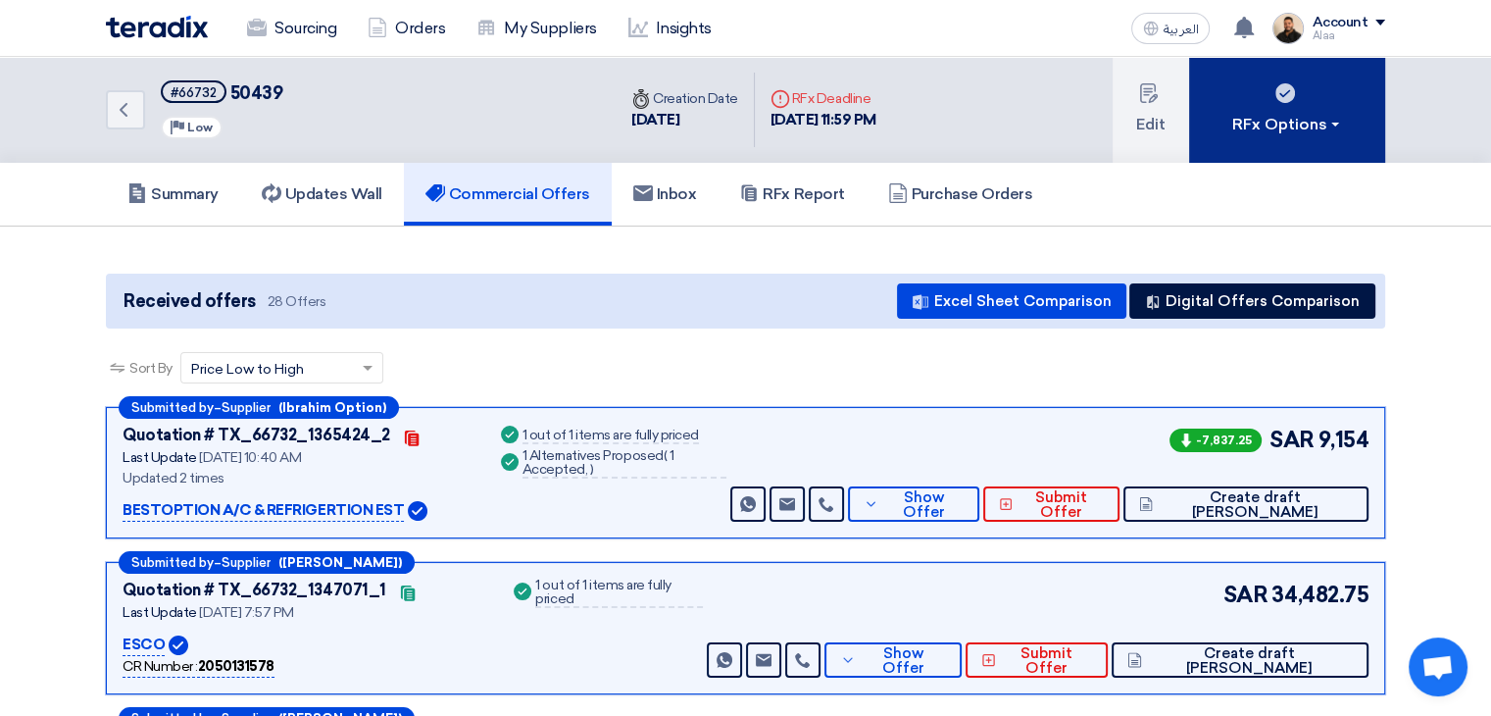
click at [1311, 117] on div "RFx Options" at bounding box center [1287, 125] width 111 height 24
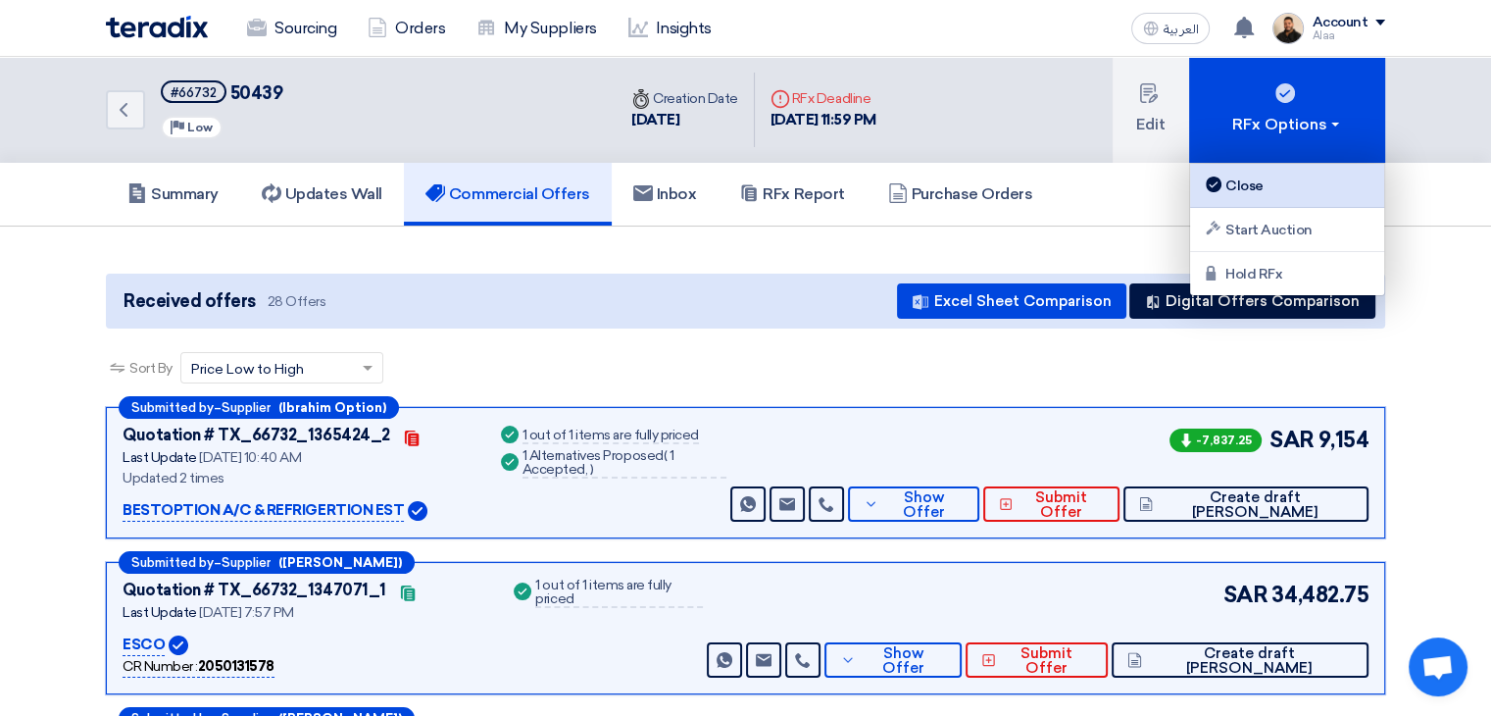
click at [1251, 171] on link "Close" at bounding box center [1287, 186] width 194 height 44
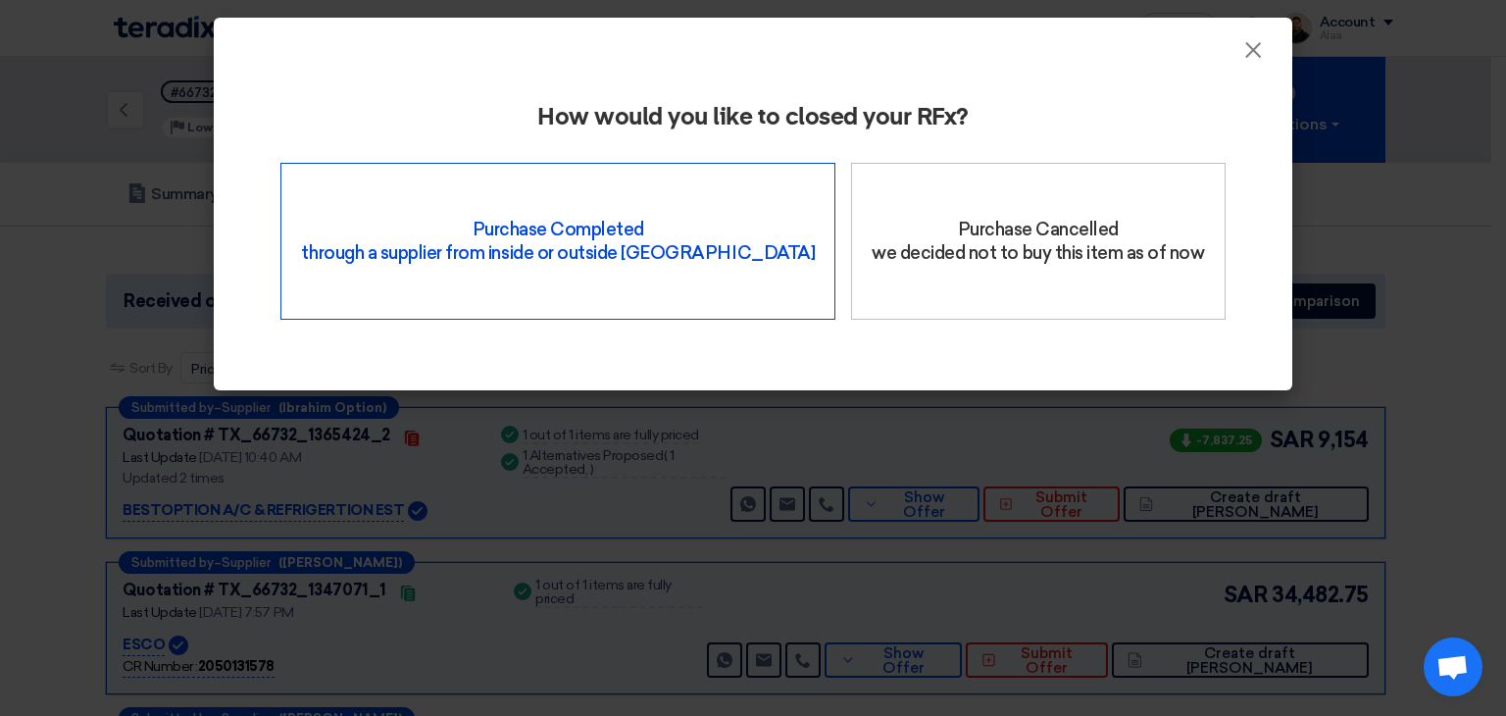
click at [635, 248] on div "Purchase Completed through a supplier from inside or outside Teradix" at bounding box center [557, 241] width 555 height 157
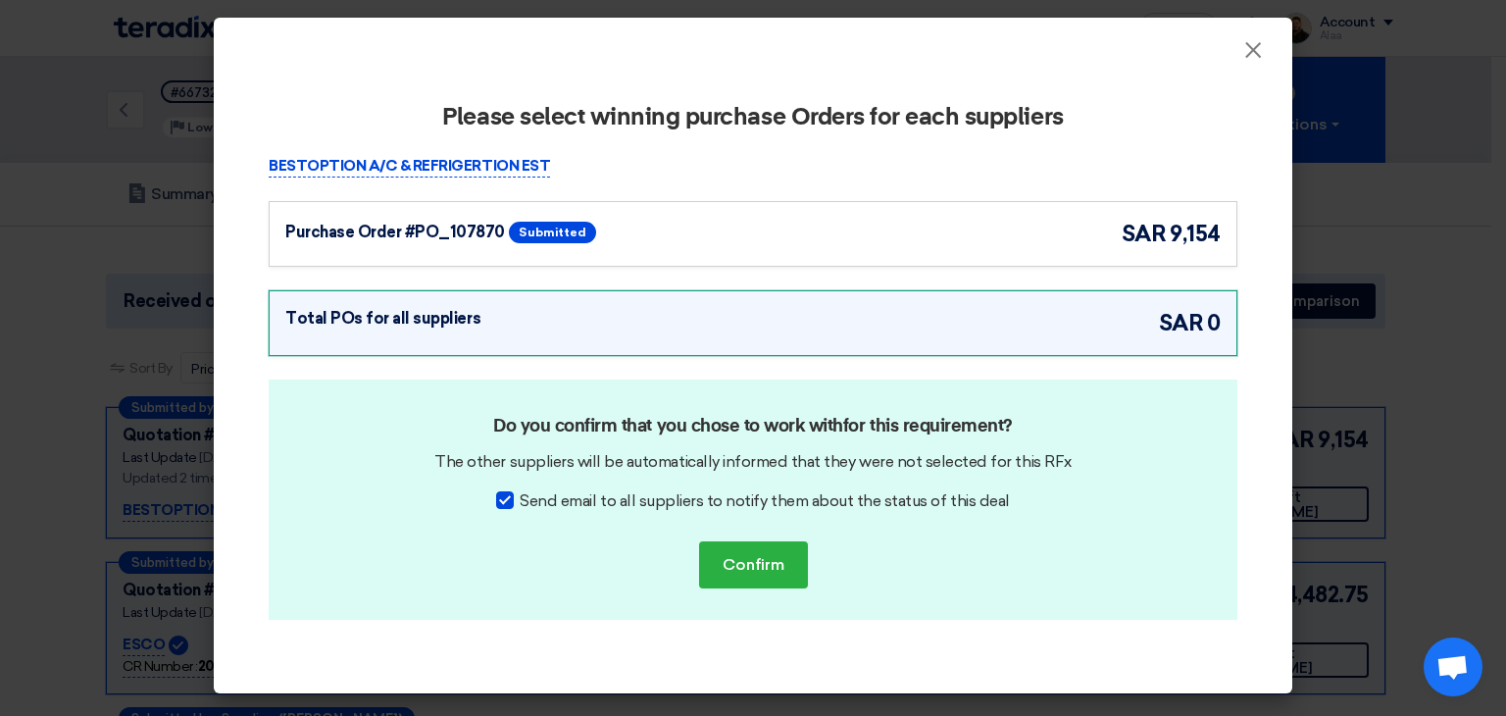
click at [889, 231] on div "Purchase Order #PO_107870 Submitted sar 9,154" at bounding box center [752, 234] width 935 height 32
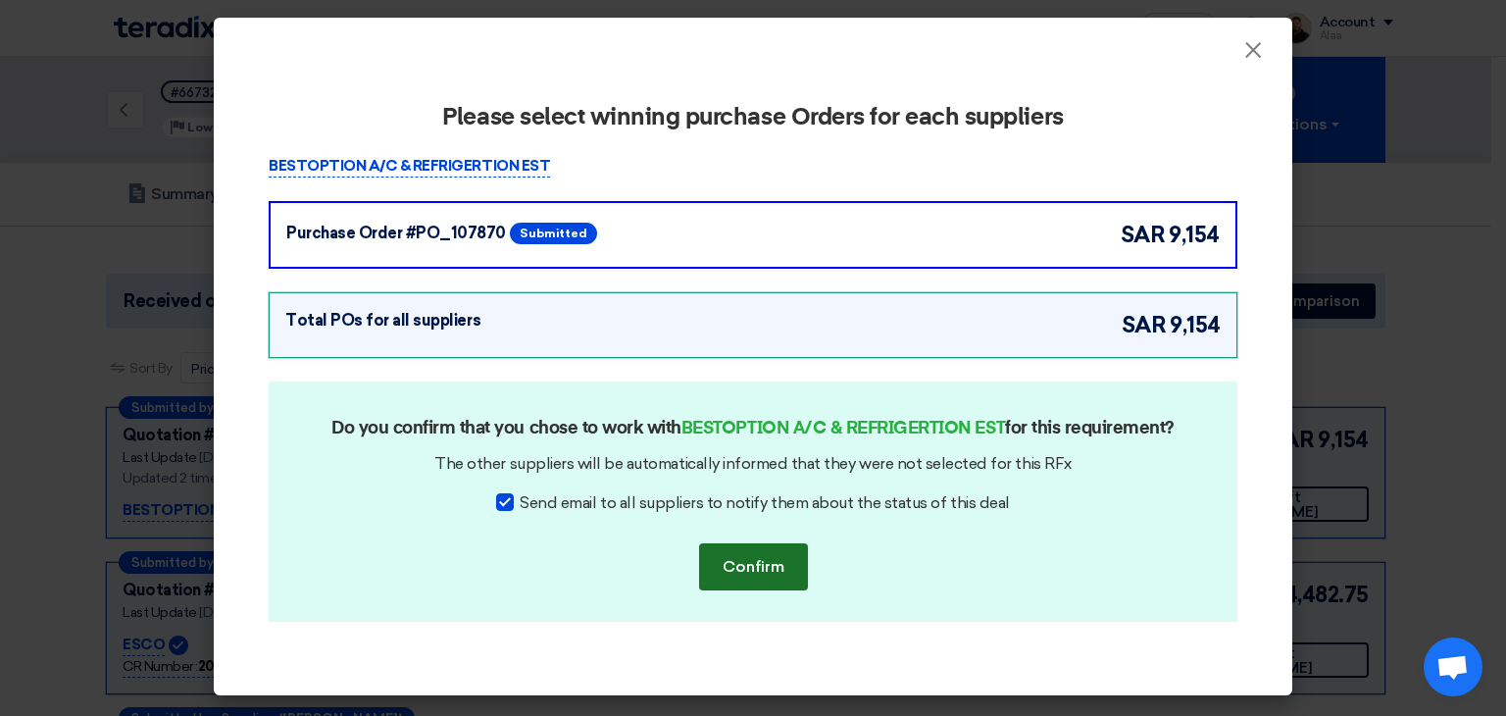
click at [749, 570] on button "Confirm" at bounding box center [753, 566] width 109 height 47
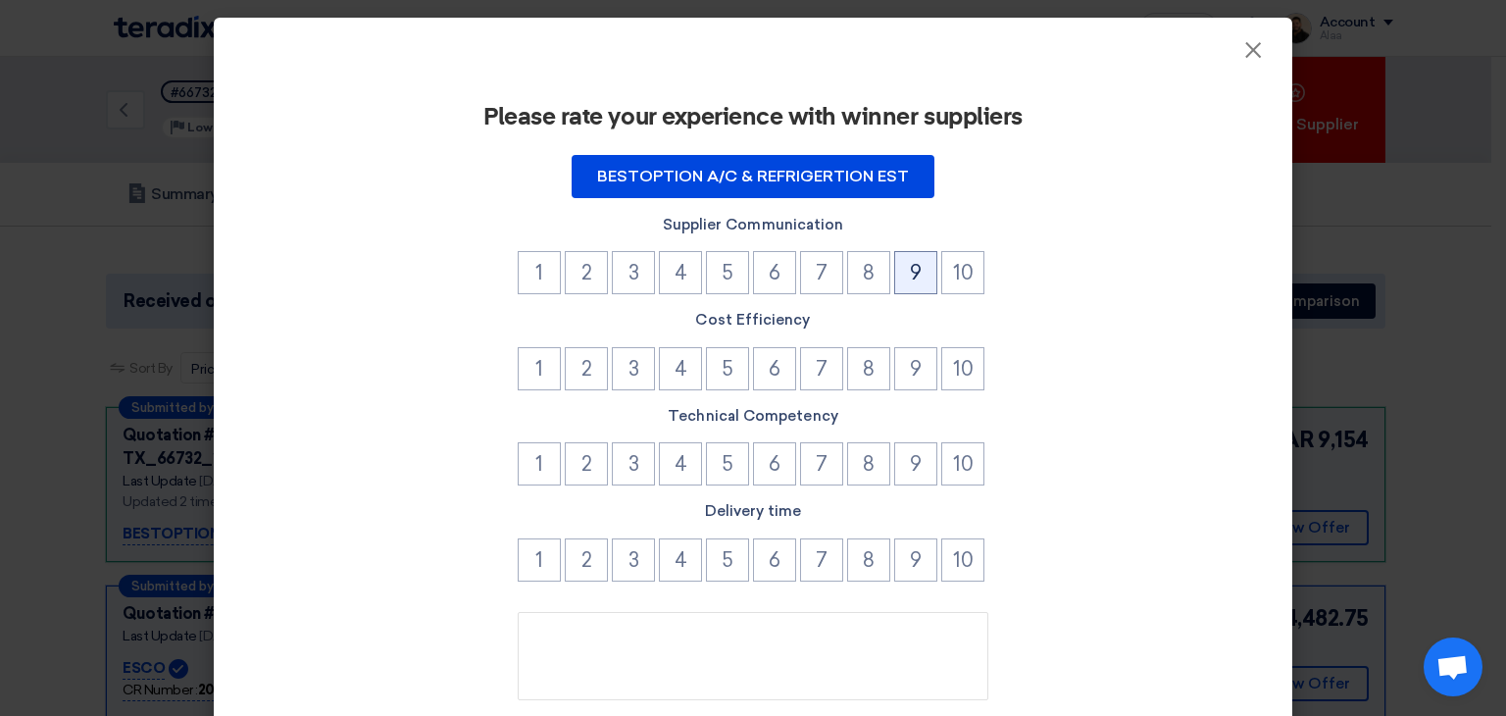
click at [900, 281] on button "9" at bounding box center [915, 272] width 43 height 43
click at [903, 352] on button "9" at bounding box center [915, 368] width 43 height 43
click at [908, 450] on button "9" at bounding box center [915, 463] width 43 height 43
click at [863, 464] on button "8" at bounding box center [868, 463] width 43 height 43
click at [851, 363] on button "8" at bounding box center [868, 368] width 43 height 43
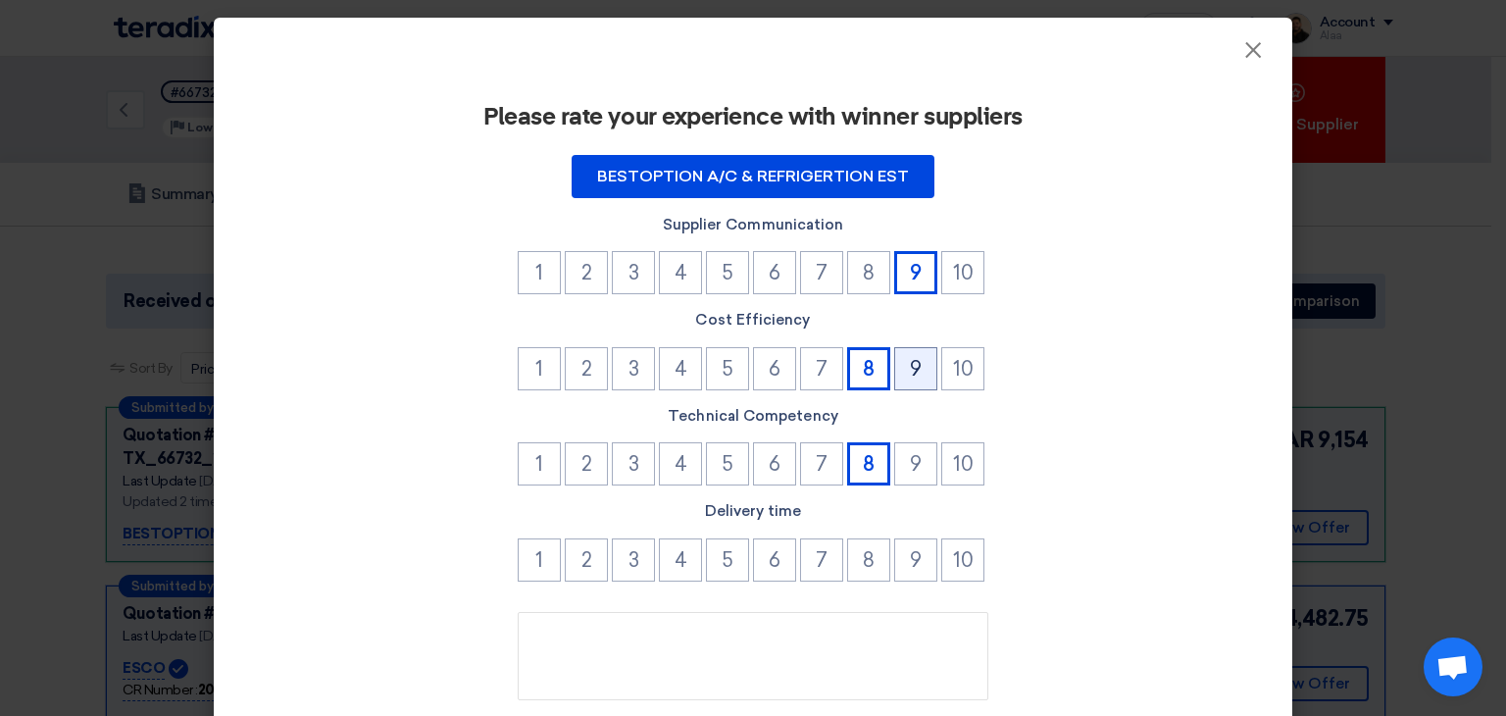
click at [904, 378] on button "9" at bounding box center [915, 368] width 43 height 43
click at [871, 568] on button "8" at bounding box center [868, 559] width 43 height 43
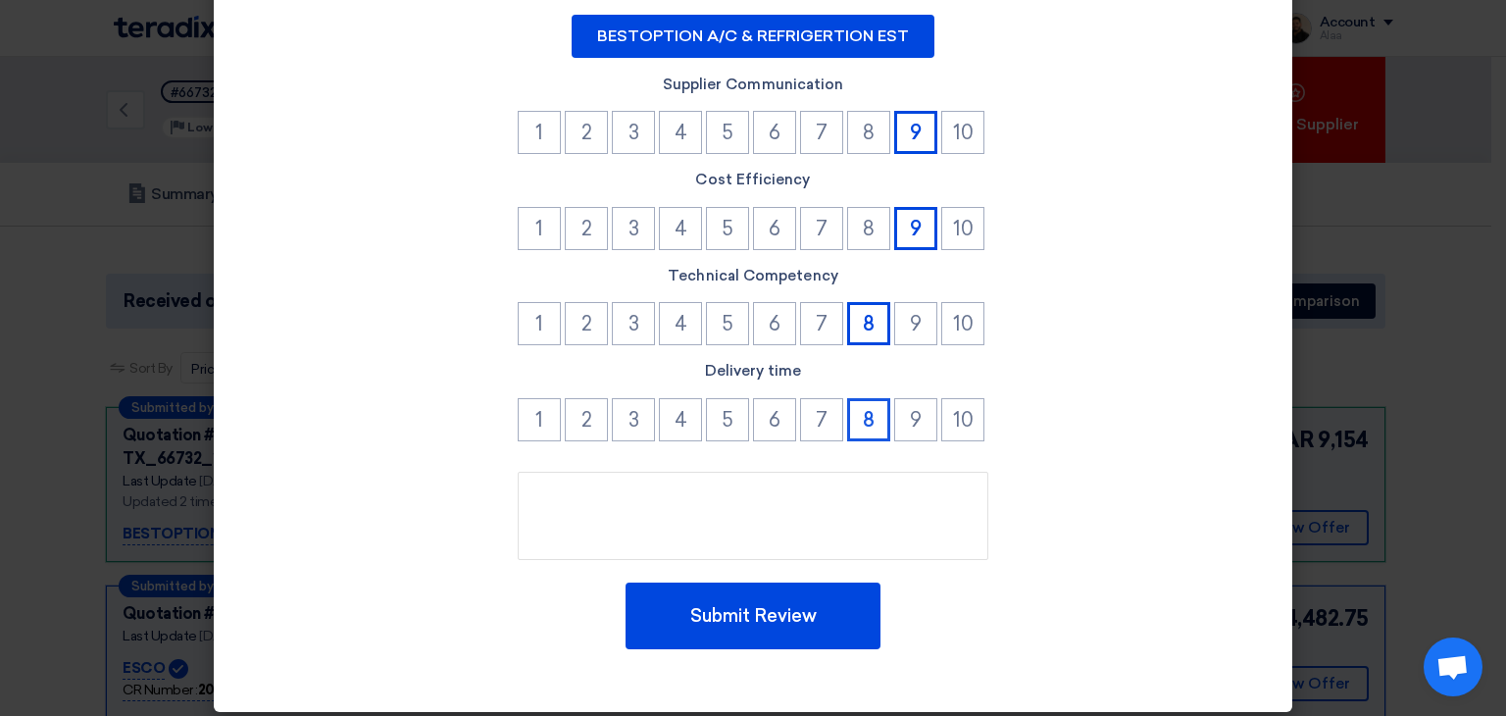
scroll to position [150, 0]
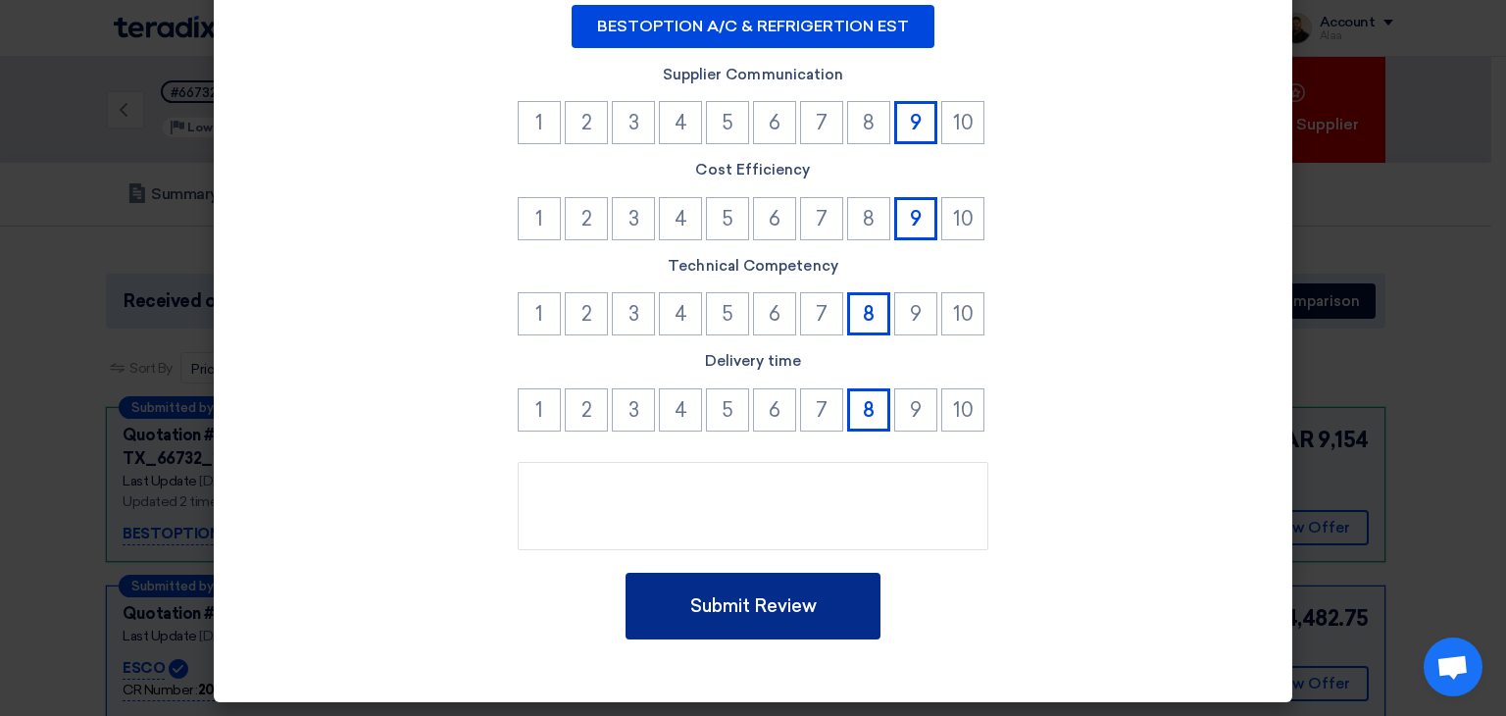
click at [809, 606] on button "Submit Review" at bounding box center [753, 606] width 255 height 67
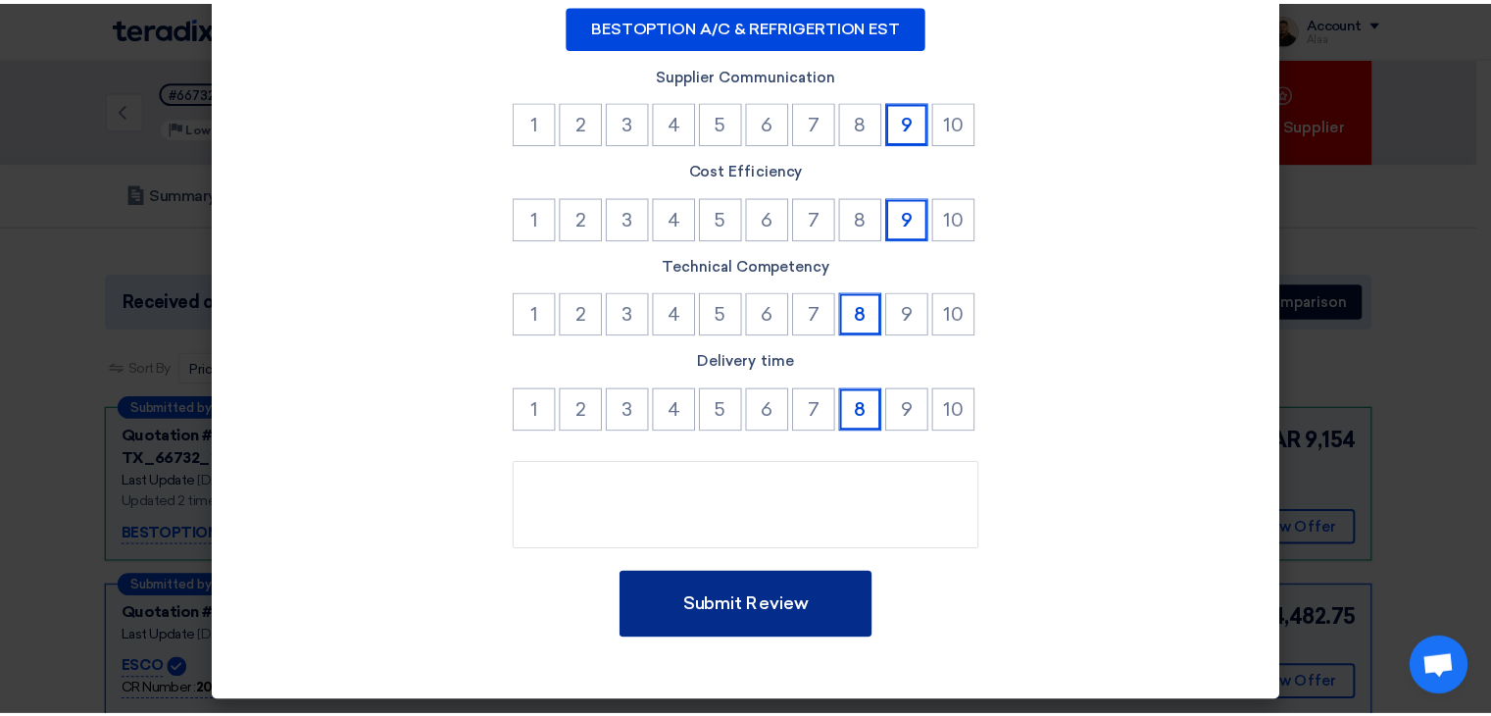
scroll to position [0, 0]
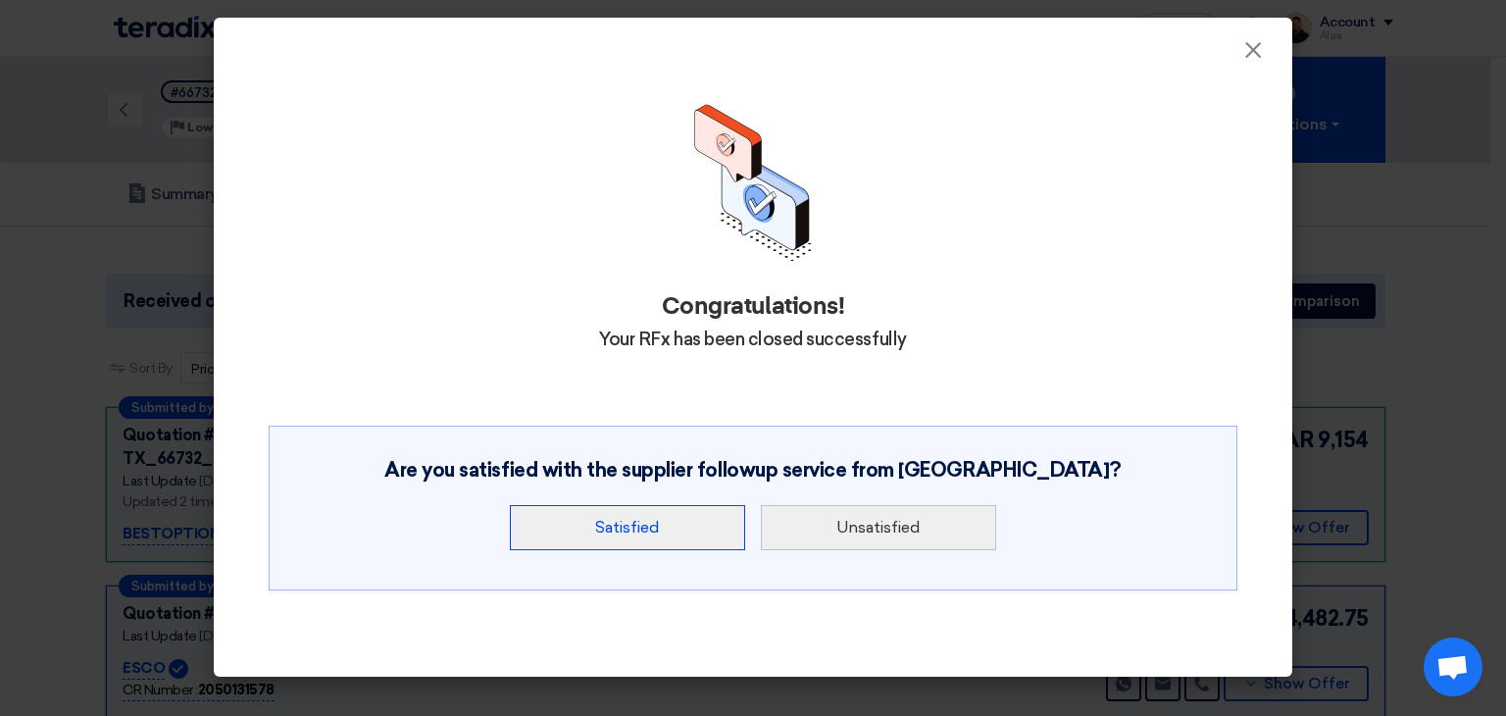
click at [670, 530] on button "Satisfied" at bounding box center [627, 527] width 235 height 45
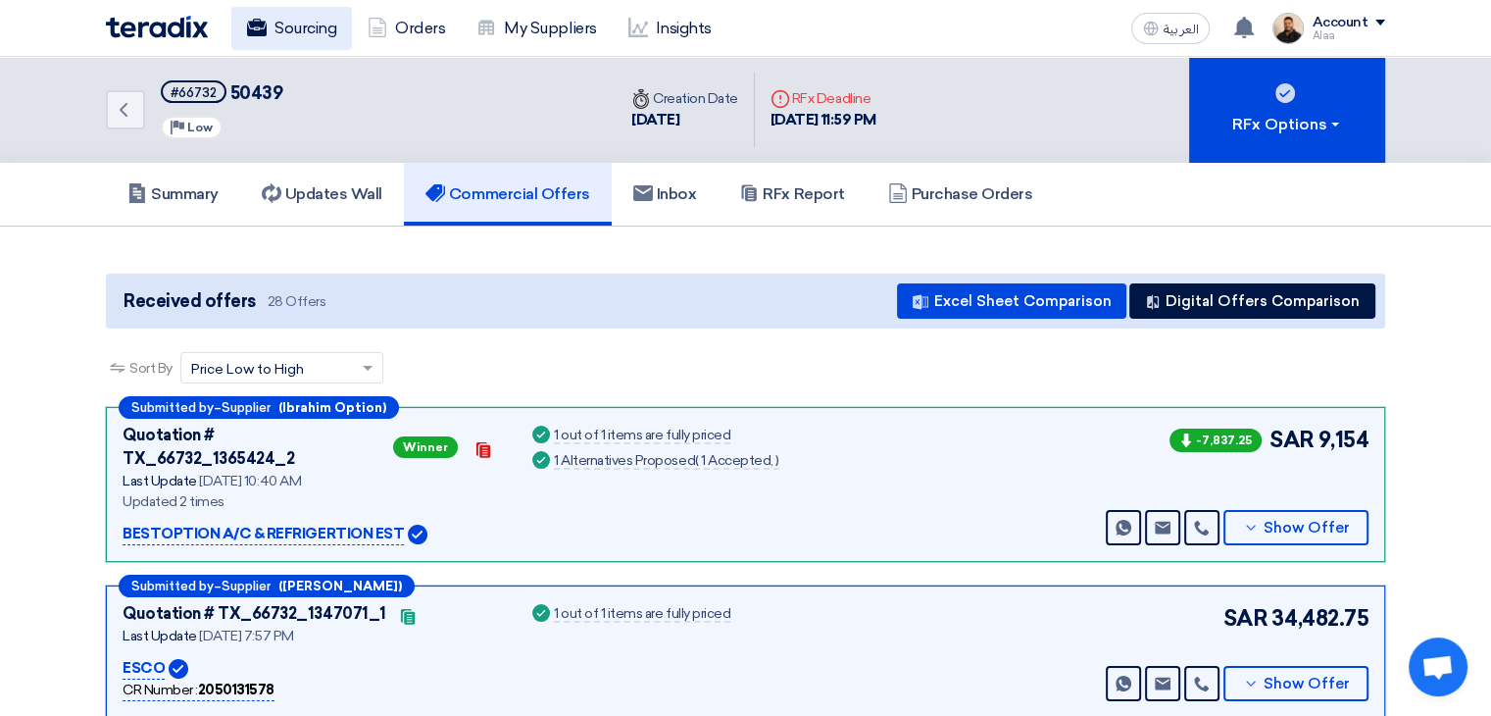
click at [326, 28] on link "Sourcing" at bounding box center [291, 28] width 121 height 43
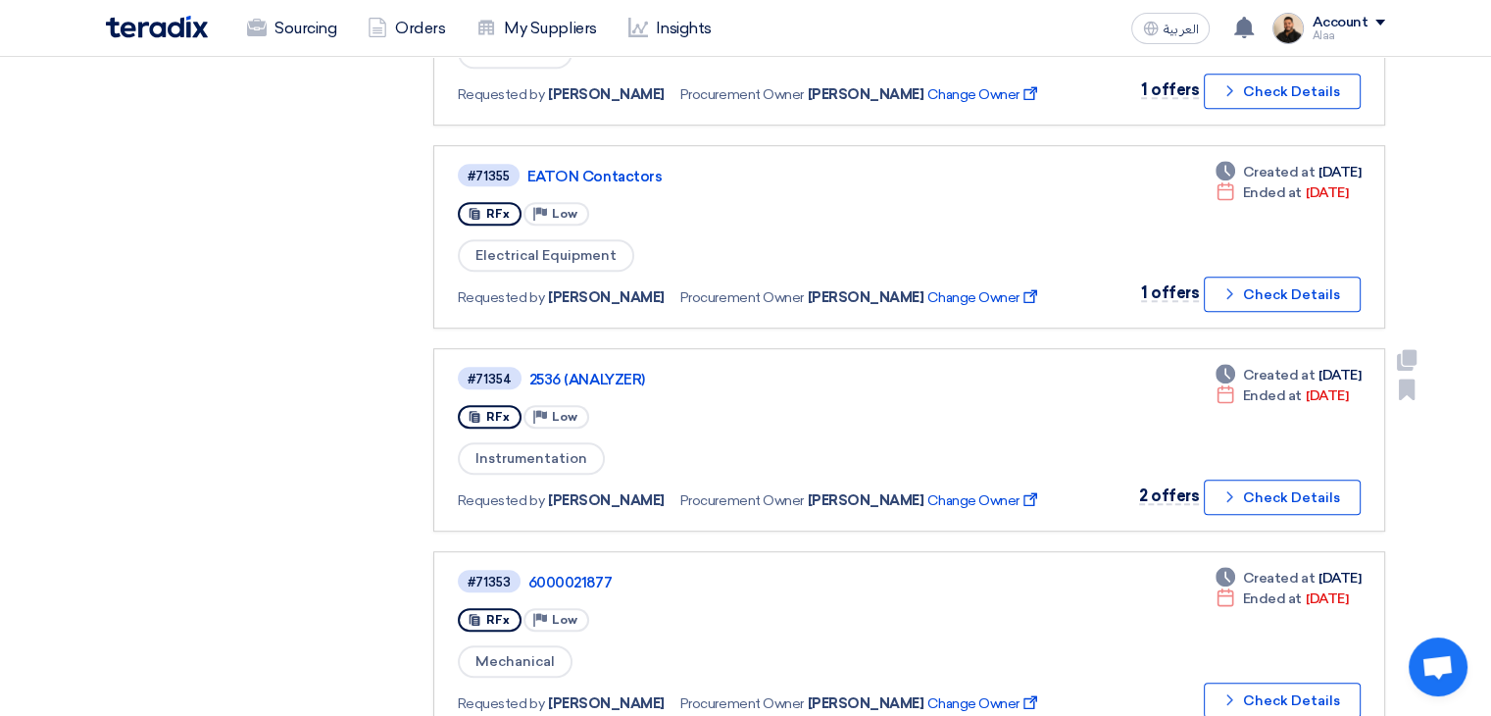
scroll to position [1177, 0]
